Goal: Communication & Community: Answer question/provide support

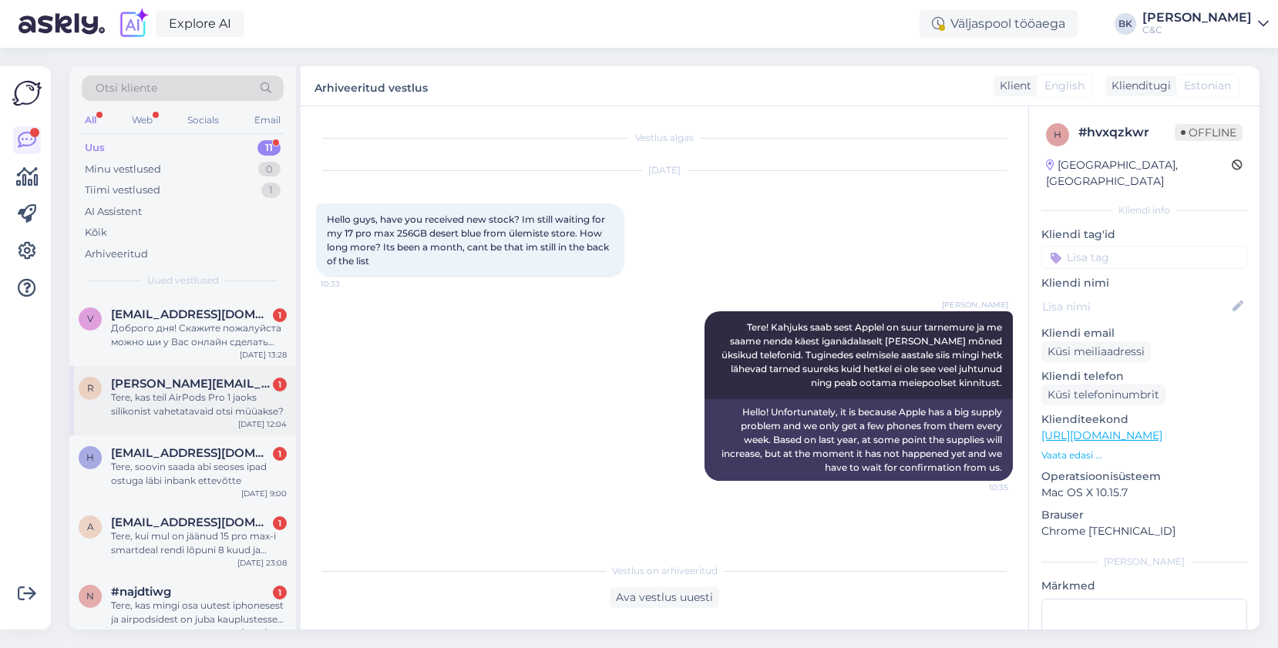
click at [188, 417] on div "Tere, kas teil AirPods Pro 1 jaoks silikonist vahetatavaid otsi müüakse?" at bounding box center [199, 405] width 176 height 28
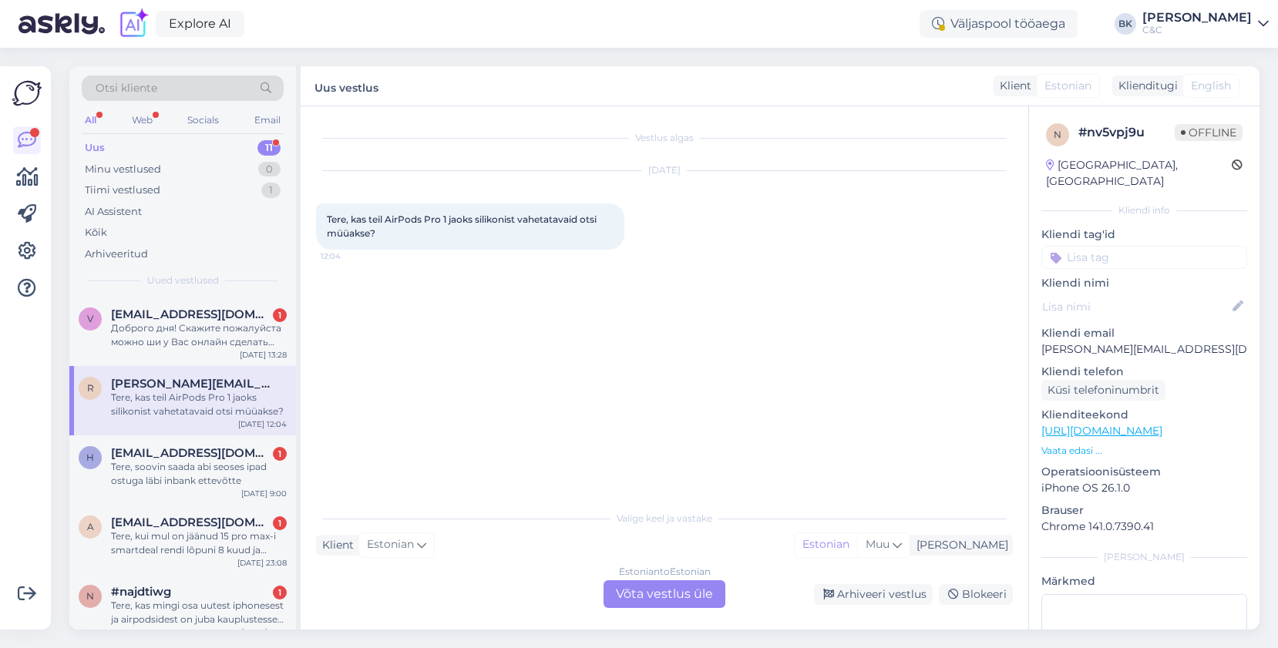
click at [654, 594] on div "Estonian to Estonian Võta vestlus üle" at bounding box center [664, 594] width 122 height 28
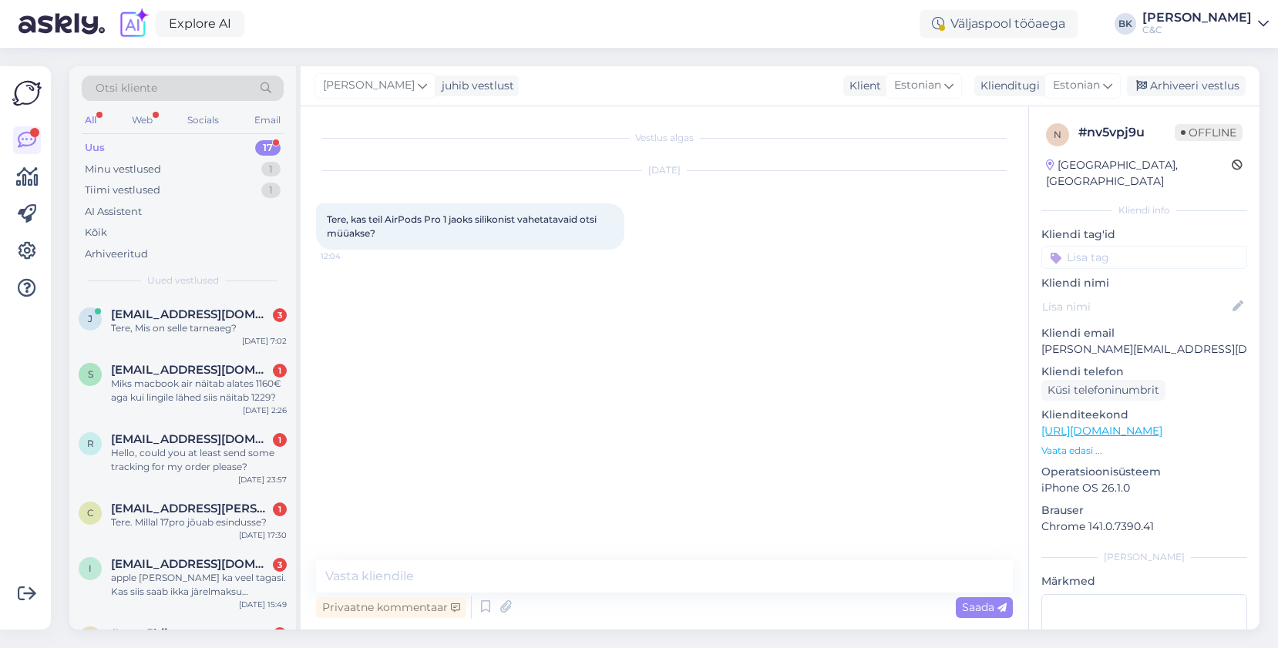
click at [654, 593] on div "Privaatne kommentaar Saada" at bounding box center [664, 607] width 697 height 29
click at [648, 585] on textarea at bounding box center [664, 576] width 697 height 32
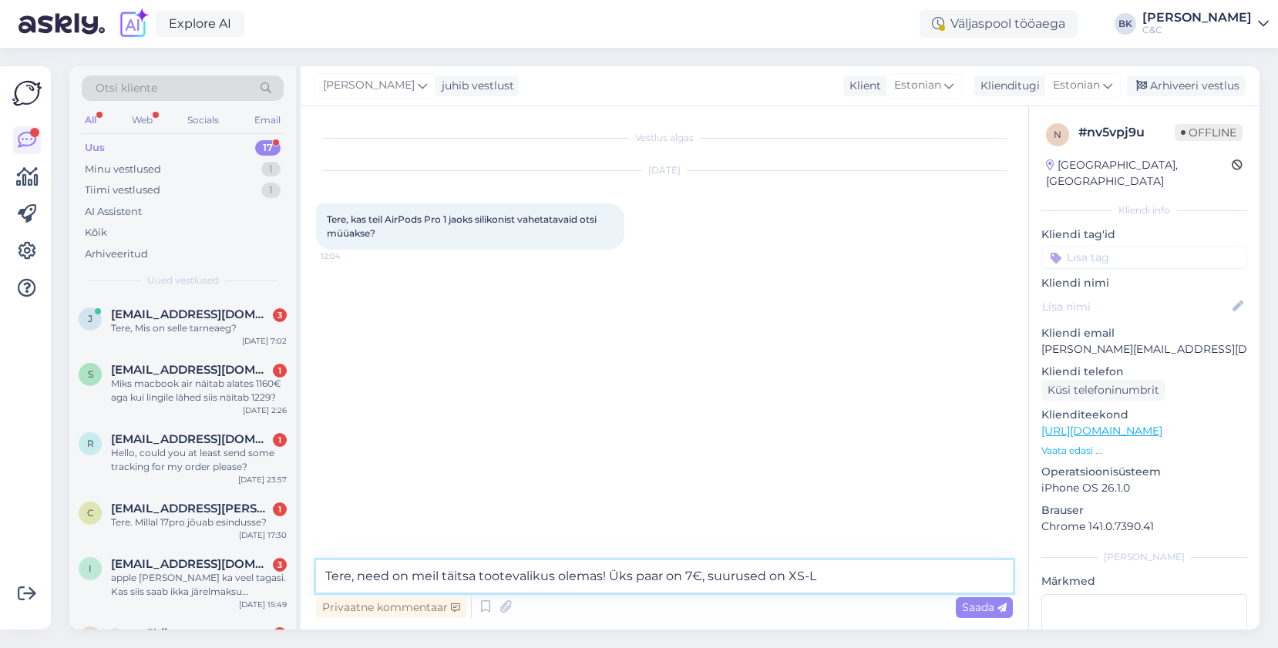
type textarea "Tere, need on meil täitsa tootevalikus olemas! Üks paar on 7€, suurused on XS-L-"
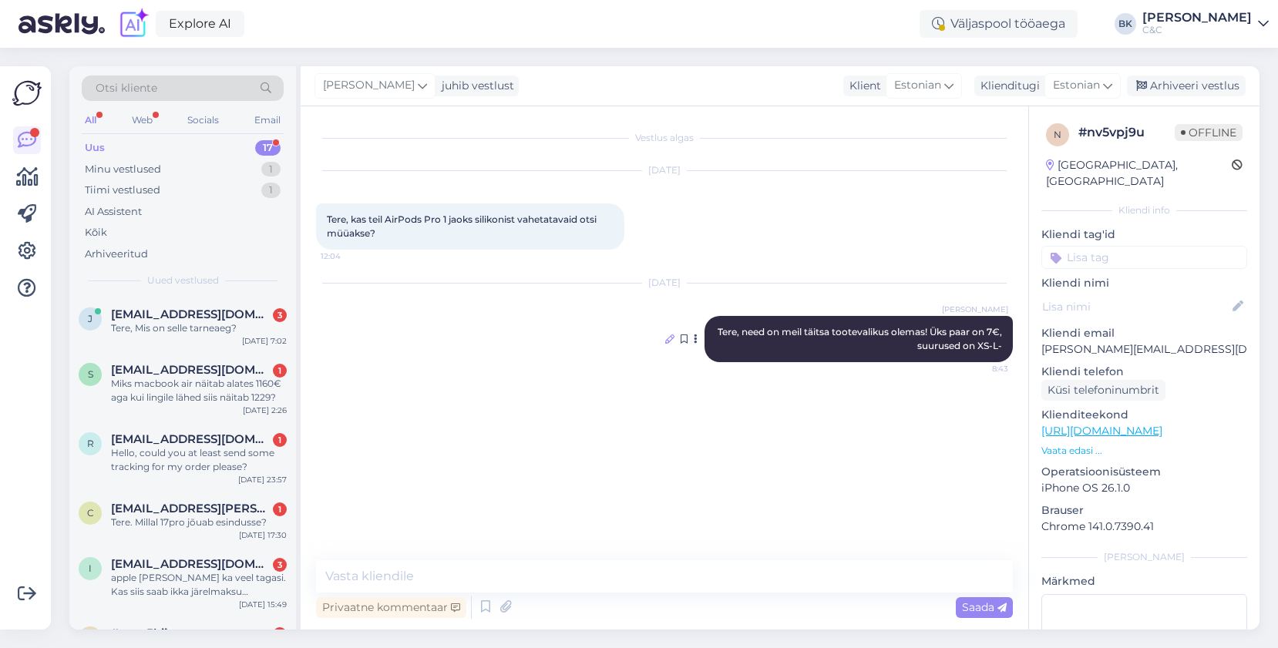
click at [670, 337] on icon at bounding box center [669, 338] width 9 height 9
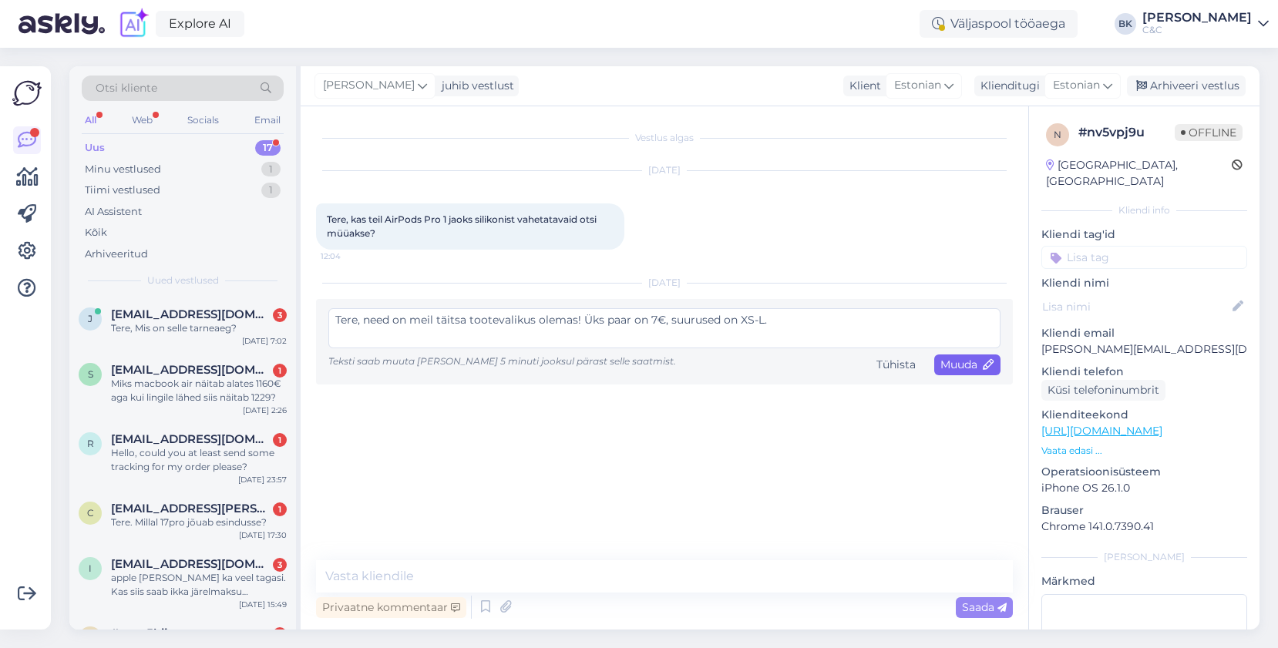
type textarea "Tere, need on meil täitsa tootevalikus olemas! Üks paar on 7€, suurused on XS-L."
click at [977, 363] on span "Muuda" at bounding box center [967, 365] width 54 height 14
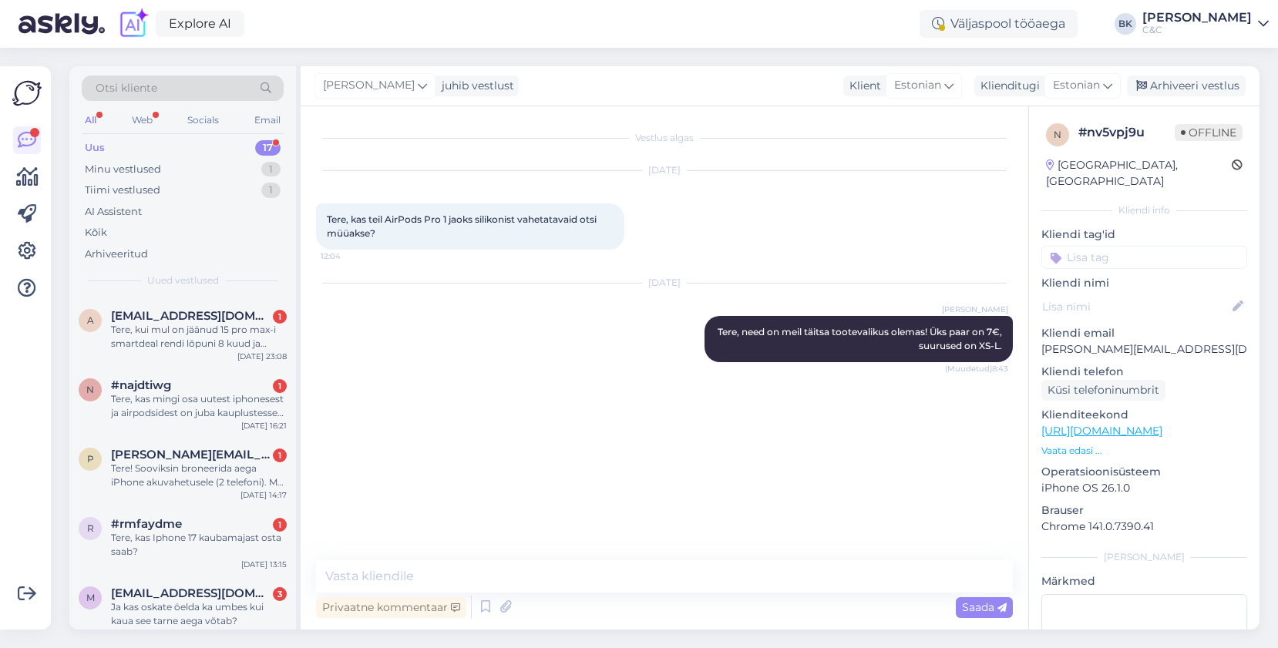
scroll to position [804, 0]
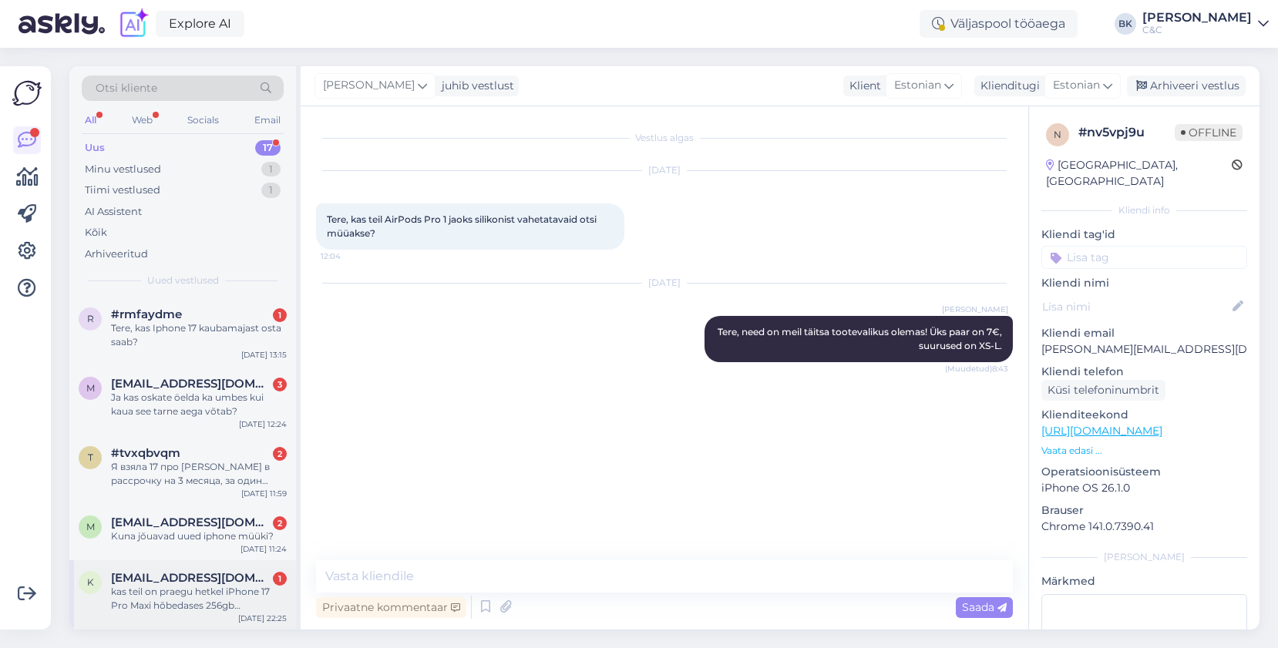
click at [228, 588] on div "kas teil on praegu hetkel iPhone 17 Pro Maxi hõbedases 256gb [GEOGRAPHIC_DATA] …" at bounding box center [199, 599] width 176 height 28
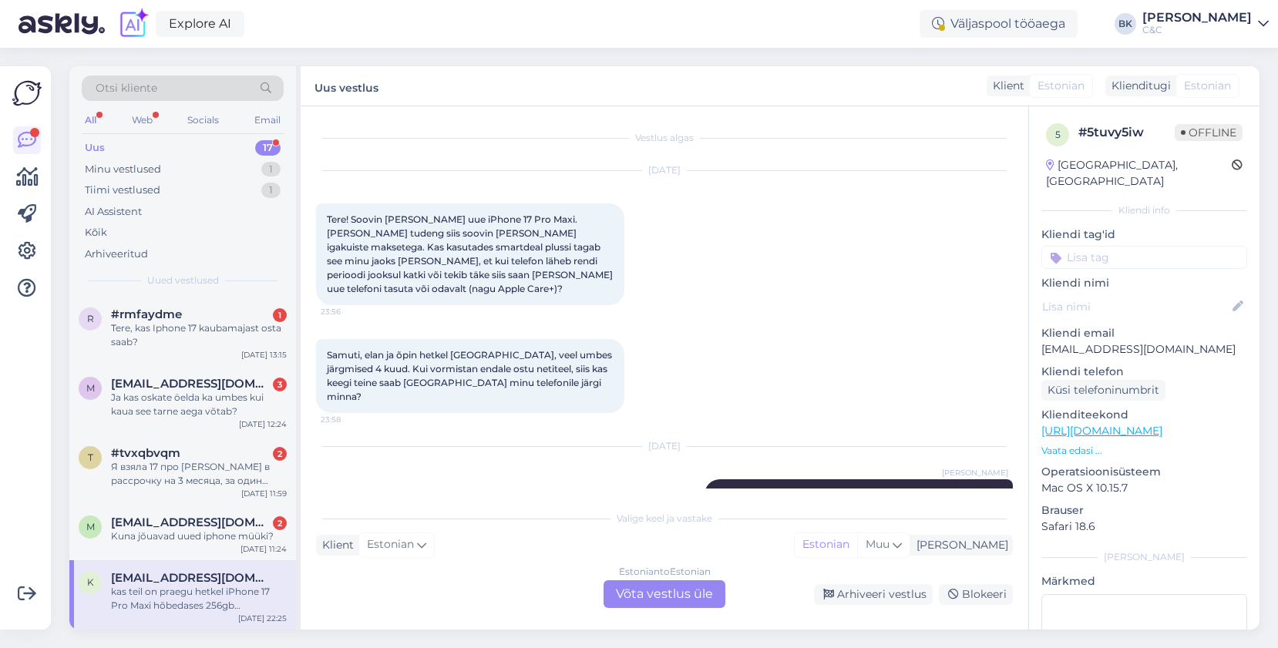
scroll to position [242, 0]
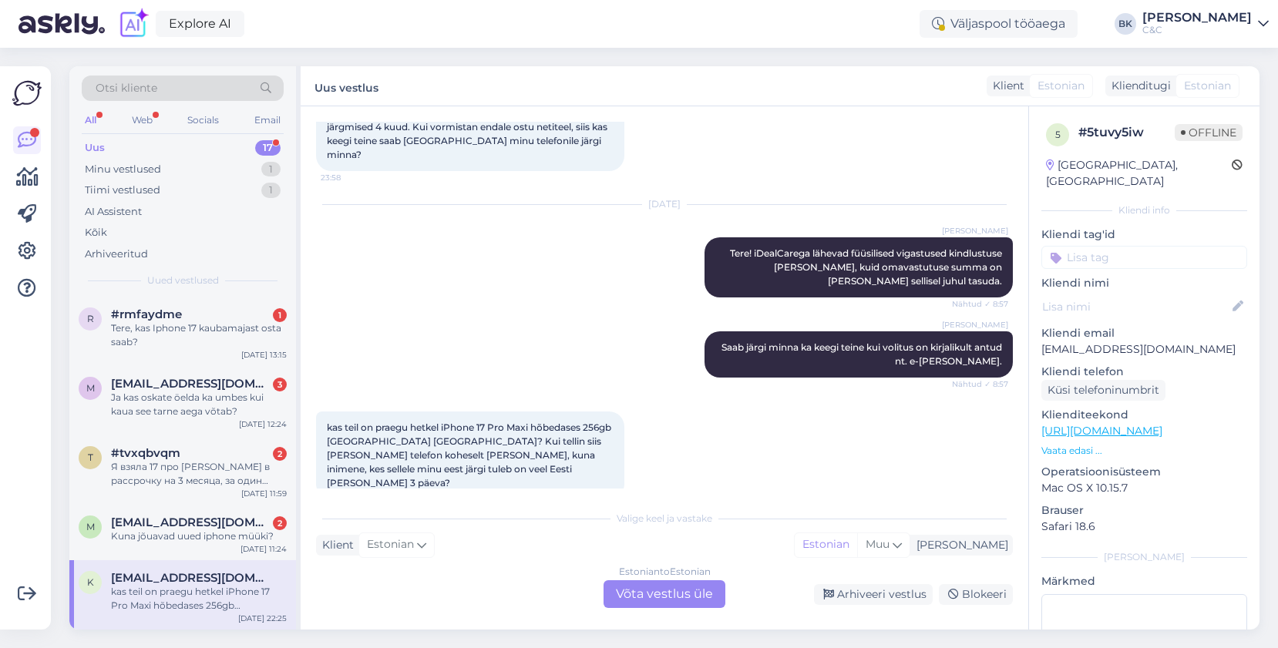
click at [642, 607] on div "Estonian to Estonian Võta vestlus üle" at bounding box center [664, 594] width 122 height 28
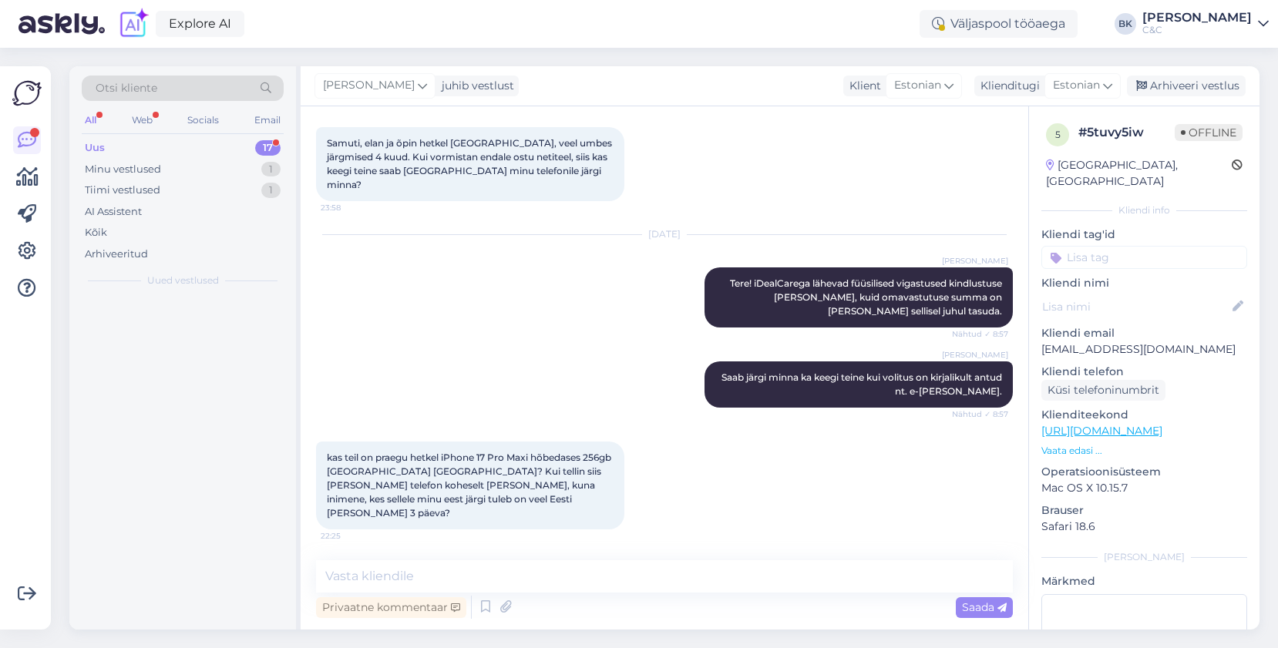
scroll to position [0, 0]
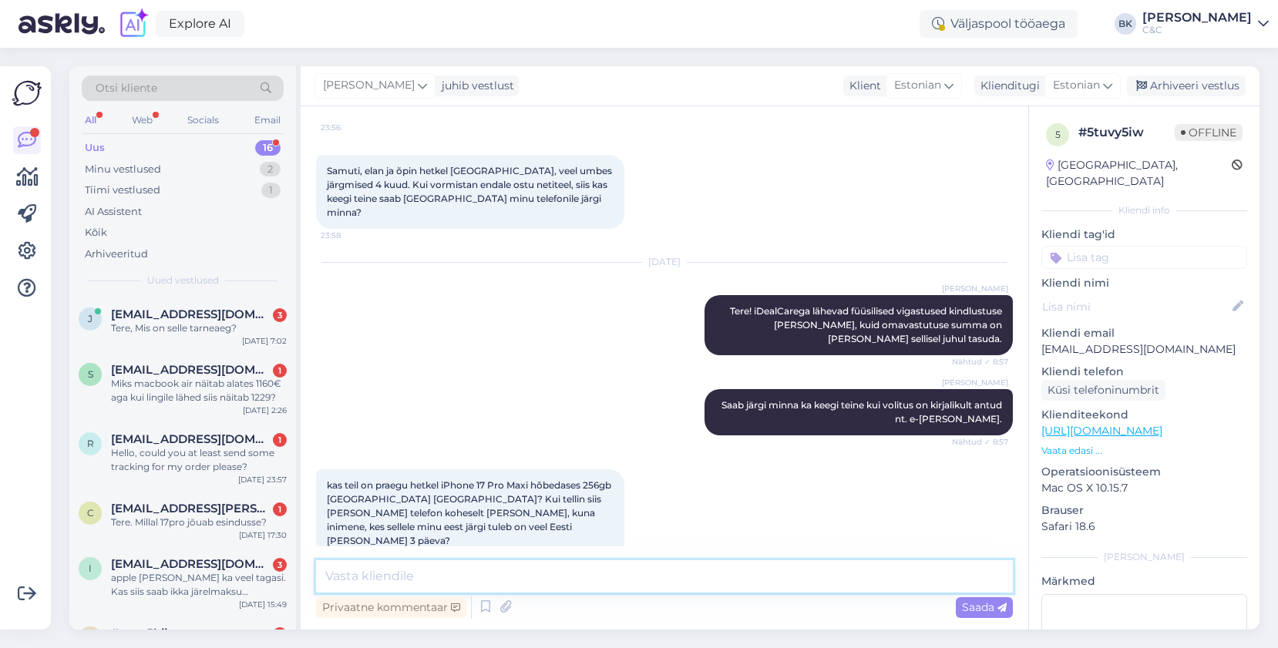
click at [551, 589] on textarea at bounding box center [664, 576] width 697 height 32
type textarea "Tere, kahjuks mitte. Meil pole veel vabasmüügis ühtegi telefoni."
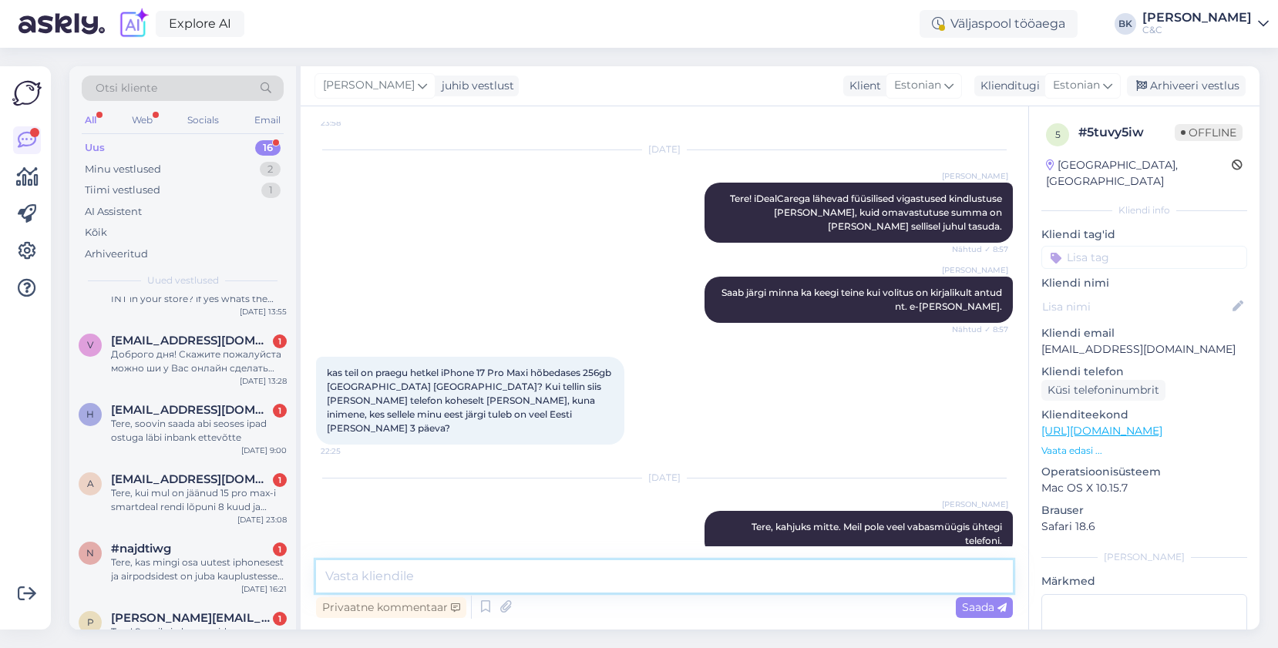
scroll to position [735, 0]
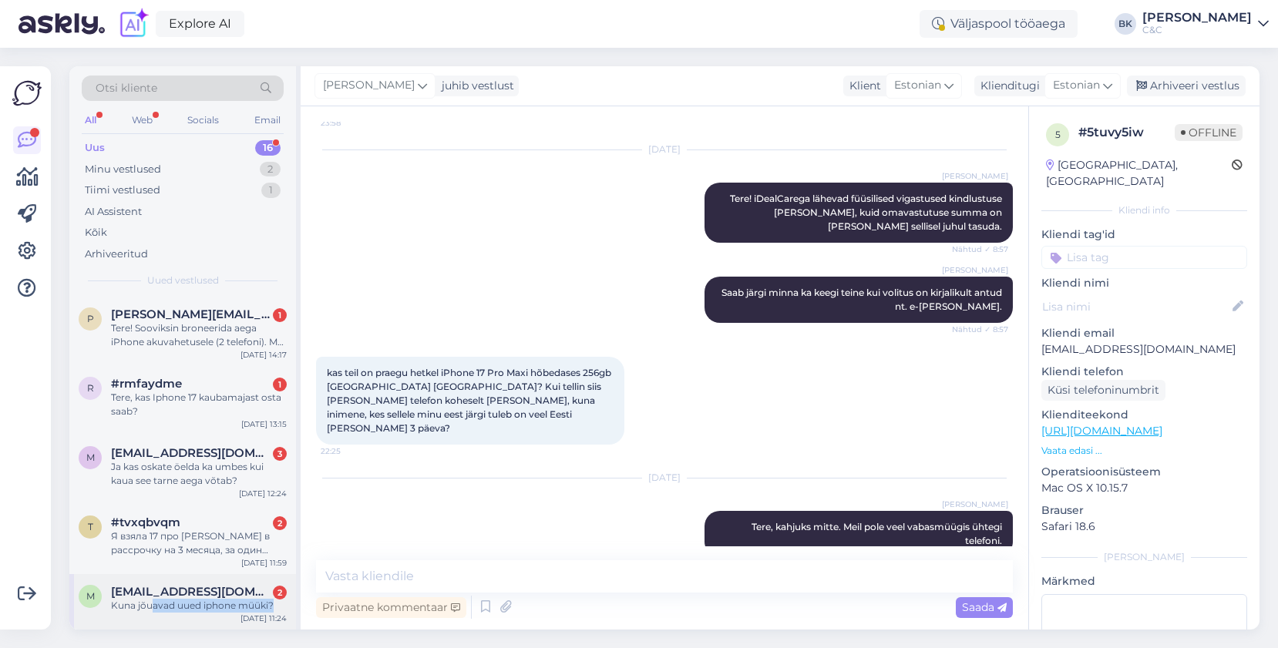
click at [150, 613] on div "M [EMAIL_ADDRESS][DOMAIN_NAME] 2 Kuna jõuavad uued iphone müüki? [DATE] 11:24" at bounding box center [182, 601] width 227 height 55
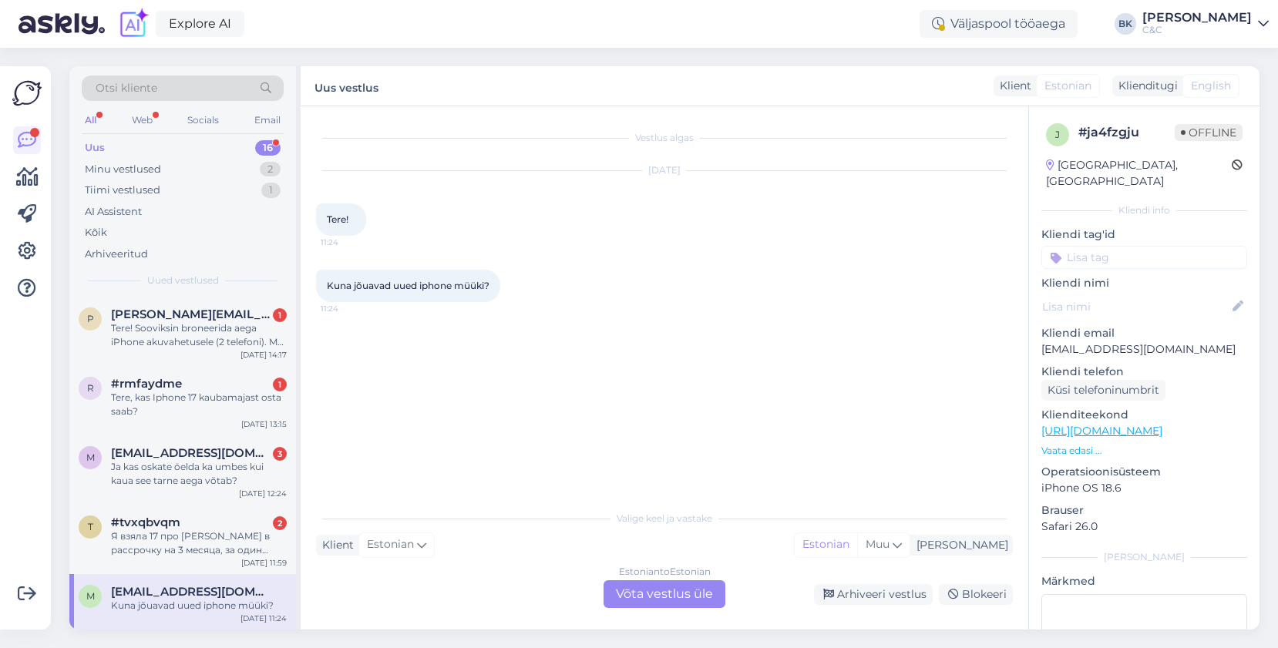
click at [665, 596] on div "Estonian to Estonian Võta vestlus üle" at bounding box center [664, 594] width 122 height 28
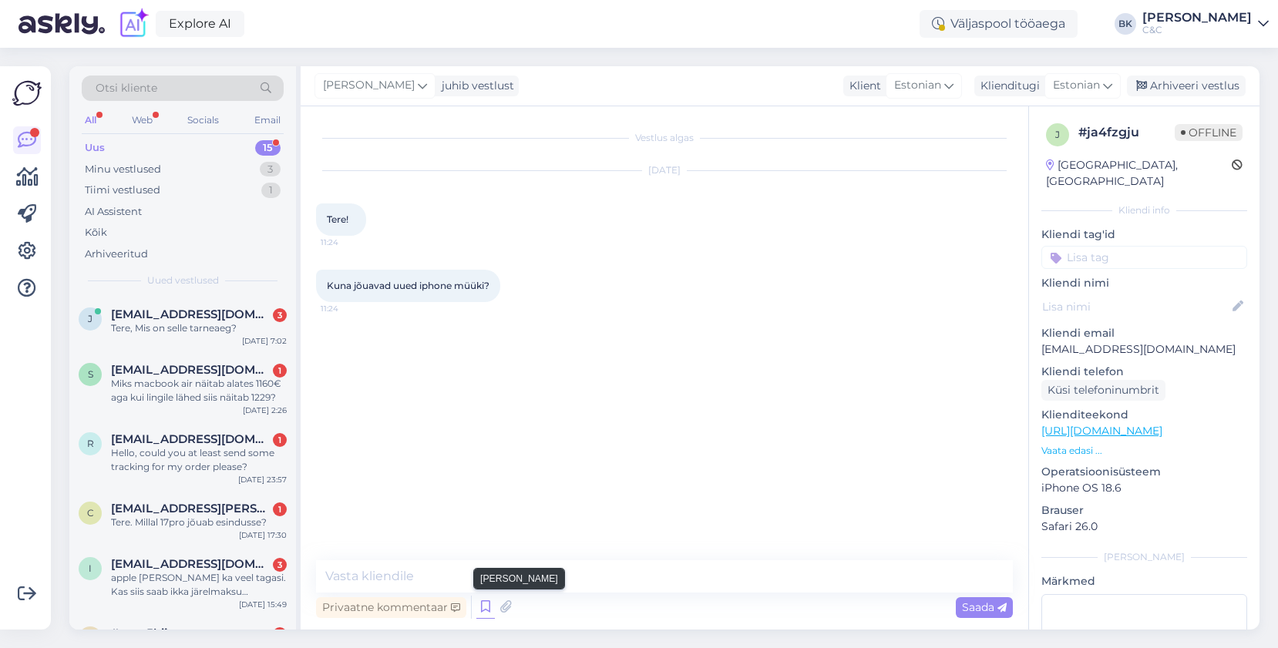
click at [485, 612] on icon at bounding box center [485, 607] width 18 height 23
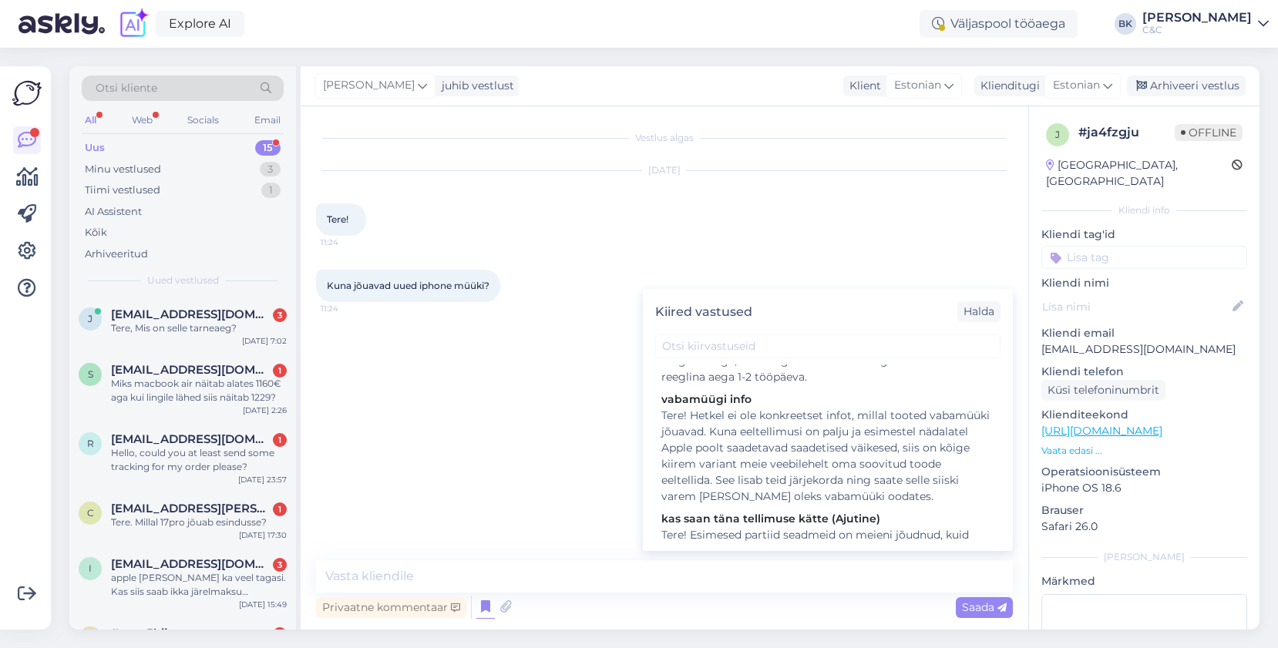
scroll to position [247, 0]
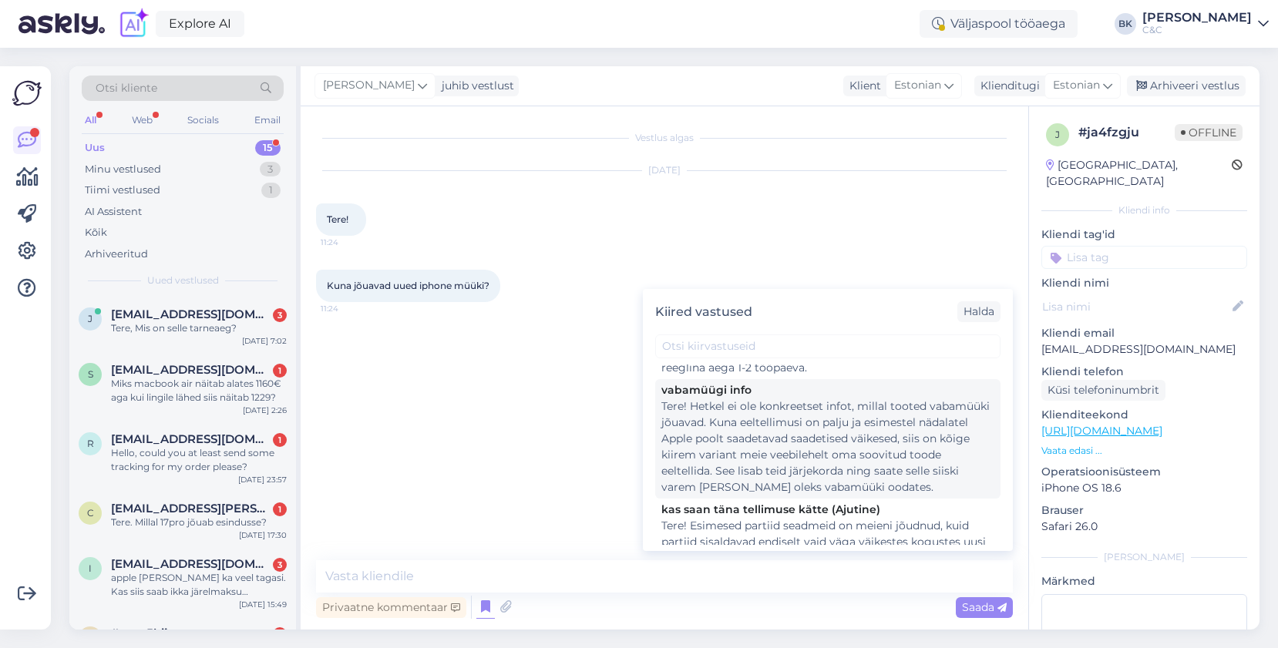
click at [854, 481] on div "Tere! Hetkel ei ole konkreetset infot, millal tooted vabamüüki jõuavad. Kuna ee…" at bounding box center [827, 446] width 333 height 97
type textarea "Tere! Hetkel ei ole konkreetset infot, millal tooted vabamüüki jõuavad. Kuna ee…"
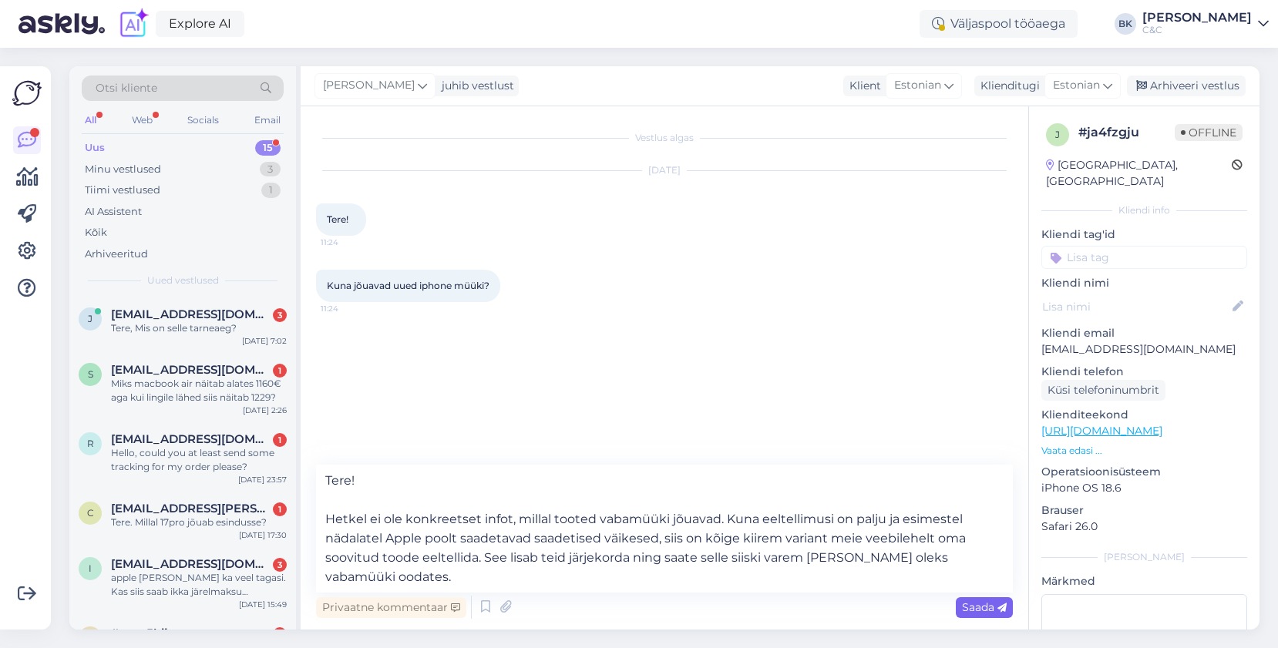
click at [975, 603] on span "Saada" at bounding box center [984, 607] width 45 height 14
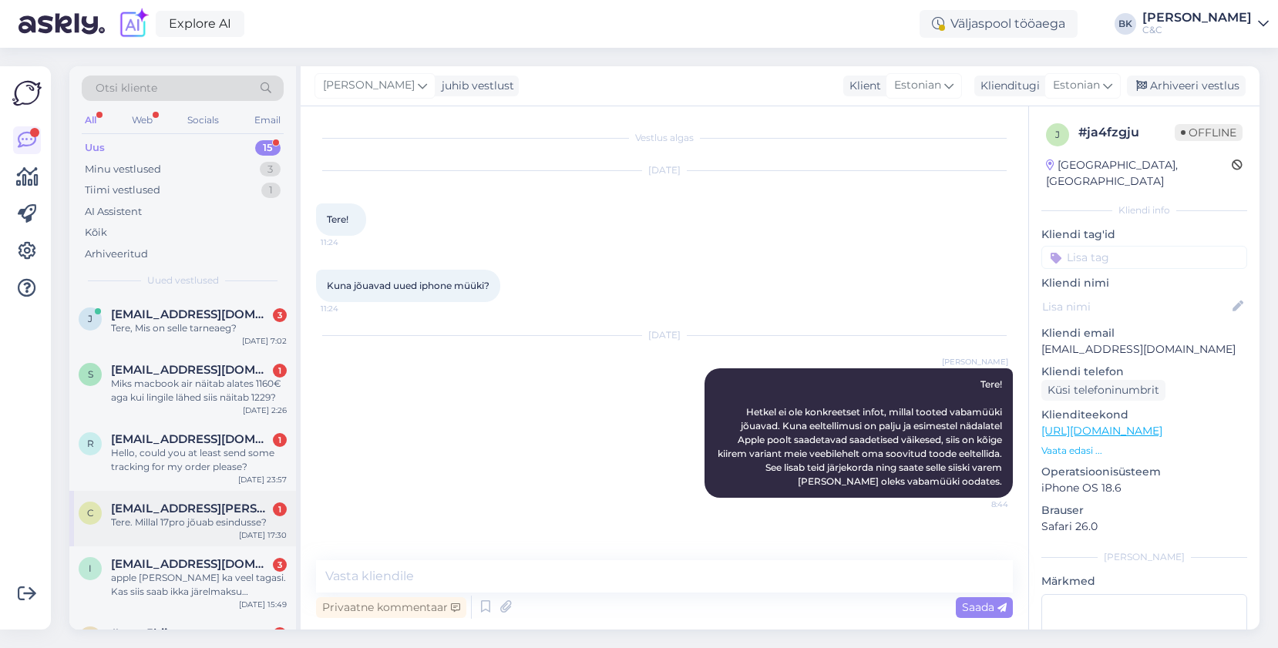
click at [225, 540] on div "c [EMAIL_ADDRESS][PERSON_NAME][DOMAIN_NAME] 1 Tere. Millal 17pro jõuab esinduss…" at bounding box center [182, 518] width 227 height 55
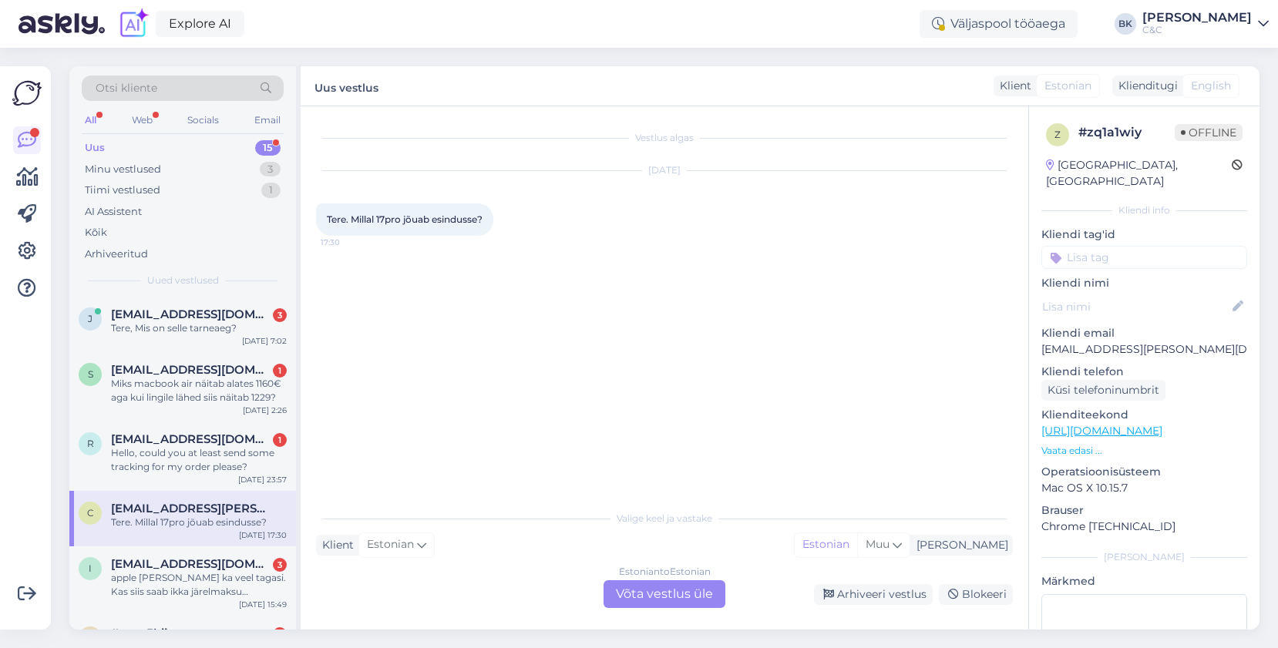
click at [662, 596] on div "Estonian to Estonian Võta vestlus üle" at bounding box center [664, 594] width 122 height 28
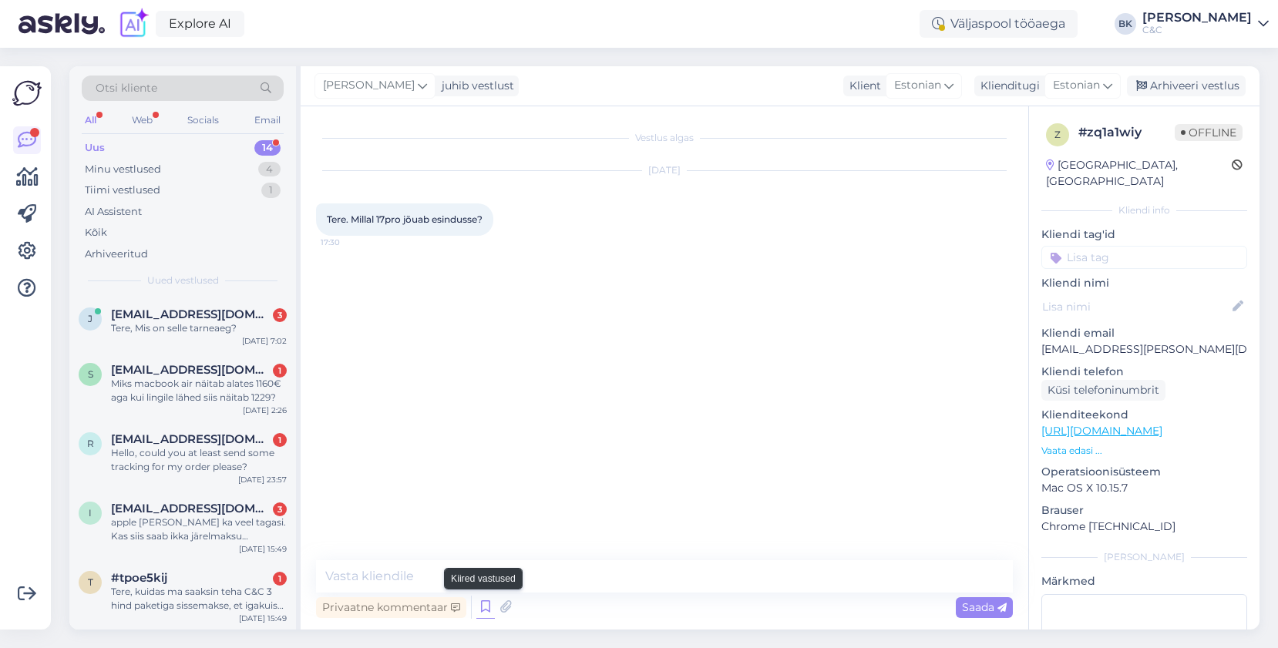
click at [482, 607] on icon at bounding box center [485, 607] width 18 height 23
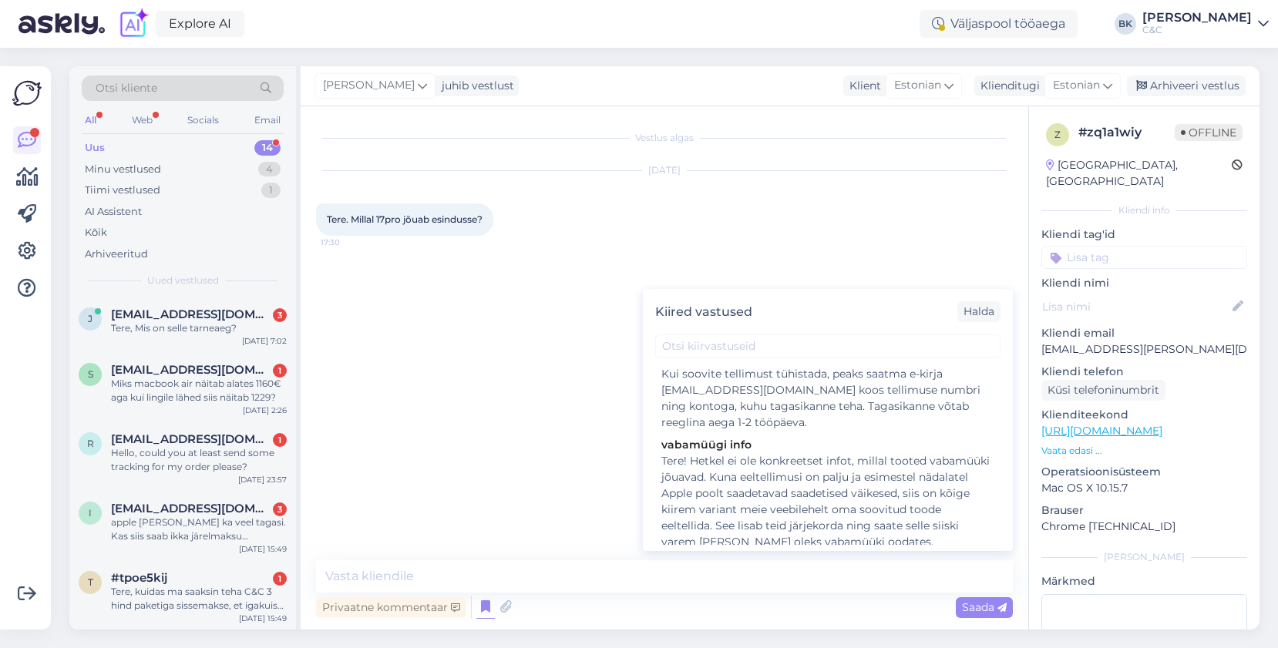
scroll to position [193, 0]
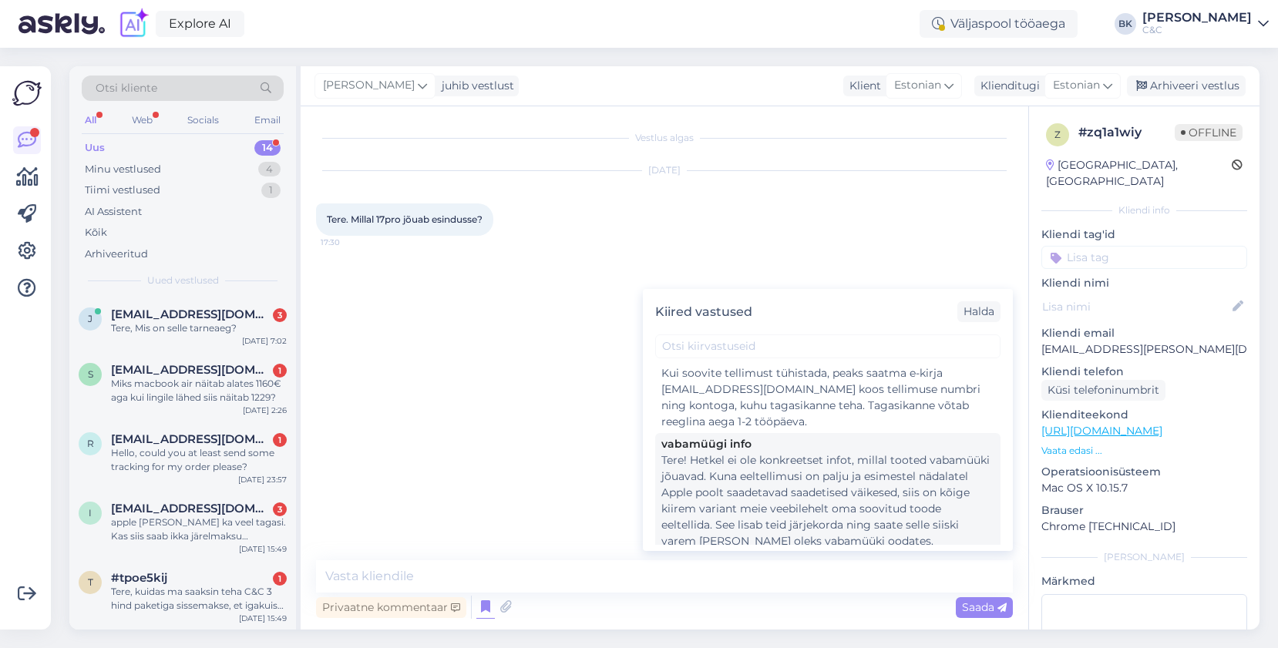
click at [797, 468] on div "Tere! Hetkel ei ole konkreetset infot, millal tooted vabamüüki jõuavad. Kuna ee…" at bounding box center [827, 500] width 333 height 97
type textarea "Tere! Hetkel ei ole konkreetset infot, millal tooted vabamüüki jõuavad. Kuna ee…"
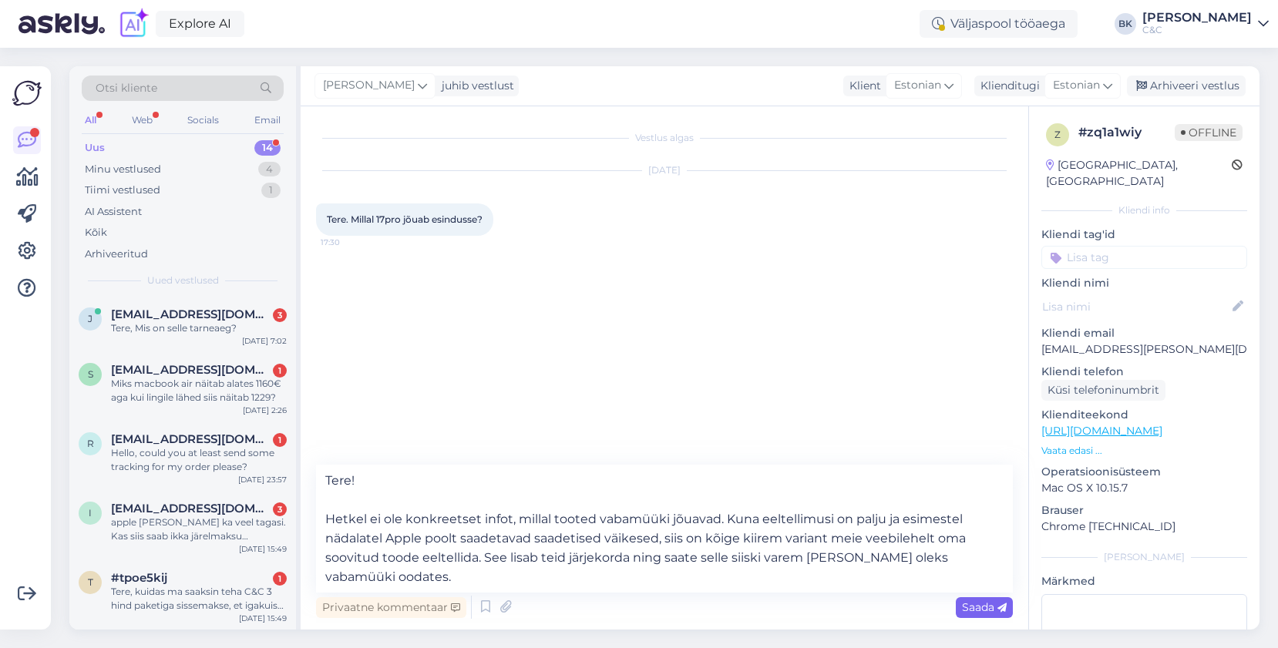
click at [972, 603] on span "Saada" at bounding box center [984, 607] width 45 height 14
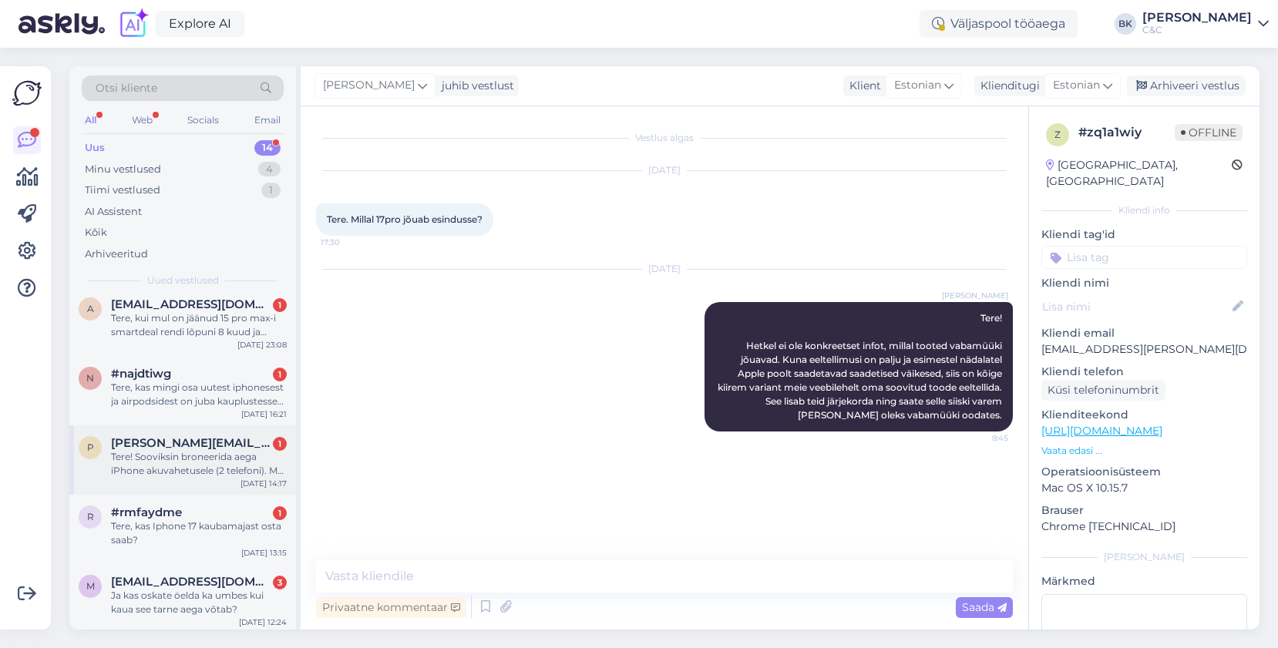
scroll to position [552, 0]
click at [173, 464] on div "Tere! Sooviksin broneerida aega iPhone akuvahetusele (2 telefoni). Mul miskipär…" at bounding box center [199, 462] width 176 height 28
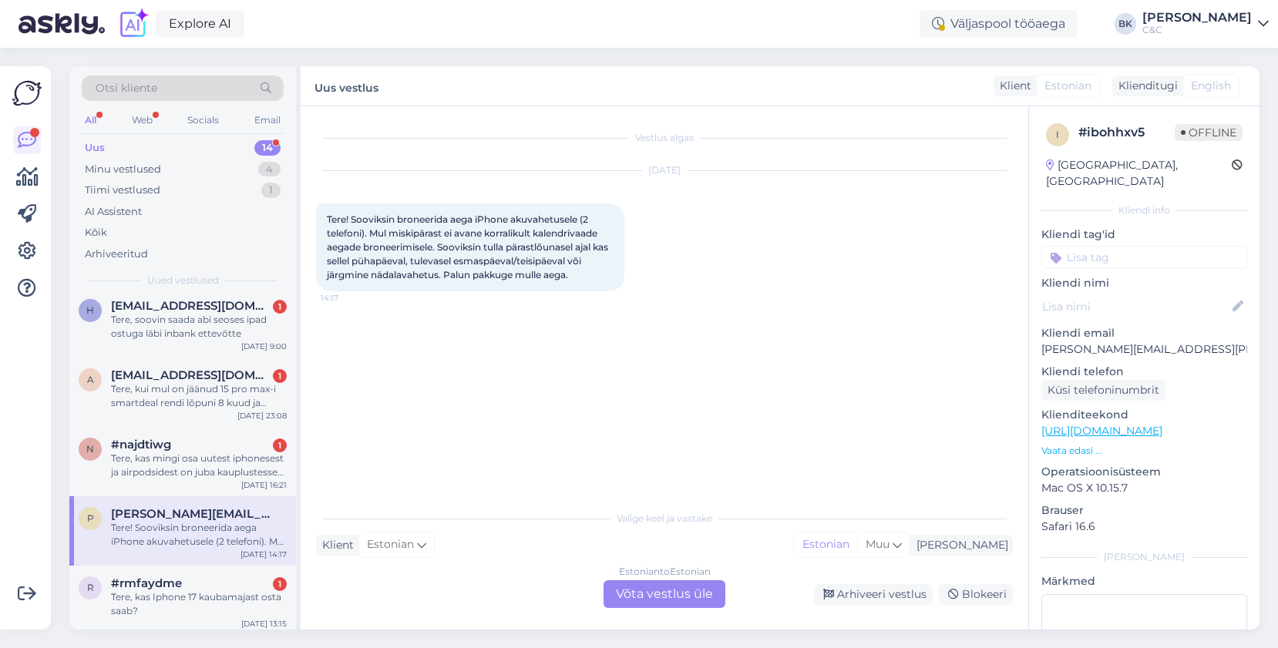
scroll to position [478, 0]
click at [188, 408] on div "Tere, kui mul on jäänud 15 pro max-i smartdeal rendi lõpuni 8 kuud ja sooviks k…" at bounding box center [199, 398] width 176 height 28
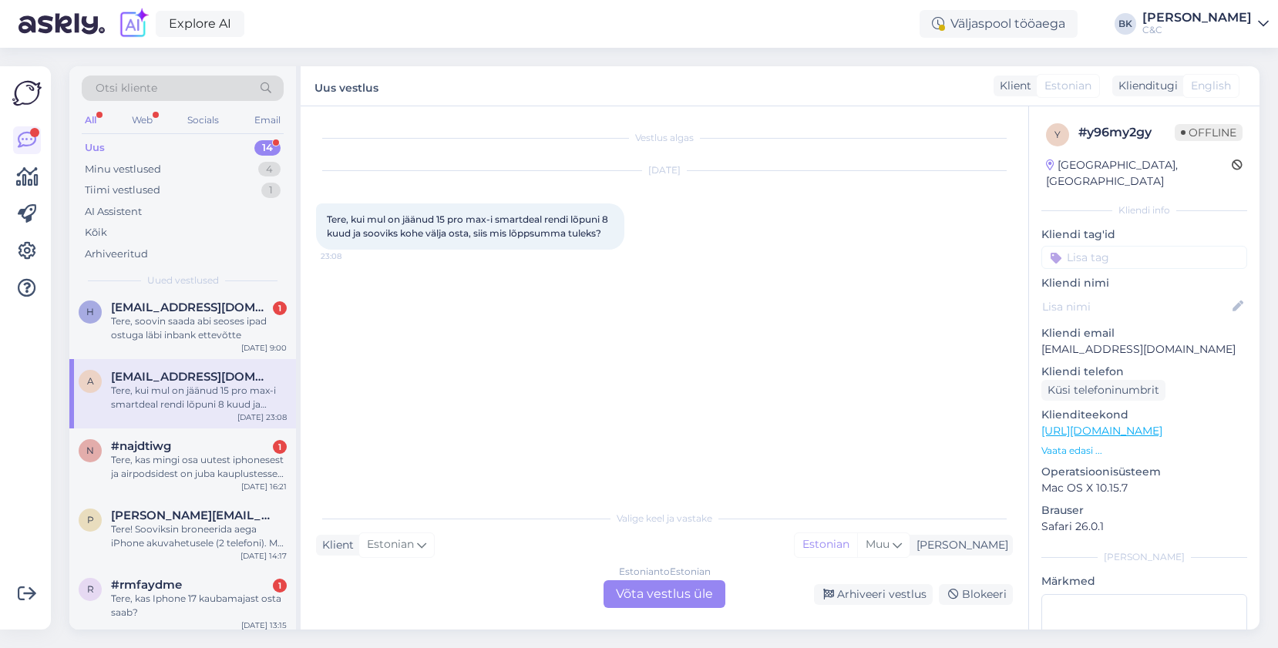
click at [651, 586] on div "Estonian to Estonian Võta vestlus üle" at bounding box center [664, 594] width 122 height 28
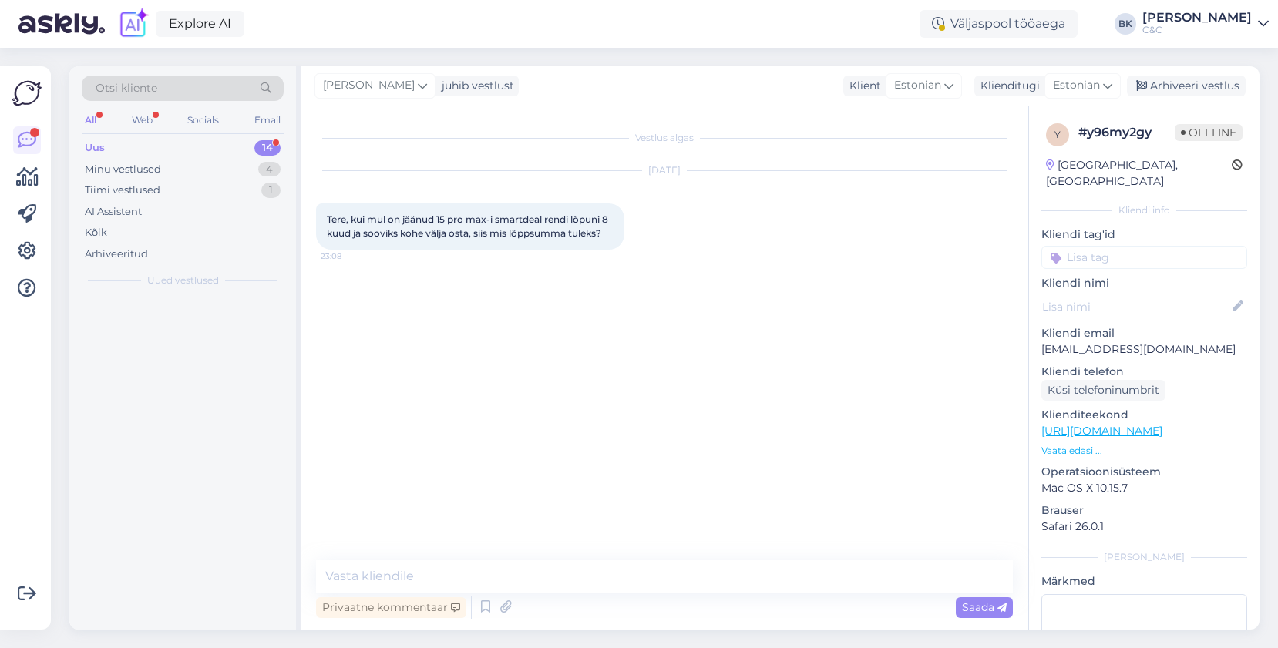
scroll to position [0, 0]
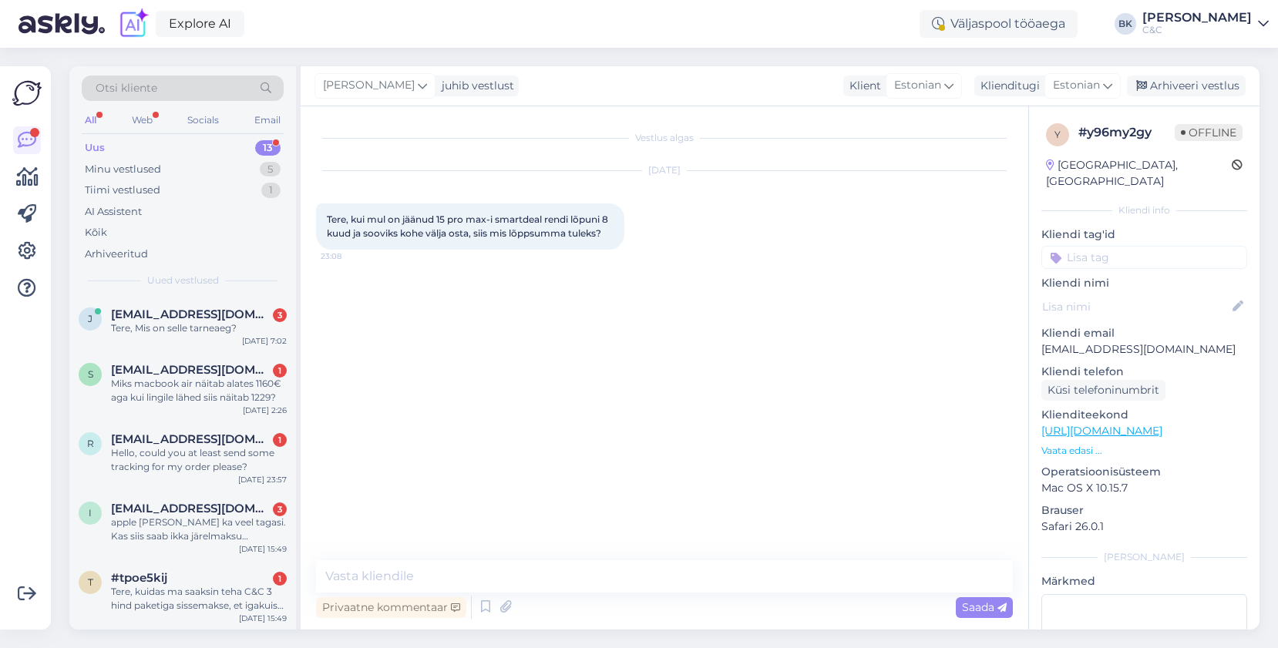
click at [474, 608] on div "Privaatne kommentaar Saada" at bounding box center [664, 607] width 697 height 29
click at [485, 613] on icon at bounding box center [485, 607] width 18 height 23
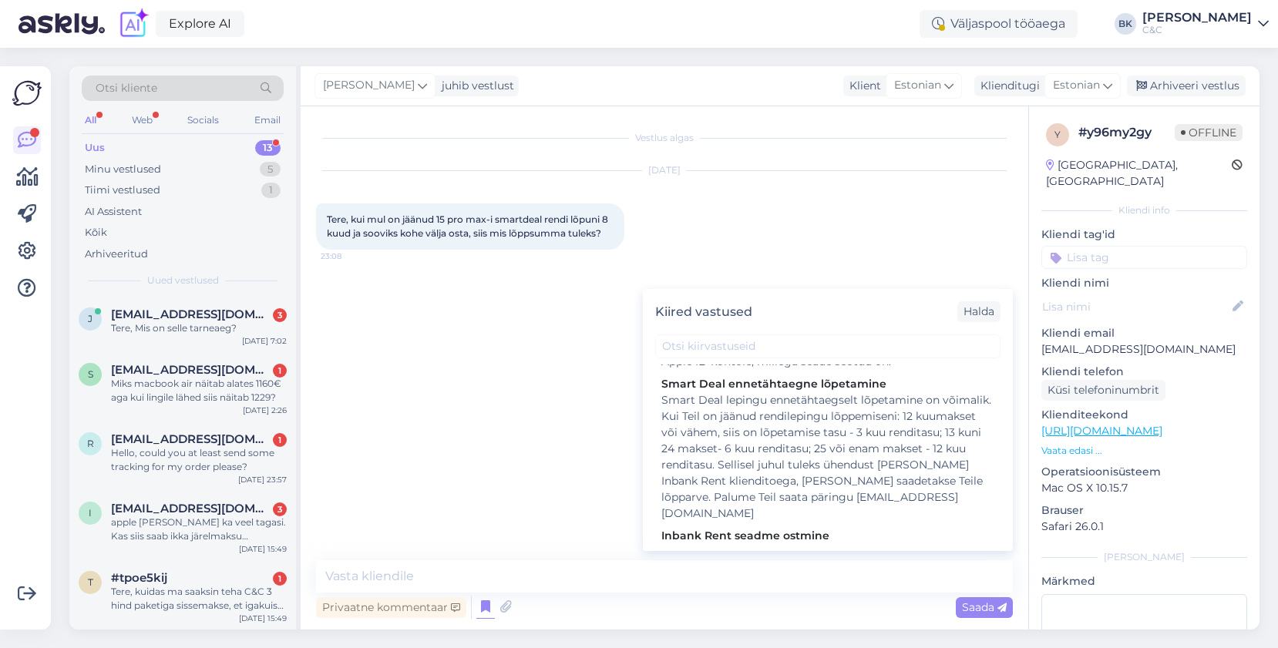
scroll to position [985, 0]
click at [761, 430] on div "Smart Deal lepingu ennetähtaegselt lõpetamine on võimalik. Kui Teil on jäänud r…" at bounding box center [827, 450] width 333 height 129
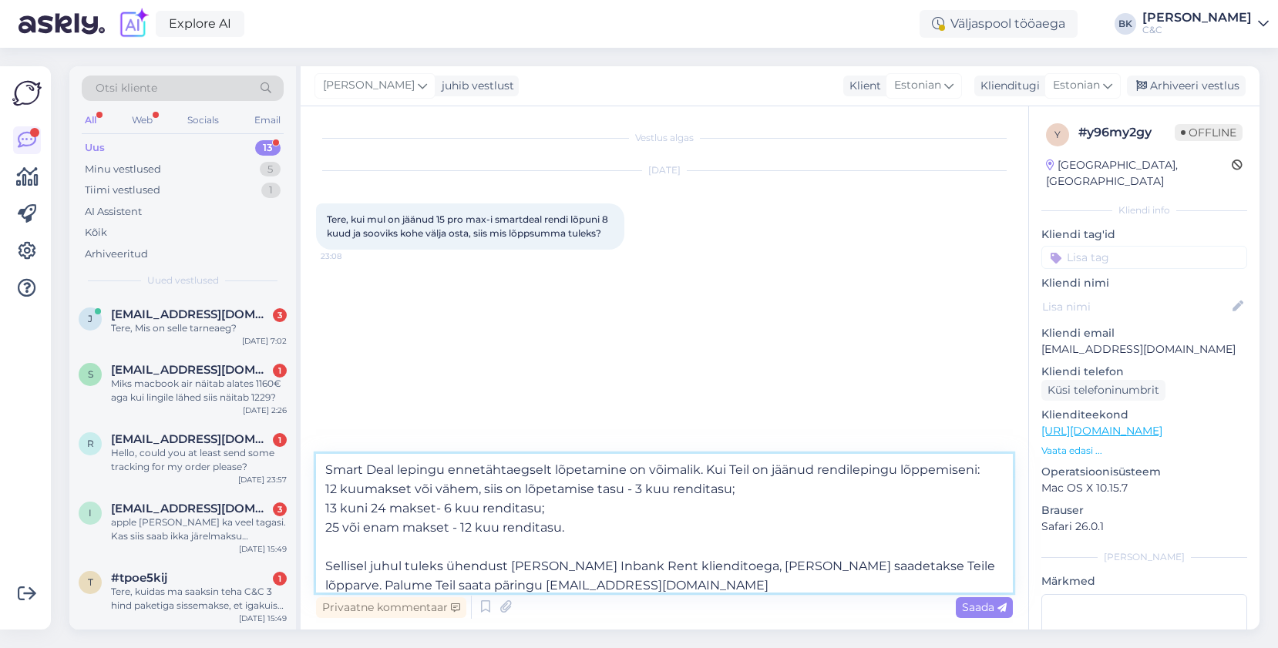
click at [324, 468] on textarea "Smart Deal lepingu ennetähtaegselt lõpetamine on võimalik. Kui Teil on jäänud r…" at bounding box center [664, 523] width 697 height 139
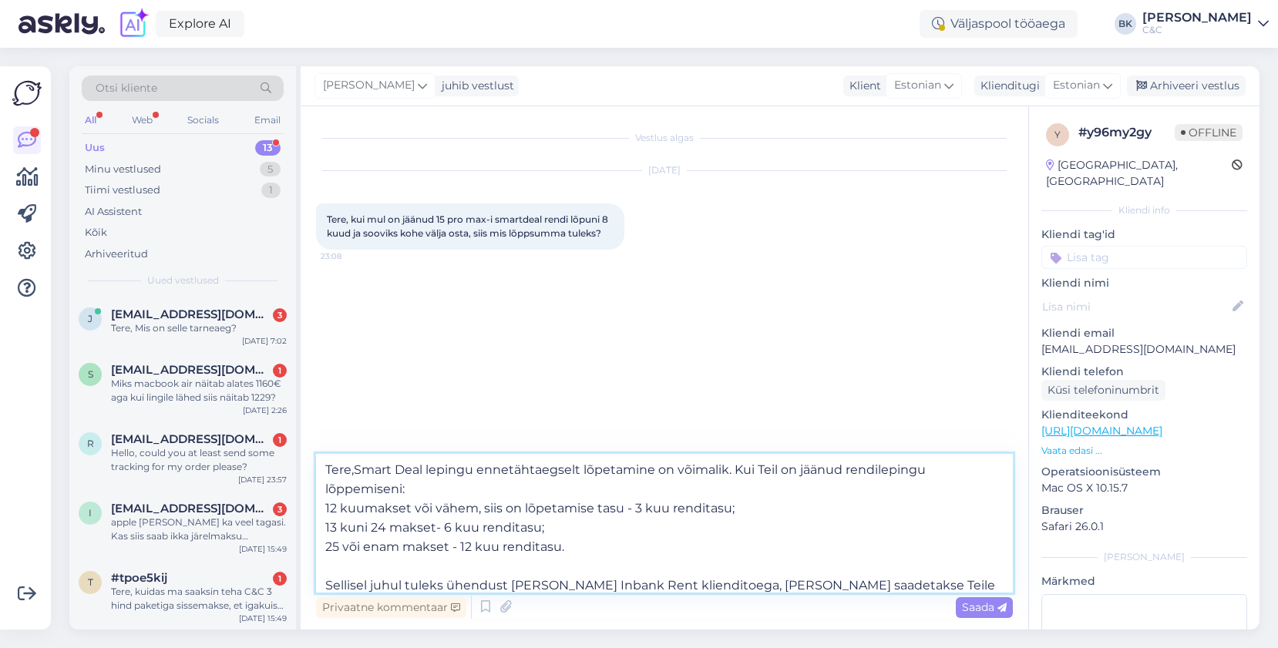
type textarea "Tere, Smart Deal lepingu ennetähtaegselt lõpetamine on võimalik. Kui Teil on jä…"
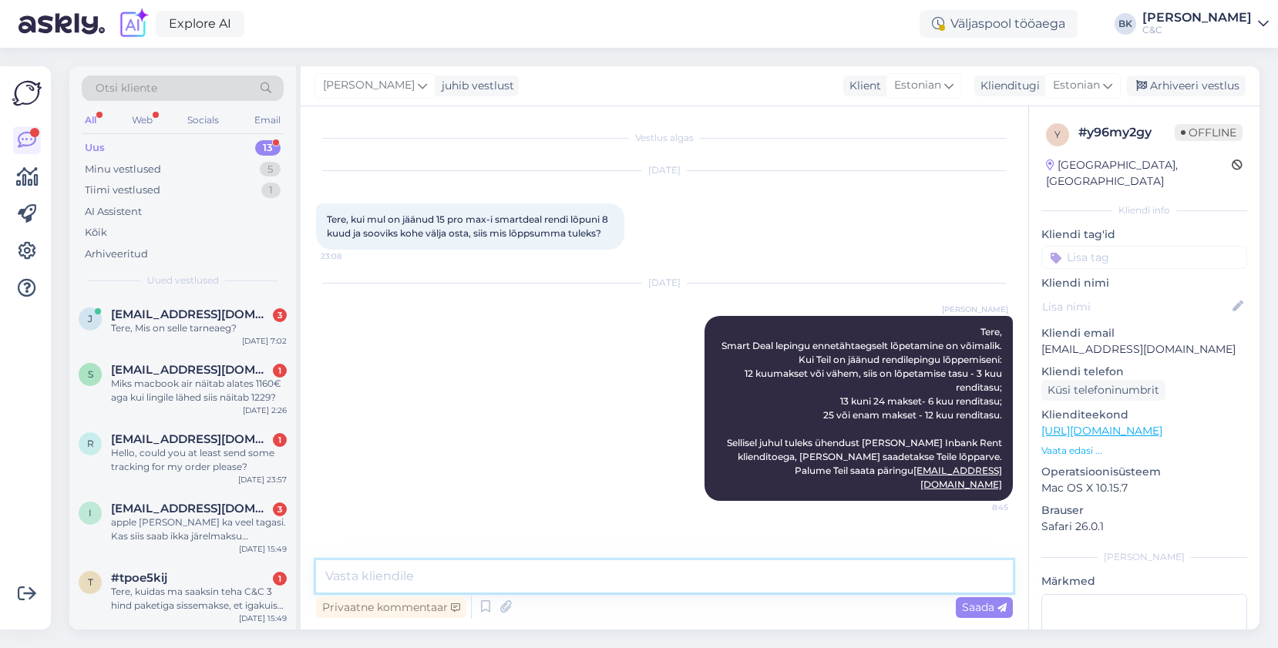
scroll to position [0, 0]
click at [487, 606] on icon at bounding box center [485, 607] width 18 height 23
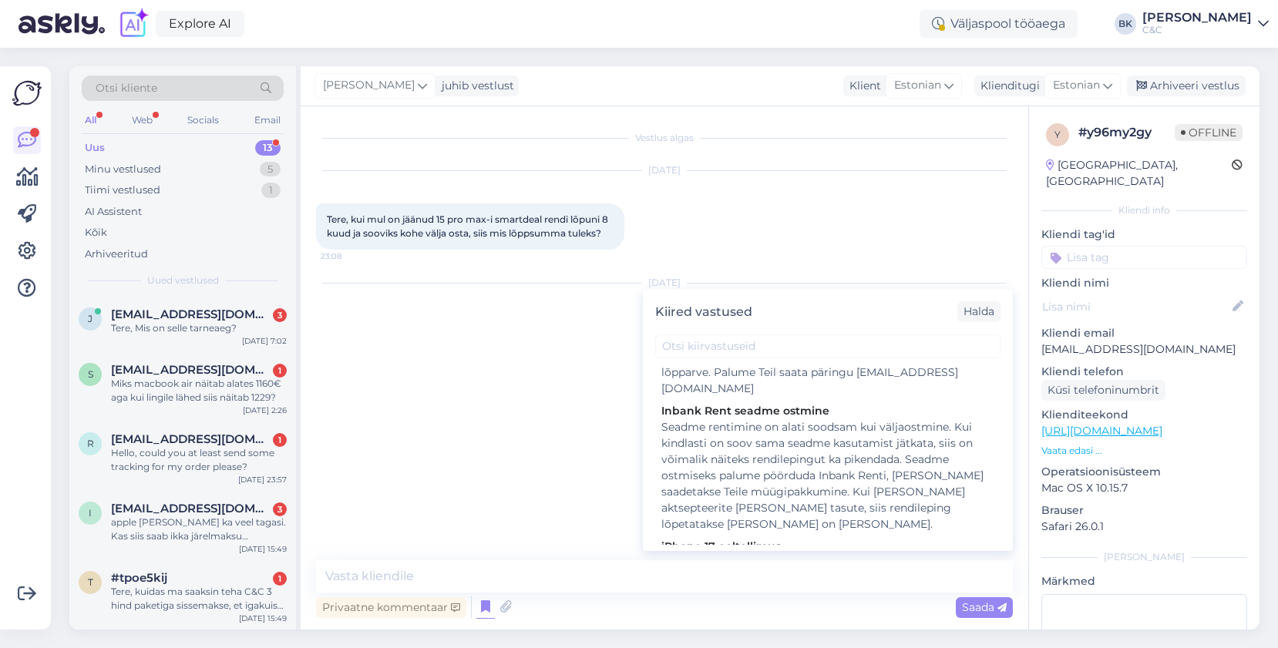
scroll to position [1106, 0]
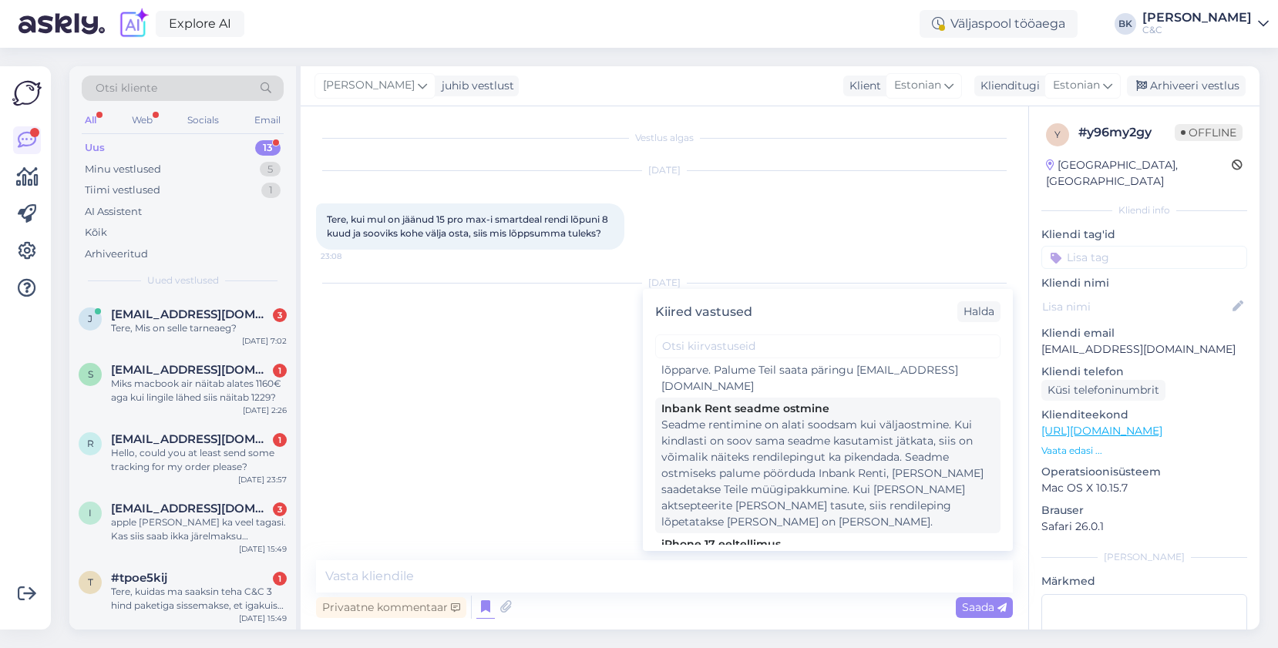
click at [786, 427] on div "Seadme rentimine on alati soodsam kui väljaostmine. Kui kindlasti on soov sama …" at bounding box center [827, 473] width 333 height 113
type textarea "Seadme rentimine on alati soodsam kui väljaostmine. Kui kindlasti on soov sama …"
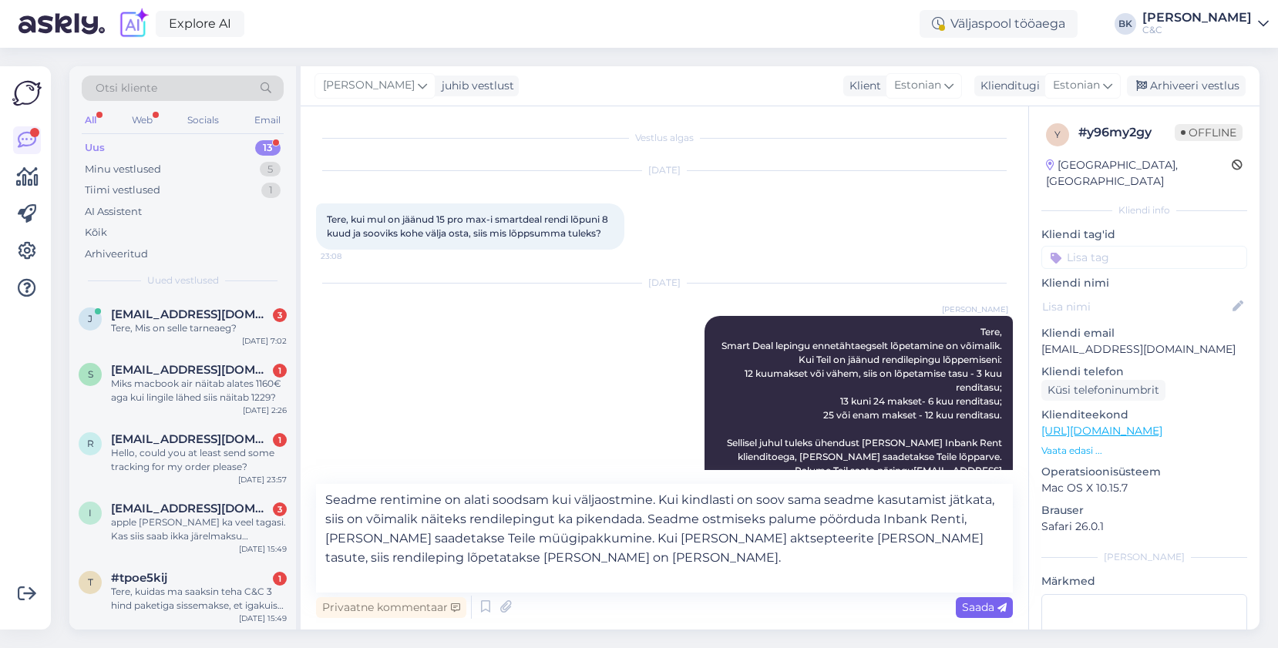
click at [989, 611] on span "Saada" at bounding box center [984, 607] width 45 height 14
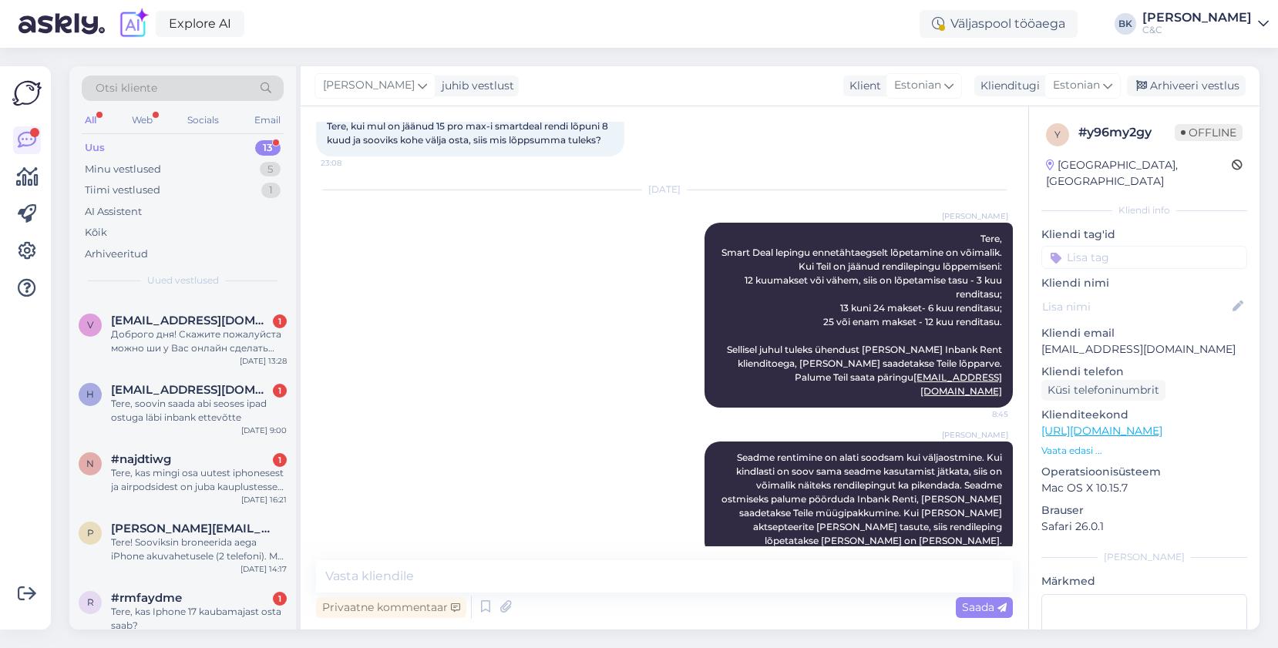
scroll to position [555, 0]
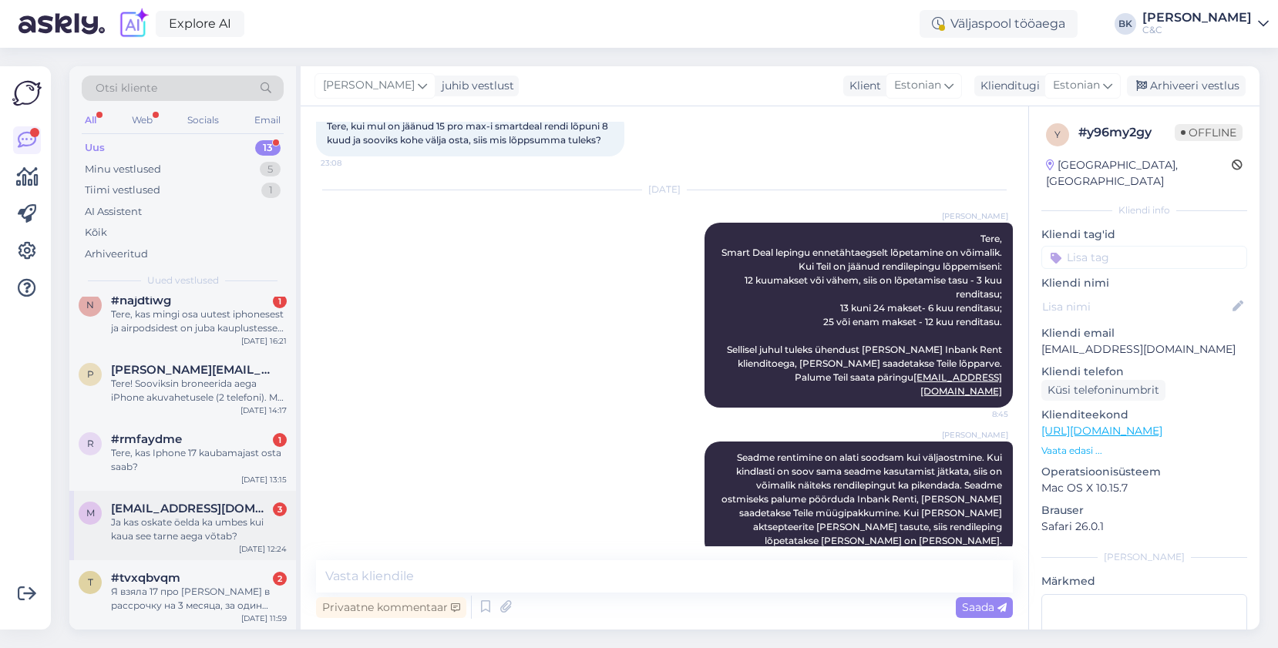
click at [176, 546] on div "m [EMAIL_ADDRESS][DOMAIN_NAME] 3 Ja kas oskate öelda ka umbes kui kaua see tarn…" at bounding box center [182, 525] width 227 height 69
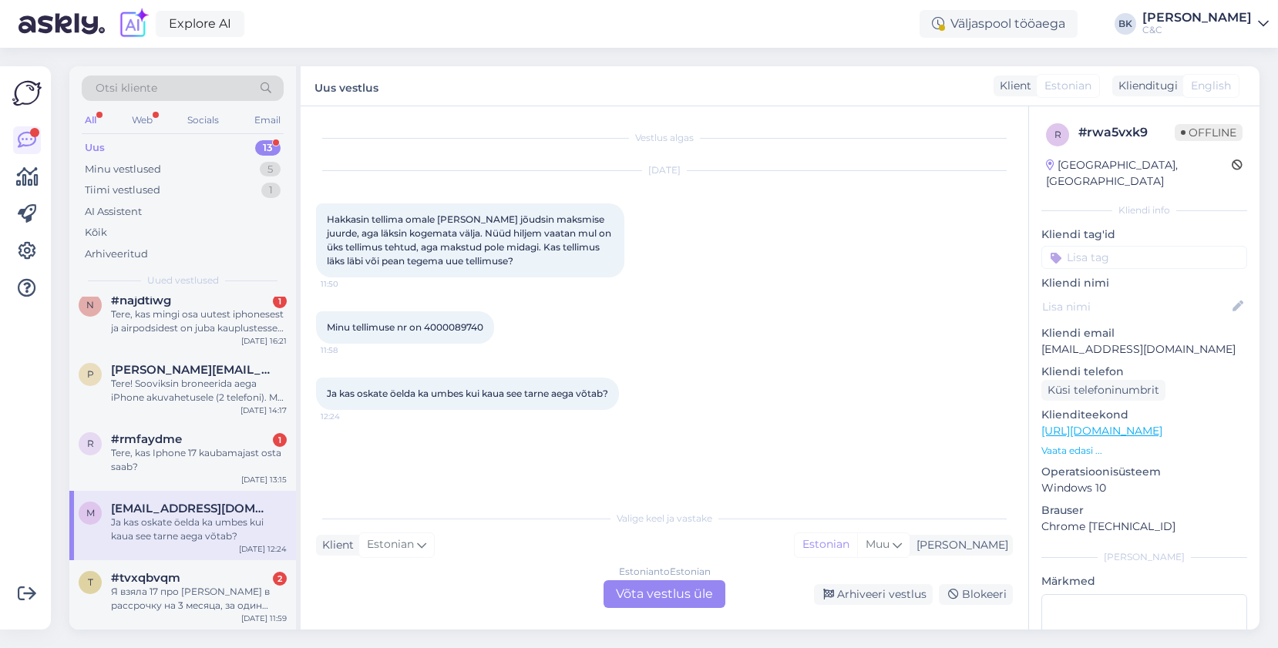
scroll to position [0, 0]
click at [199, 466] on div "Tere, kas Iphone 17 kaubamajast osta saab?" at bounding box center [199, 460] width 176 height 28
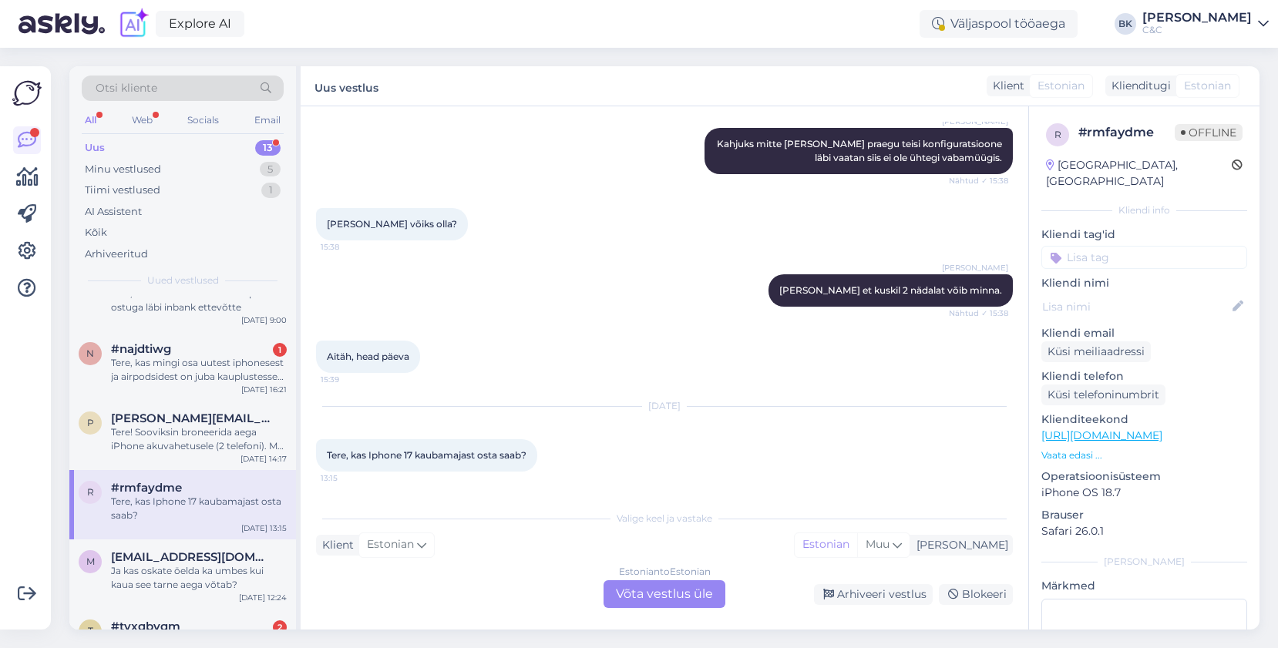
scroll to position [505, 0]
click at [197, 452] on div "Tere! Sooviksin broneerida aega iPhone akuvahetusele (2 telefoni). Mul miskipär…" at bounding box center [199, 440] width 176 height 28
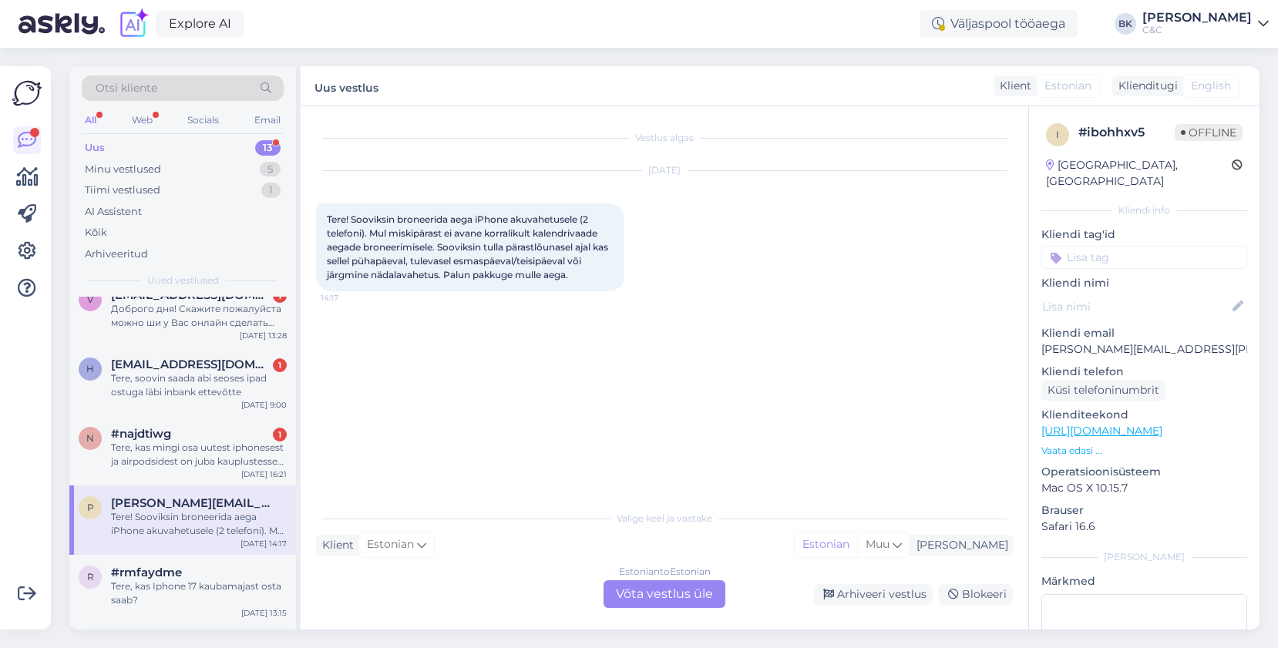
scroll to position [418, 0]
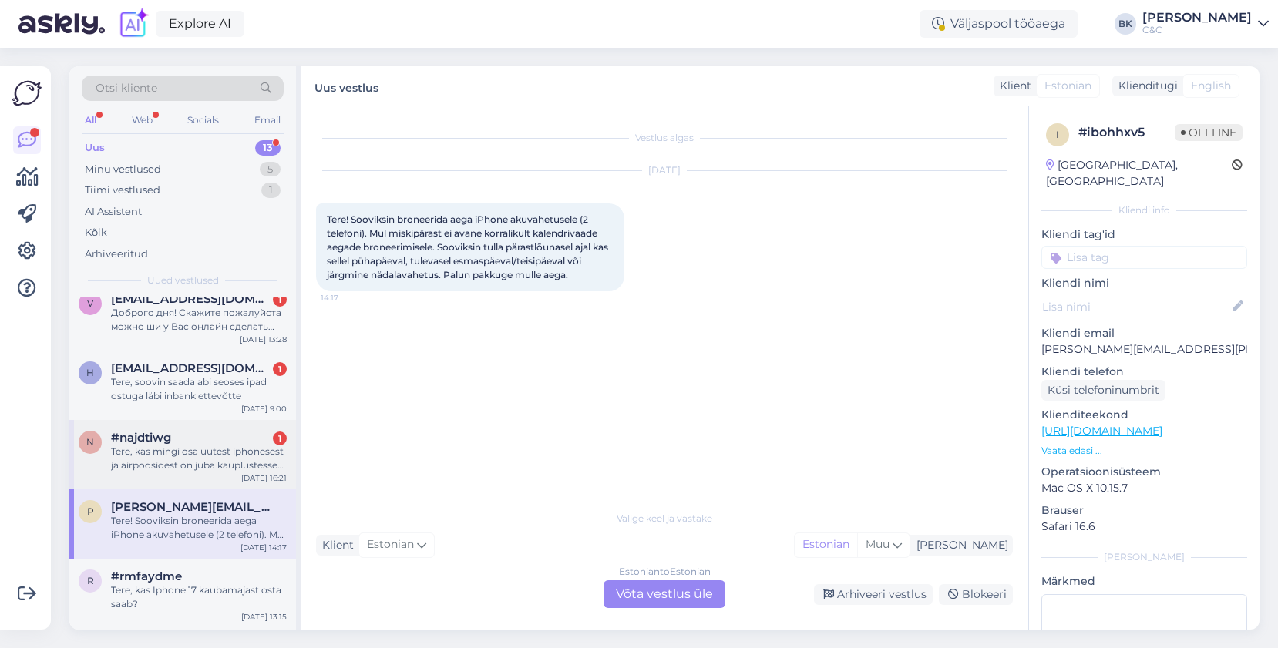
click at [197, 452] on div "Tere, kas mingi osa uutest iphonesest ja airpodsidest on juba kauplustesse jõud…" at bounding box center [199, 459] width 176 height 28
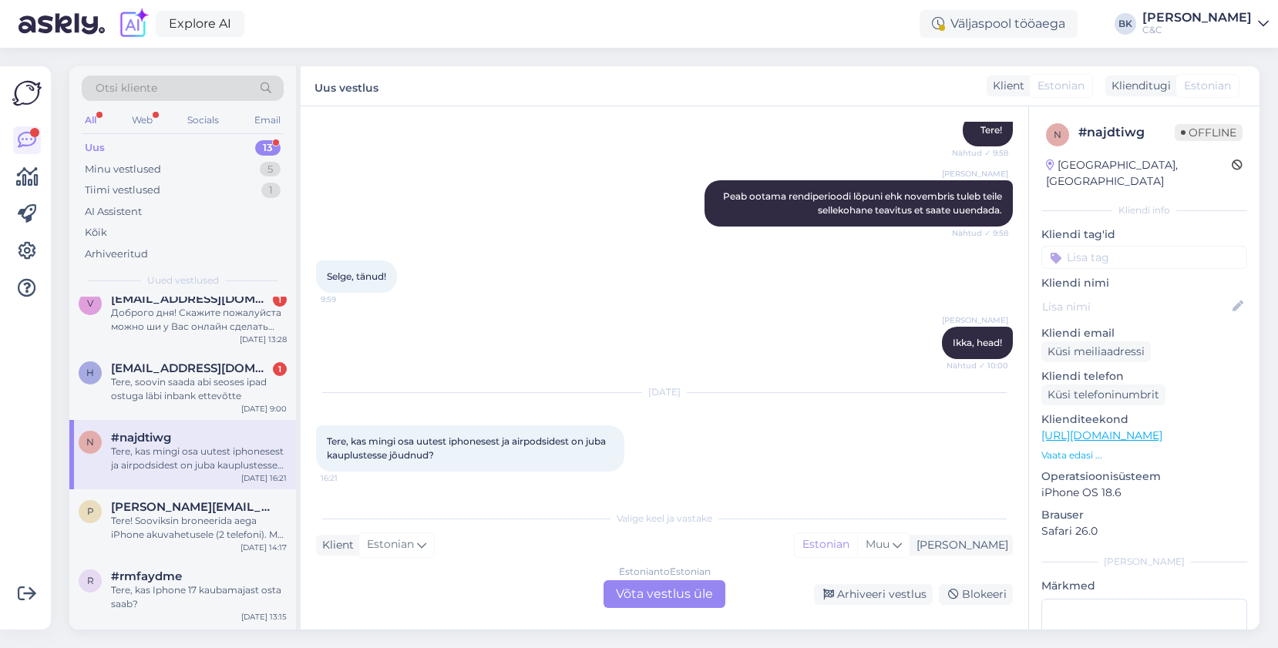
click at [657, 603] on div "Estonian to Estonian Võta vestlus üle" at bounding box center [664, 594] width 122 height 28
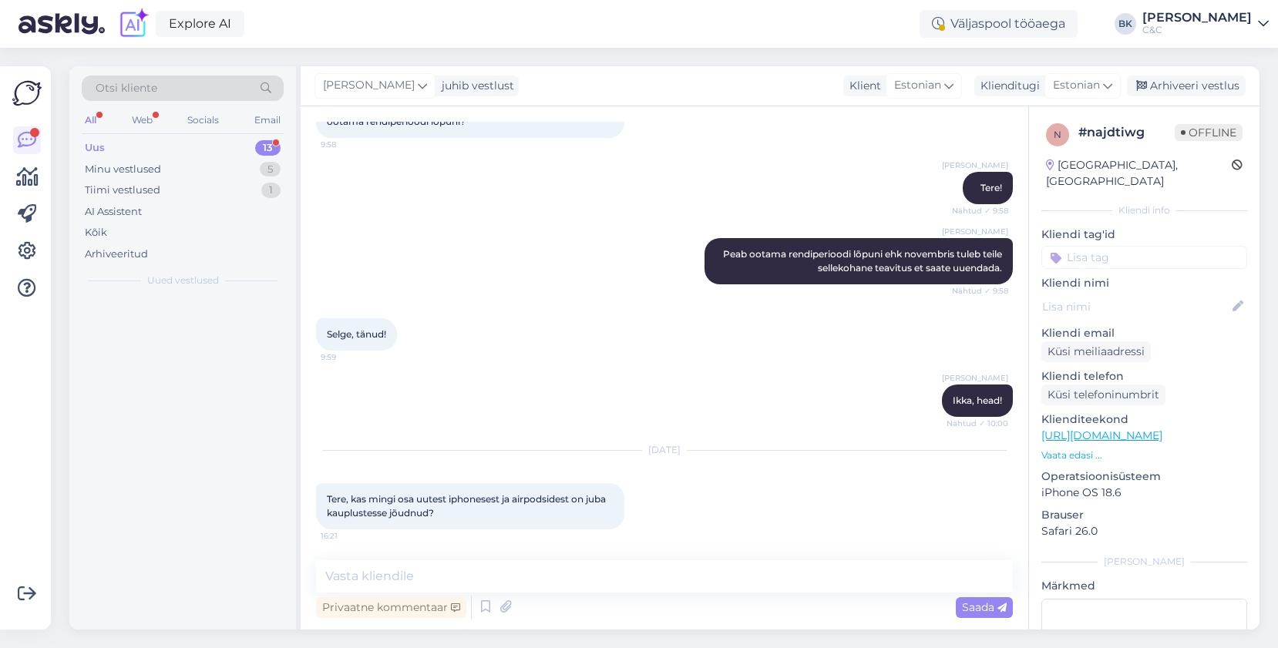
scroll to position [0, 0]
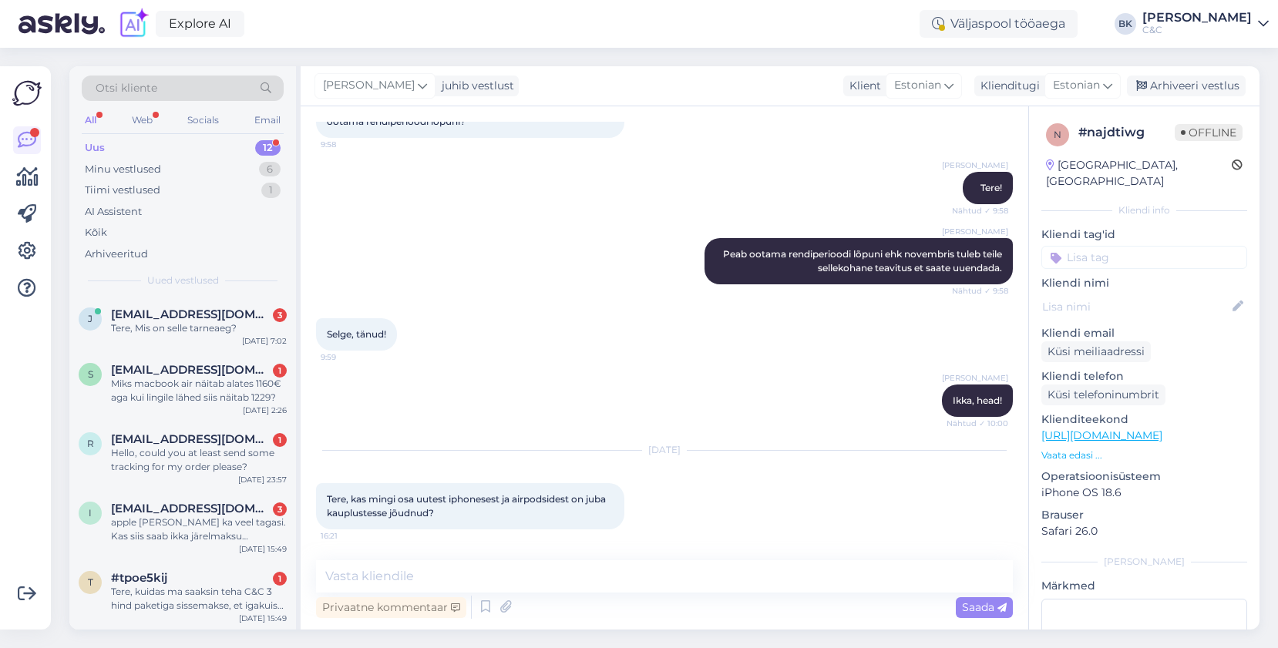
click at [620, 593] on div "Privaatne kommentaar Saada" at bounding box center [664, 607] width 697 height 29
click at [606, 583] on textarea at bounding box center [664, 576] width 697 height 32
type textarea "Tere, kahjuks mitte."
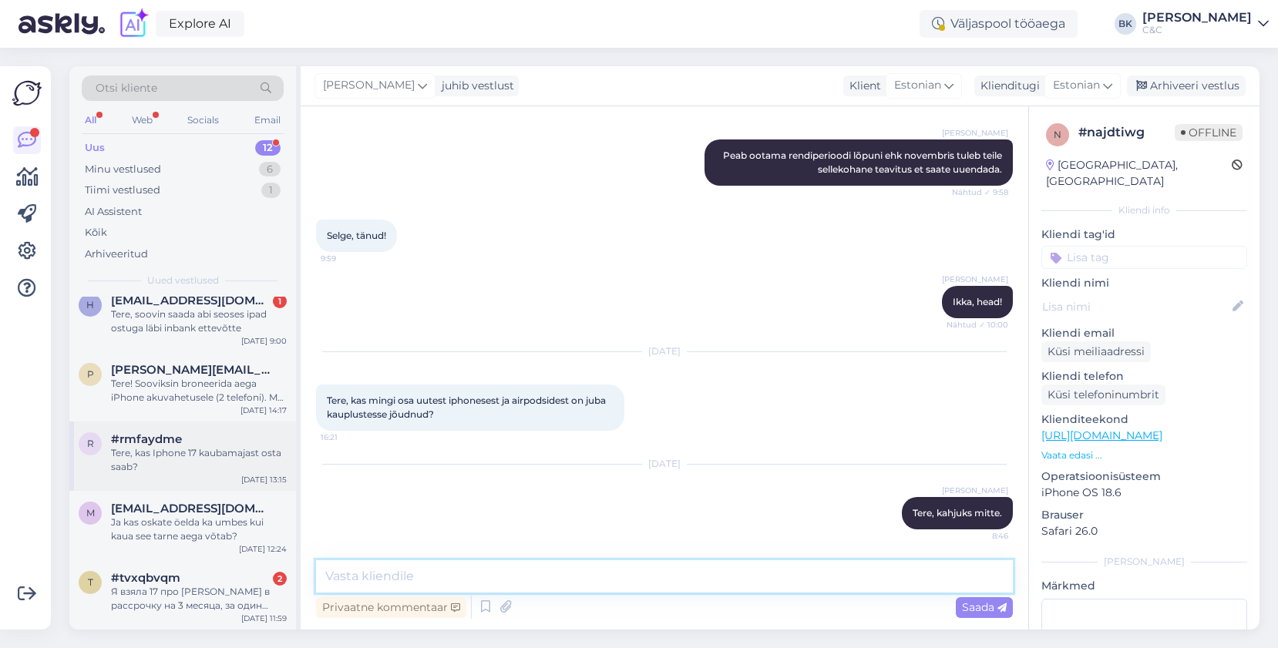
scroll to position [449, 0]
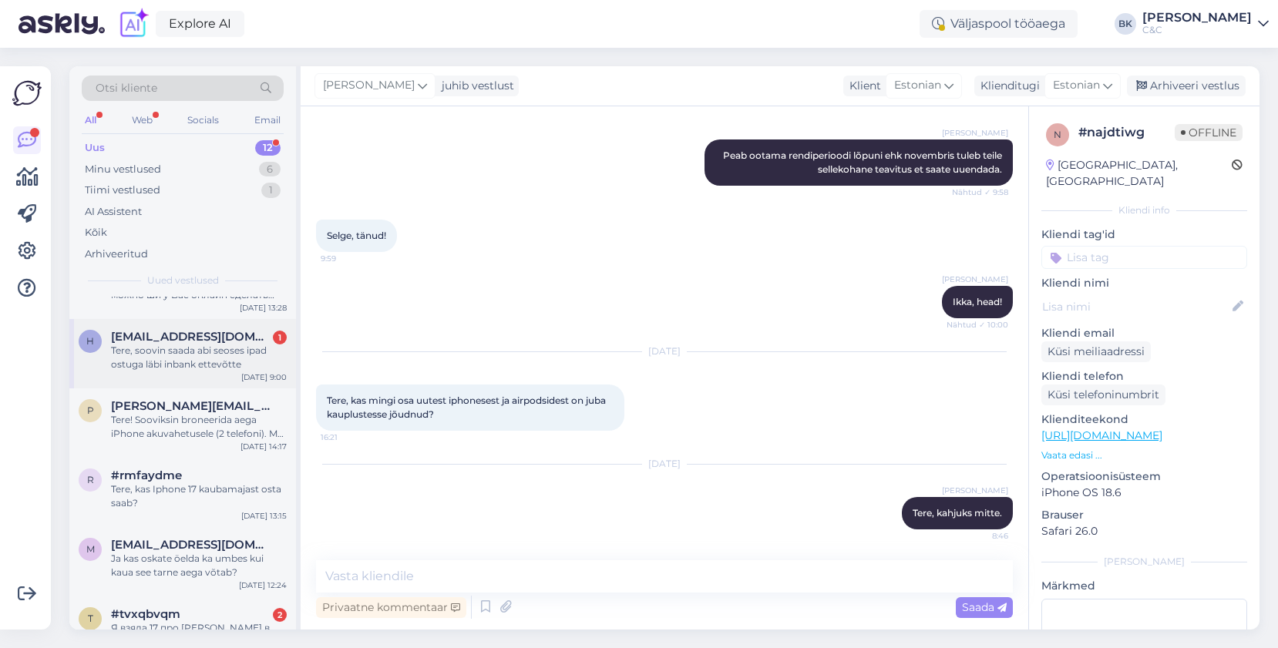
click at [229, 371] on div "H [EMAIL_ADDRESS][DOMAIN_NAME] 1 Tere, soovin saada abi seoses ipad ostuga läbi…" at bounding box center [182, 353] width 227 height 69
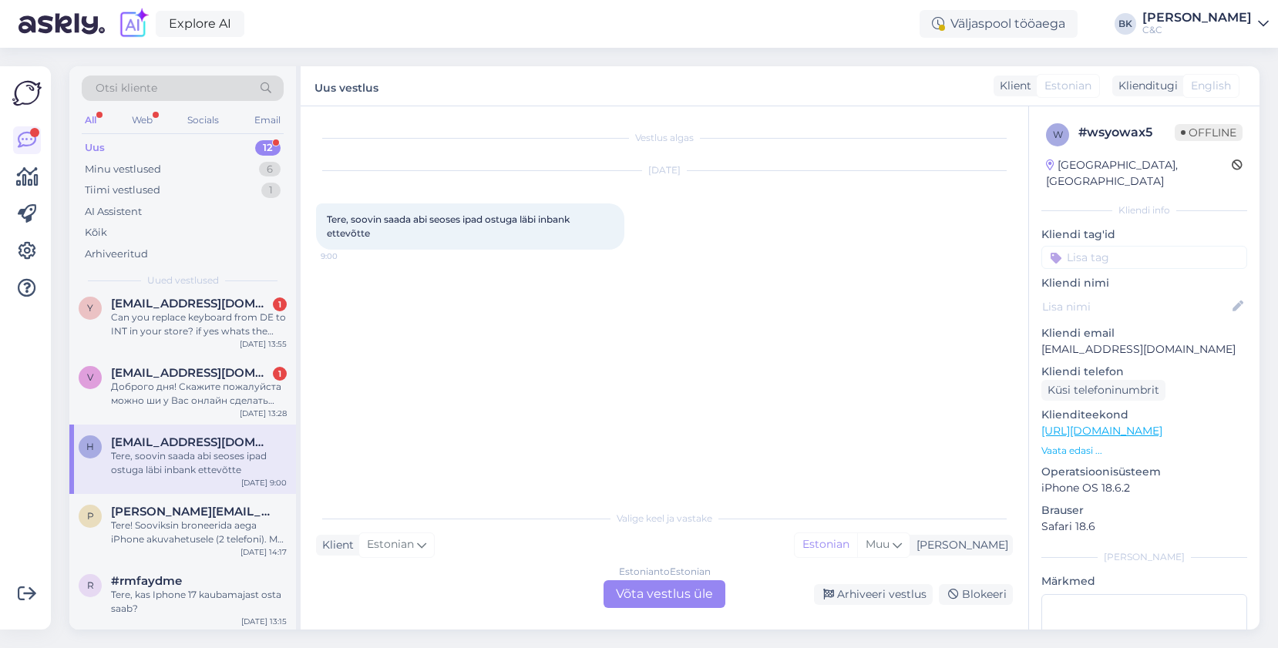
scroll to position [334, 0]
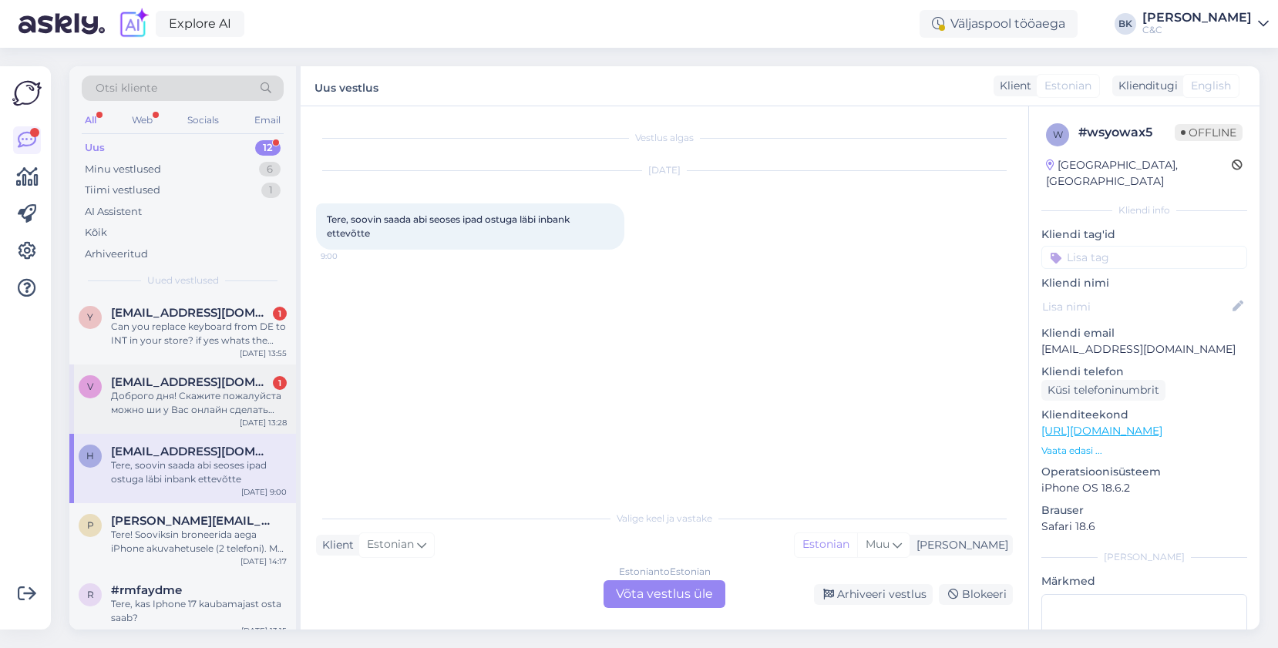
click at [229, 376] on span "[EMAIL_ADDRESS][DOMAIN_NAME]" at bounding box center [191, 382] width 160 height 14
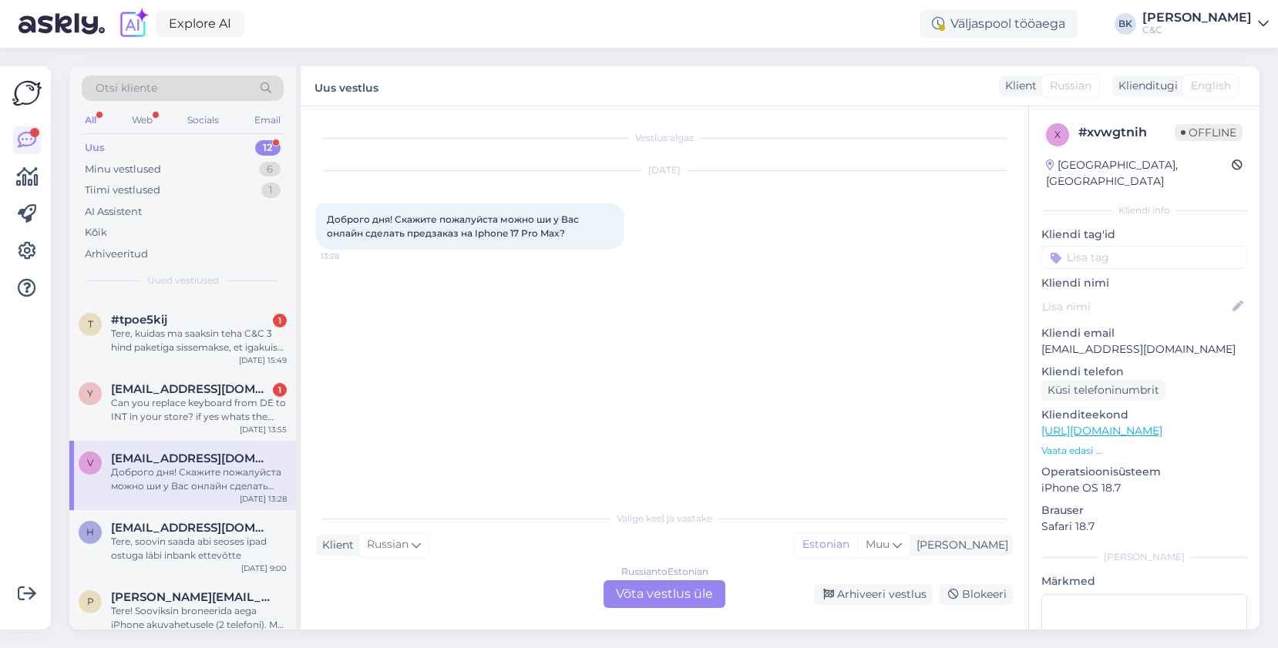
scroll to position [256, 0]
click at [235, 391] on div "[EMAIL_ADDRESS][DOMAIN_NAME] 1" at bounding box center [199, 391] width 176 height 14
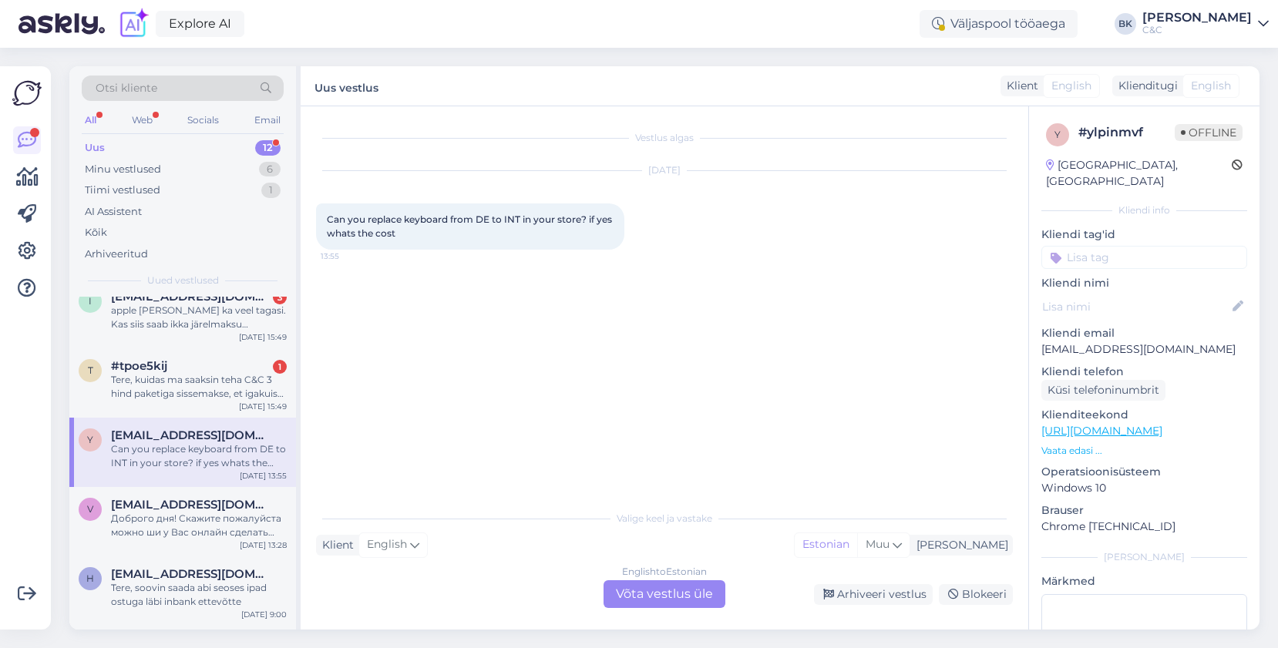
scroll to position [203, 0]
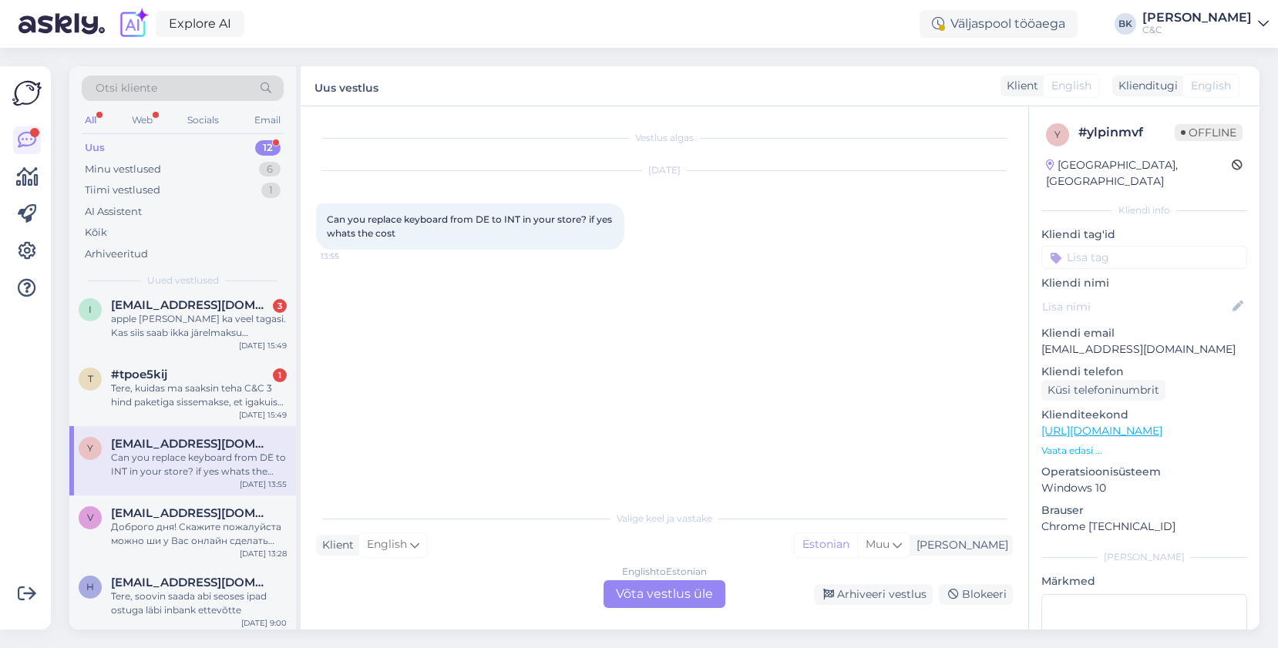
click at [235, 391] on div "Tere, kuidas ma saaksin teha C&C 3 hind paketiga sissemakse, et igakuist makset…" at bounding box center [199, 395] width 176 height 28
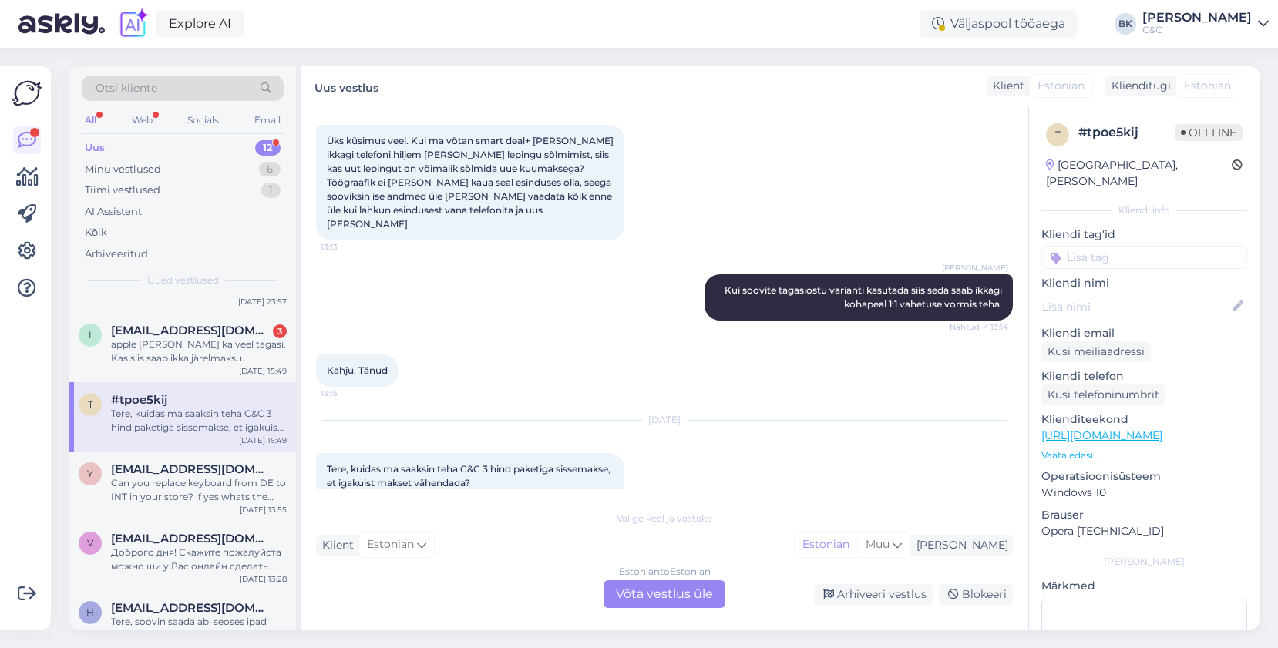
scroll to position [173, 0]
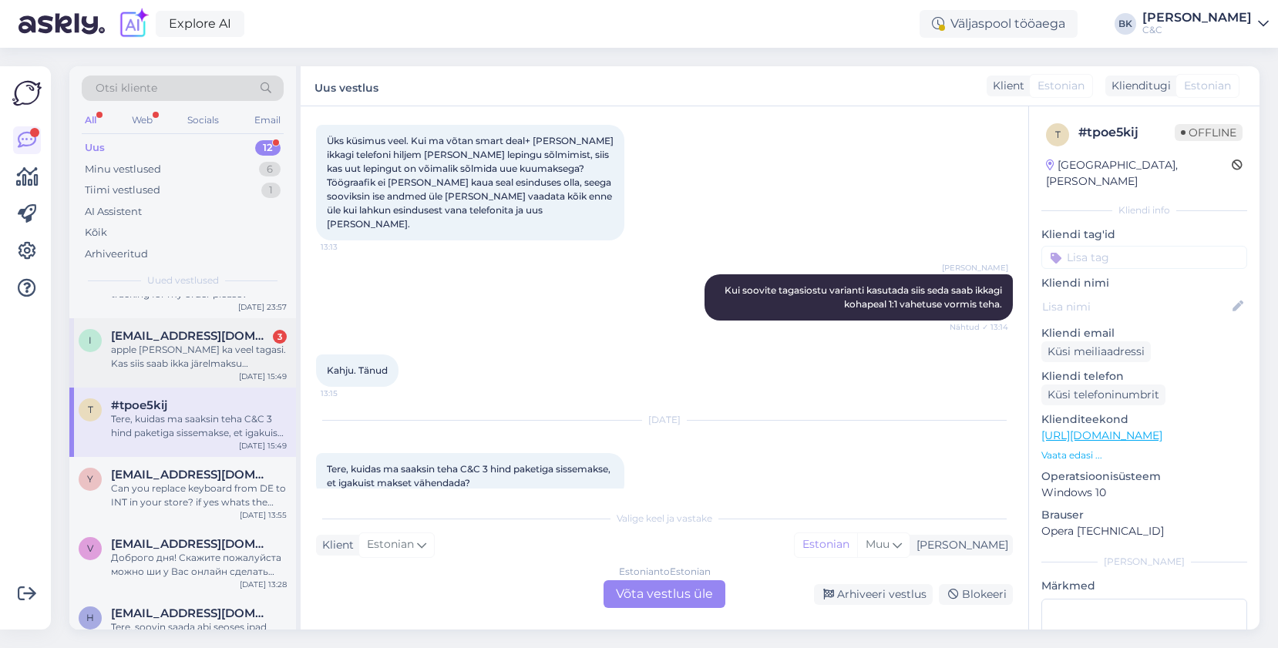
click at [235, 366] on div "apple [PERSON_NAME] ka veel tagasi. Kas siis saab ikka järelmaksu taotleda?" at bounding box center [199, 357] width 176 height 28
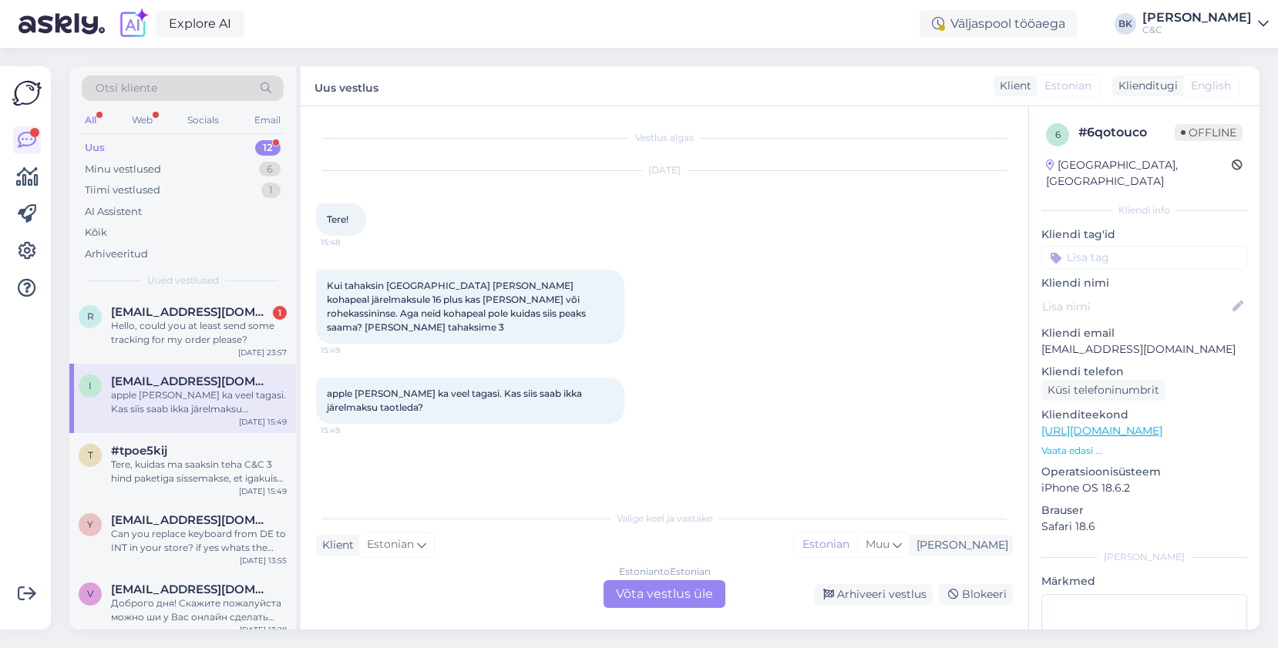
scroll to position [102, 0]
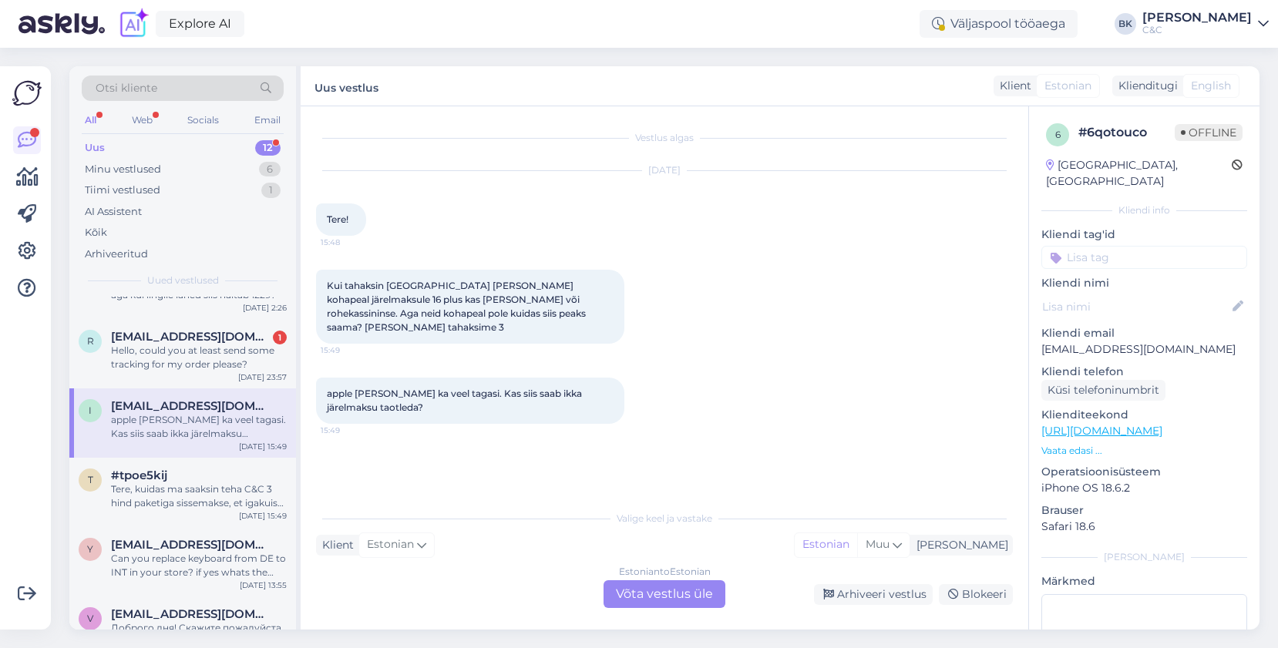
click at [669, 602] on div "Estonian to Estonian Võta vestlus üle" at bounding box center [664, 594] width 122 height 28
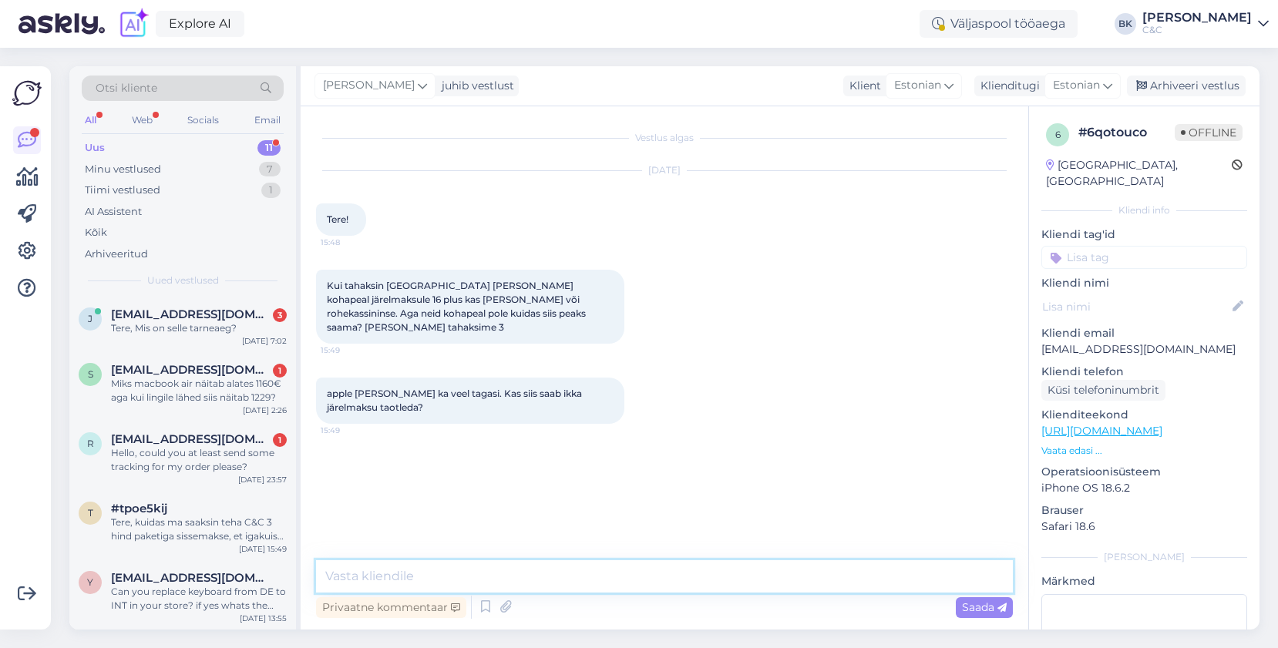
click at [649, 583] on textarea at bounding box center [664, 576] width 697 height 32
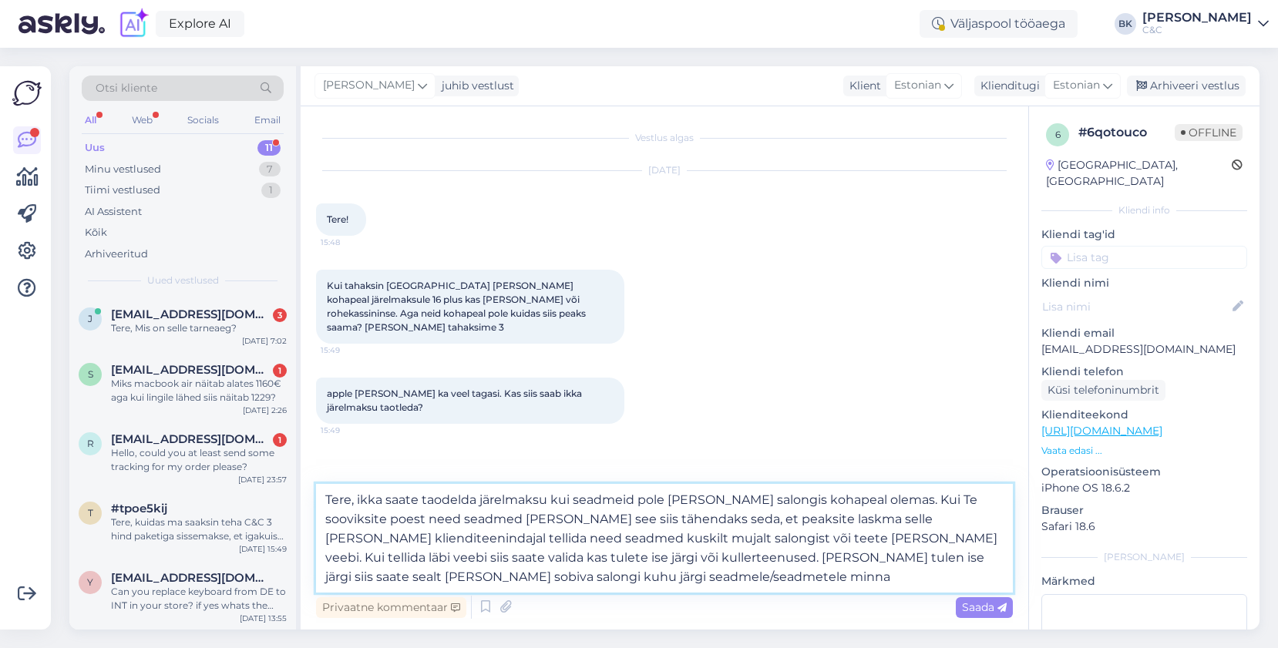
type textarea "Tere, ikka saate taodelda järelmaksu kui seadmeid pole [PERSON_NAME] salongis k…"
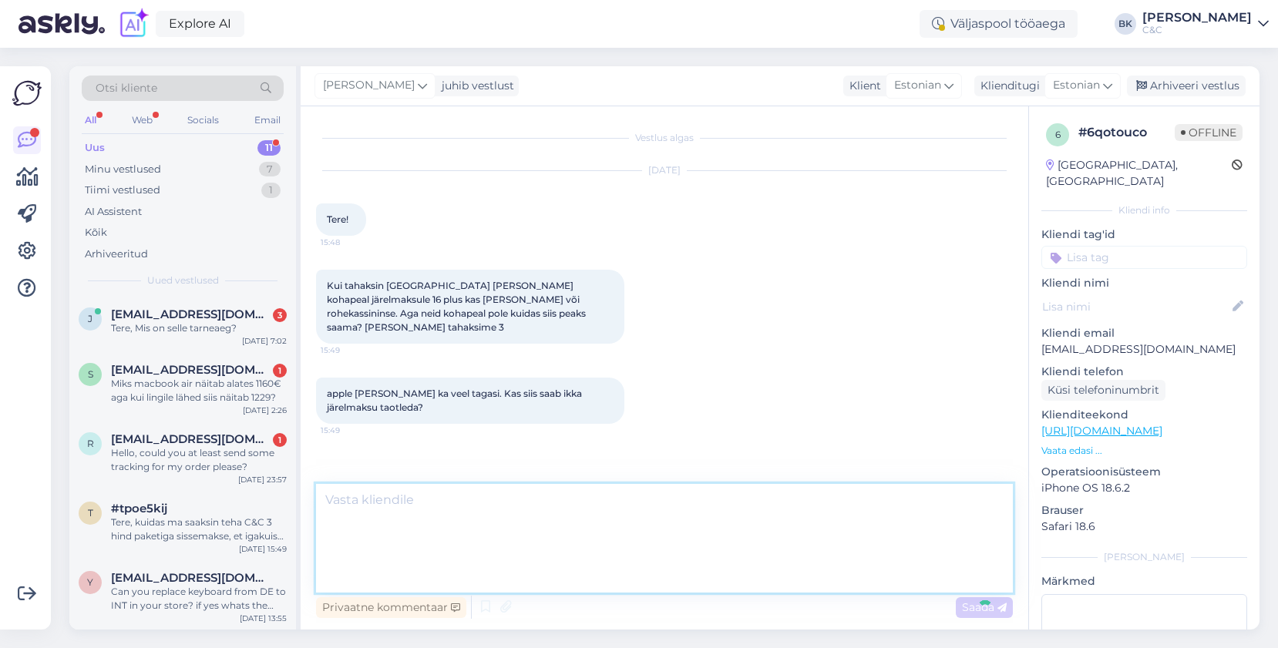
scroll to position [90, 0]
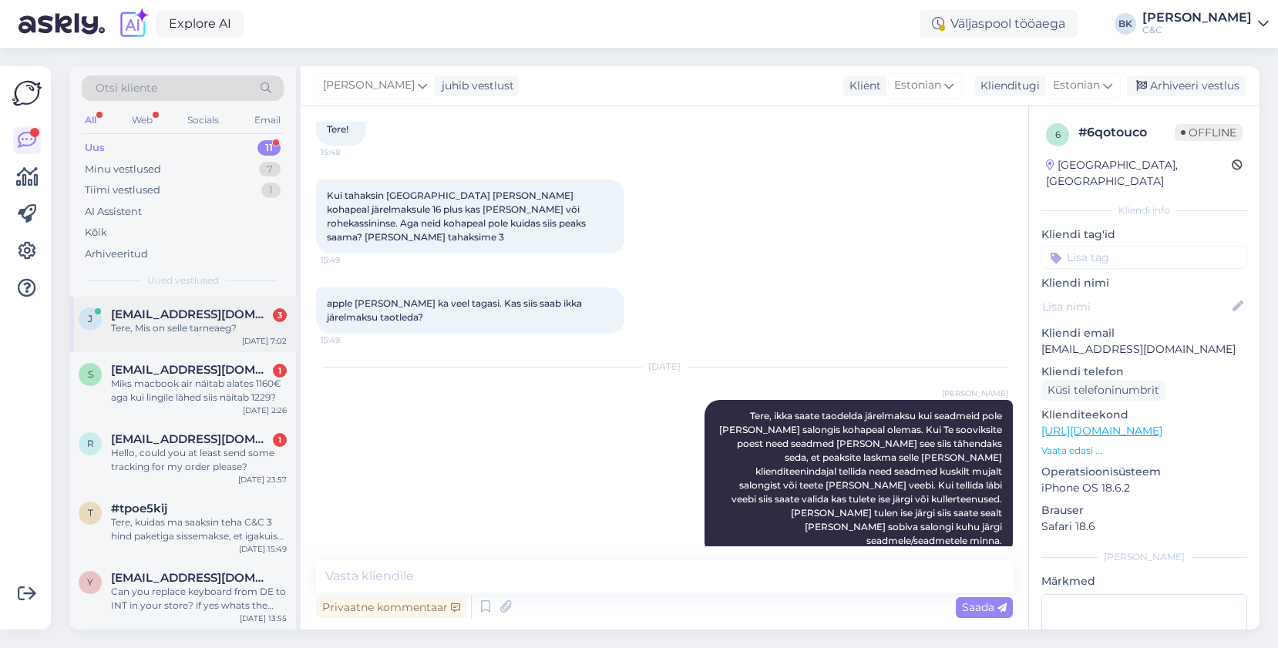
click at [250, 338] on div "[DATE] 7:02" at bounding box center [264, 341] width 45 height 12
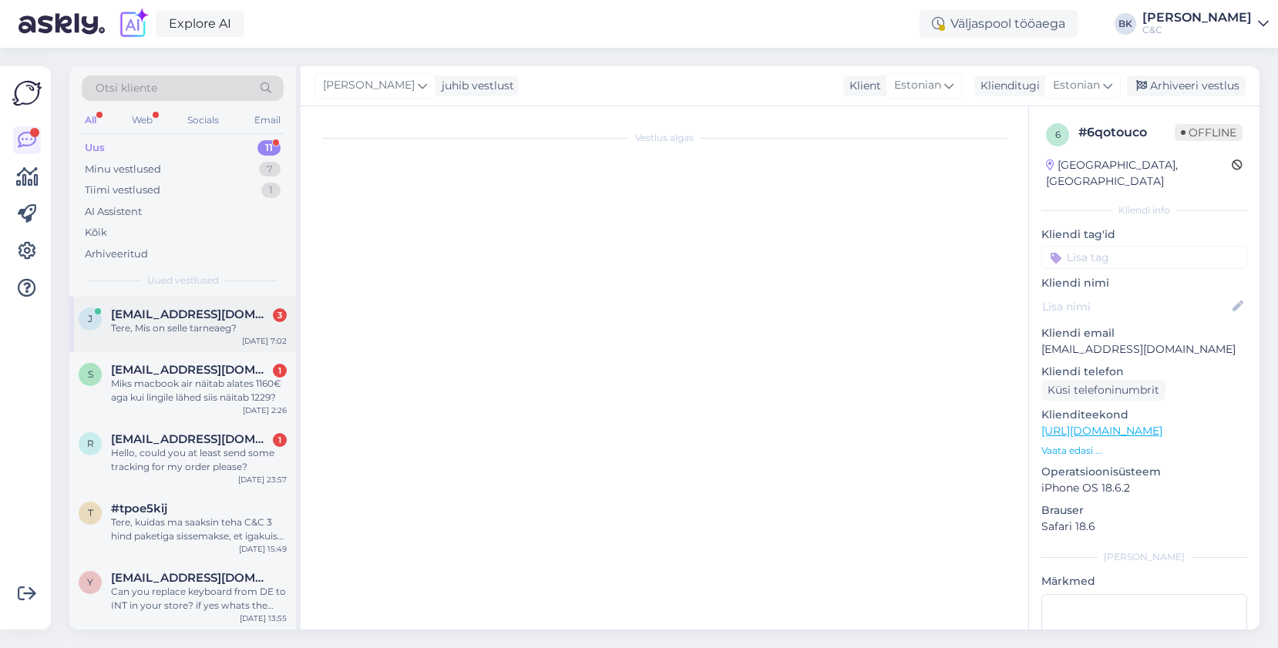
scroll to position [0, 0]
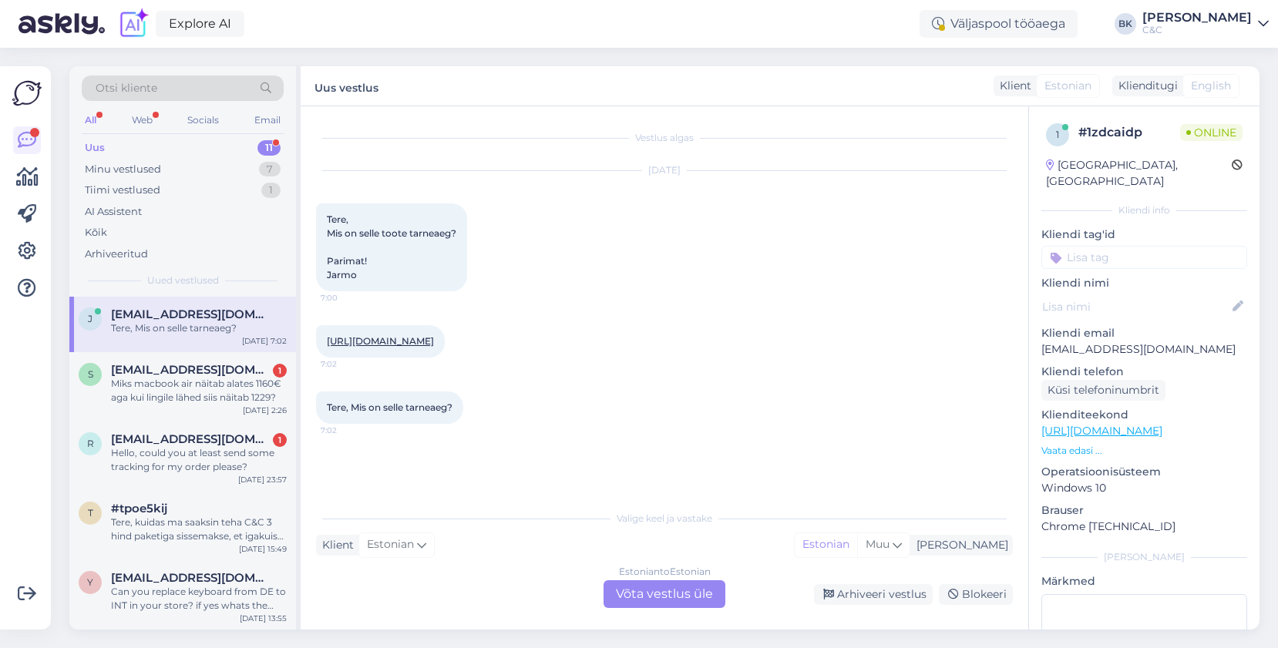
click at [649, 599] on div "Estonian to Estonian Võta vestlus üle" at bounding box center [664, 594] width 122 height 28
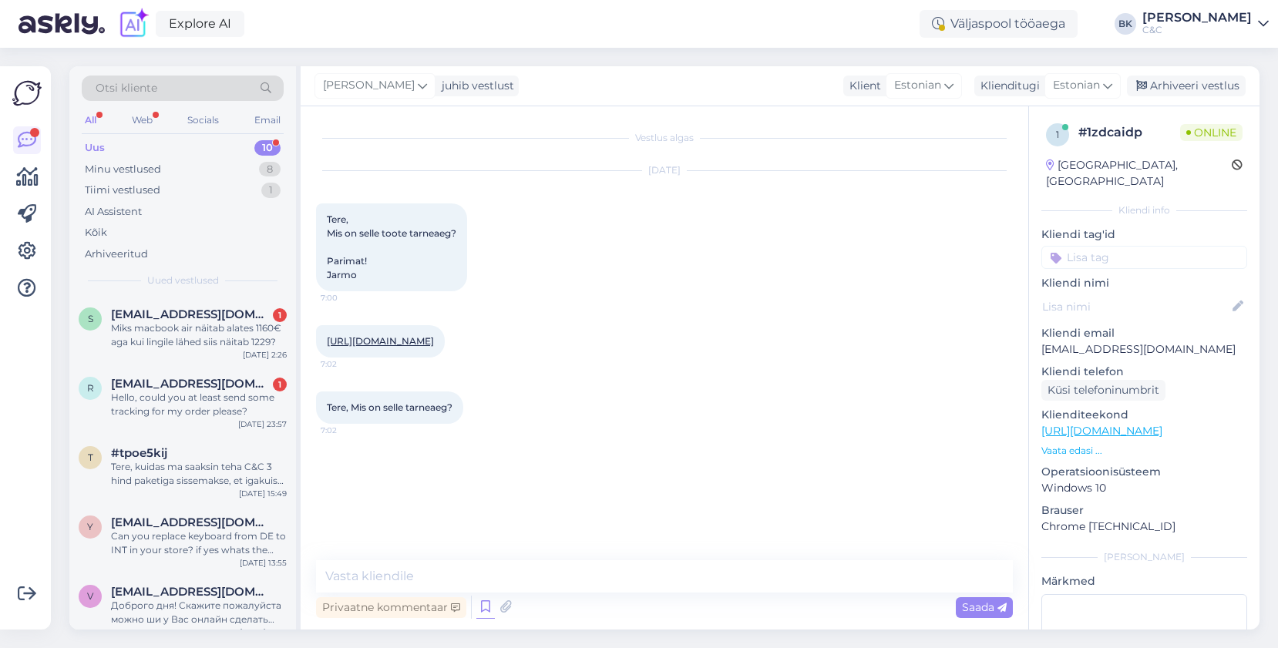
click at [478, 599] on icon at bounding box center [485, 607] width 18 height 23
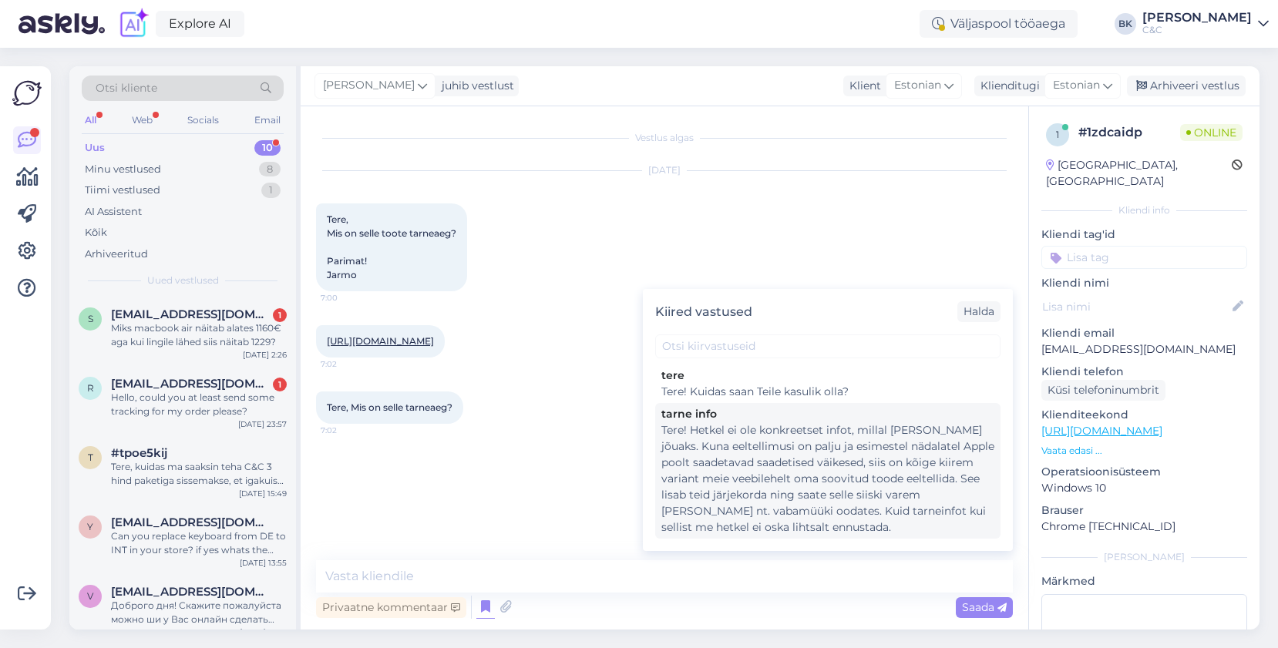
click at [883, 509] on div "Tere! Hetkel ei ole konkreetset infot, millal [PERSON_NAME] jõuaks. Kuna eeltel…" at bounding box center [827, 478] width 333 height 113
type textarea "Tere! Hetkel ei ole konkreetset infot, millal [PERSON_NAME] jõuaks. Kuna eeltel…"
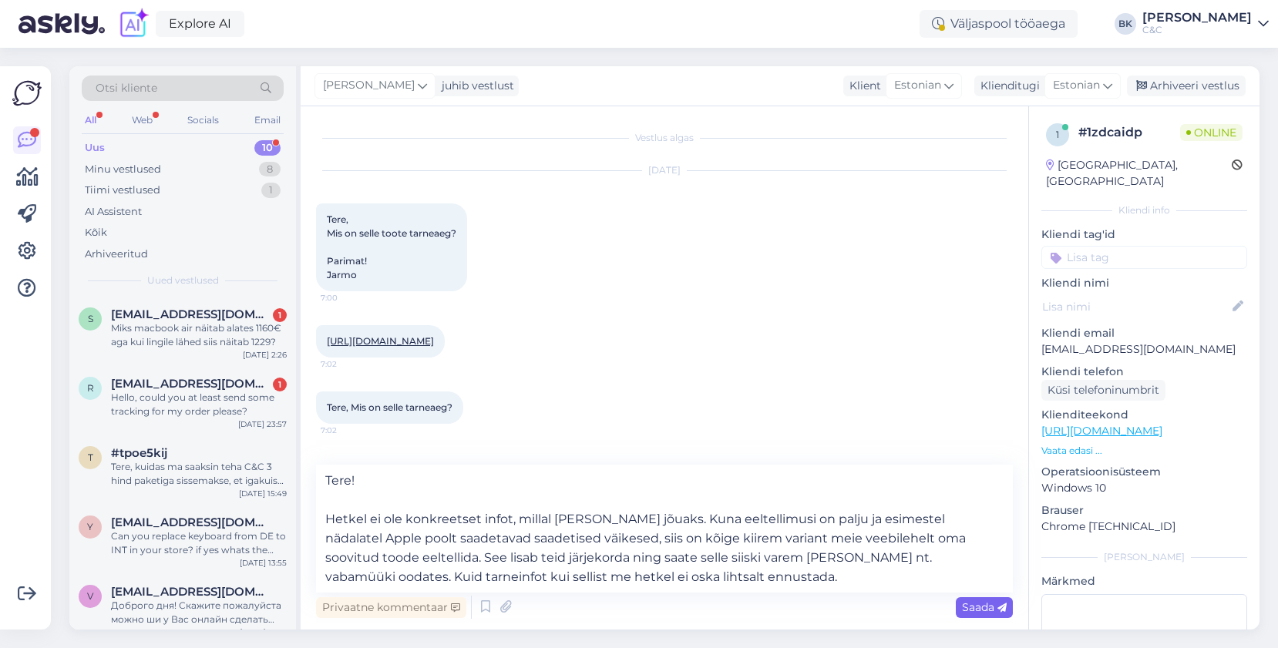
click at [995, 603] on span "Saada" at bounding box center [984, 607] width 45 height 14
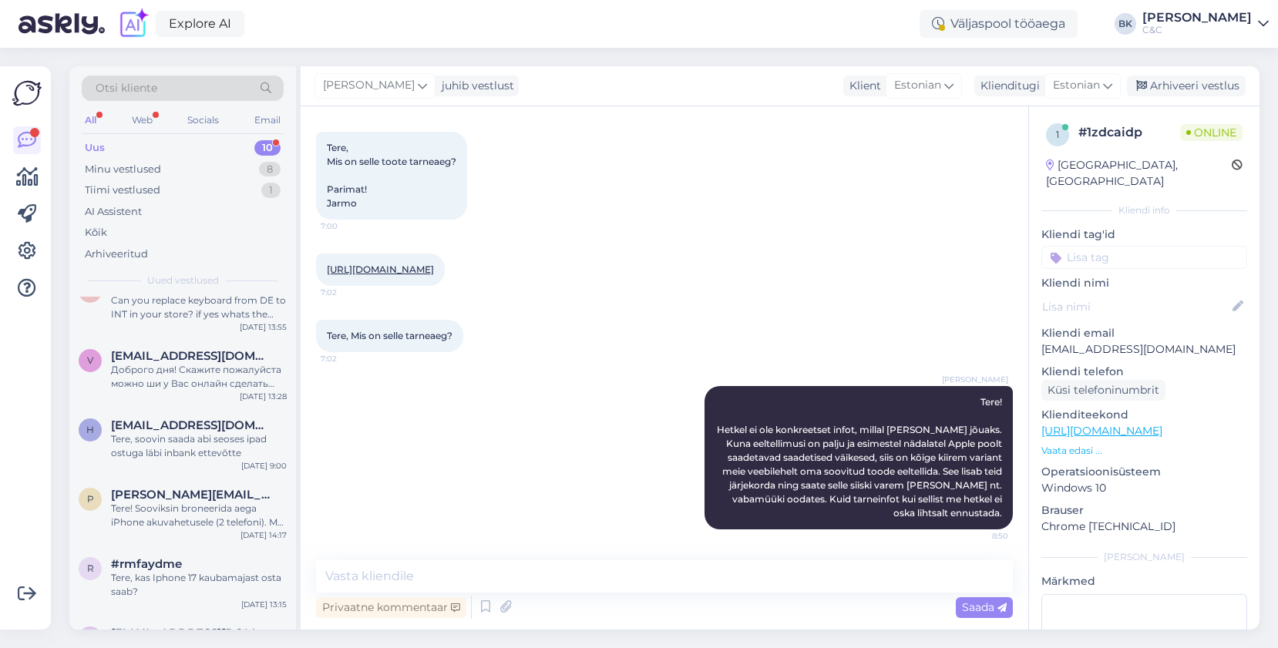
scroll to position [361, 0]
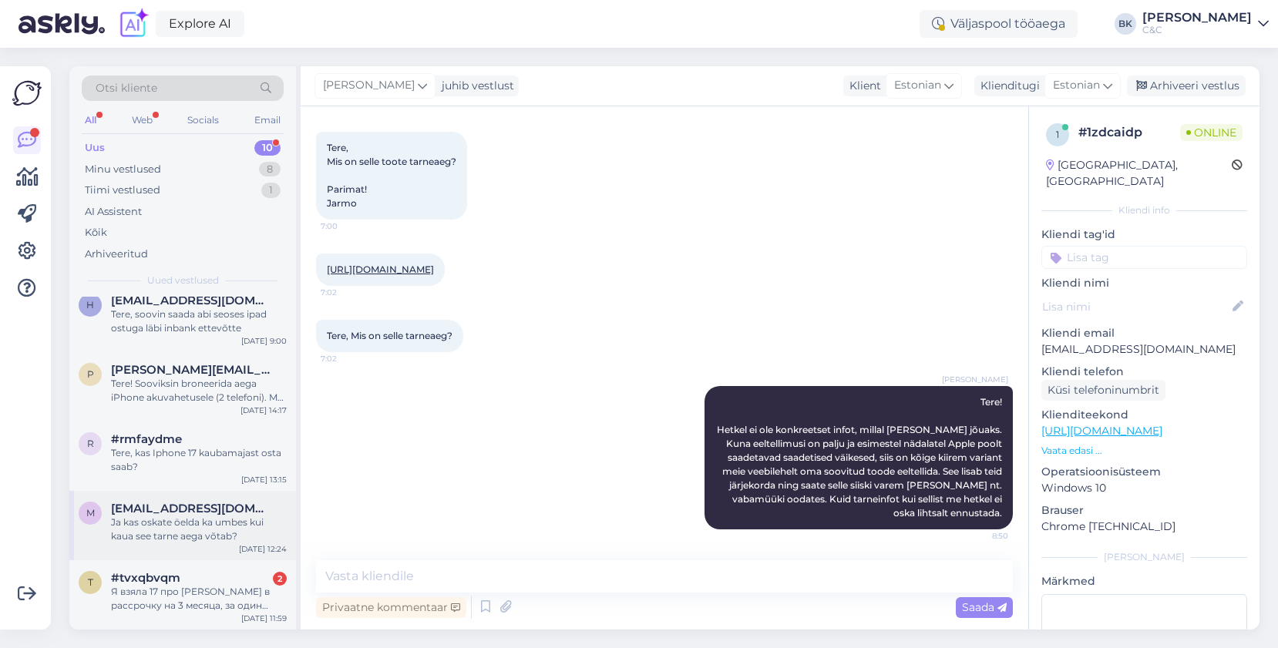
click at [214, 529] on div "Ja kas oskate öelda ka umbes kui kaua see tarne aega võtab?" at bounding box center [199, 529] width 176 height 28
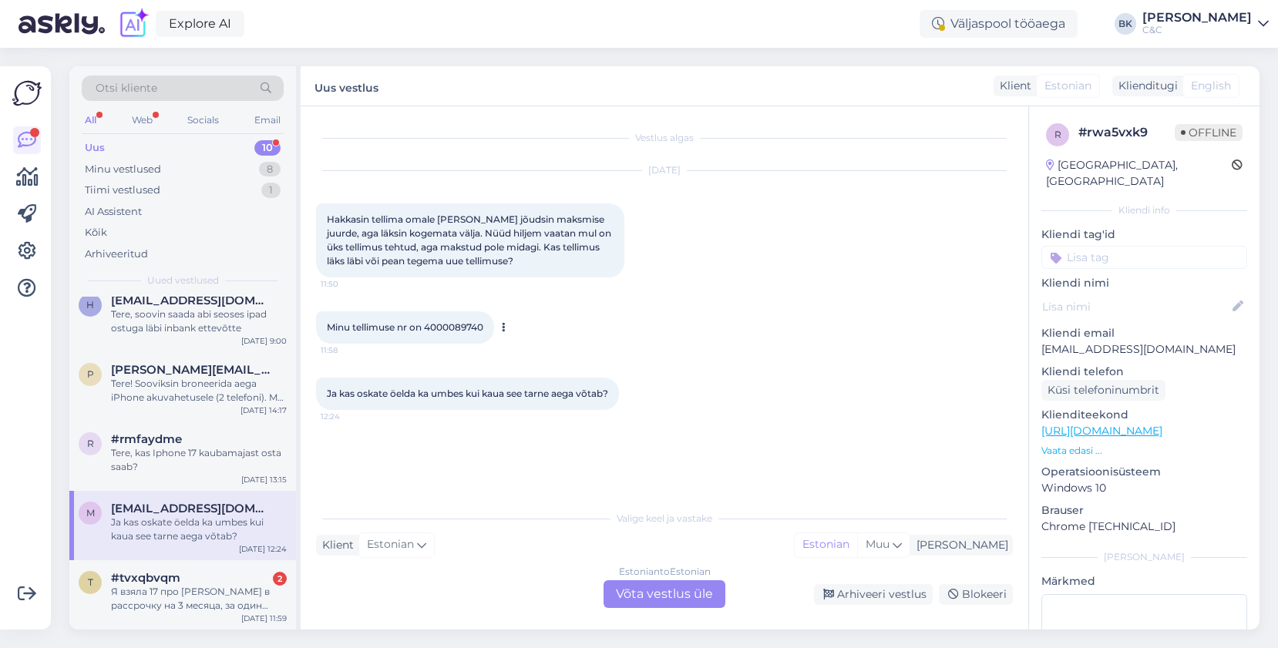
click at [445, 323] on span "Minu tellimuse nr on 4000089740" at bounding box center [405, 327] width 156 height 12
copy div "4000089740 11:58"
click at [627, 586] on div "Estonian to Estonian Võta vestlus üle" at bounding box center [664, 594] width 122 height 28
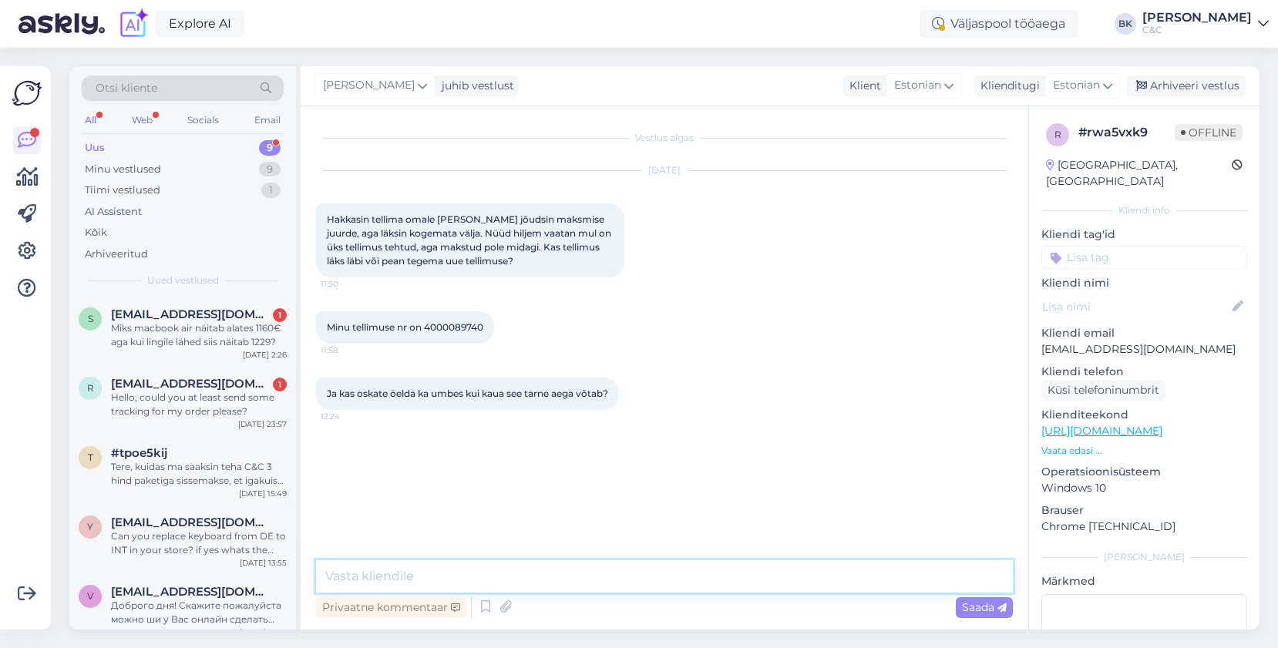
click at [627, 579] on textarea at bounding box center [664, 576] width 697 height 32
type textarea "Tere, [PERSON_NAME] ei [PERSON_NAME] läbi tulnud."
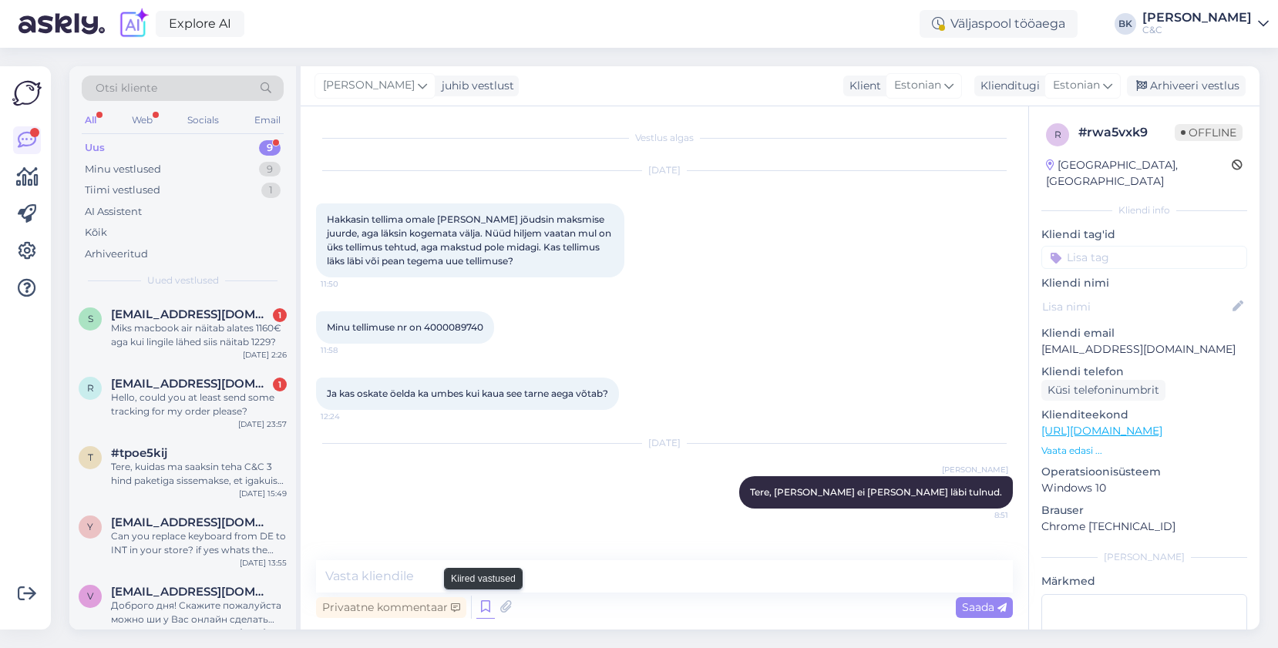
click at [483, 609] on icon at bounding box center [485, 607] width 18 height 23
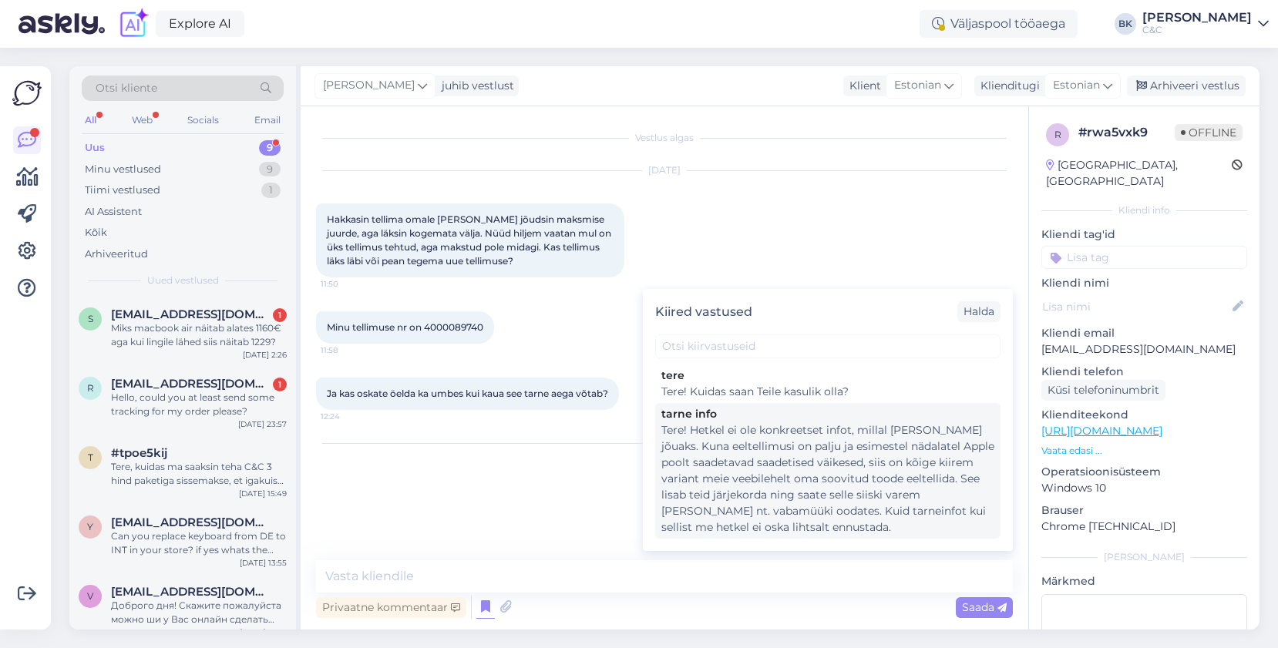
click at [734, 438] on div "Tere! Hetkel ei ole konkreetset infot, millal [PERSON_NAME] jõuaks. Kuna eeltel…" at bounding box center [827, 478] width 333 height 113
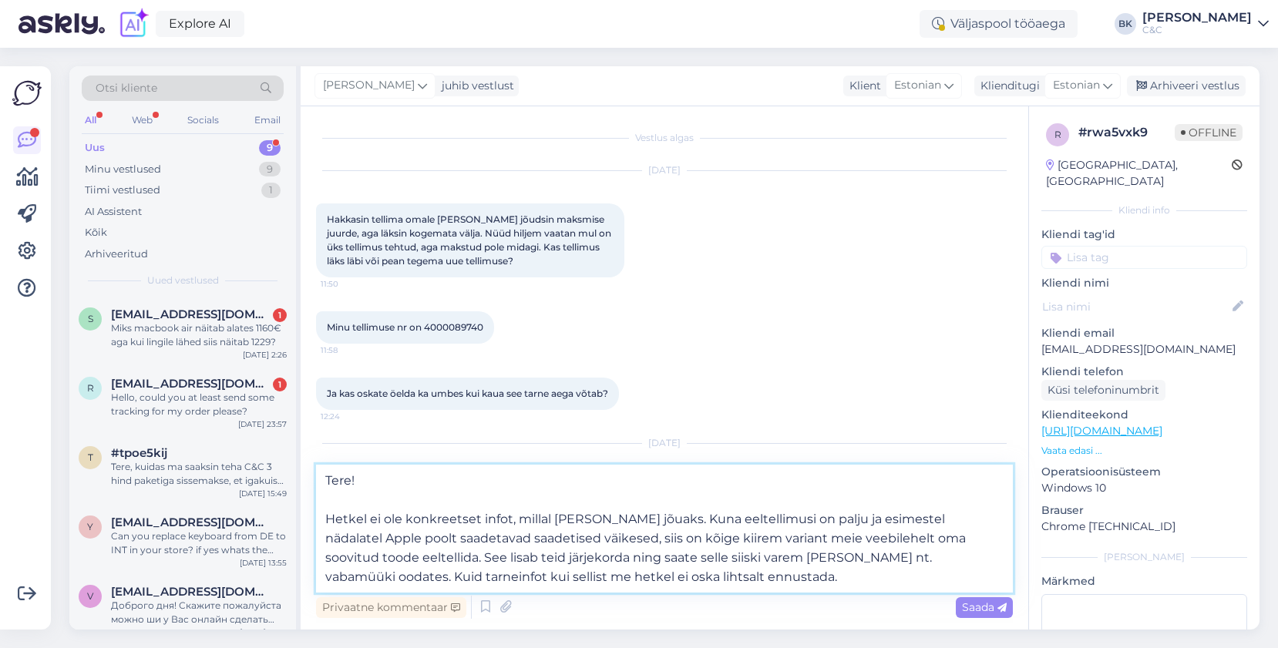
drag, startPoint x: 361, startPoint y: 482, endPoint x: 317, endPoint y: 482, distance: 43.1
click at [317, 482] on textarea "Tere! Hetkel ei ole konkreetset infot, millal [PERSON_NAME] jõuaks. Kuna eeltel…" at bounding box center [664, 529] width 697 height 128
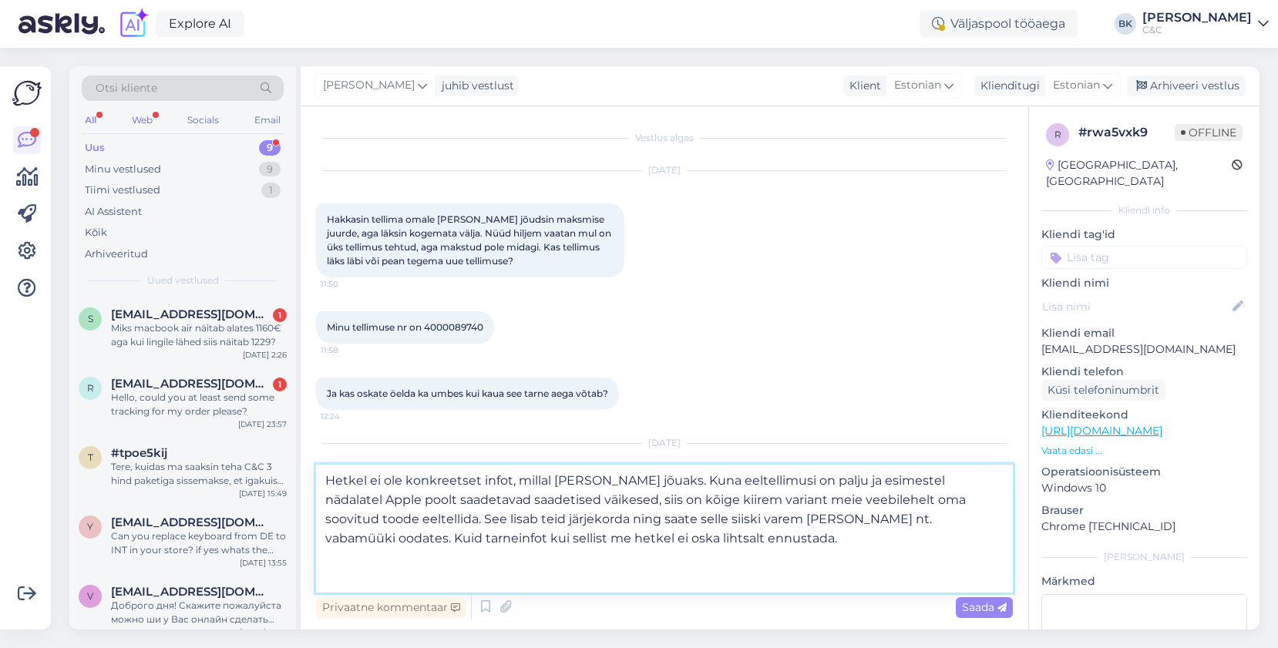
click at [320, 518] on textarea "Hetkel ei ole konkreetset infot, millal [PERSON_NAME] jõuaks. Kuna eeltellimusi…" at bounding box center [664, 529] width 697 height 128
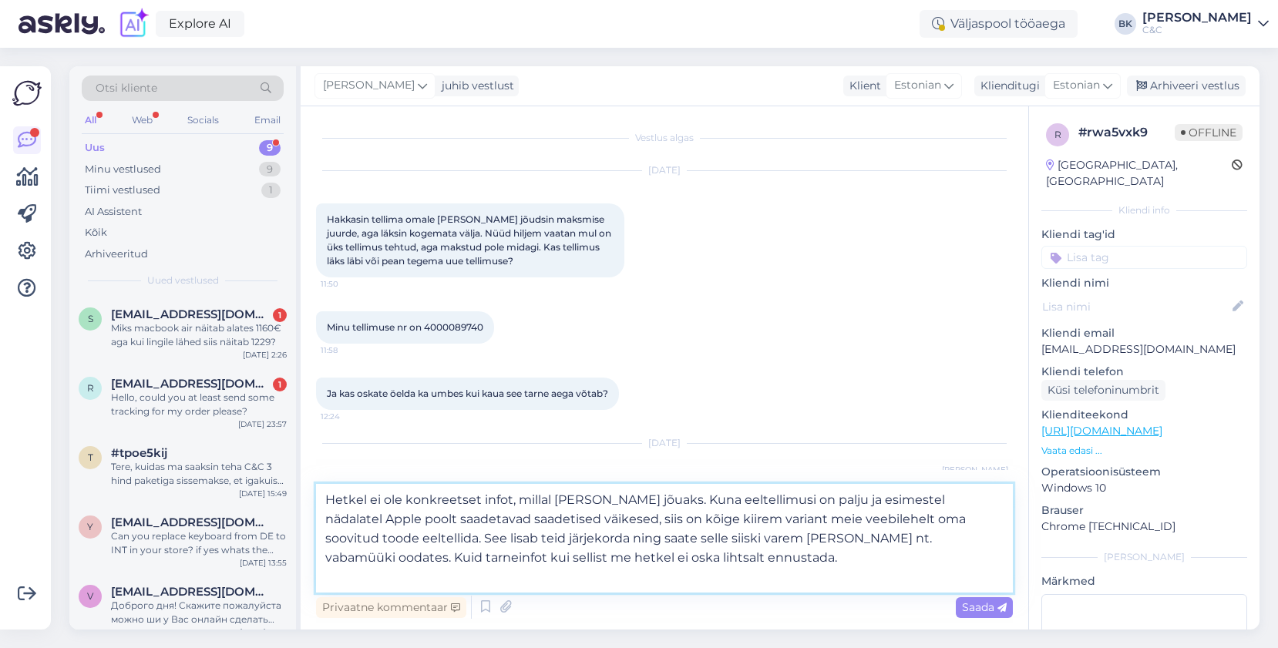
type textarea "Hetkel ei ole konkreetset infot, millal [PERSON_NAME] jõuaks. Kuna eeltellimusi…"
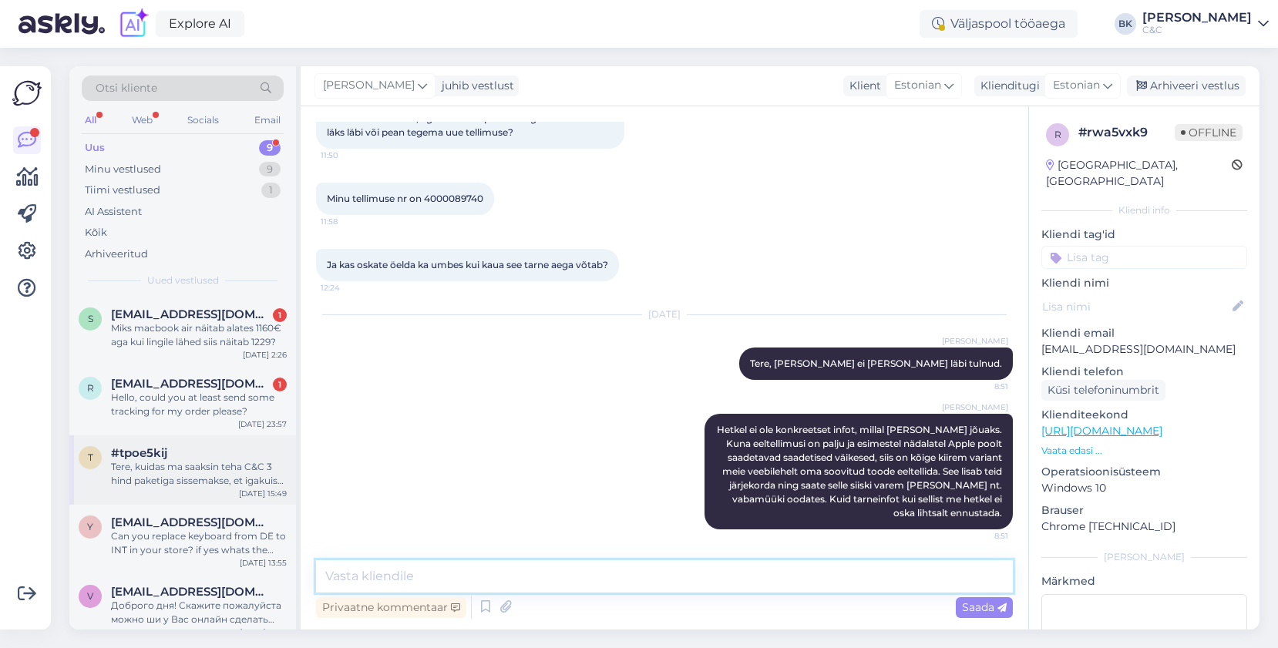
scroll to position [291, 0]
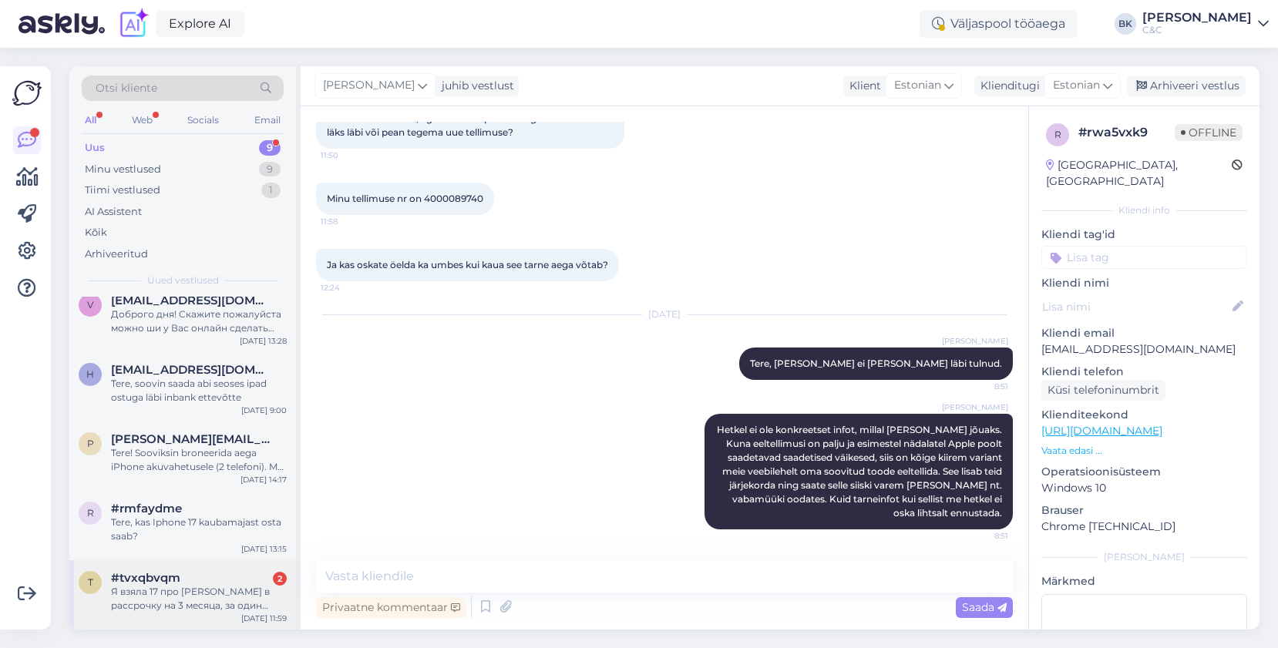
click at [233, 597] on div "Я взяла 17 про [PERSON_NAME] в рассрочку на 3 месяца, за один месяц я уже запла…" at bounding box center [199, 599] width 176 height 28
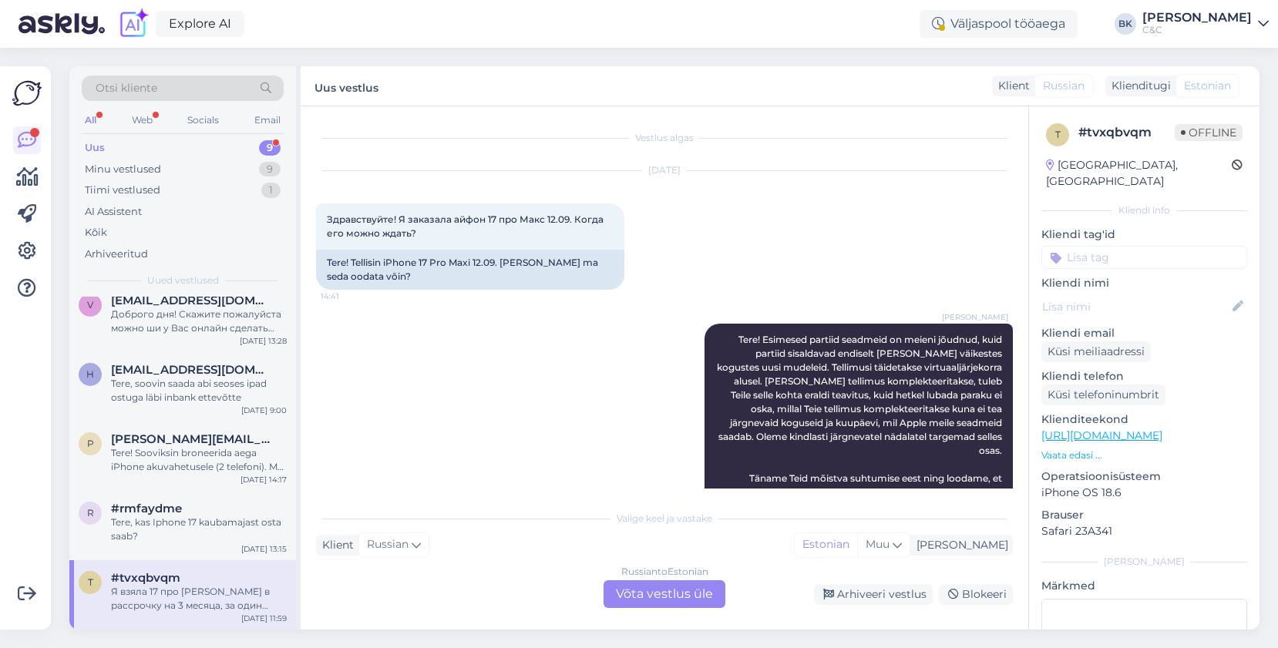
scroll to position [553, 0]
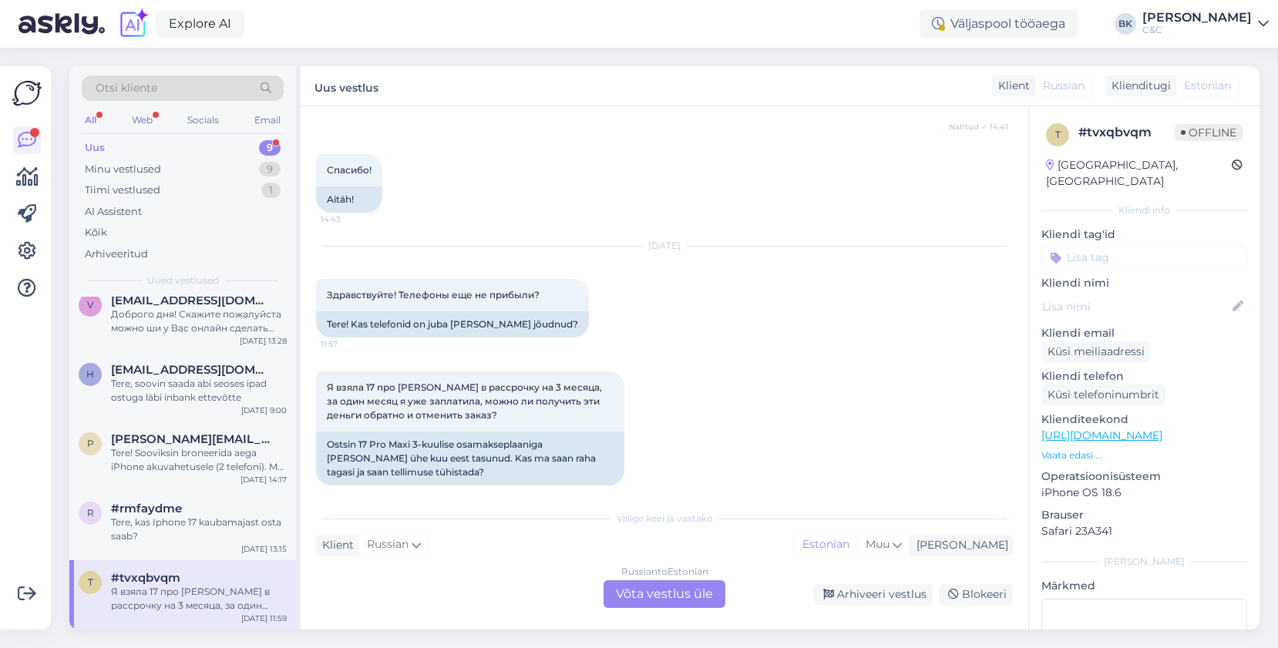
click at [646, 592] on div "Russian to Estonian Võta vestlus üle" at bounding box center [664, 594] width 122 height 28
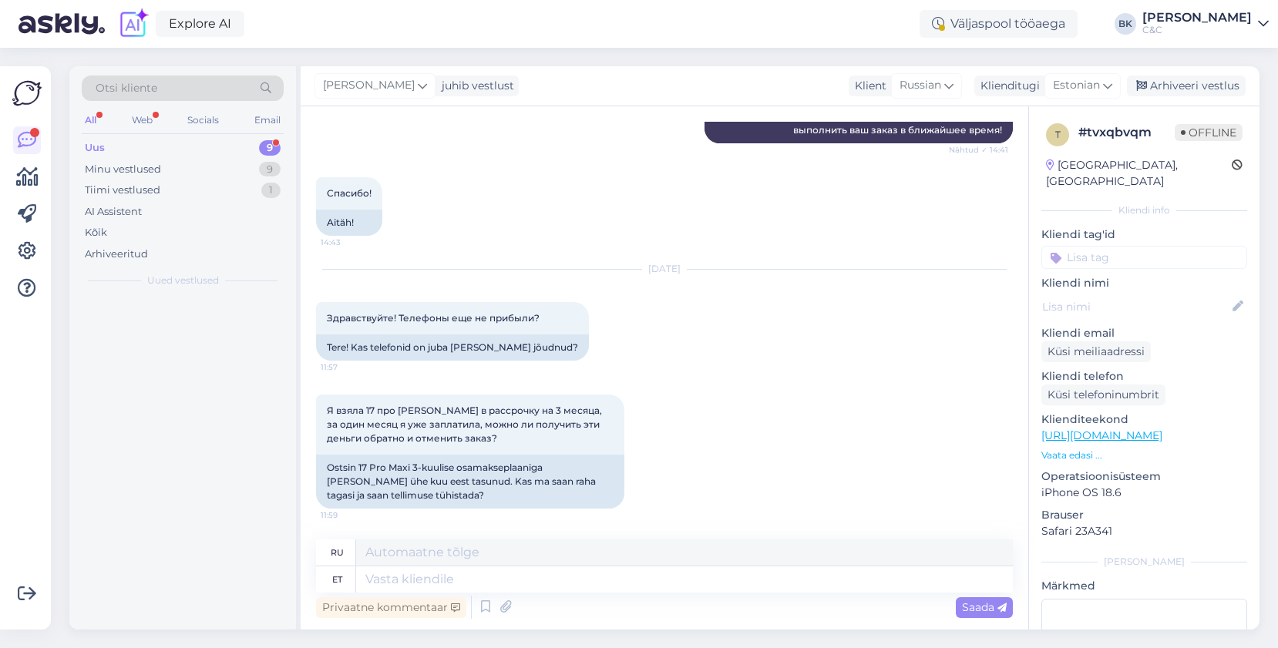
scroll to position [0, 0]
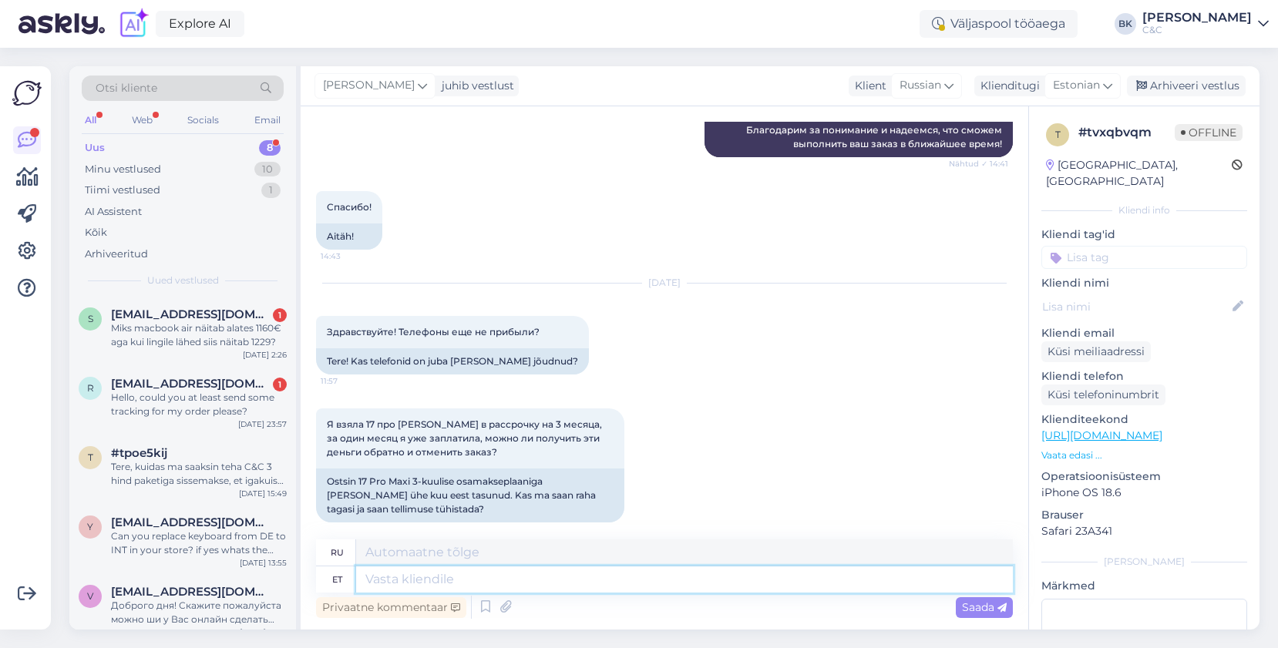
click at [631, 586] on textarea at bounding box center [684, 579] width 656 height 26
type textarea "Tere"
type textarea "Привет"
type textarea "Tere,"
type textarea "Привет,"
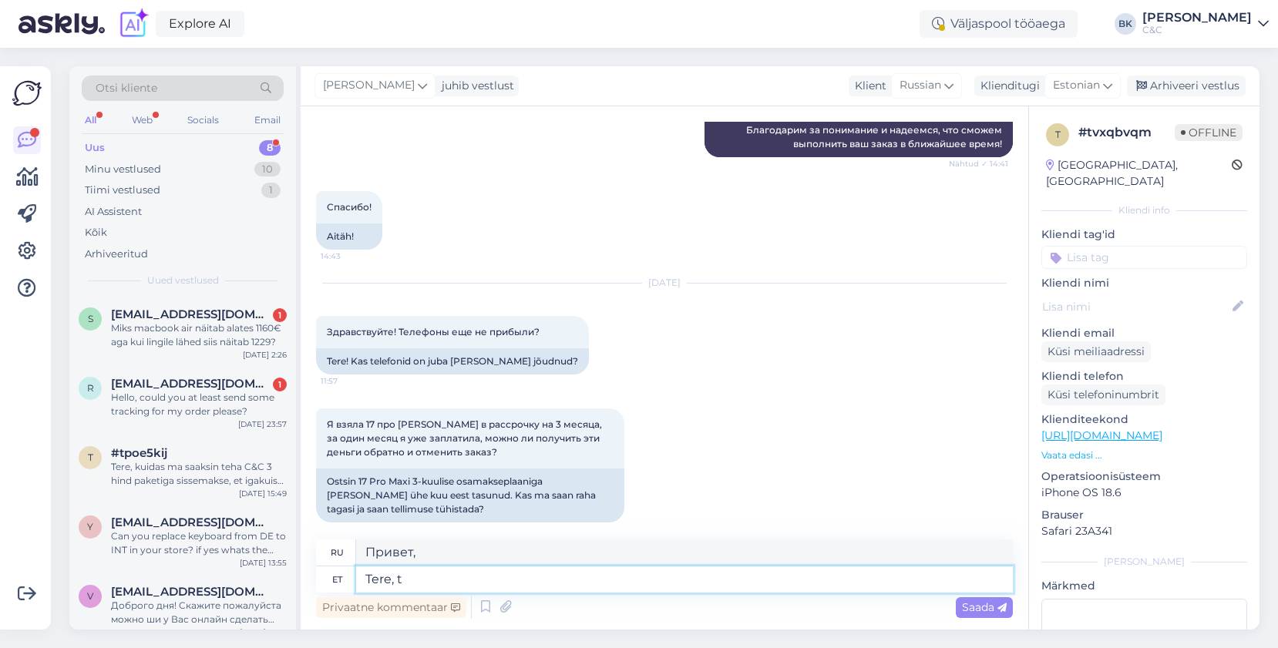
type textarea "Tere,"
type textarea "Привет,"
type textarea "Tere, seadmeid"
type textarea "Привет, устройства"
type textarea "Tere,"
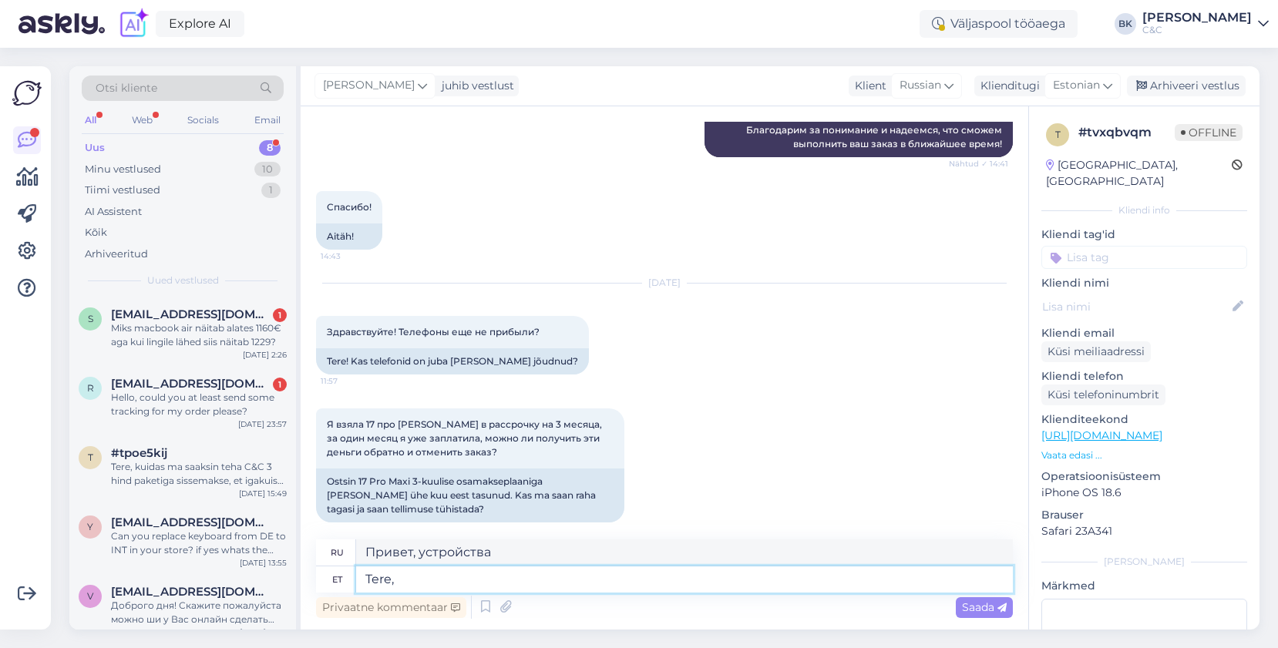
type textarea "Привет,"
type textarea "Tere, Apple s"
type textarea "Привет, Эппл"
type textarea "Tere, Apple saadab mei"
type textarea "Здравствуйте, Apple отправляет"
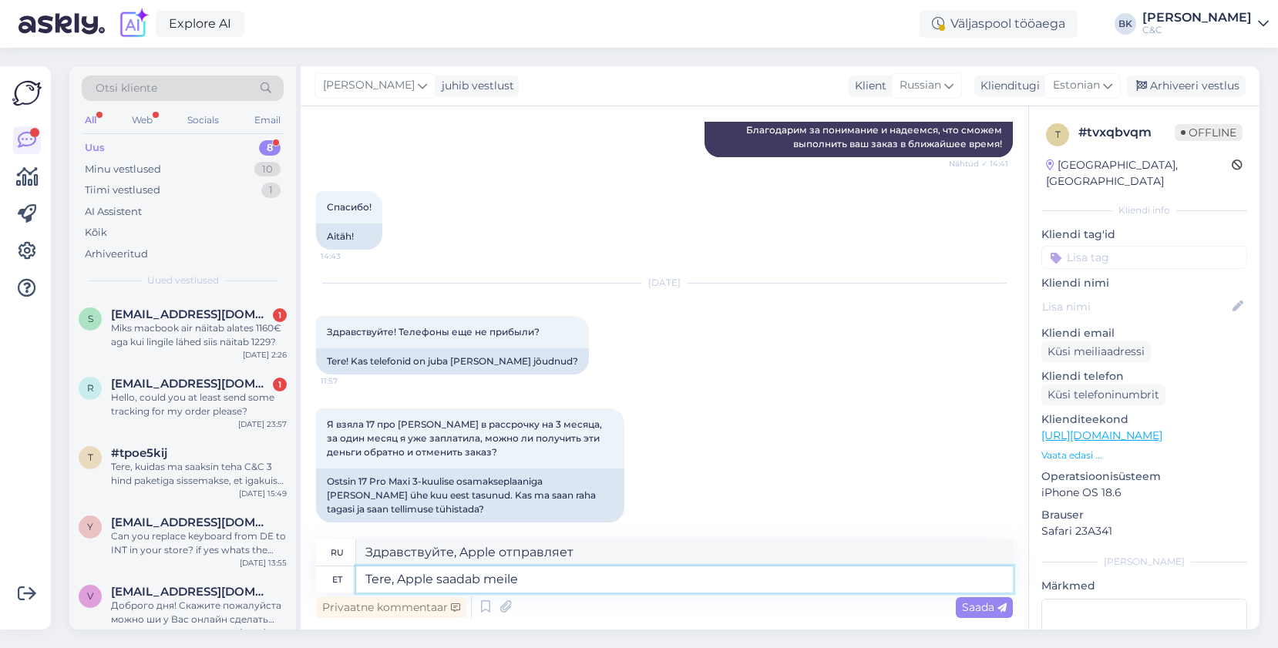
type textarea "Tere, Apple saadab meile s"
type textarea "Здравствуйте, Apple отправляет нам"
type textarea "Tere, Apple saadab meile seadmeid l"
type textarea "Здравствуйте, Apple отправляет нам устройства"
type textarea "Tere, Apple saadab meile seadmeid limiteeritud kog"
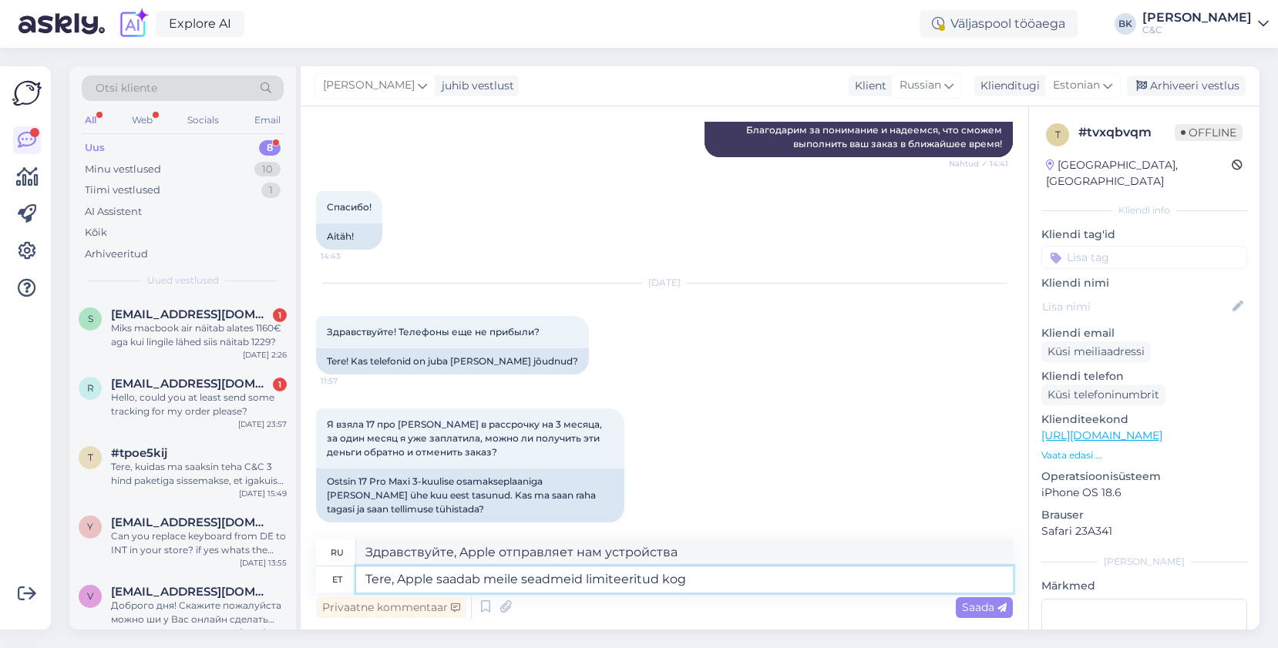
type textarea "Здравствуйте, Apple отправляет нам устройства в ограниченном количестве."
type textarea "Tere, Apple saadab meile seadmeid limiteeritud koguses ning se"
type textarea "Здравствуйте, Apple поставляет нам устройства в ограниченном количестве и"
type textarea "Tere, Apple saadab meile seadmeid limiteeritud koguses ning selle tõtt"
type textarea "Здравствуйте, Apple поставляет нам устройства в ограниченном количестве, и это"
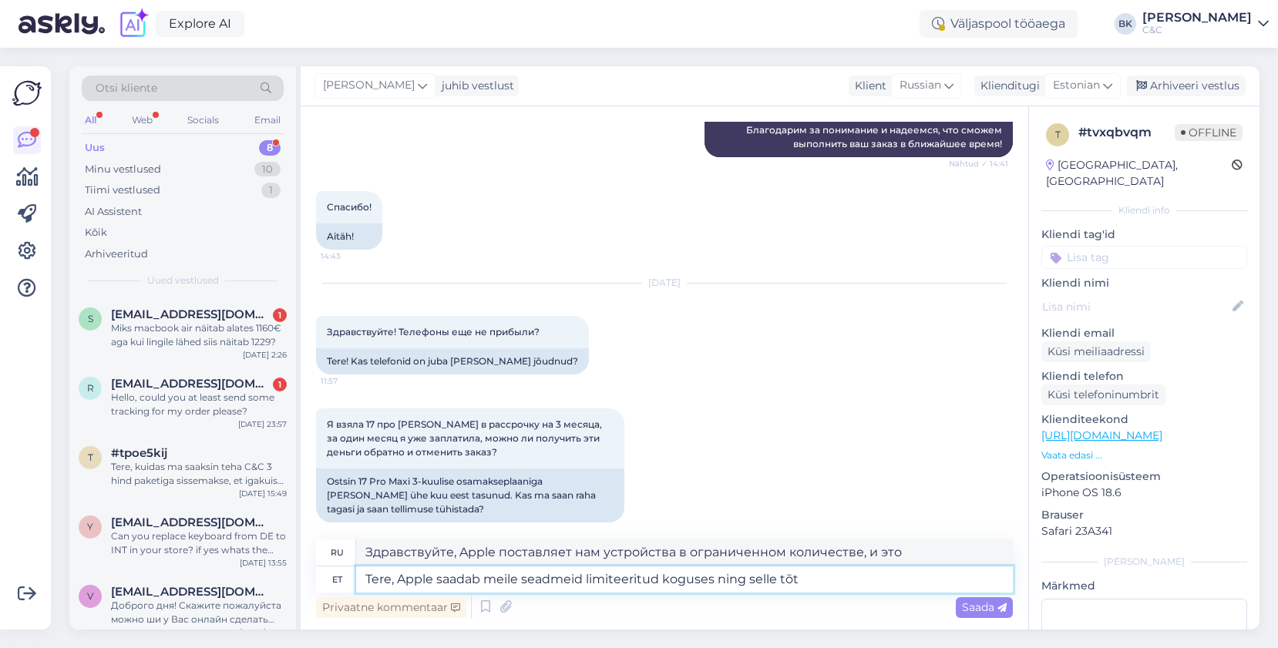
type textarea "Tere, Apple saadab meile seadmeid limiteeritud koguses ning selle tõtt"
type textarea "Здравствуйте, Apple отправляет нам устройства в ограниченном количестве, и это"
type textarea "Tere, Apple saadab meile seadmeid limiteeritud koguses ning selle tõttu ei"
type textarea "Здравствуйте, Apple поставляет нам устройства в ограниченном количестве, и из-з…"
type textarea "Tere, Apple saadab meile seadmeid limiteeritud koguses ning selle tõttu ei s"
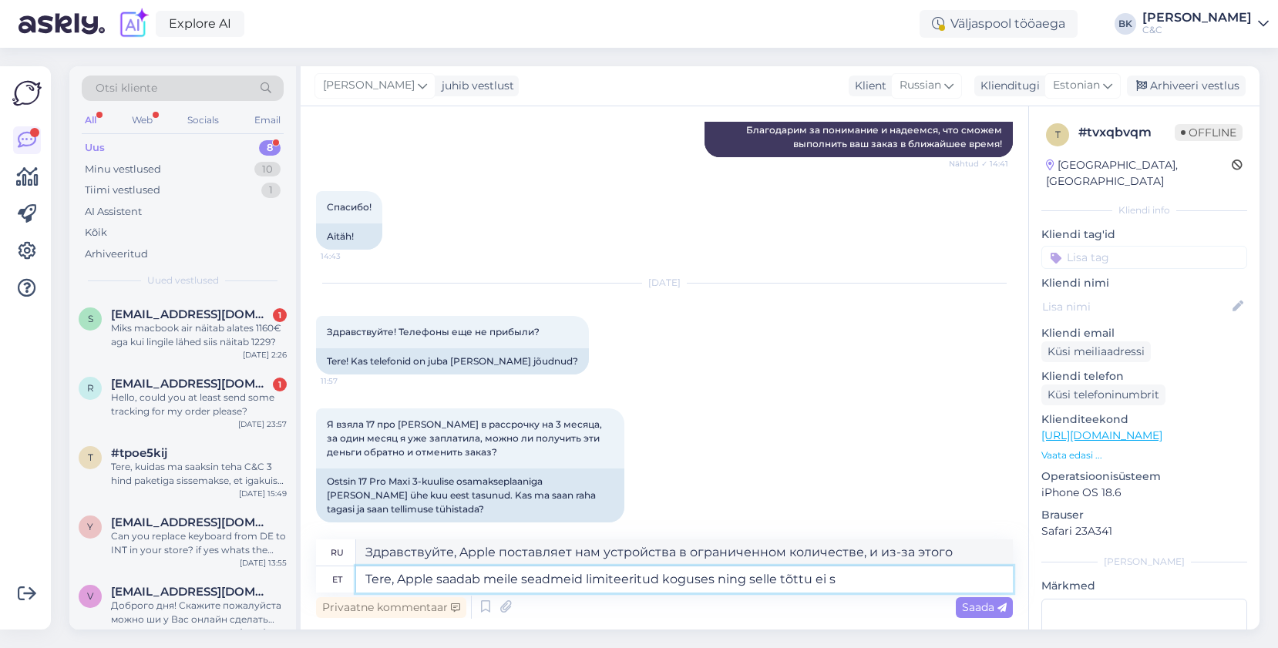
type textarea "Здравствуйте, Apple поставляет нам устройства в ограниченном количестве, и поэт…"
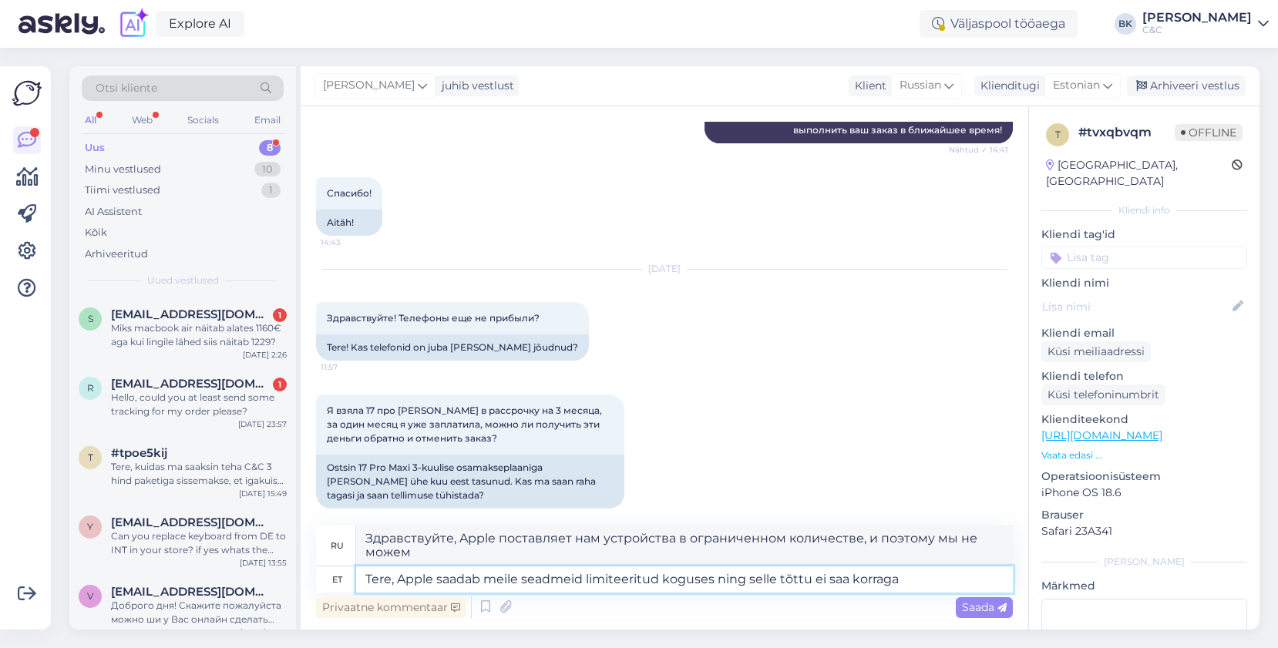
type textarea "Tere, Apple saadab meile seadmeid limiteeritud koguses ning selle tõttu ei saa …"
type textarea "Здравствуйте, Apple отправляет нам устройства в ограниченном количестве, и поэт…"
type textarea "Tere, Apple saadab meile seadmeid limiteeritud koguses ning selle tõttu ei saa …"
type textarea "Здравствуйте, Apple поставляет нам устройства в ограниченном количестве, и из-з…"
type textarea "Tere, Apple saadab meile seadmeid limiteeritud koguses ning selle tõttu ei saa …"
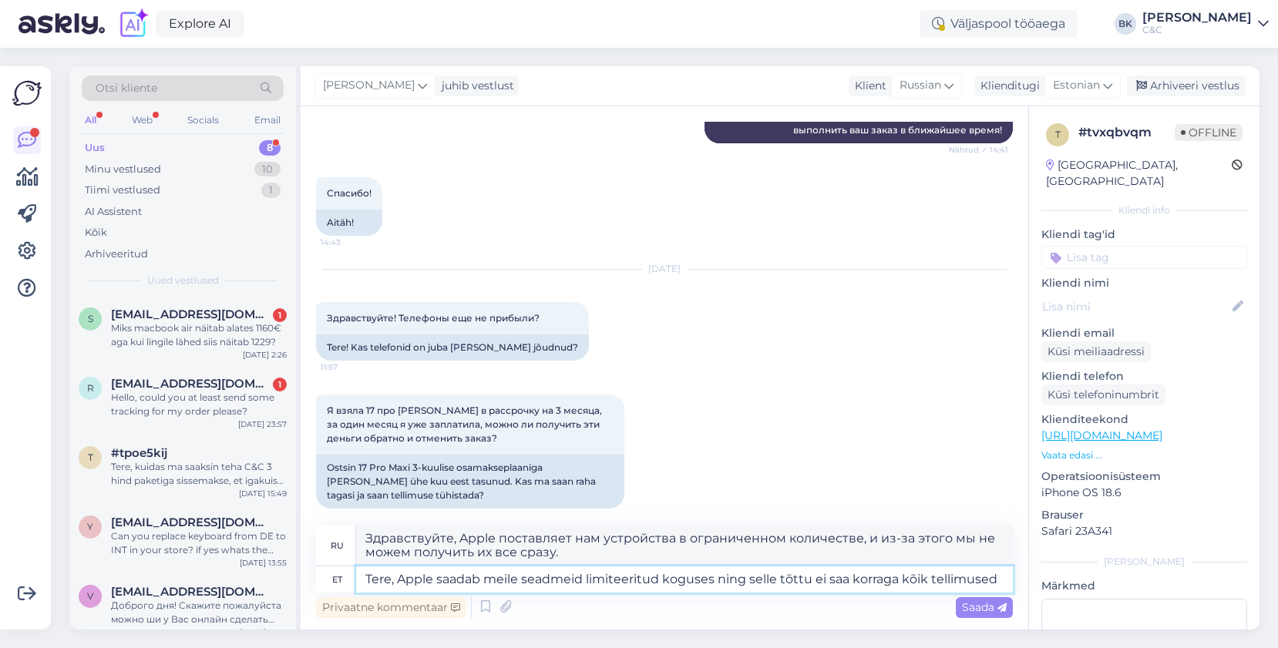
type textarea "Здравствуйте, Apple отправляет нам устройства в ограниченном количестве, и поэт…"
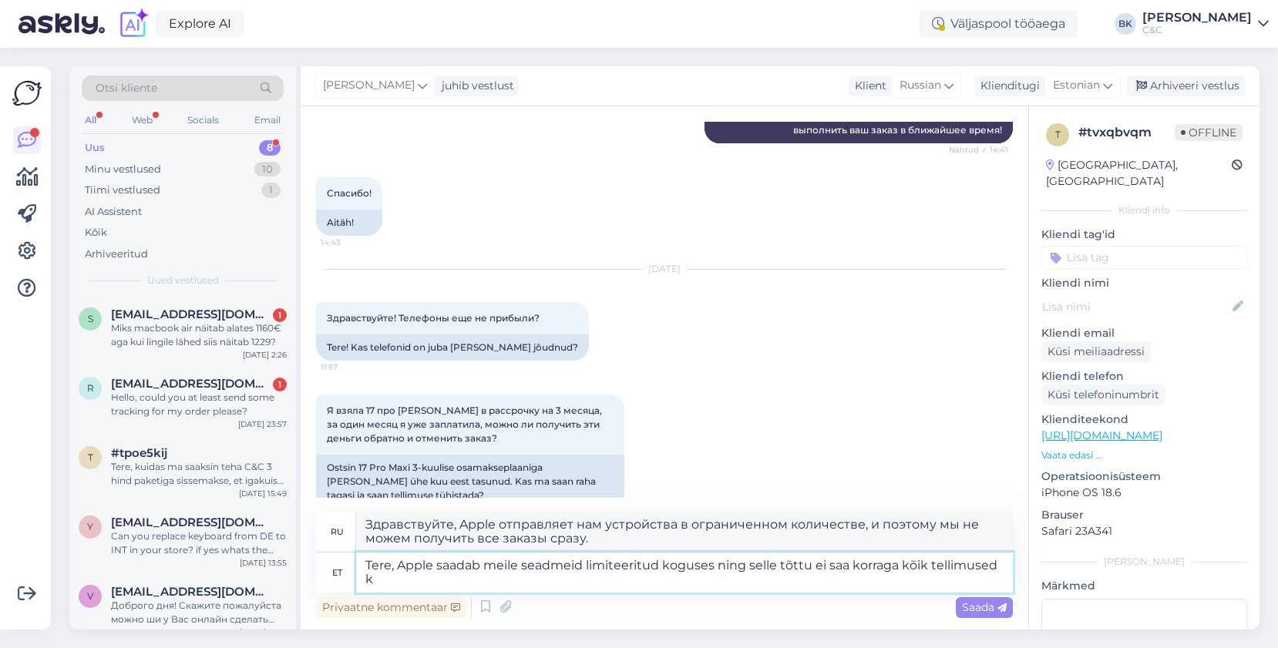
scroll to position [544, 0]
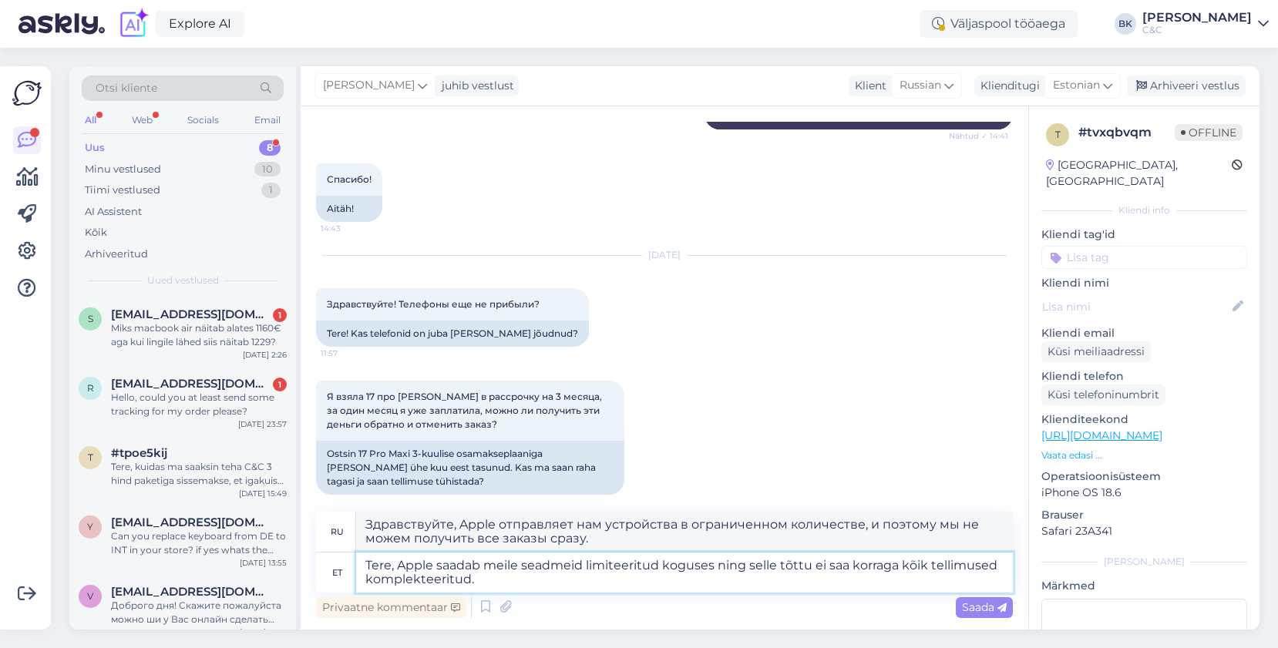
type textarea "Tere, Apple saadab meile seadmeid limiteeritud koguses ning selle tõttu ei saa …"
type textarea "Здравствуйте, Apple поставляет нам устройства в ограниченном количестве, и из-з…"
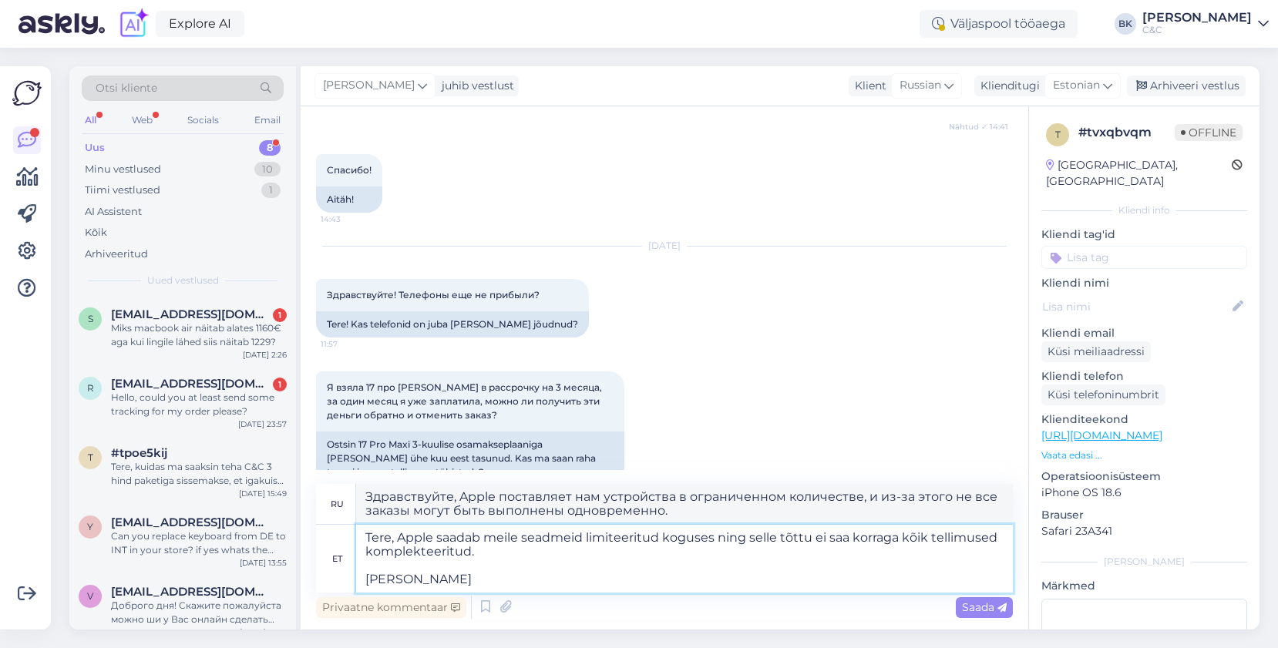
type textarea "Tere, Apple saadab meile seadmeid limiteeritud koguses ning selle tõttu ei saa …"
type textarea "Здравствуйте, Apple отправляет нам устройства в ограниченном количестве, и из-з…"
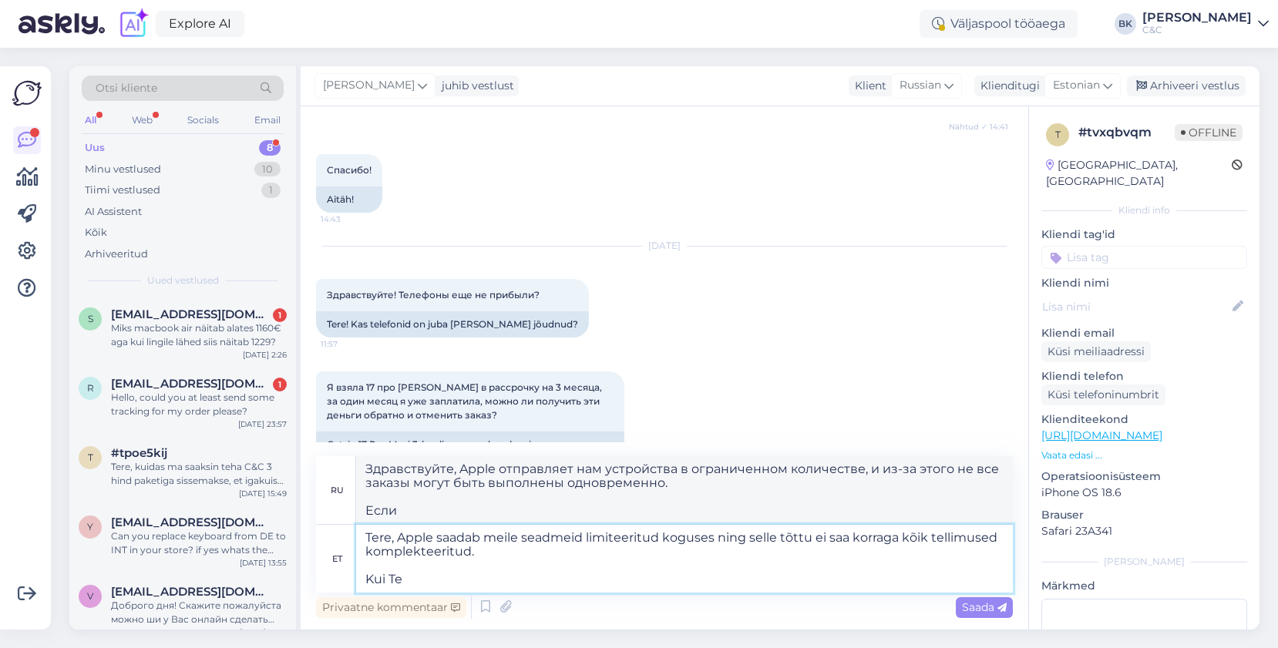
type textarea "Tere, Apple saadab meile seadmeid limiteeritud koguses ning selle tõttu ei saa …"
type textarea "Здравствуйте, Apple отправляет нам устройства в ограниченном количестве, и из-з…"
type textarea "Tere, Apple saadab meile seadmeid limiteeritud koguses ning selle tõttu ei saa …"
type textarea "Здравствуйте, Apple отправляет нам устройства в ограниченном количестве, и из-з…"
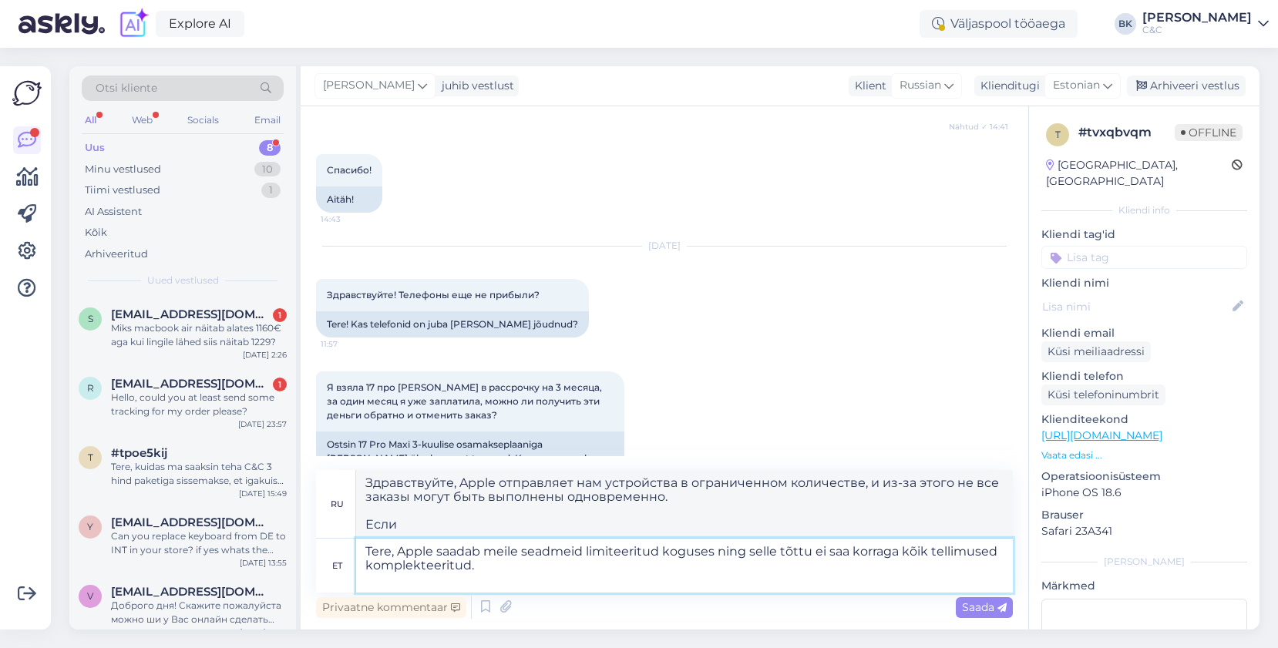
type textarea "Tere, Apple saadab meile seadmeid limiteeritud koguses ning selle tõttu ei saa …"
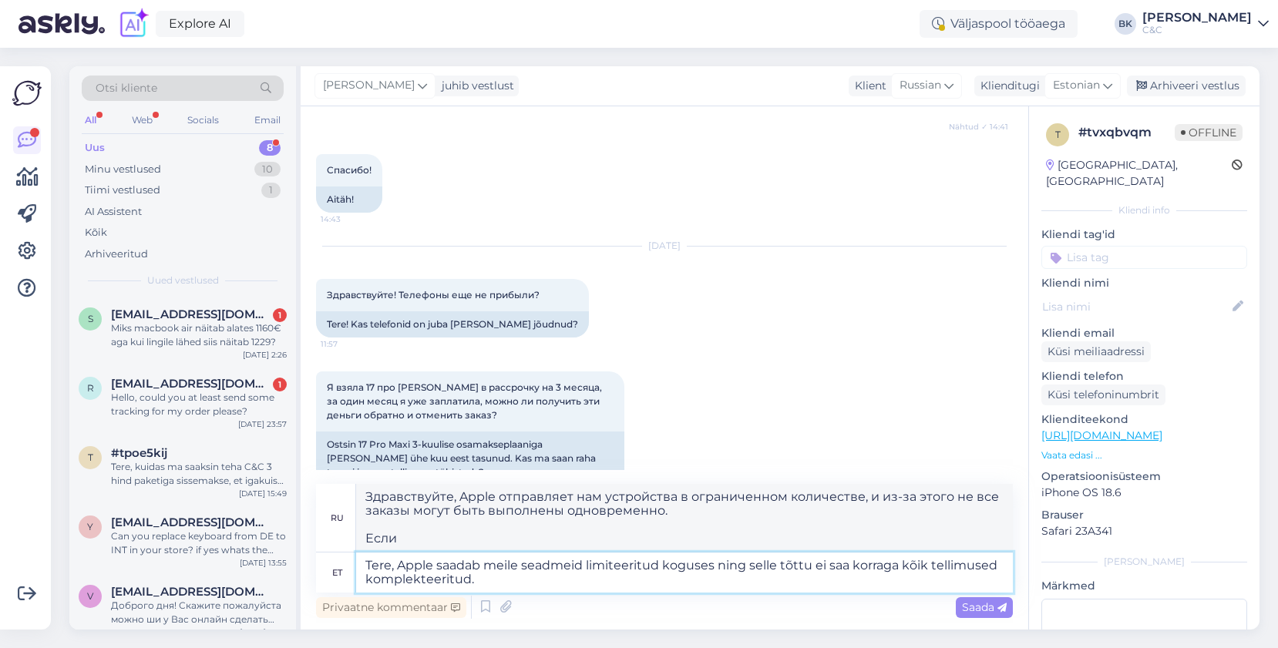
type textarea "Здравствуйте, Apple поставляет нам устройства в ограниченном количестве, и из-з…"
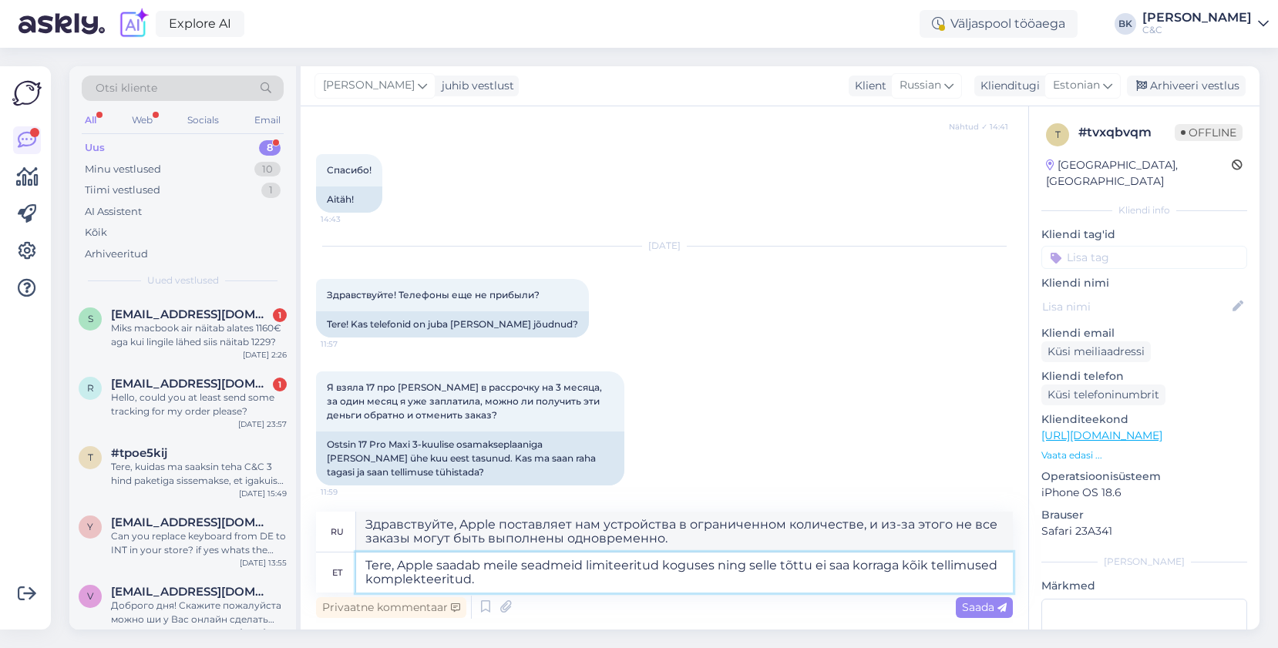
scroll to position [544, 0]
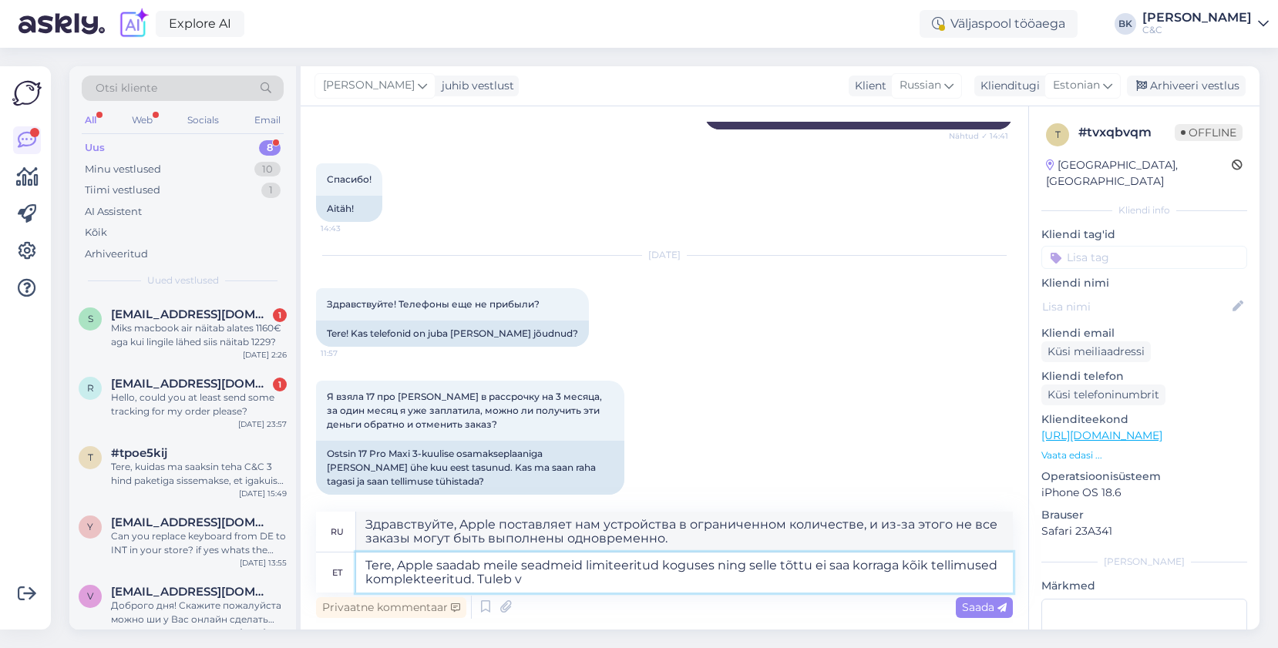
type textarea "Tere, Apple saadab meile seadmeid limiteeritud koguses ning selle tõttu ei saa …"
type textarea "Здравствуйте! Apple поставляет нам устройства в ограниченном количестве, и поэт…"
type textarea "Tere, Apple saadab meile seadmeid limiteeritud koguses ning selle tõttu ei saa …"
type textarea "Здравствуйте! Apple поставляет нам устройства в ограниченном количестве, и поэт…"
type textarea "Tere, Apple saadab meile seadmeid limiteeritud koguses ning selle tõttu ei saa …"
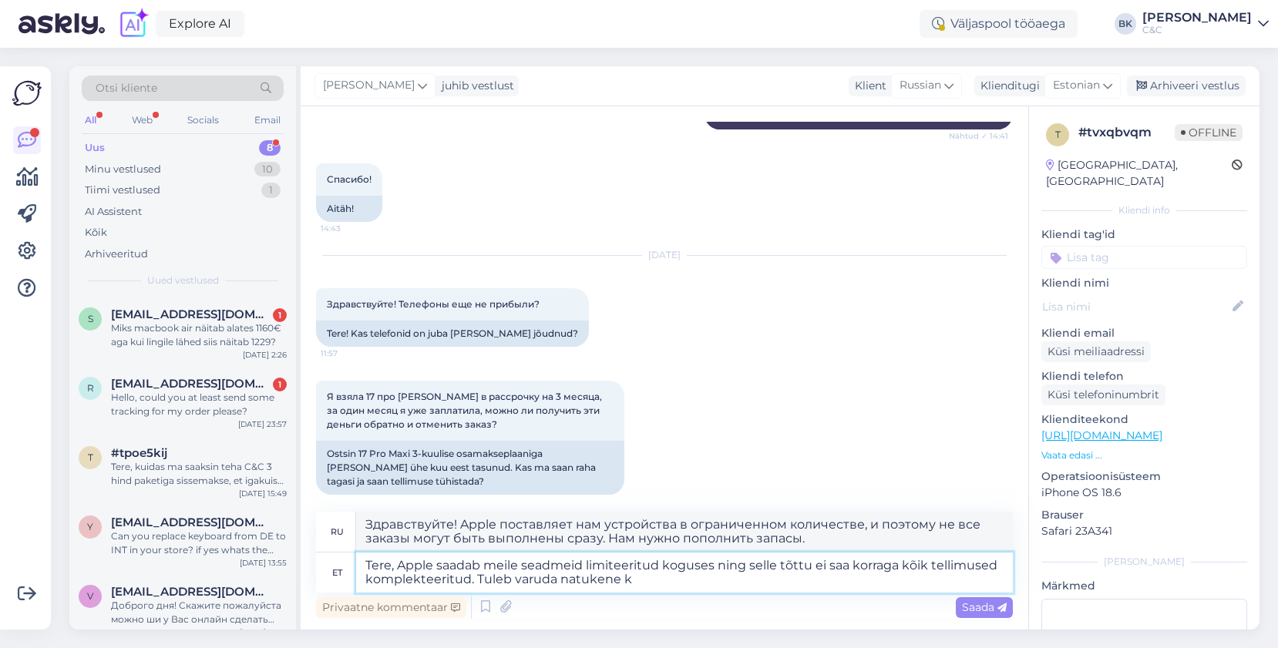
type textarea "Здравствуйте, Apple поставляет нам устройства в ограниченном количестве, и поэт…"
type textarea "Tere, Apple saadab meile seadmeid limiteeritud koguses ning selle tõttu ei saa …"
type textarea "Здравствуйте! Apple поставляет нам устройства ограниченным количеством, поэтому…"
type textarea "Tere, Apple saadab meile seadmeid limiteeritud koguses ning selle tõttu ei saa …"
type textarea "Здравствуйте, Apple поставляет нам устройства в ограниченном количестве, и поэт…"
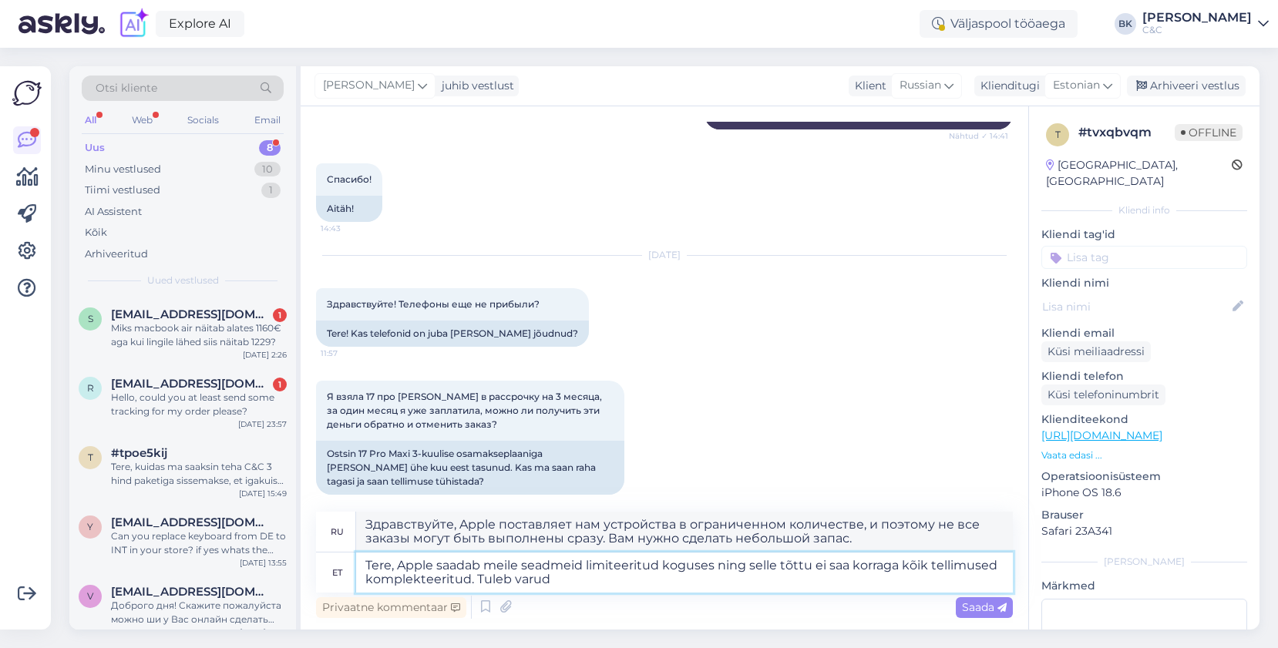
type textarea "Tere, Apple saadab meile seadmeid limiteeritud koguses ning selle tõttu ei saa …"
type textarea "Здравствуйте! Apple поставляет нам устройства в ограниченном количестве, и поэт…"
type textarea "Tere, Apple saadab meile seadmeid limiteeritud koguses ning selle tõttu ei saa …"
type textarea "Здравствуйте! Apple поставляет нам устройства в ограниченном количестве, и поэт…"
type textarea "Tere, Apple saadab meile seadmeid limiteeritud koguses ning selle tõttu ei saa …"
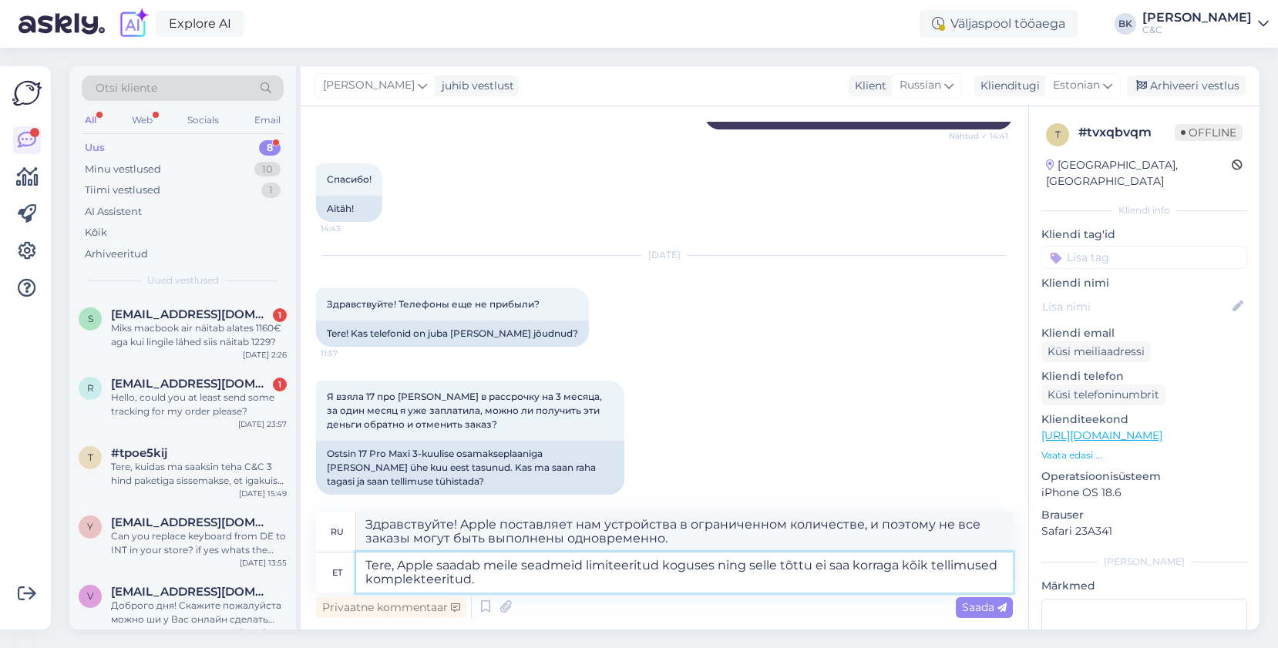
type textarea "Здравствуйте, Apple поставляет нам устройства в ограниченном количестве, и из-з…"
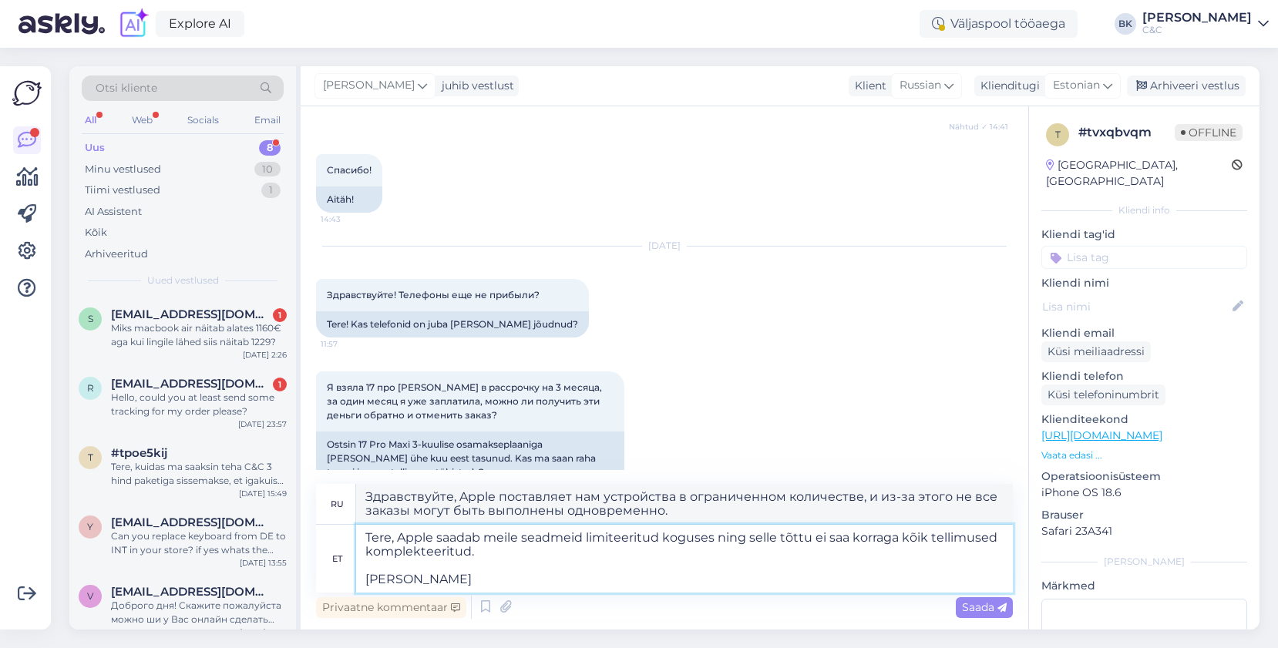
type textarea "Tere, Apple saadab meile seadmeid limiteeritud koguses ning selle tõttu ei saa …"
type textarea "Здравствуйте, Apple отправляет нам устройства в ограниченном количестве, и из-з…"
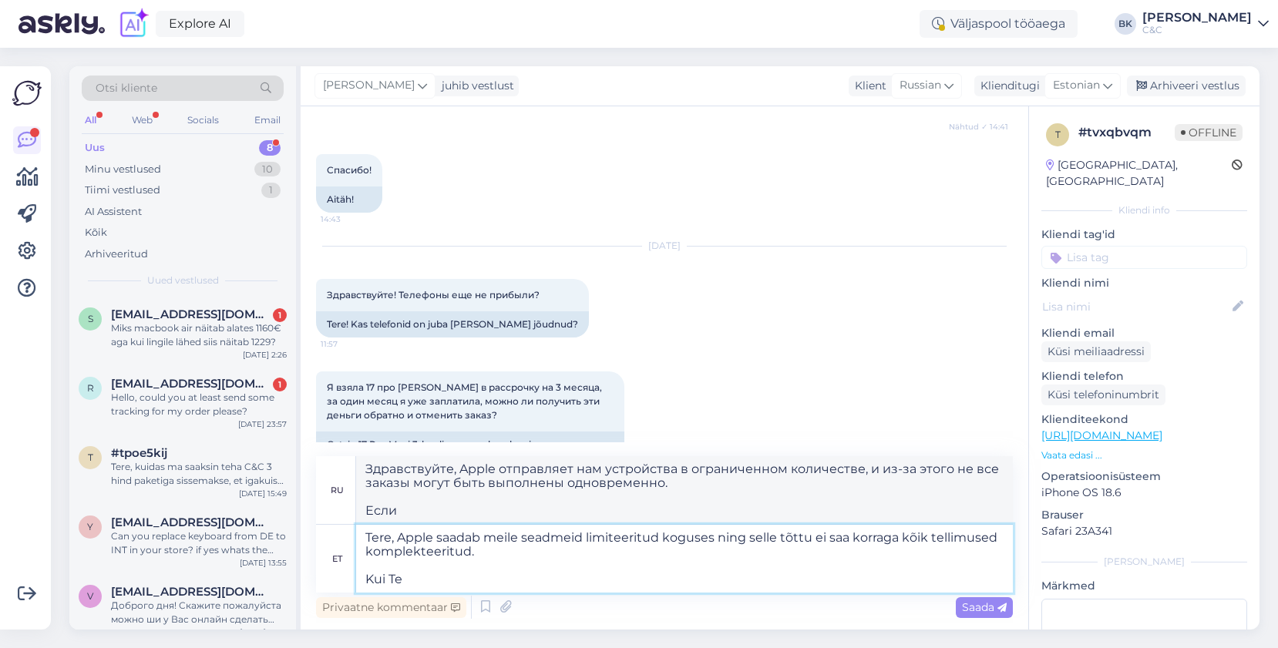
type textarea "Tere, Apple saadab meile seadmeid limiteeritud koguses ning selle tõttu ei saa …"
type textarea "Здравствуйте, Apple отправляет нам устройства в ограниченном количестве, и из-з…"
type textarea "Tere, Apple saadab meile seadmeid limiteeritud koguses ning selle tõttu ei saa …"
type textarea "Здравствуйте, Apple отправляет нам устройства в ограниченном количестве, поэтом…"
type textarea "Tere, Apple saadab meile seadmeid limiteeritud koguses ning selle tõttu ei saa …"
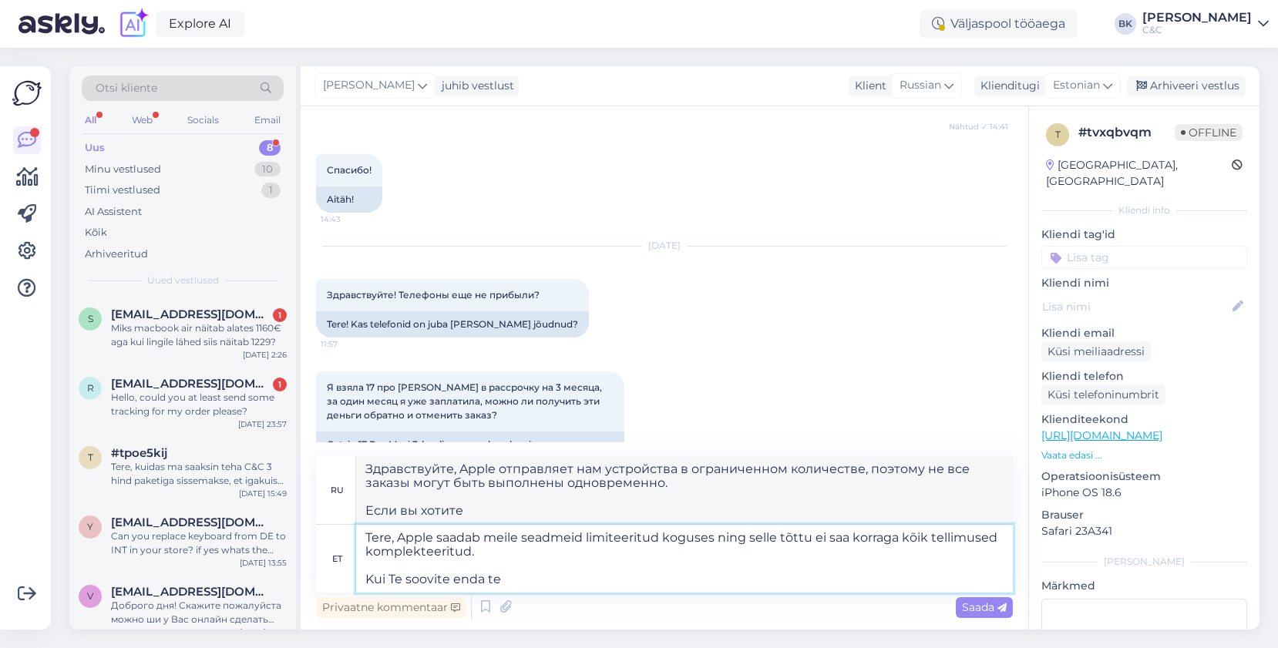
type textarea "Здравствуйте, Apple отправляет нам устройства в ограниченном количестве, поэтом…"
type textarea "Tere, Apple saadab meile seadmeid limiteeritud koguses ning selle tõttu ei saa …"
type textarea "Здравствуйте, Apple отправляет нам устройства в ограниченном количестве, поэтом…"
type textarea "Tere, Apple saadab meile seadmeid limiteeritud koguses ning selle tõttu ei saa …"
type textarea "Здравствуйте, Apple отправляет нам устройства в ограниченном количестве, поэтом…"
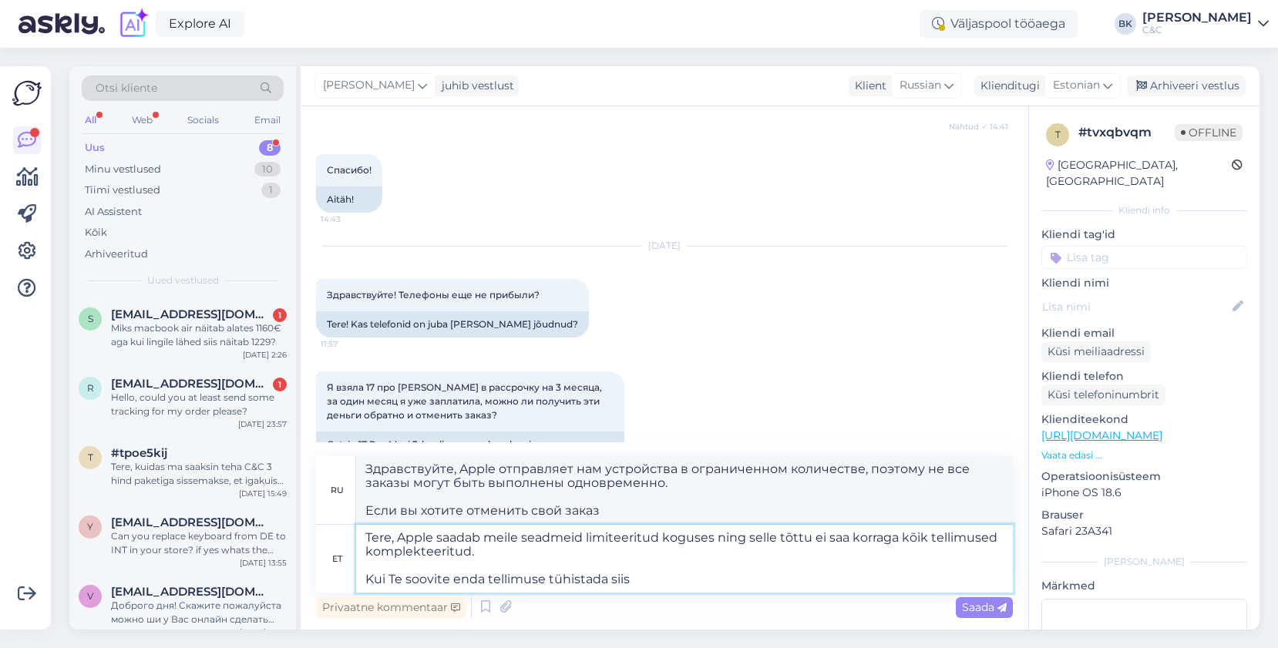
type textarea "Tere, Apple saadab meile seadmeid limiteeritud koguses ning selle tõttu ei saa …"
type textarea "Здравствуйте, Apple отправляет нам устройства в ограниченном количестве, поэтом…"
type textarea "Tere, Apple saadab meile seadmeid limiteeritud koguses ning selle tõttu ei saa …"
type textarea "Здравствуйте, Apple отправляет нам устройства в ограниченном количестве, и поэт…"
type textarea "Tere, Apple saadab meile seadmeid limiteeritud koguses ning selle tõttu ei saa …"
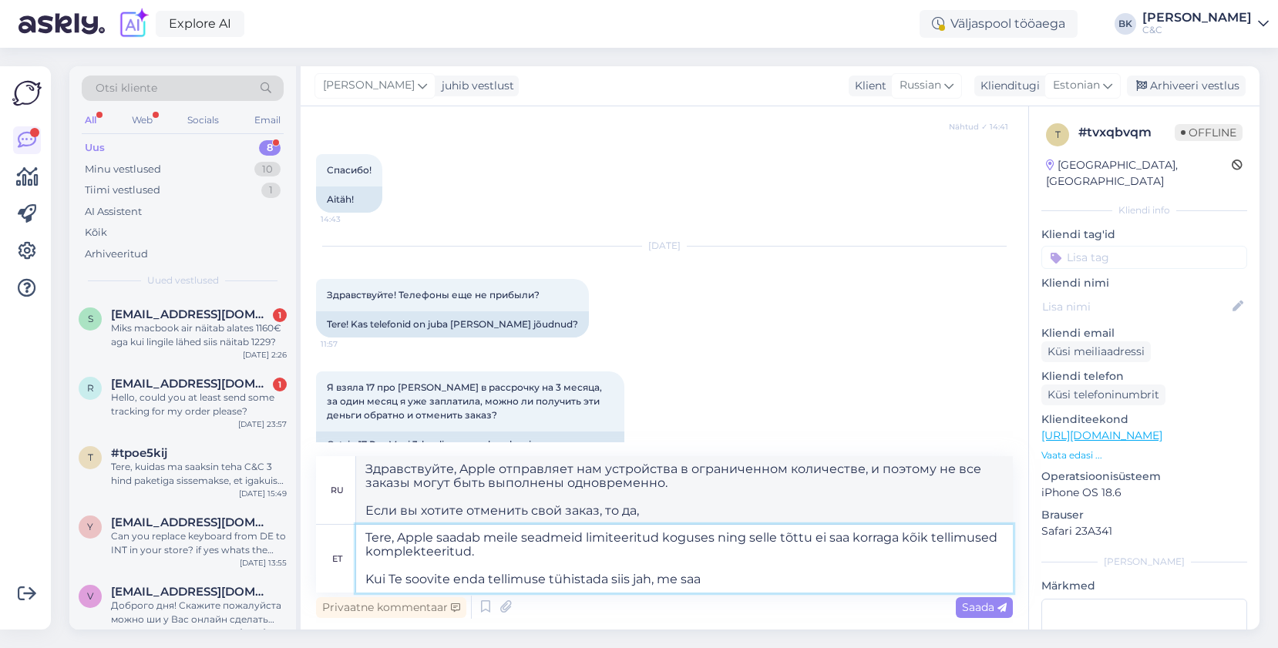
type textarea "Здравствуйте, Apple отправляет нам устройства в ограниченном количестве, поэтом…"
type textarea "Tere, Apple saadab meile seadmeid limiteeritud koguses ning selle tõttu ei saa …"
type textarea "Здравствуйте, Apple отправляет нам устройства в ограниченном количестве, и из-з…"
type textarea "Tere, Apple saadab meile seadmeid limiteeritud koguses ning selle tõttu ei saa …"
type textarea "Здравствуйте, Apple отправляет нам устройства в ограниченном количестве, и из-з…"
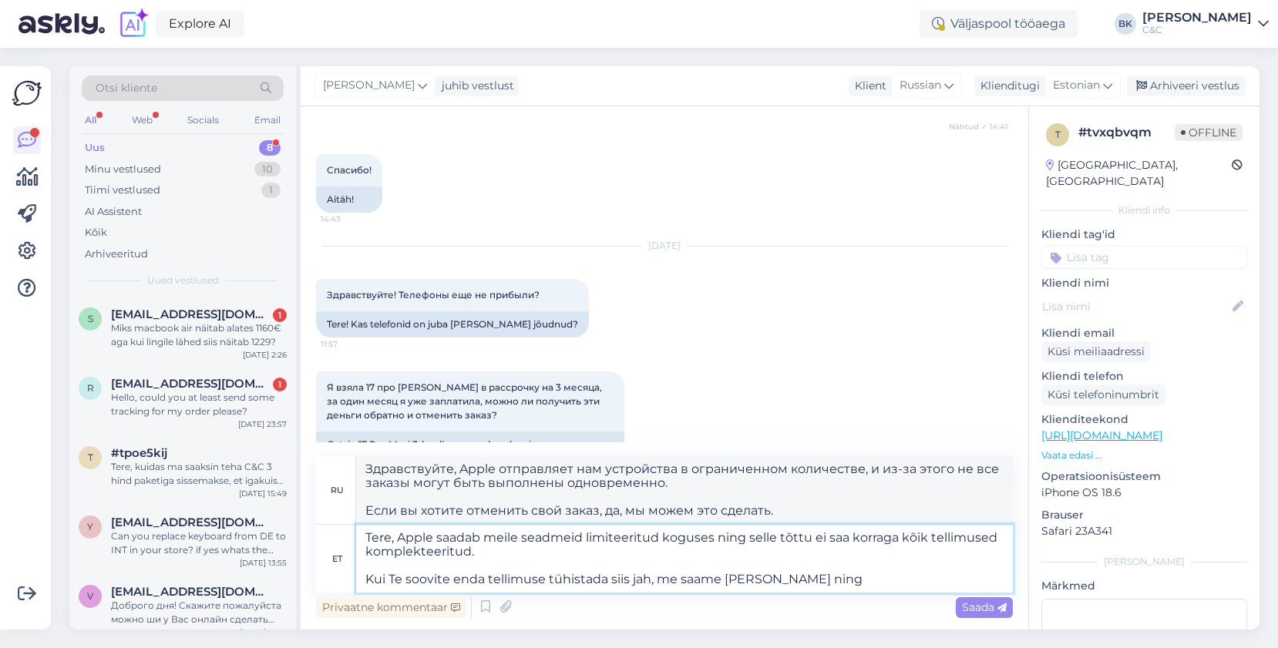
type textarea "Tere, Apple saadab meile seadmeid limiteeritud koguses ning selle tõttu ei saa …"
type textarea "Здравствуйте, Apple отправляет нам устройства в ограниченном количестве, и из-з…"
type textarea "Tere, Apple saadab meile seadmeid limiteeritud koguses ning selle tõttu ei saa …"
type textarea "Здравствуйте, Apple отправляет нам устройства в ограниченном количестве, и из-з…"
type textarea "Tere, Apple saadab meile seadmeid limiteeritud koguses ning selle tõttu ei saa …"
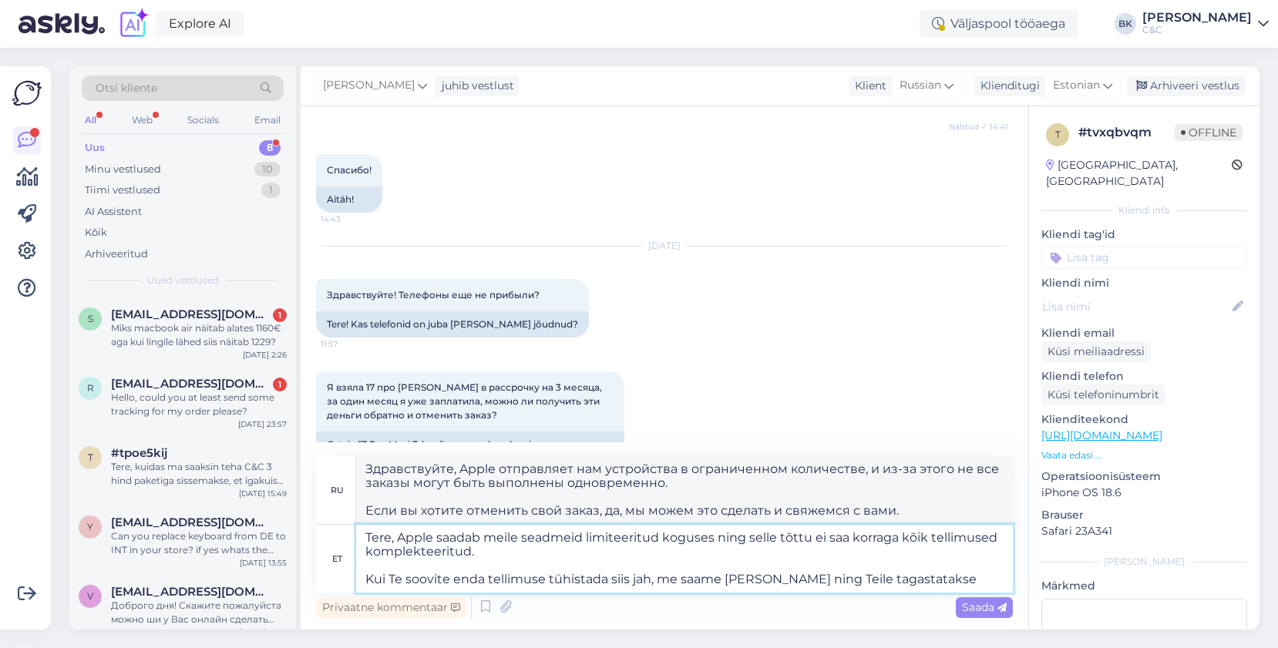
type textarea "Здравствуйте, Apple отправляет нам устройства в ограниченном количестве, поэтом…"
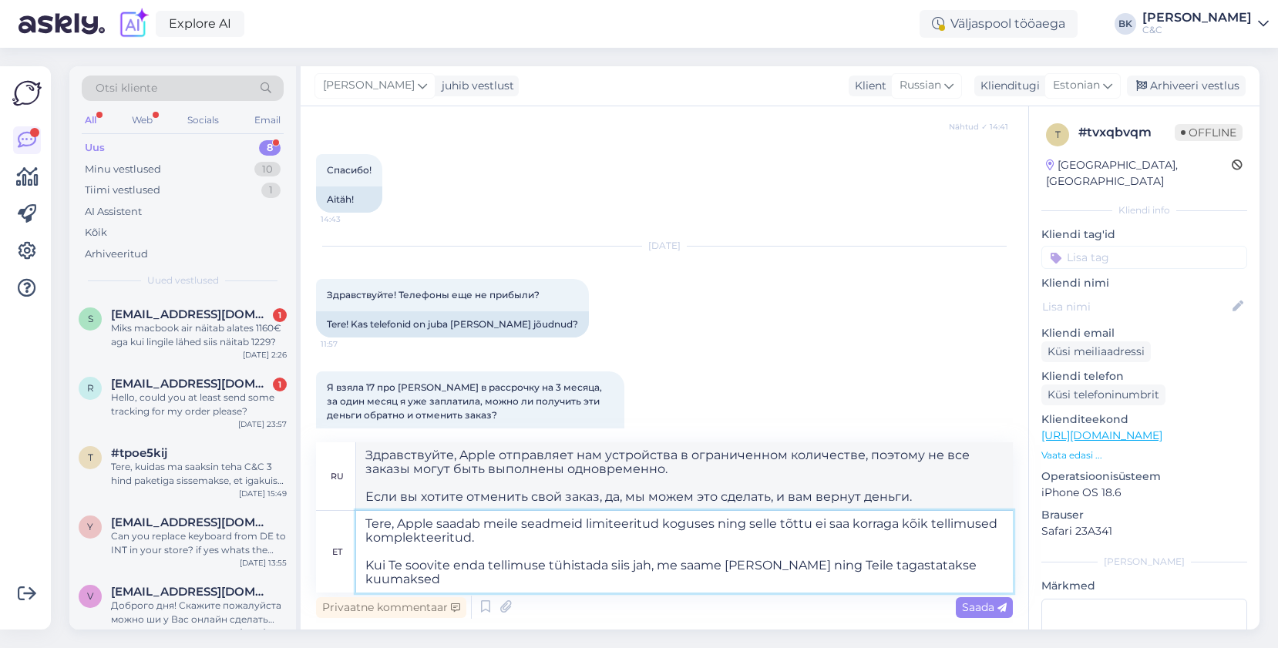
type textarea "Tere, Apple saadab meile seadmeid limiteeritud koguses ning selle tõttu ei saa …"
type textarea "Здравствуйте, Apple поставляет нам устройства в ограниченном количестве, поэтом…"
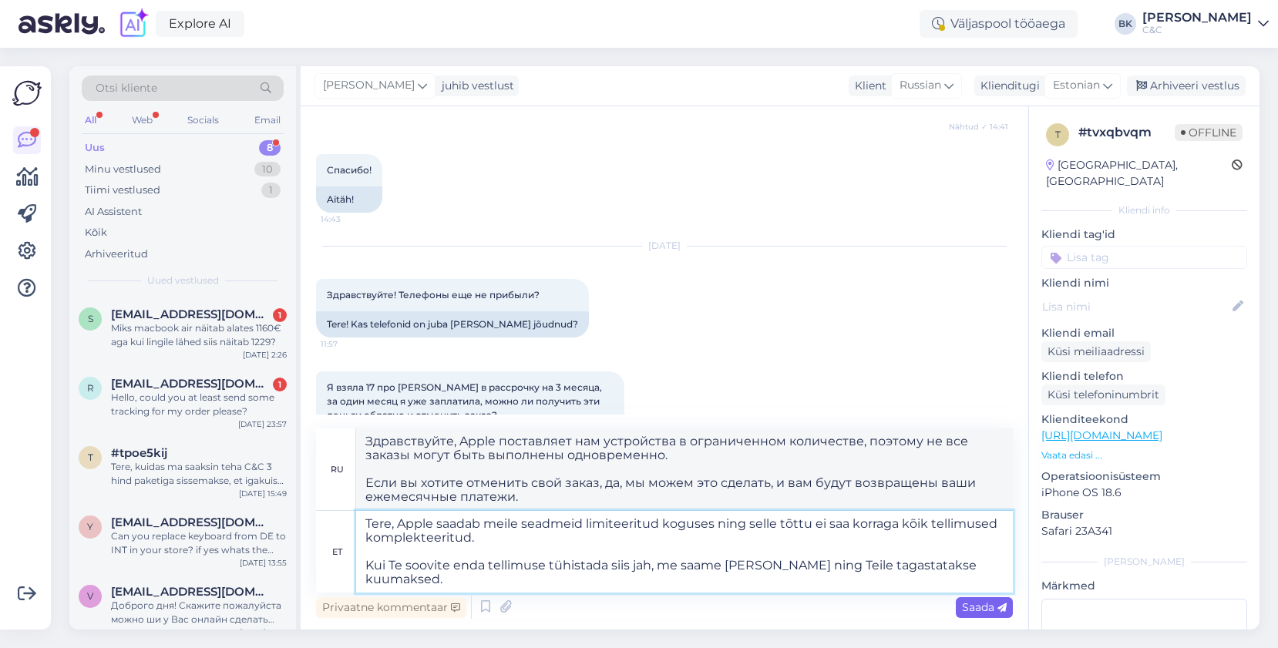
type textarea "Tere, Apple saadab meile seadmeid limiteeritud koguses ning selle tõttu ei saa …"
click at [965, 600] on span "Saada" at bounding box center [984, 607] width 45 height 14
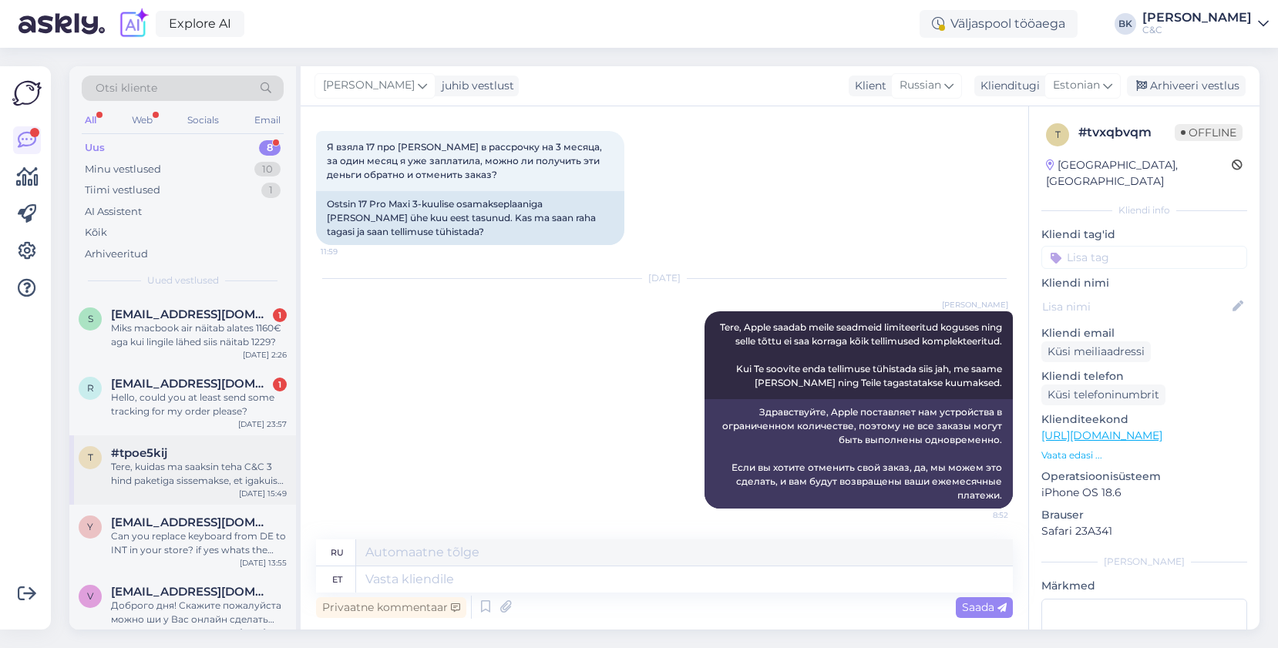
scroll to position [222, 0]
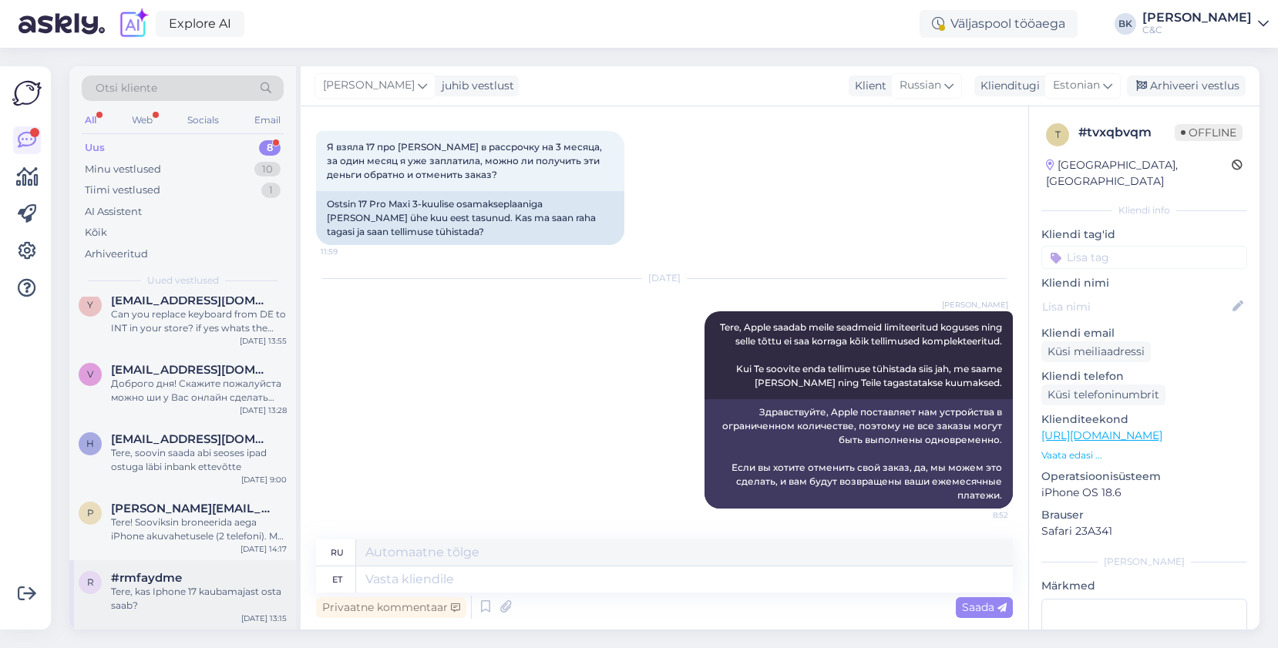
click at [237, 592] on div "Tere, kas Iphone 17 kaubamajast osta saab?" at bounding box center [199, 599] width 176 height 28
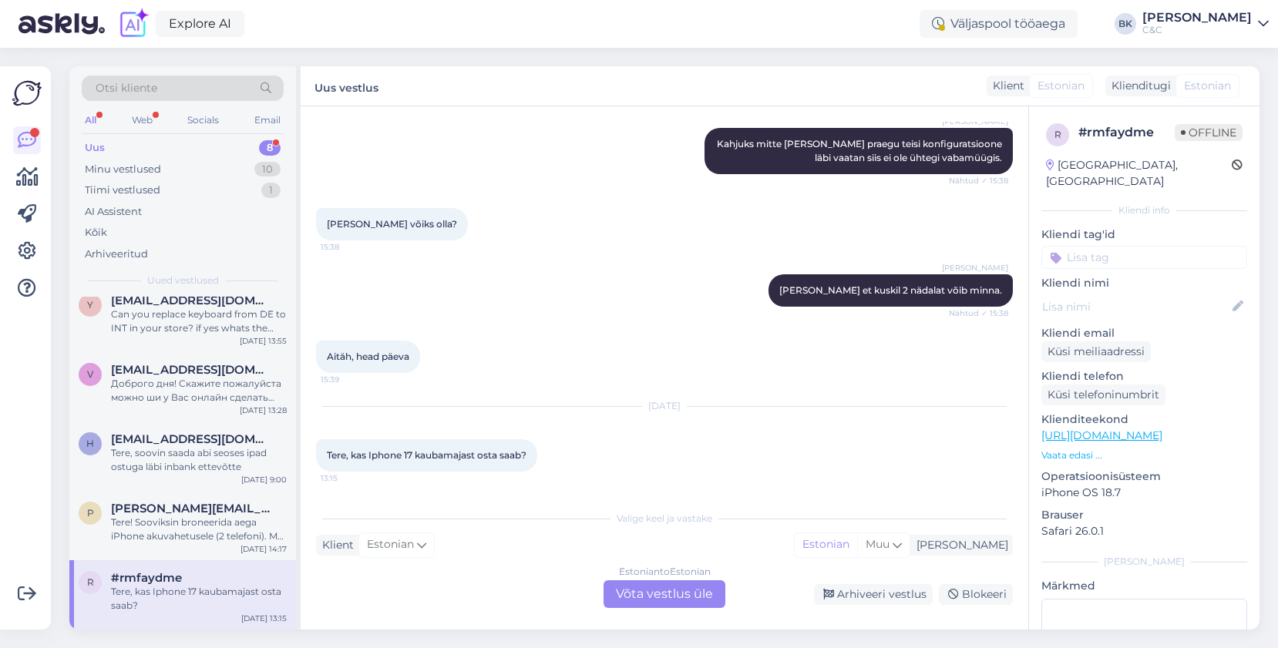
click at [640, 578] on div "Estonian to Estonian" at bounding box center [665, 572] width 92 height 14
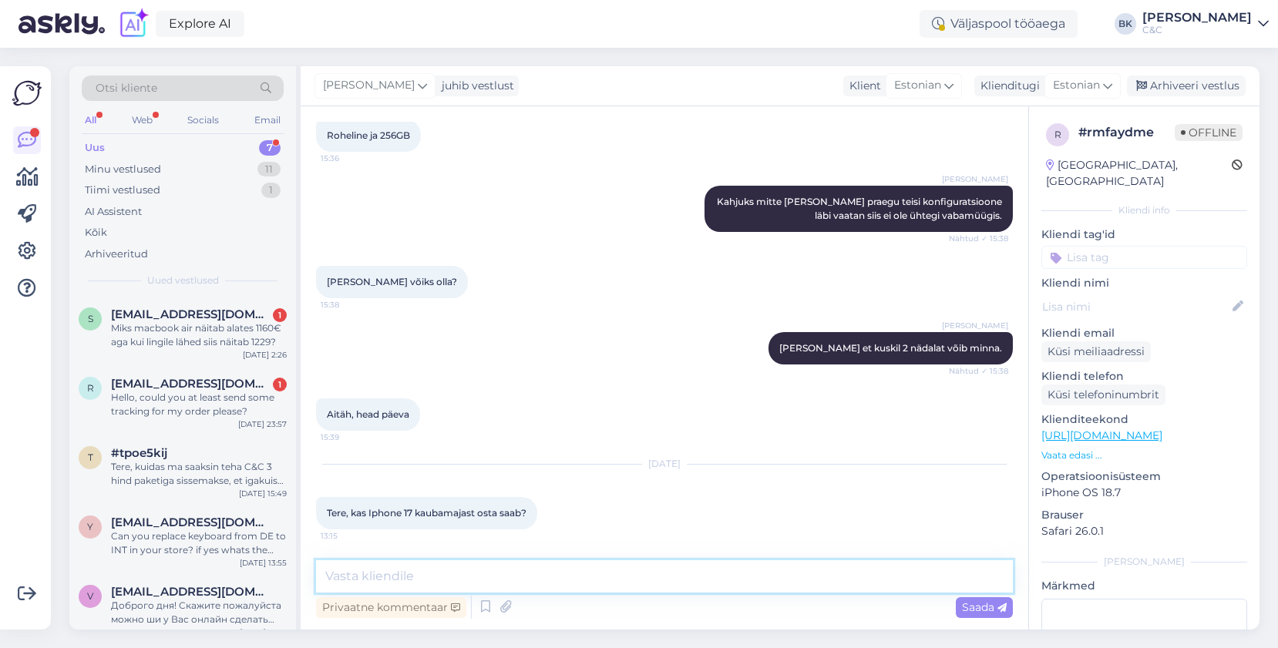
click at [635, 583] on textarea at bounding box center [664, 576] width 697 height 32
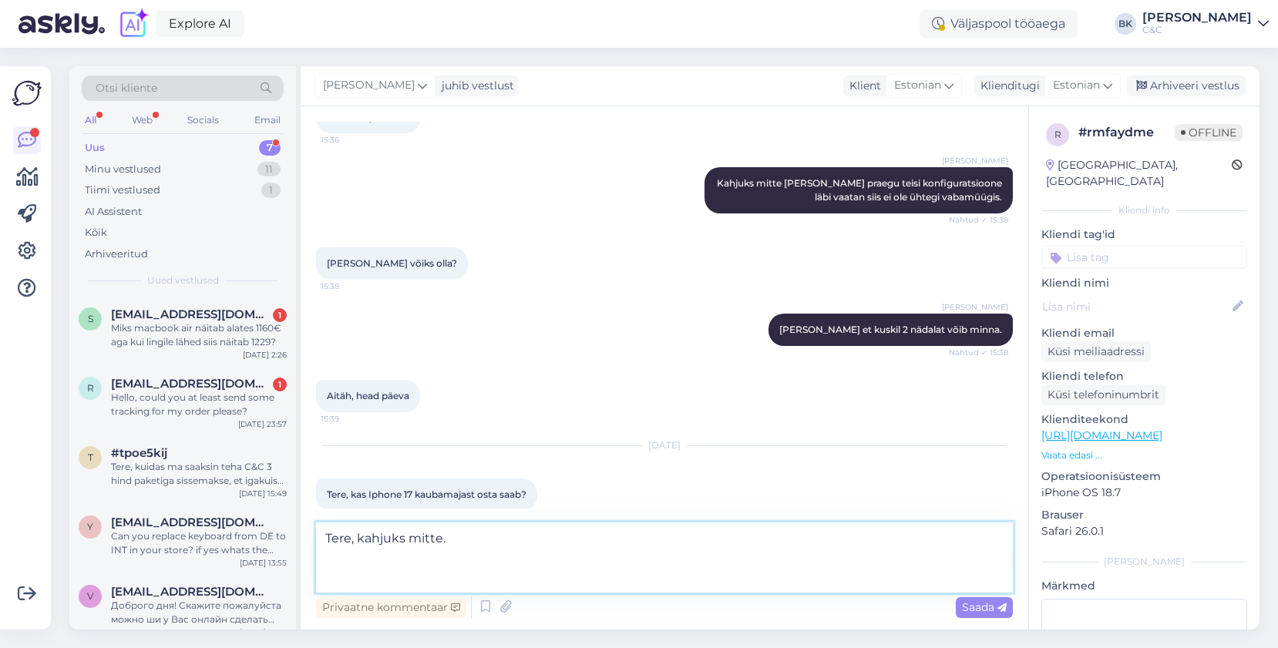
scroll to position [254, 0]
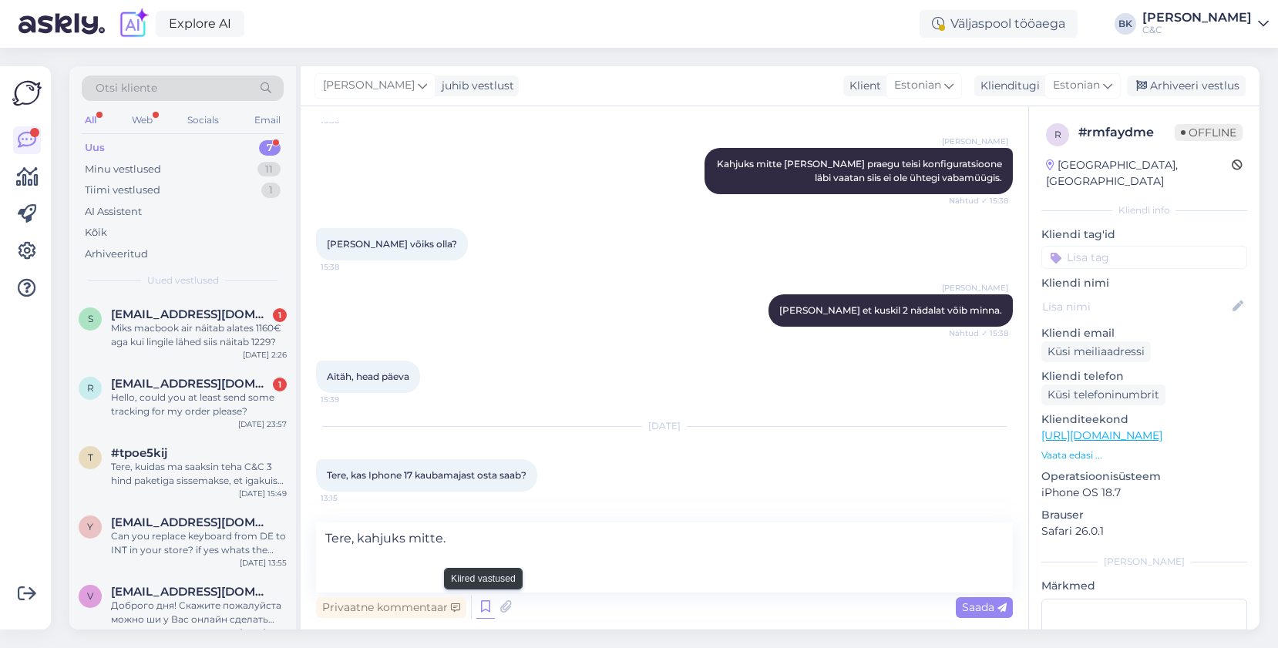
click at [485, 606] on icon at bounding box center [485, 607] width 18 height 23
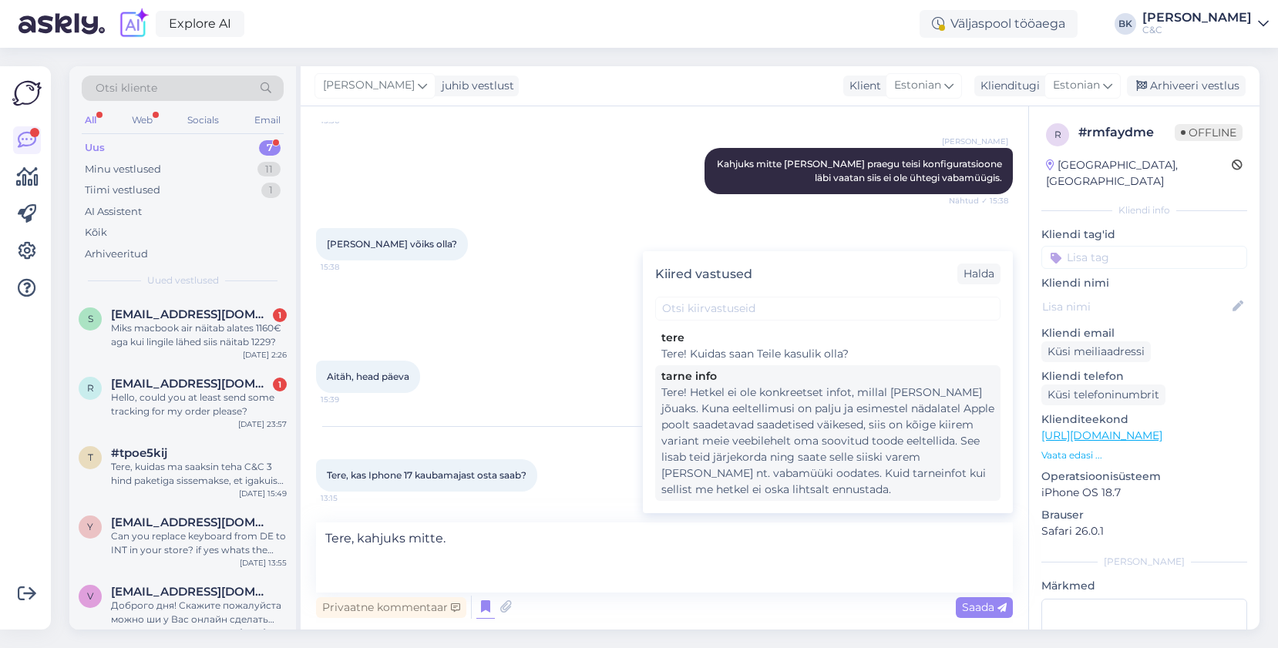
click at [761, 431] on div "Tere! Hetkel ei ole konkreetset infot, millal [PERSON_NAME] jõuaks. Kuna eeltel…" at bounding box center [827, 440] width 333 height 113
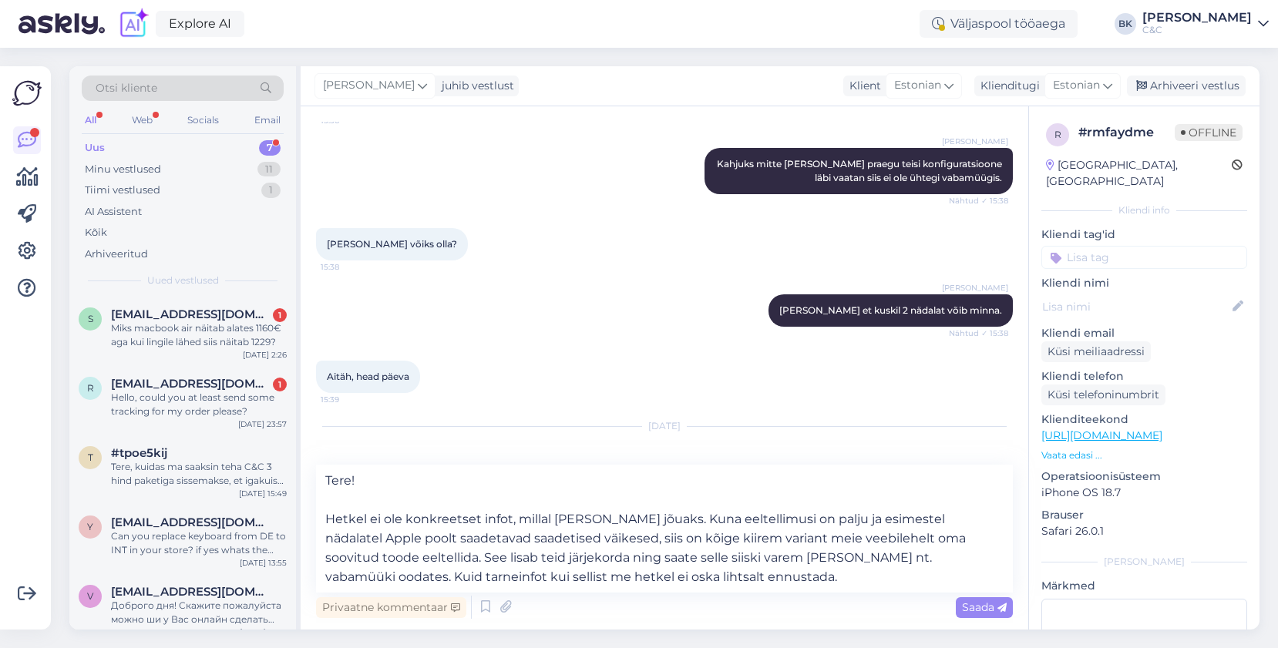
scroll to position [274, 0]
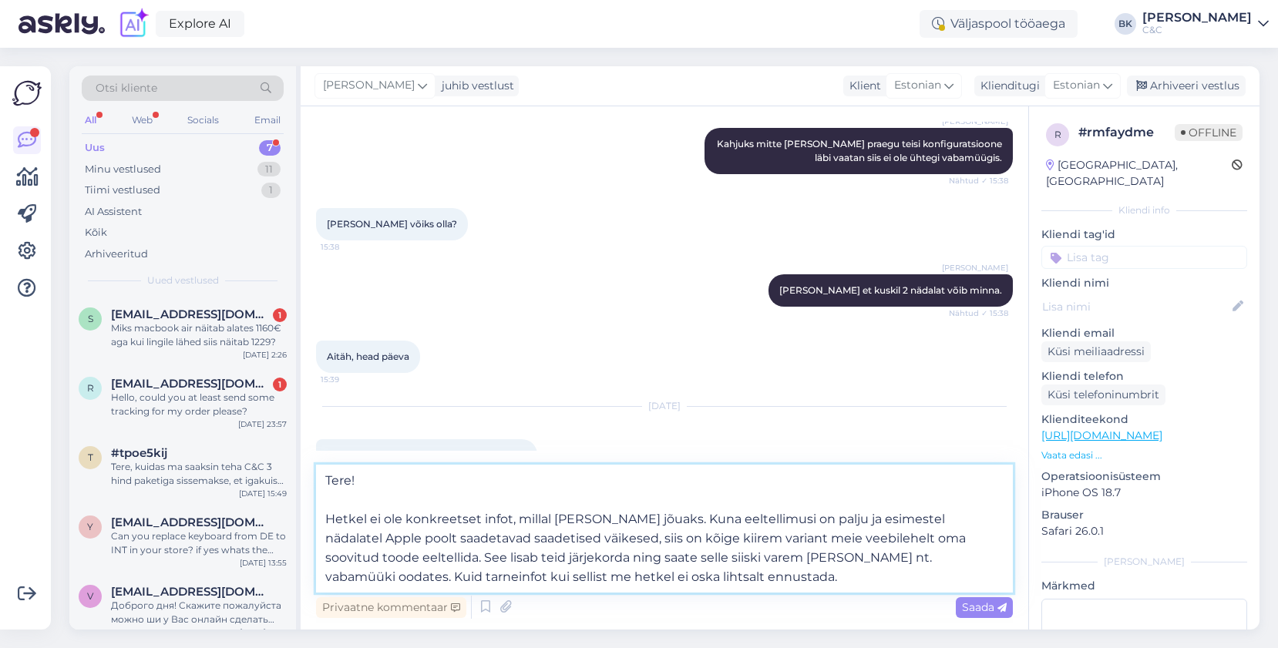
click at [319, 520] on textarea "Tere! Hetkel ei ole konkreetset infot, millal [PERSON_NAME] jõuaks. Kuna eeltel…" at bounding box center [664, 529] width 697 height 128
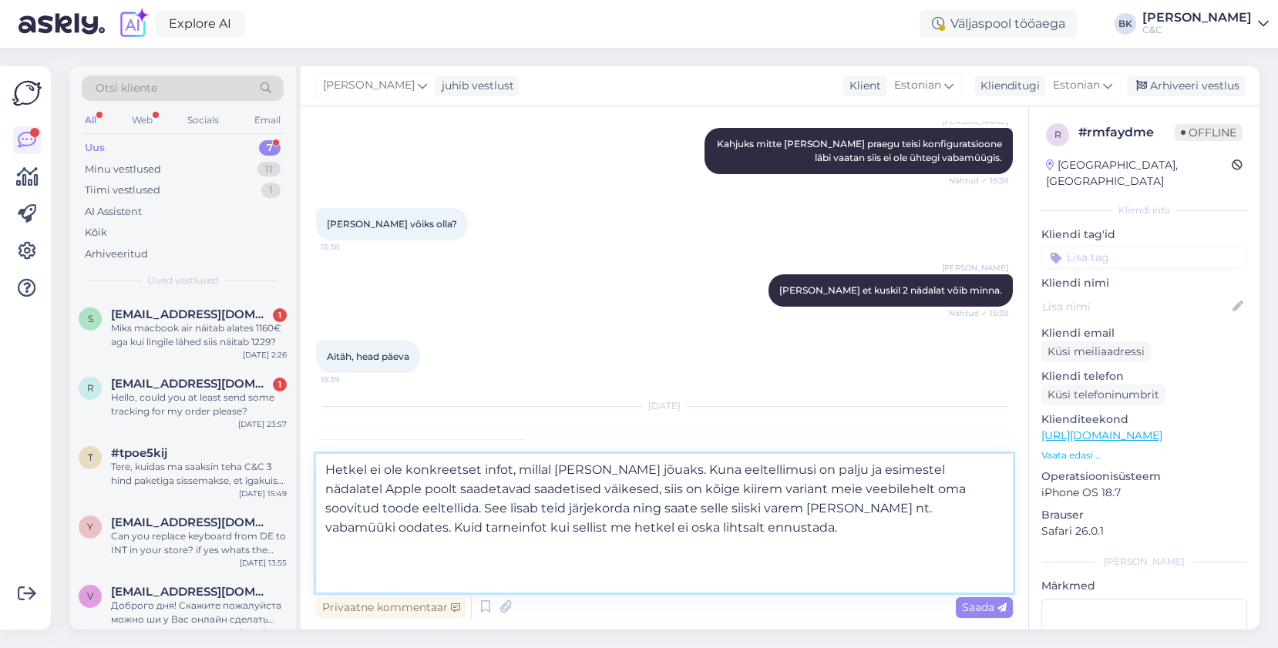
click at [392, 472] on textarea "Hetkel ei ole konkreetset infot, millal [PERSON_NAME] jõuaks. Kuna eeltellimusi…" at bounding box center [664, 523] width 697 height 139
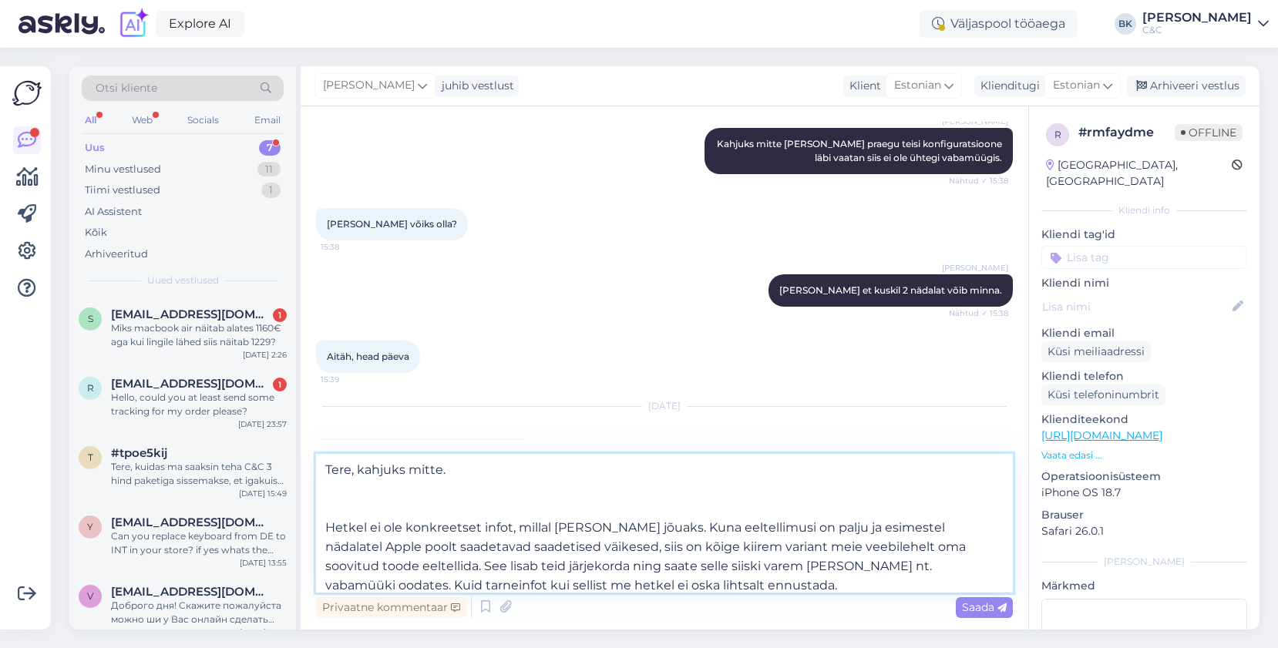
click at [321, 525] on textarea "Tere, kahjuks mitte. Hetkel ei ole konkreetset infot, millal [PERSON_NAME] jõua…" at bounding box center [664, 523] width 697 height 139
type textarea "Tere, kahjuks mitte. Hetkel ei ole konkreetset infot, millal [PERSON_NAME] jõua…"
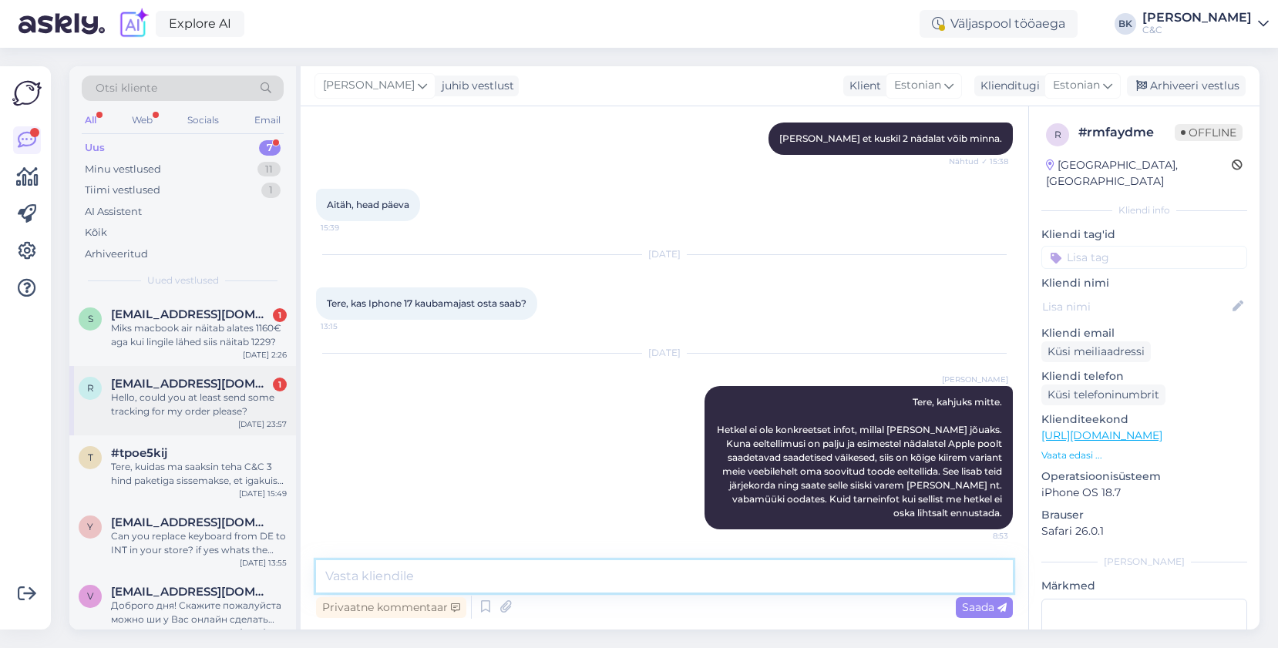
scroll to position [153, 0]
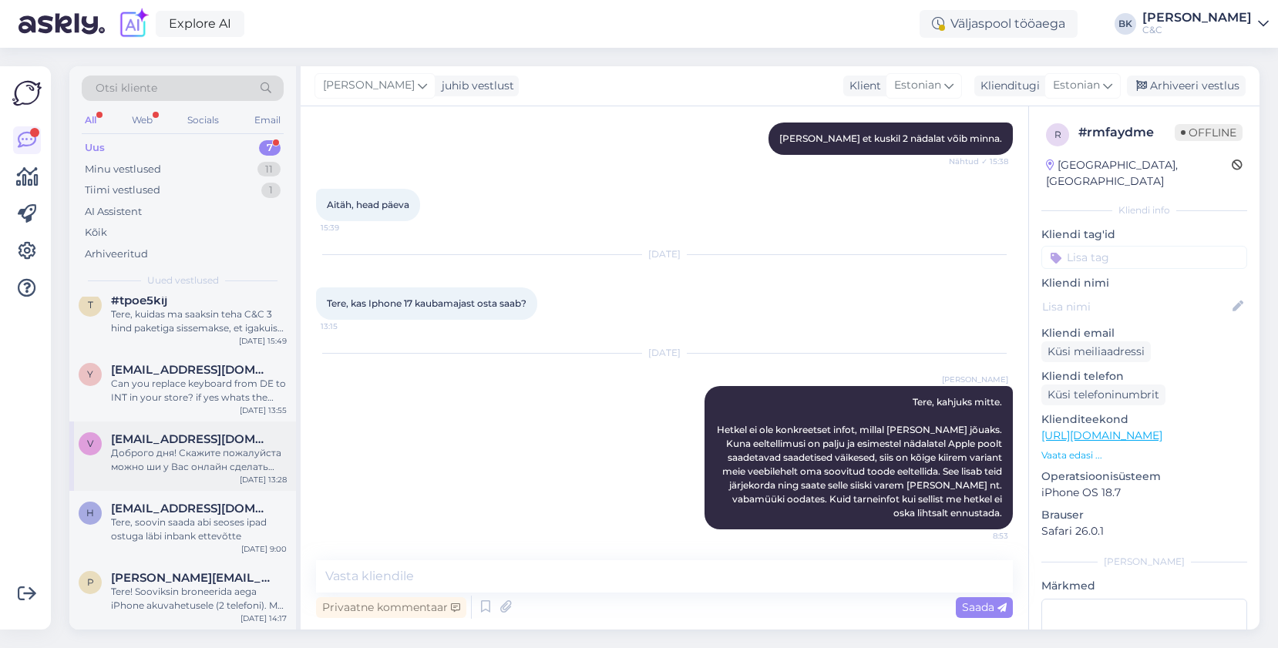
click at [191, 464] on div "Доброго дня! Скажите пожалуйста можно ши у Вас онлайн сделать предзаказ на Ipho…" at bounding box center [199, 460] width 176 height 28
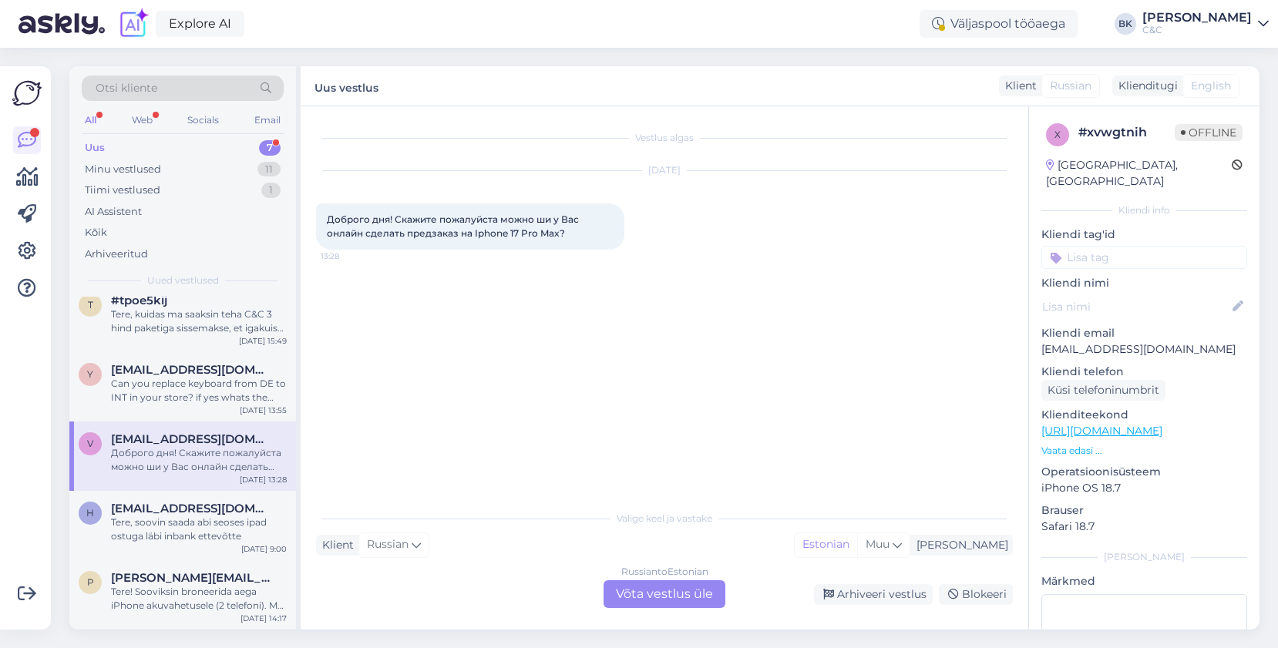
click at [678, 599] on div "Russian to Estonian Võta vestlus üle" at bounding box center [664, 594] width 122 height 28
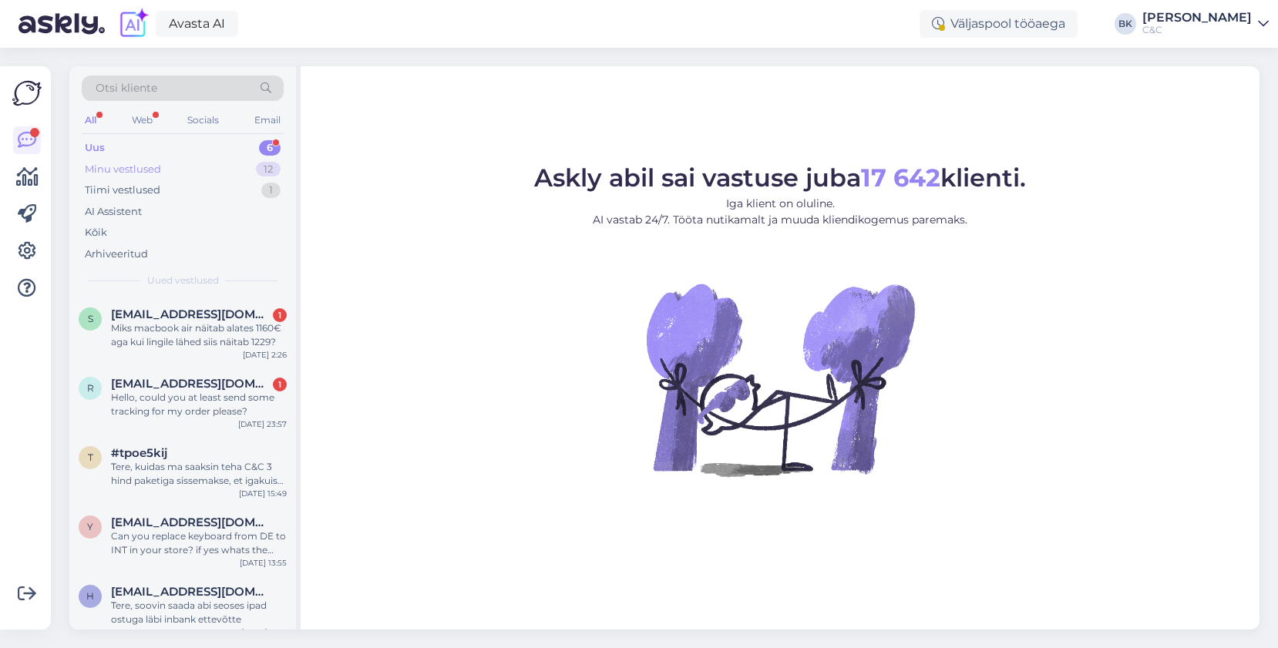
click at [243, 164] on div "Minu vestlused 12" at bounding box center [183, 170] width 202 height 22
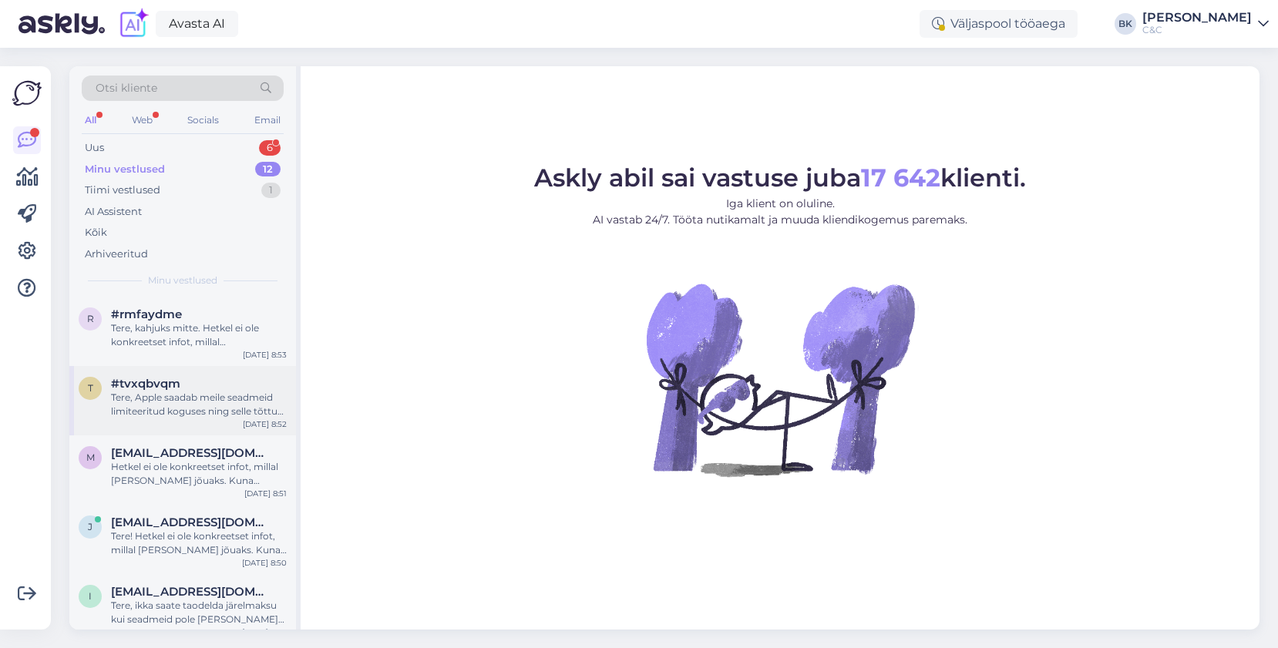
scroll to position [485, 0]
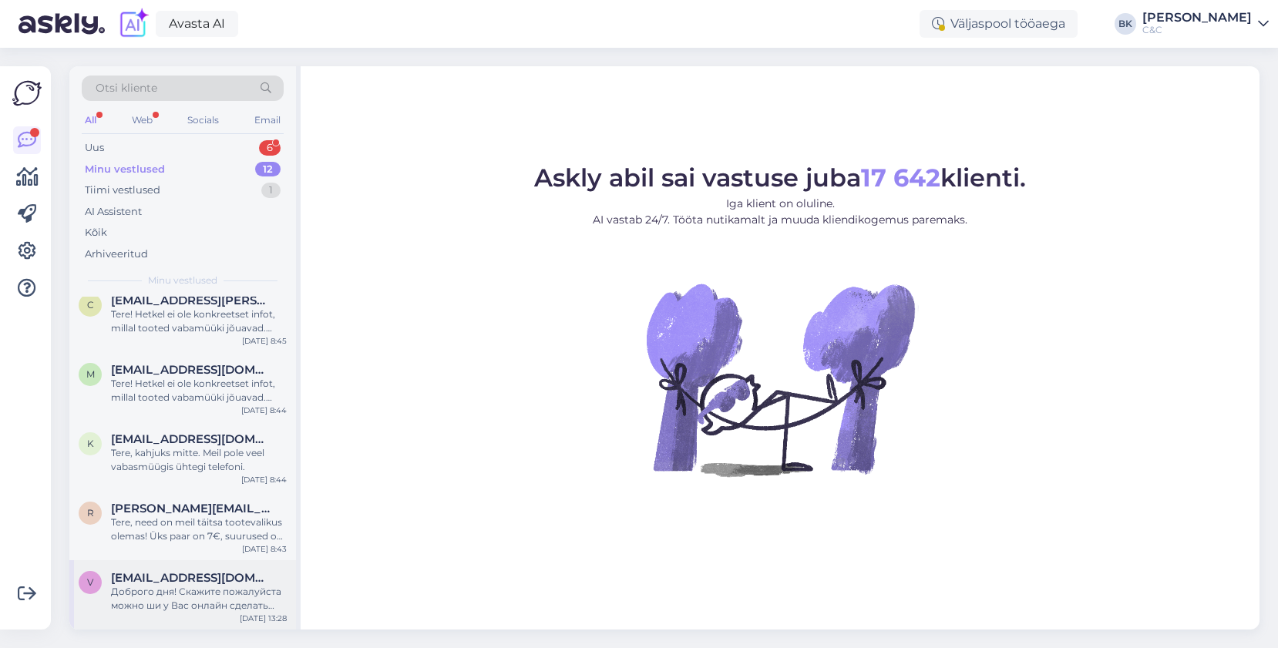
click at [199, 593] on div "Доброго дня! Скажите пожалуйста можно ши у Вас онлайн сделать предзаказ на Ipho…" at bounding box center [199, 599] width 176 height 28
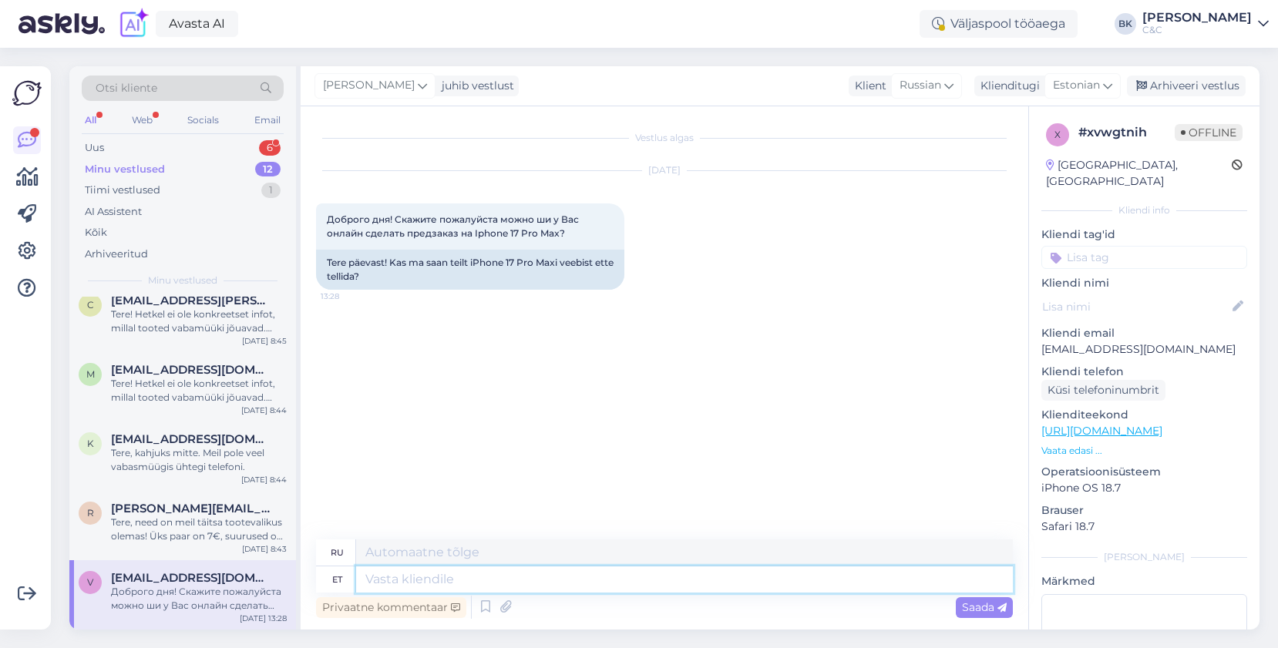
click at [467, 576] on textarea at bounding box center [684, 579] width 656 height 26
type textarea "Tere,"
type textarea "Привет,"
type textarea "Tere, jah s"
type textarea "Привет, да."
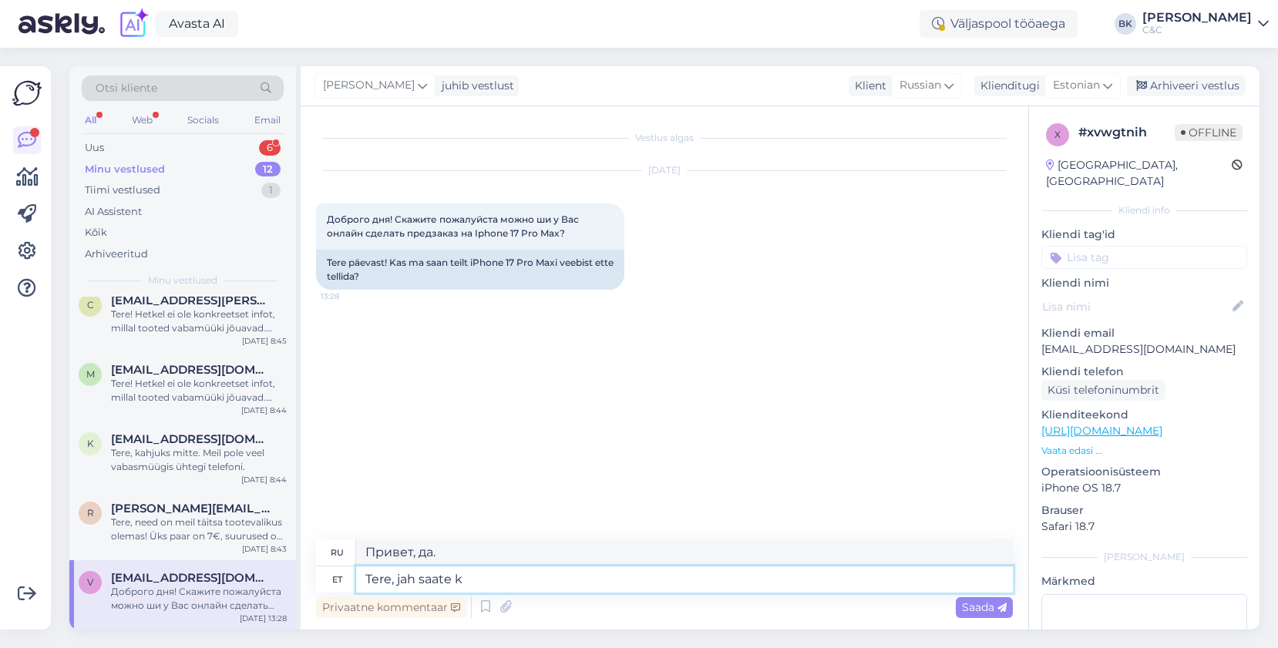
type textarea "Tere, jah saate kü"
type textarea "Привет, да, можешь."
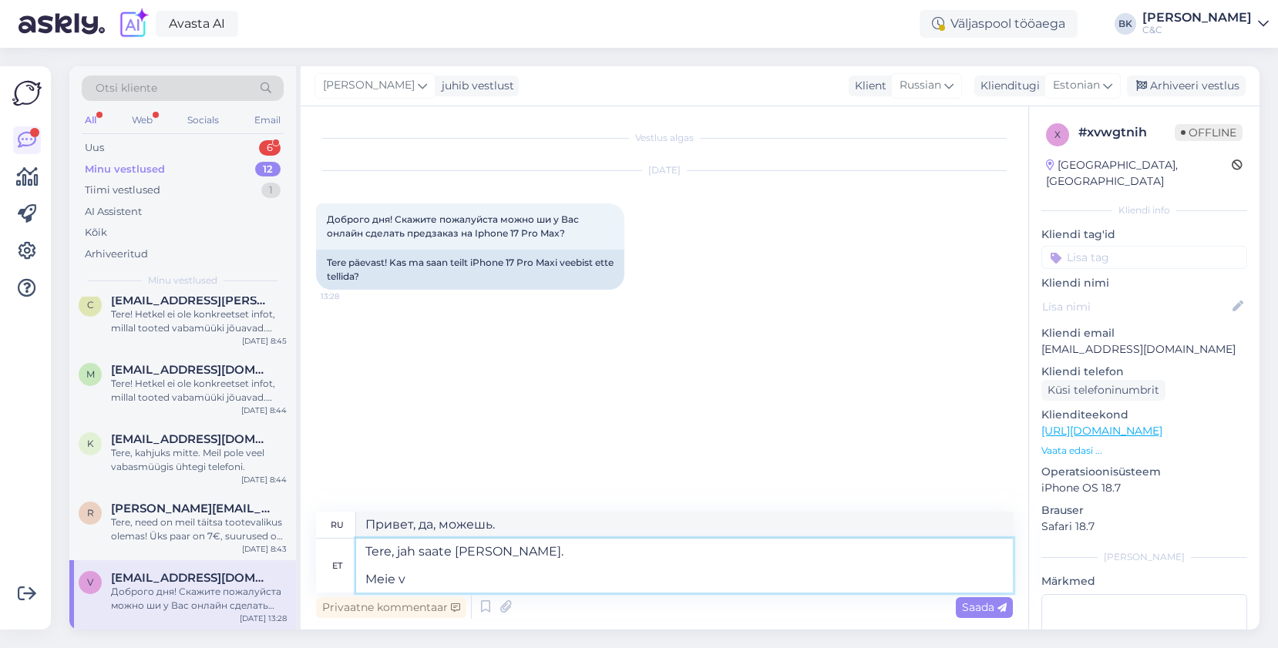
type textarea "Tere, jah saate [PERSON_NAME]. Meie ve"
type textarea "Здравствуйте, да, можете. Нас"
type textarea "Tere, jah saate küll. Meie veebist saa"
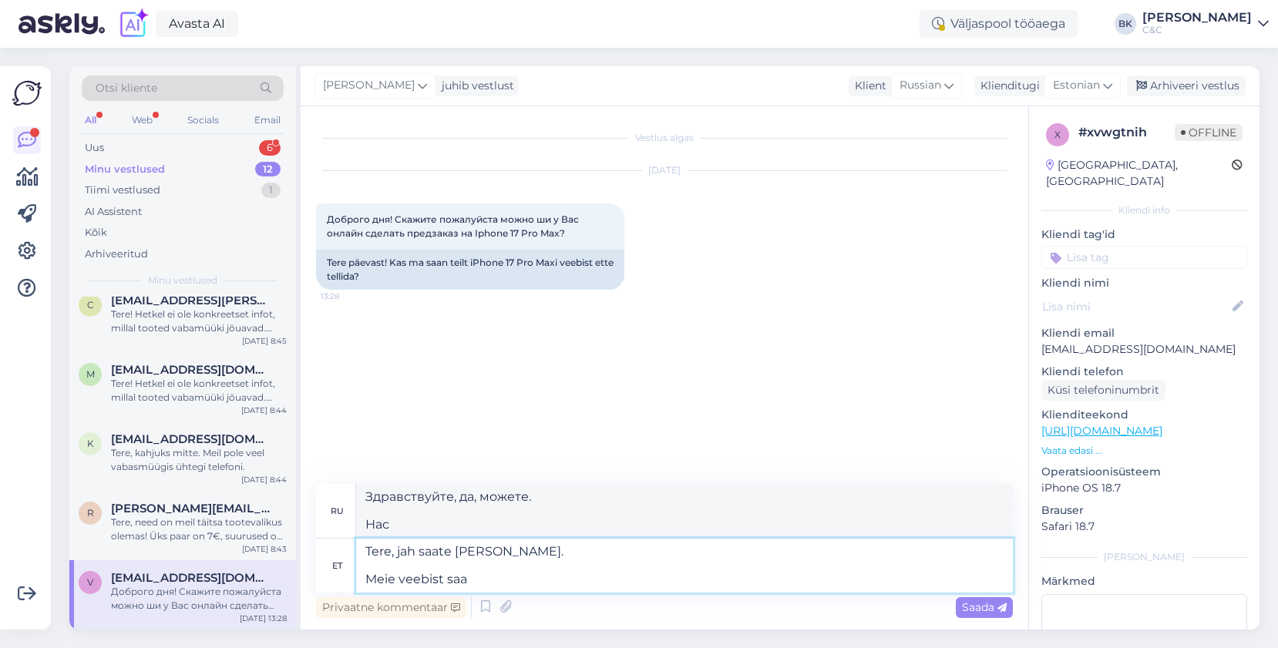
type textarea "Здравствуйте, да, можете. С нашего сайта"
type textarea "Tere, jah saate küll. Meie veebist saabki he"
type textarea "Здравствуйте, да, можете. Наш сайт сделает это."
type textarea "Tere, jah saate küll. Meie veebist saabki hetkel ai"
type textarea "Здравствуйте, да, можете. Наш сайт в настоящее время доступен."
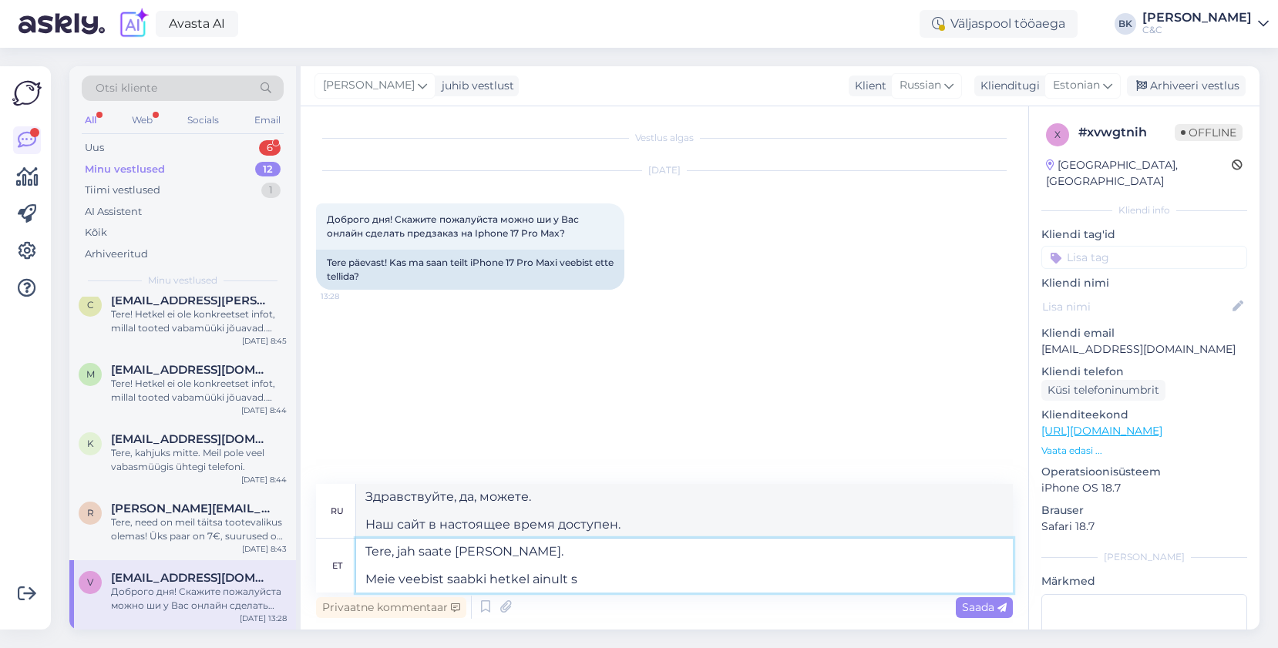
type textarea "Tere, jah saate küll. Meie veebist saabki hetkel ainult se"
type textarea "Здравствуйте, да, можете. В настоящее время наш сайт доступен только"
type textarea "Tere, jah saate küll. Meie veebist saabki hetkel ainult seadmeid e"
type textarea "Здравствуйте, да, можете. В настоящее время мы продаем устройства только онлайн."
type textarea "Tere, jah saate küll. Meie veebist saabki hetkel ainult seadmeid eeltellida."
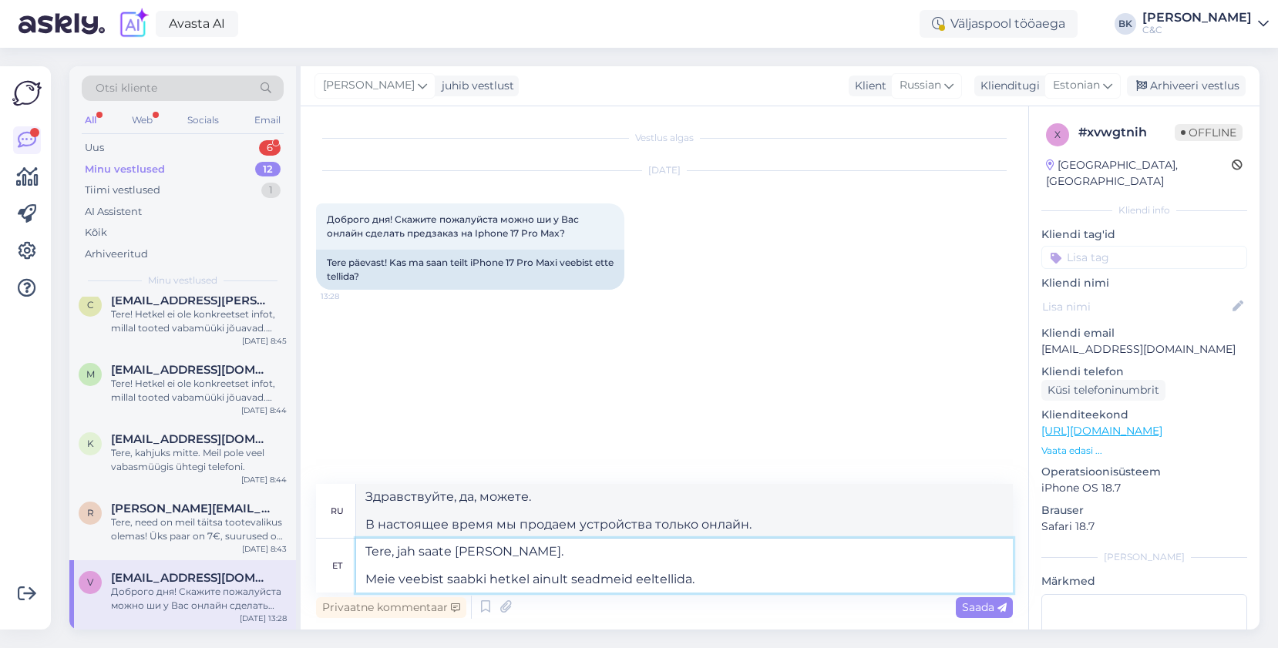
type textarea "Привет, да, можете. В данный момент вы можете только предварительно заказать ус…"
type textarea "Tere, jah saate küll. Meie veebist saabki hetkel ainult seadmeid eeltellida."
click at [981, 609] on span "Saada" at bounding box center [984, 607] width 45 height 14
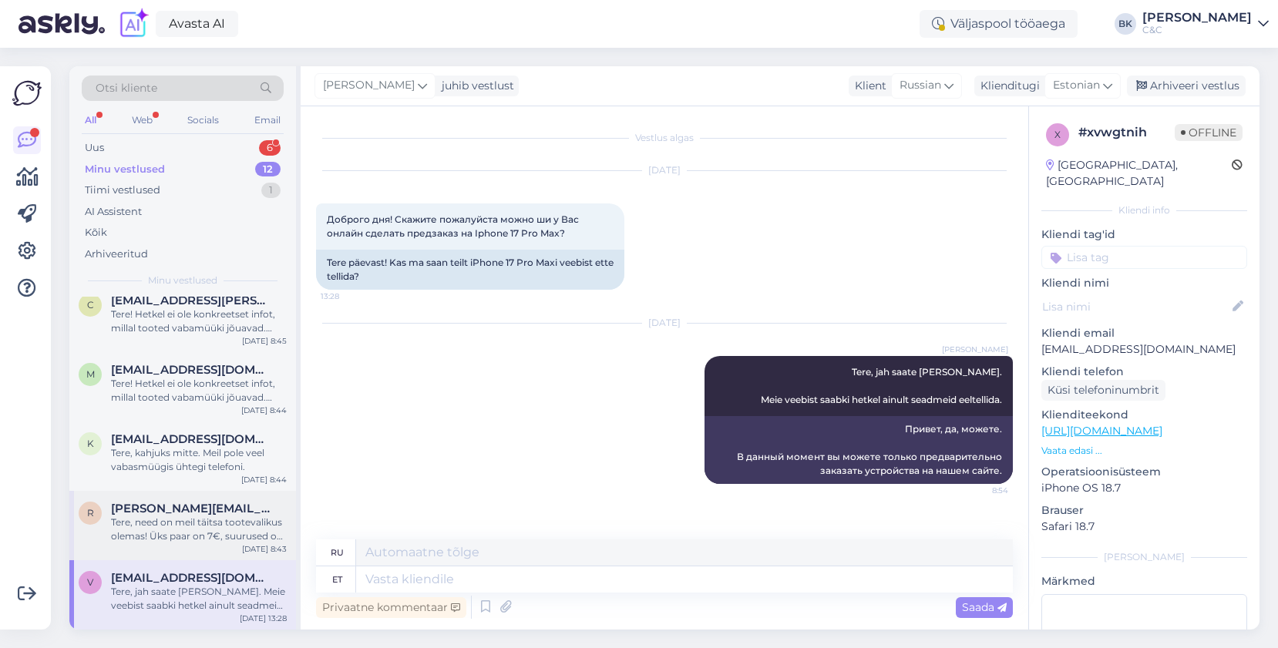
scroll to position [0, 0]
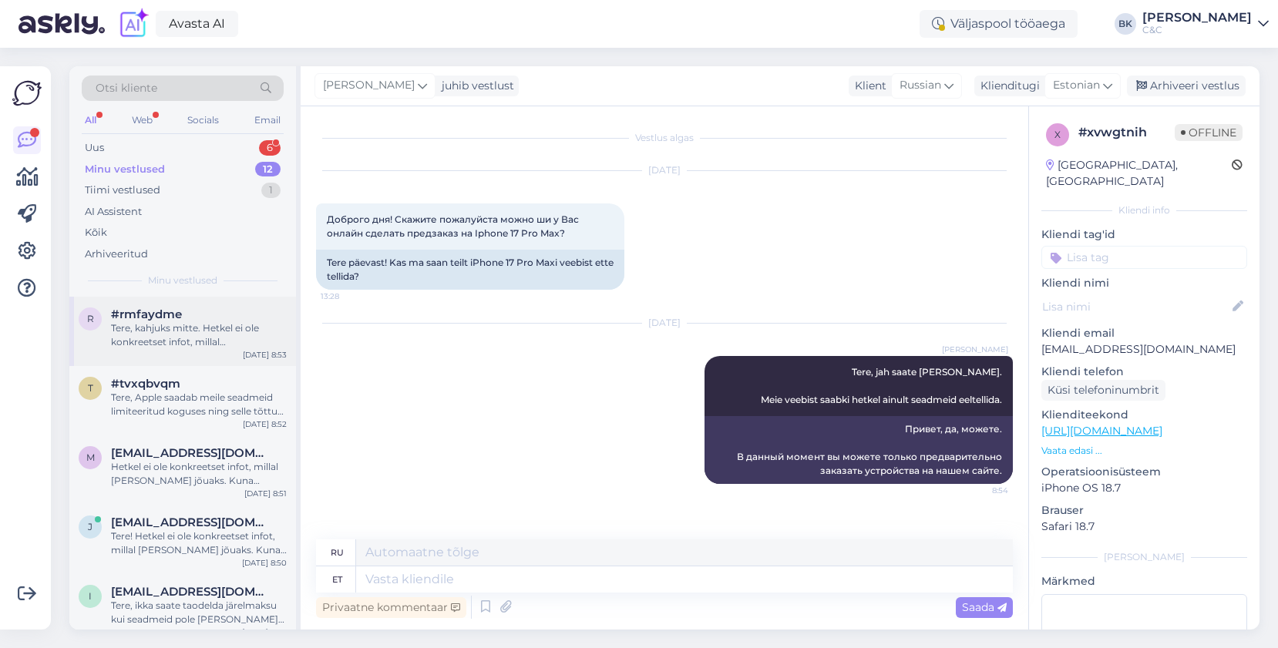
click at [186, 347] on div "Tere, kahjuks mitte. Hetkel ei ole konkreetset infot, millal [PERSON_NAME] jõua…" at bounding box center [199, 335] width 176 height 28
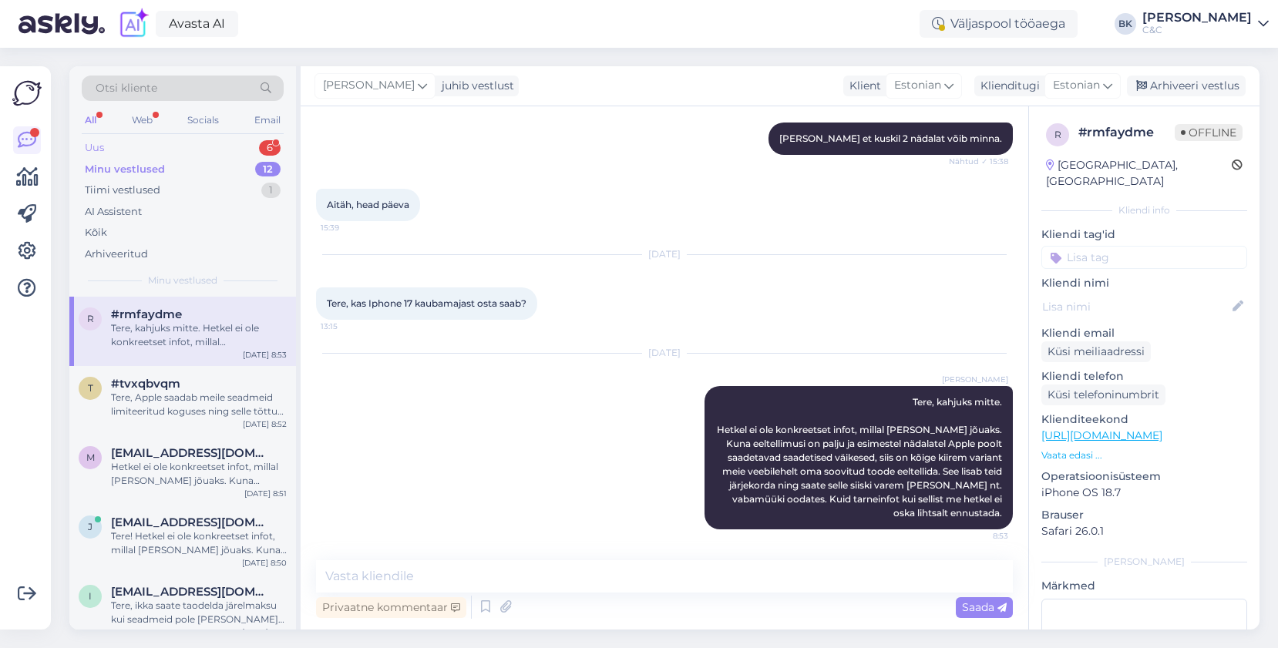
click at [188, 147] on div "Uus 6" at bounding box center [183, 148] width 202 height 22
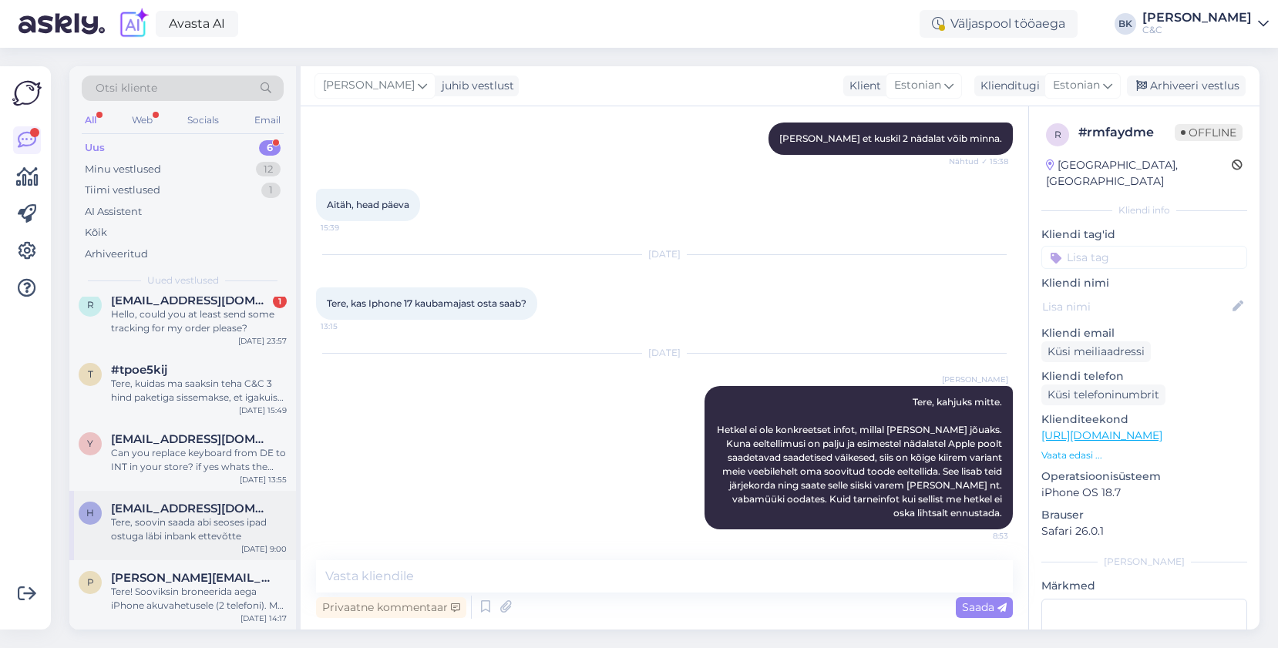
scroll to position [0, 0]
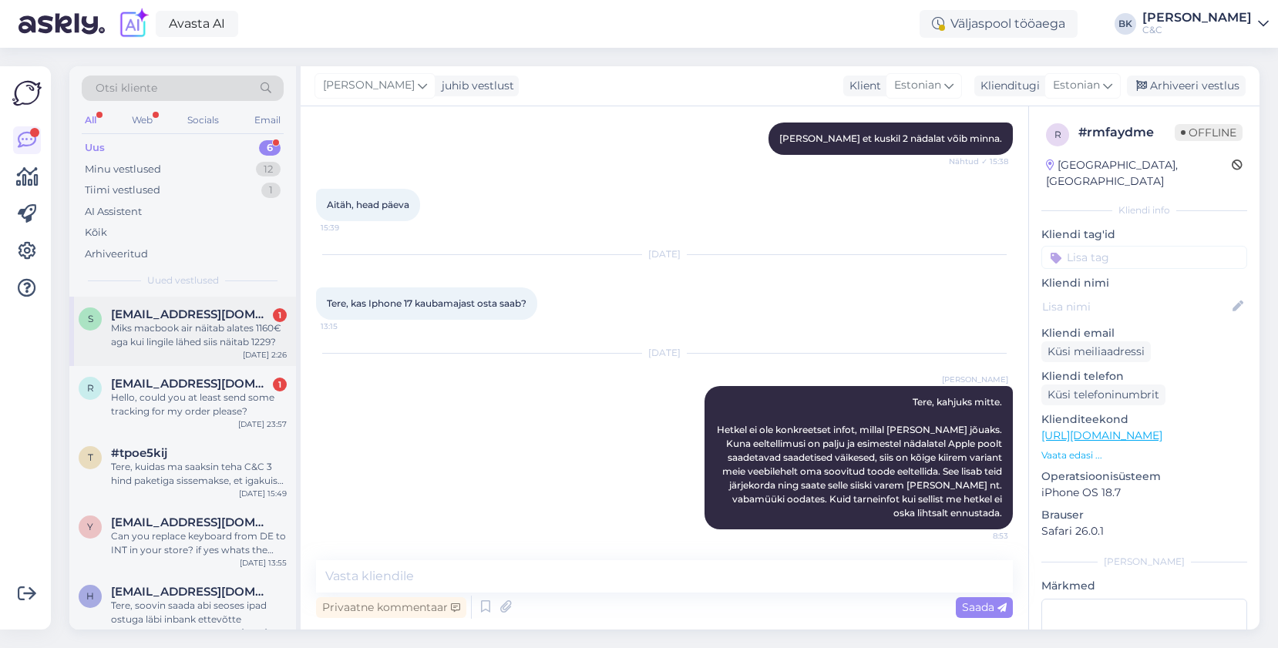
click at [195, 324] on div "Miks macbook air näitab alates 1160€ aga kui lingile lähed siis näitab 1229?" at bounding box center [199, 335] width 176 height 28
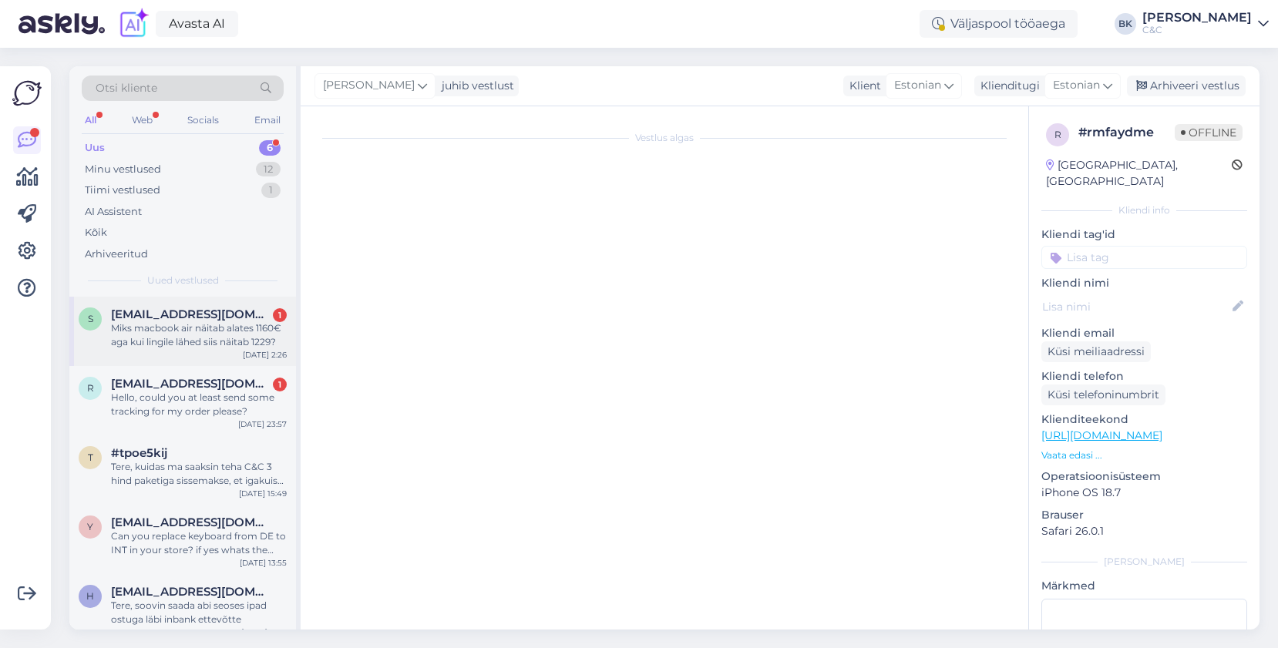
scroll to position [114, 0]
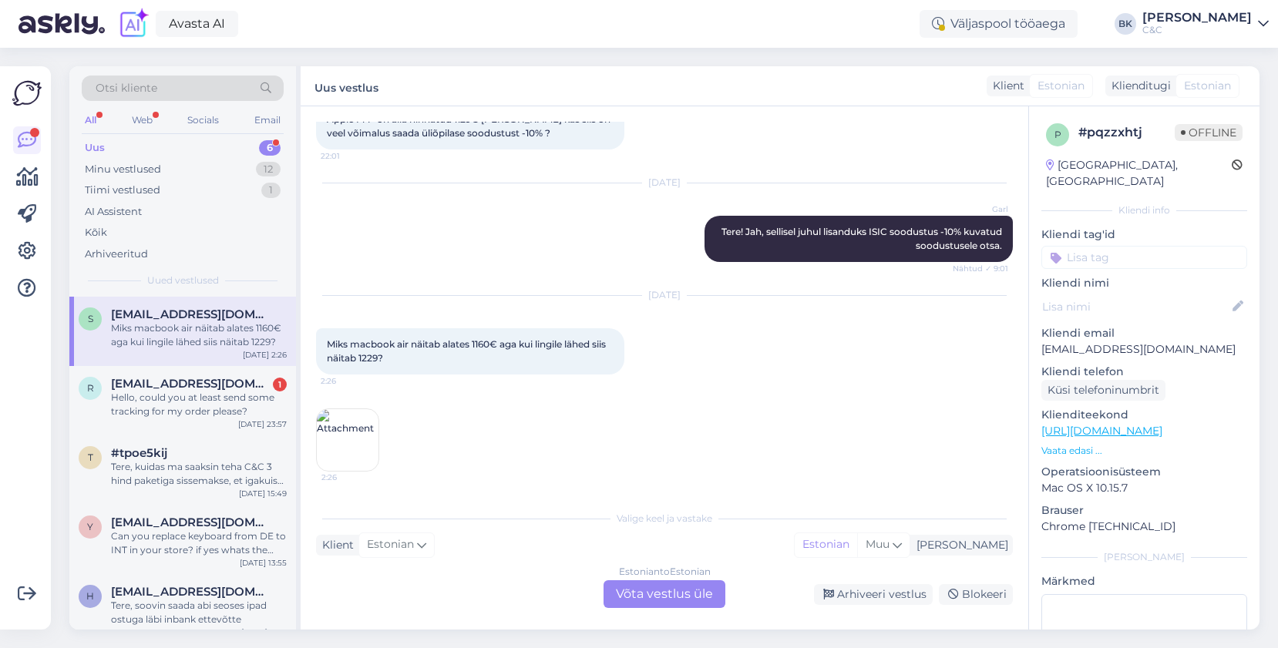
click at [350, 442] on img at bounding box center [348, 440] width 62 height 62
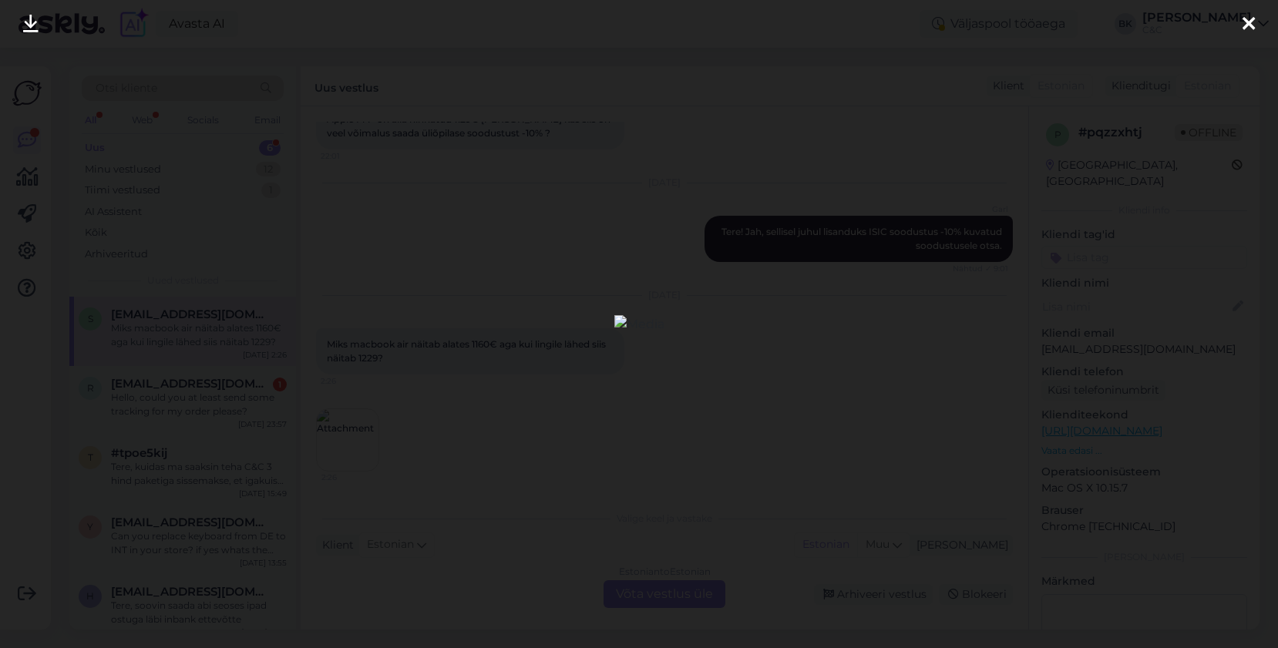
click at [658, 406] on div at bounding box center [639, 324] width 1278 height 648
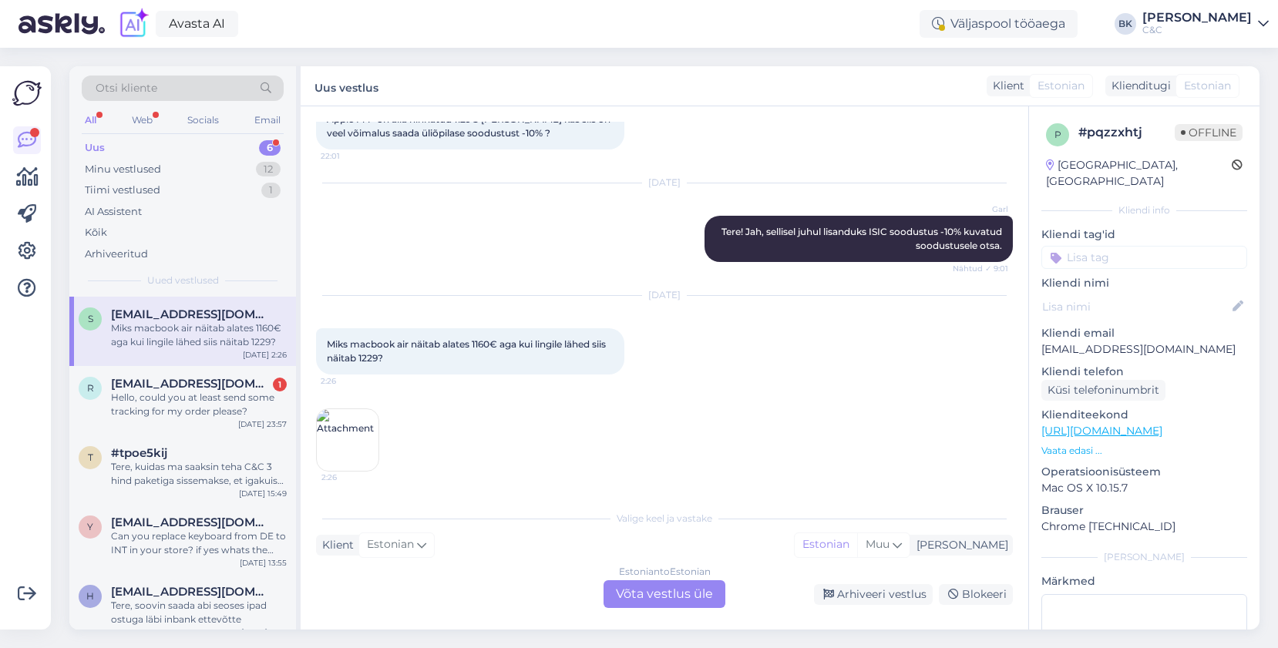
click at [667, 598] on div "Estonian to Estonian Võta vestlus üle" at bounding box center [664, 594] width 122 height 28
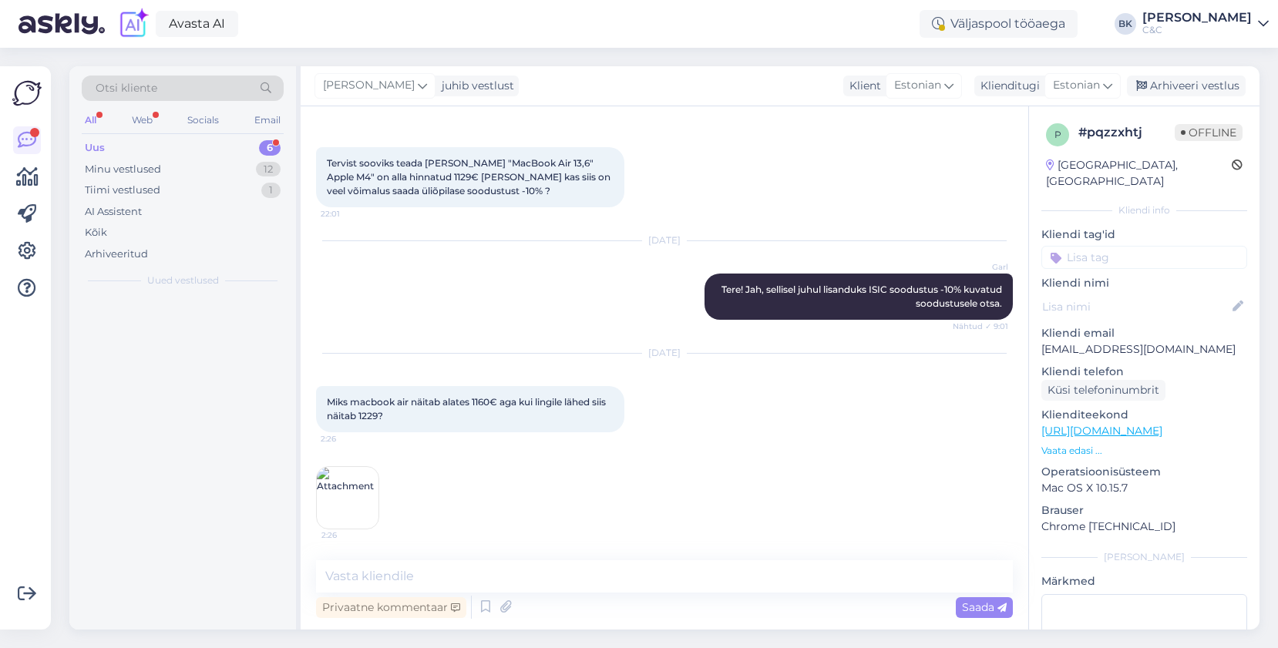
scroll to position [56, 0]
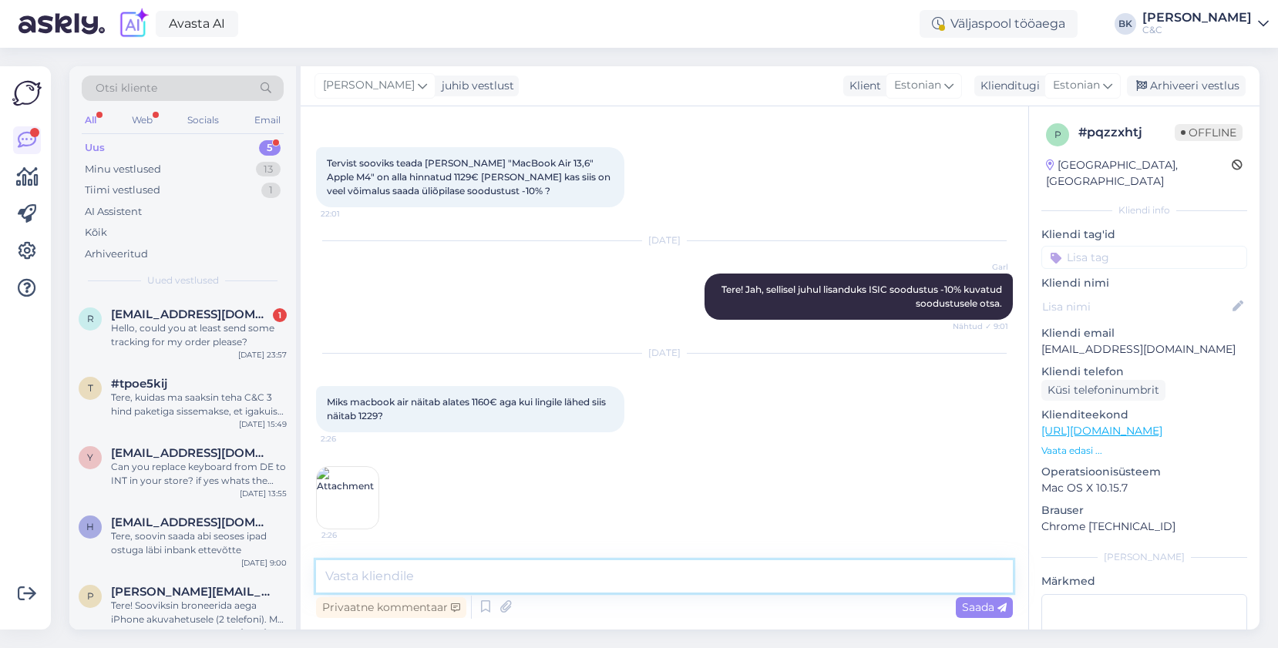
click at [663, 590] on textarea at bounding box center [664, 576] width 697 height 32
type textarea "Tere, kahjuks ei näe Teie manust mis olete meile saatnud."
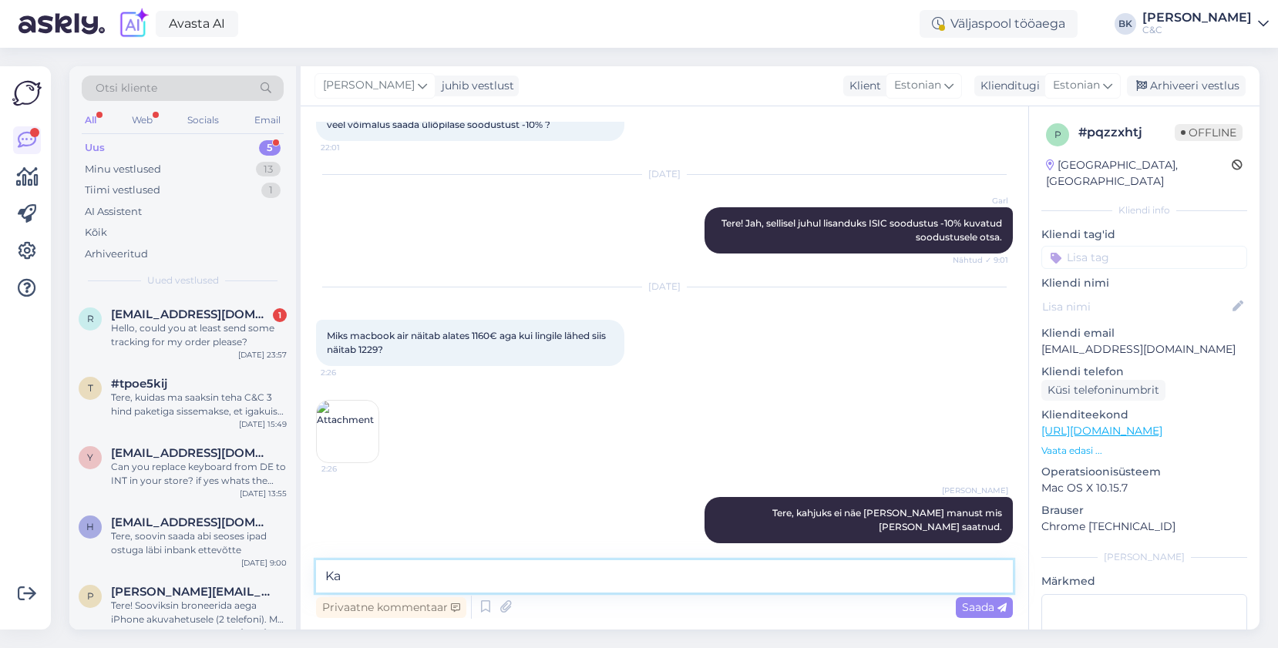
type textarea "K"
click at [241, 360] on div "R Rajabdearly@gmail.com 1 Hello, could you at least send some tracking for my o…" at bounding box center [182, 331] width 227 height 69
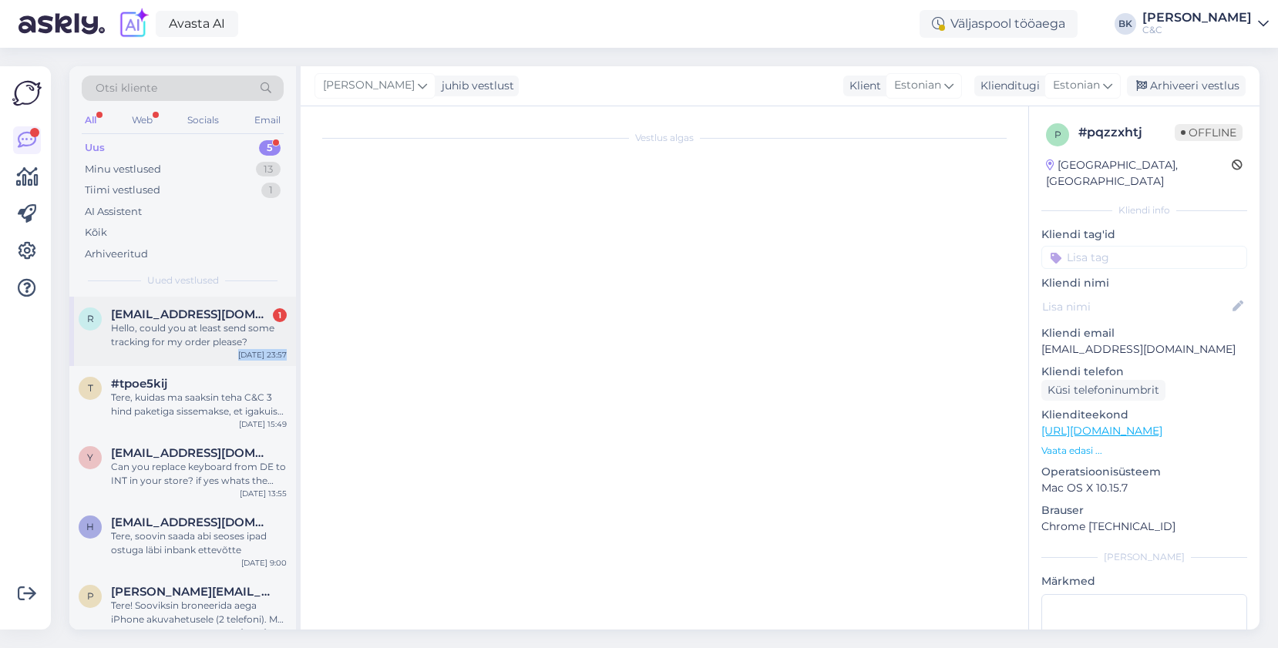
scroll to position [572, 0]
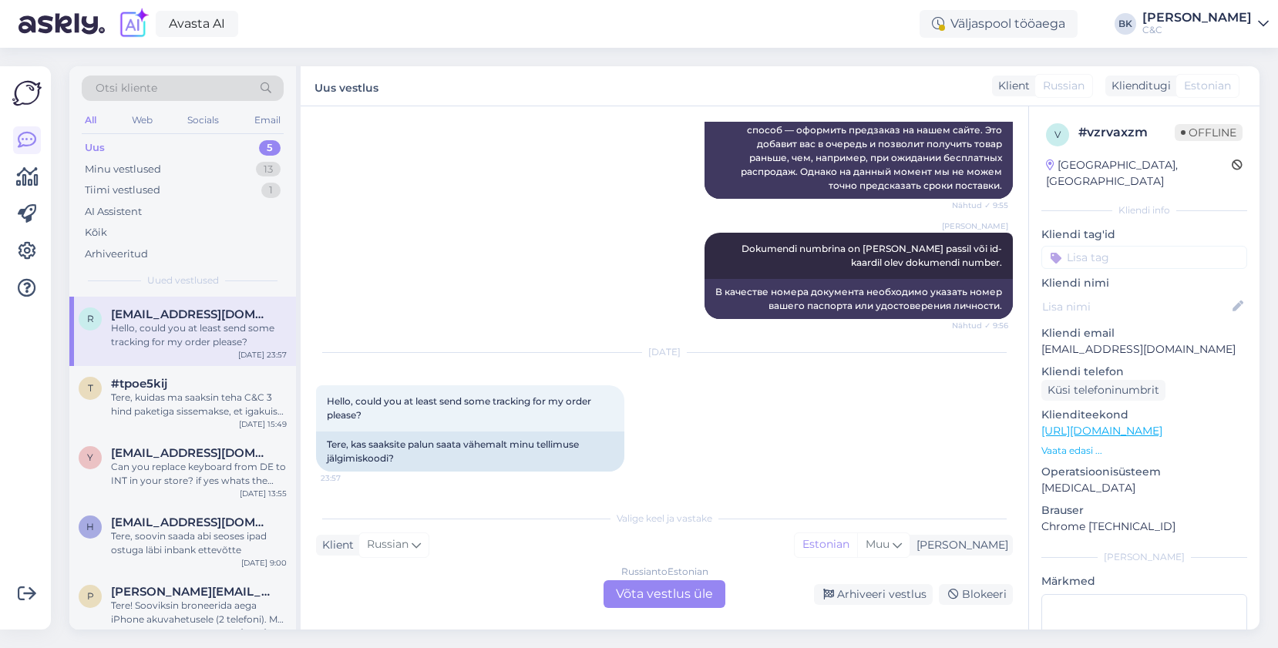
click at [503, 584] on div "Russian to Estonian Võta vestlus üle Arhiveeri vestlus Blokeeri" at bounding box center [664, 594] width 697 height 28
click at [641, 590] on div "Russian to Estonian Võta vestlus üle" at bounding box center [664, 594] width 122 height 28
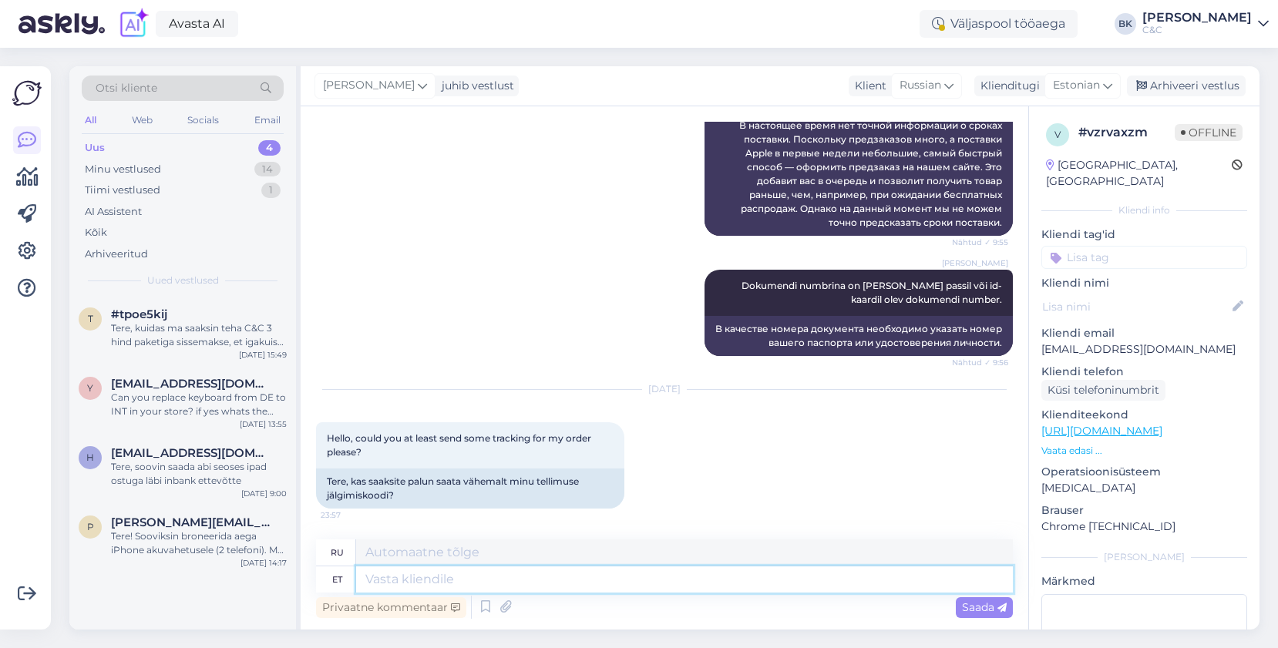
click at [636, 583] on textarea at bounding box center [684, 579] width 656 height 26
type textarea "Tere"
type textarea "Привет"
type textarea "Tere, k"
type textarea "Привет,"
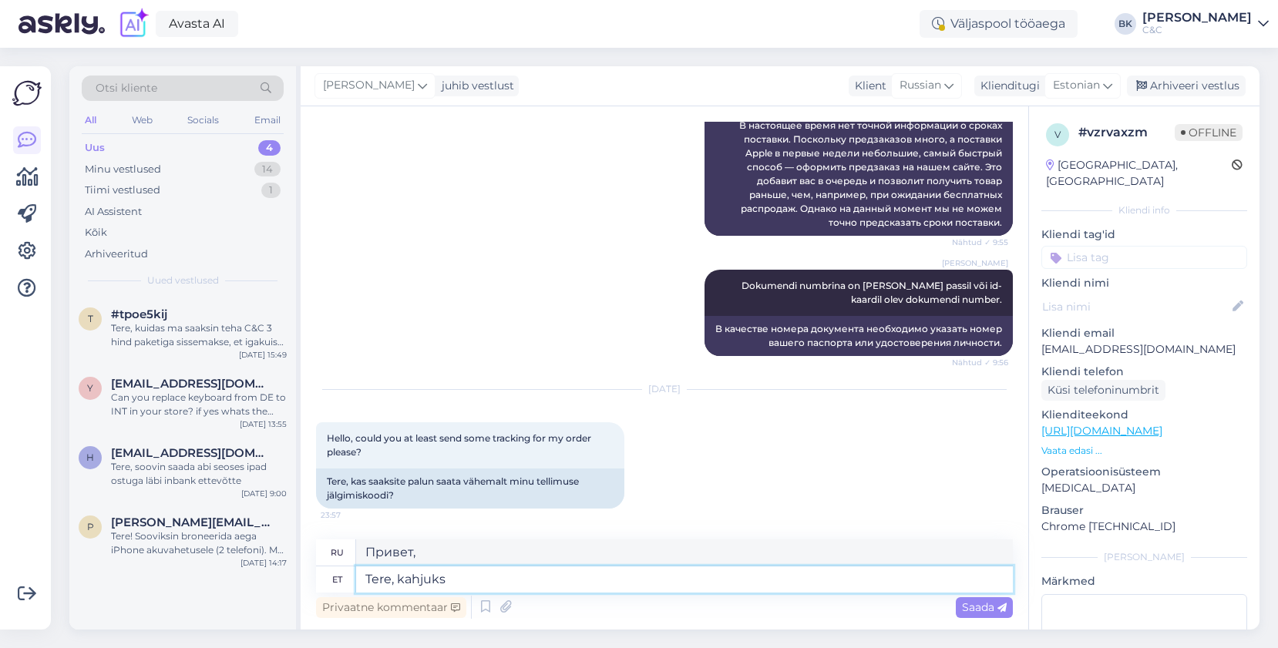
type textarea "Tere, kahjuks"
type textarea "Здравствуйте, к сожалению."
type textarea "Tere, kahjuks meil e"
type textarea "Здравствуйте, к сожалению, мы"
type textarea "Tere, kahjuks meil ei ol"
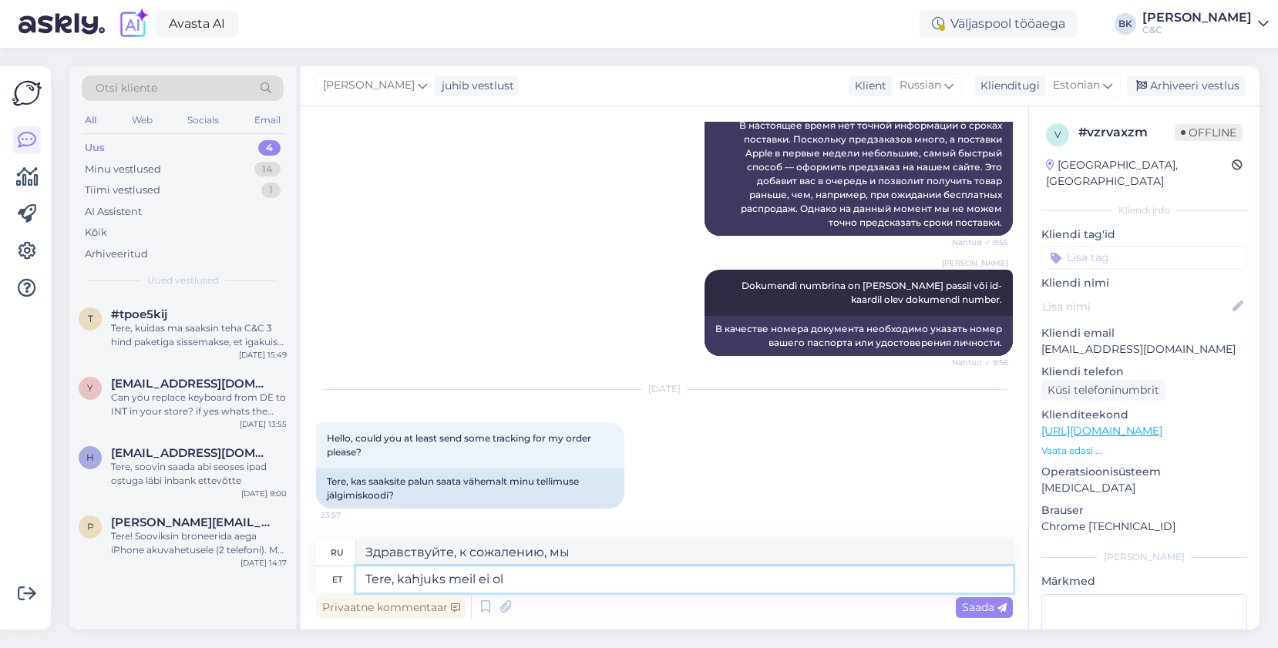
type textarea "Здравствуйте, к сожалению, у нас нет"
type textarea "Tere, kahjuks meil ei ole sellist s"
type textarea "Здравствуйте, к сожалению, у нас такого нет."
type textarea "Tere, kahjuks meil ei ole sellist süsteemi ku"
type textarea "Здравствуйте, к сожалению, у нас такой системы нет."
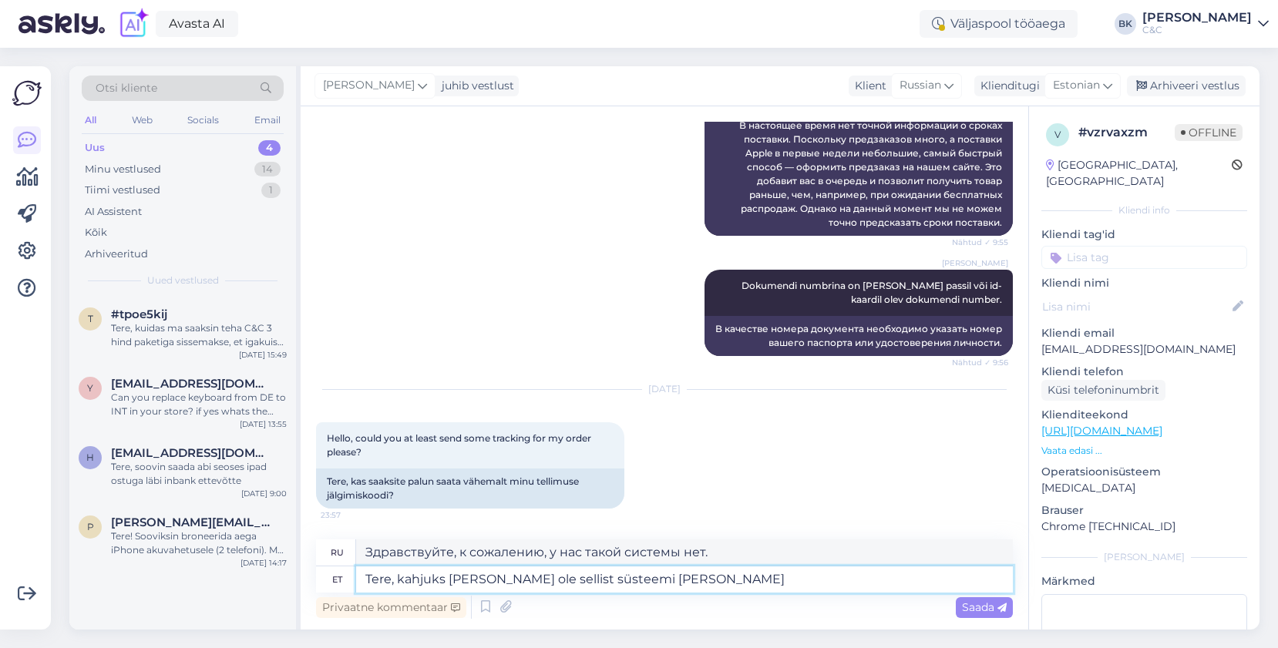
type textarea "Tere, kahjuks meil ei ole sellist süsteemi kust s"
type textarea "Здравствуйте, к сожалению, у нас нет такой системы, где"
type textarea "Tere, kahjuks meil ei ole sellist süsteemi kust saaksite j"
type textarea "Здравствуйте, к сожалению, у нас нет такой системы, где вы можете"
type textarea "Tere, kahjuks meil ei ole sellist süsteemi kust saaksite jälgida"
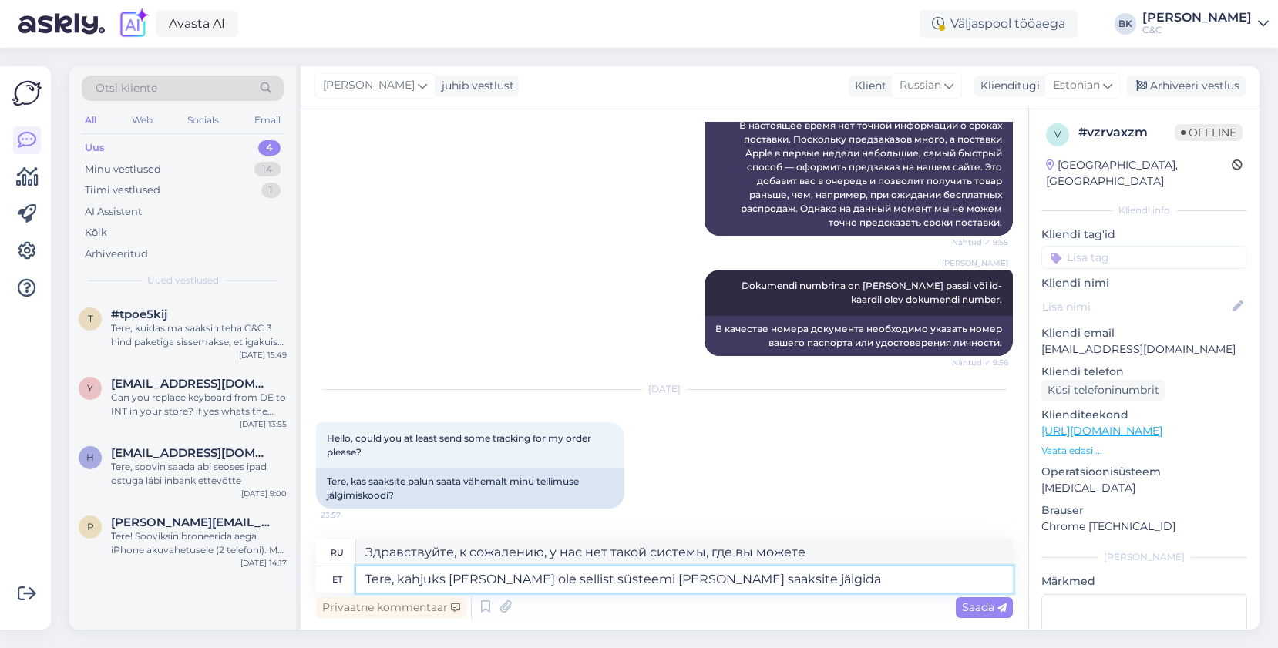
type textarea "Здравствуйте, к сожалению, у нас нет системы, с помощью которой можно отслежива…"
type textarea "Tere, kahjuks meil ei ole sellist süsteemi kust saaksite jälgida kaugel T"
type textarea "Здравствуйте, к сожалению, у нас нет системы, с помощью которой можно было бы о…"
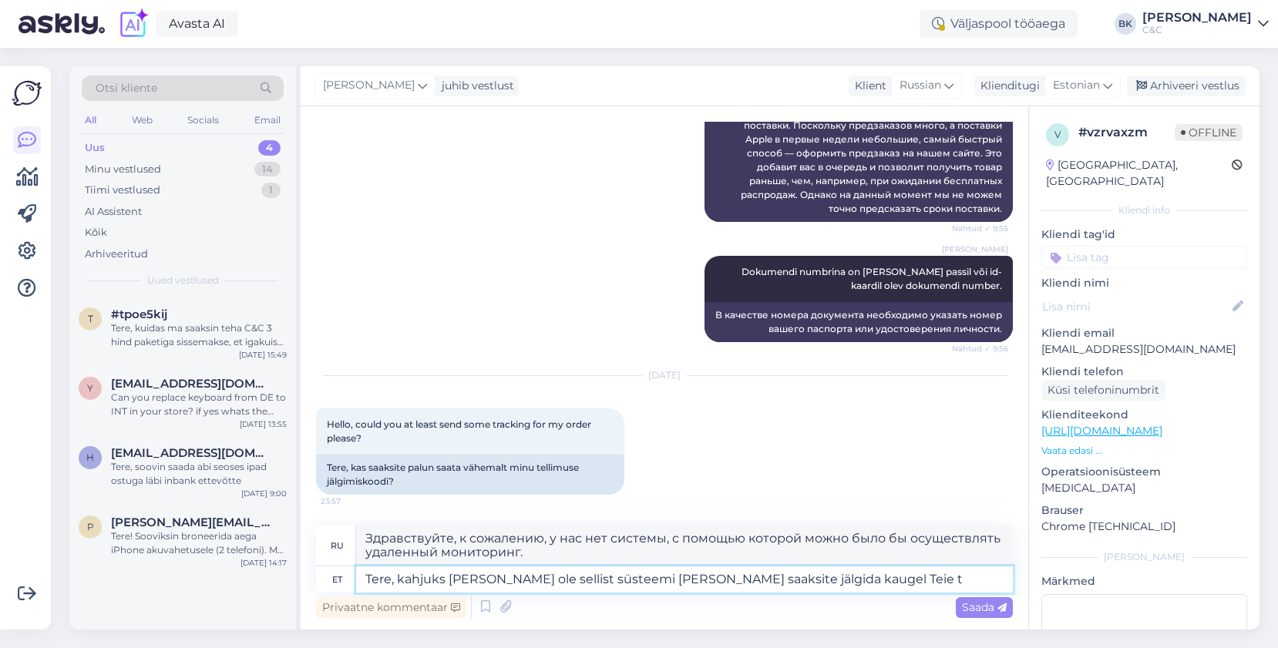
type textarea "Tere, kahjuks meil ei ole sellist süsteemi kust saaksite jälgida kaugel Teie te"
type textarea "Здравствуйте, к сожалению, у нас нет системы, с помощью которой вы могли бы уда…"
type textarea "Tere, kahjuks meil ei ole sellist süsteemi kust saaksite jälgida kaugel Teie te…"
type textarea "Здравствуйте, к сожалению, у нас нет системы, с помощью которой вы могли бы уда…"
type textarea "Tere, kahjuks meil ei ole sellist süsteemi kust saaksite jälgida kaugel Teie te…"
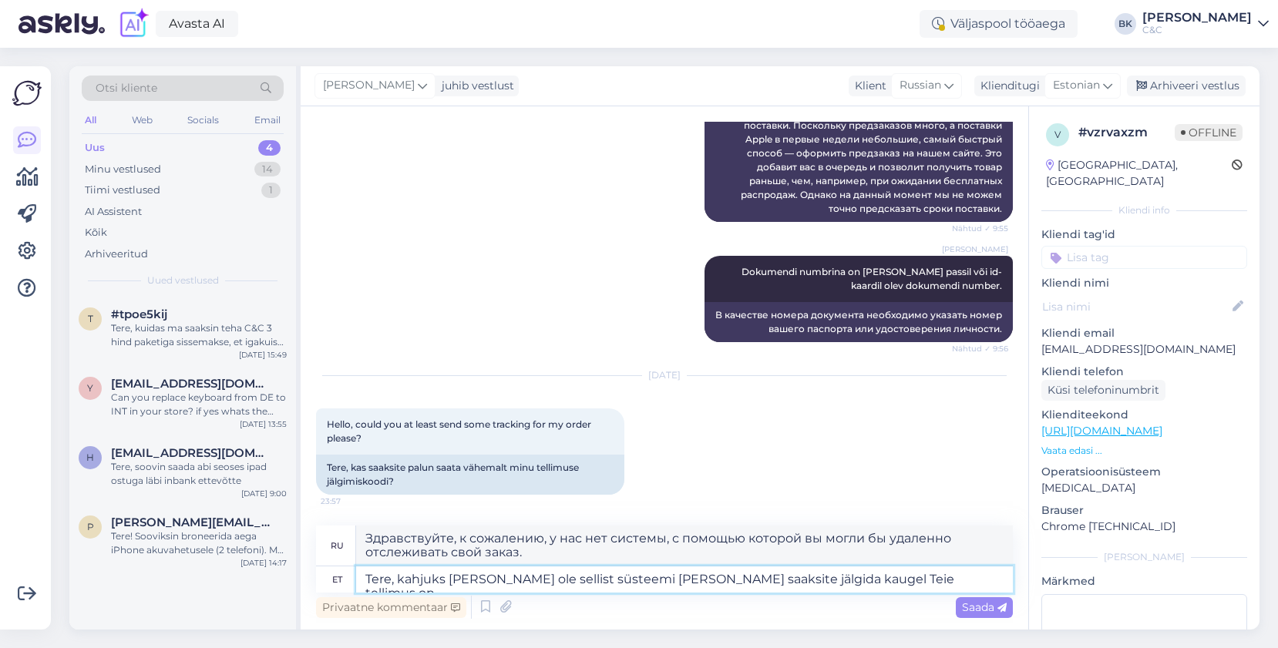
type textarea "Здравствуйте, к сожалению, у нас нет системы, с помощью которой вы могли бы отс…"
type textarea "Tere, kahjuks meil ei ole sellist süsteemi kust saaksite jälgida kaugel Teie te…"
type textarea "Здравствуйте, к сожалению, у нас нет системы, позволяющей отслеживать ваш заказ…"
type textarea "Tere, kahjuks meil ei ole sellist süsteemi kust saaksite jälgida kaugel Teie te…"
type textarea "Здравствуйте, к сожалению, у нас нет системы, позволяющей отслеживать ваш заказ…"
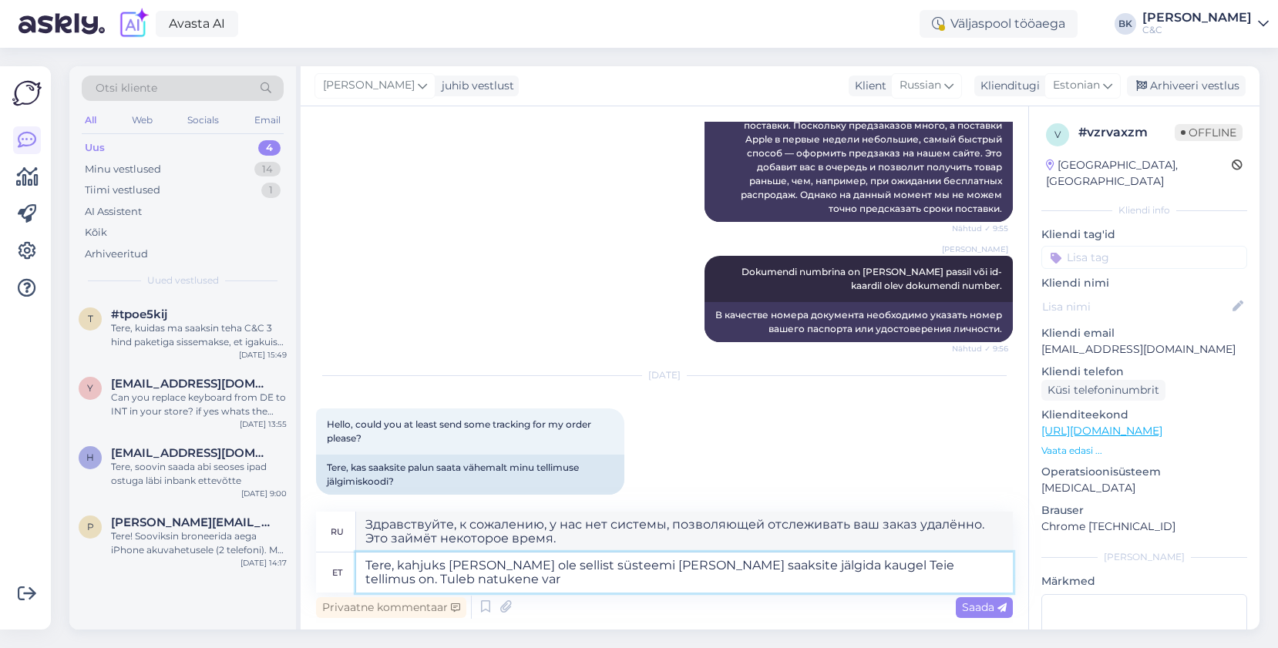
scroll to position [562, 0]
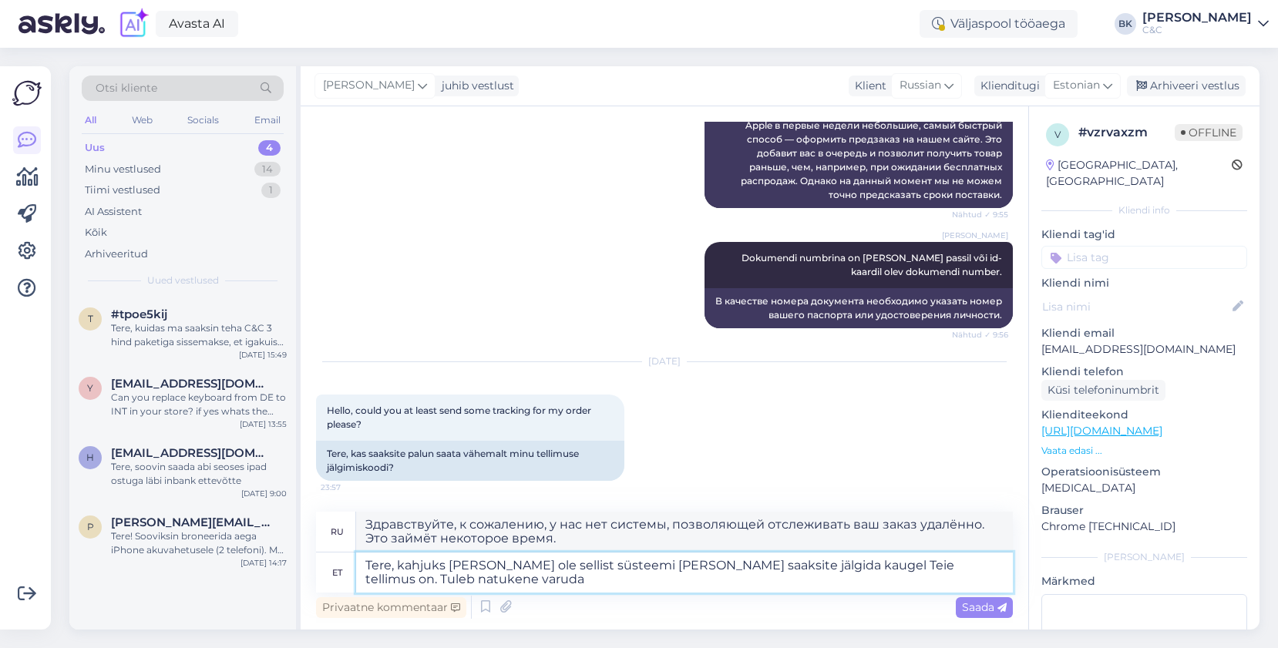
type textarea "Tere, kahjuks meil ei ole sellist süsteemi kust saaksite jälgida kaugel Teie te…"
type textarea "Здравствуйте, к сожалению, у нас нет системы удалённого отслеживания вашего зак…"
type textarea "Tere, kahjuks meil ei ole sellist süsteemi kust saaksite jälgida kaugel Teie te…"
type textarea "Здравствуйте, к сожалению, у нас нет системы удалённого отслеживания вашего зак…"
type textarea "Tere, kahjuks meil ei ole sellist süsteemi kust saaksite jälgida kaugel Teie te…"
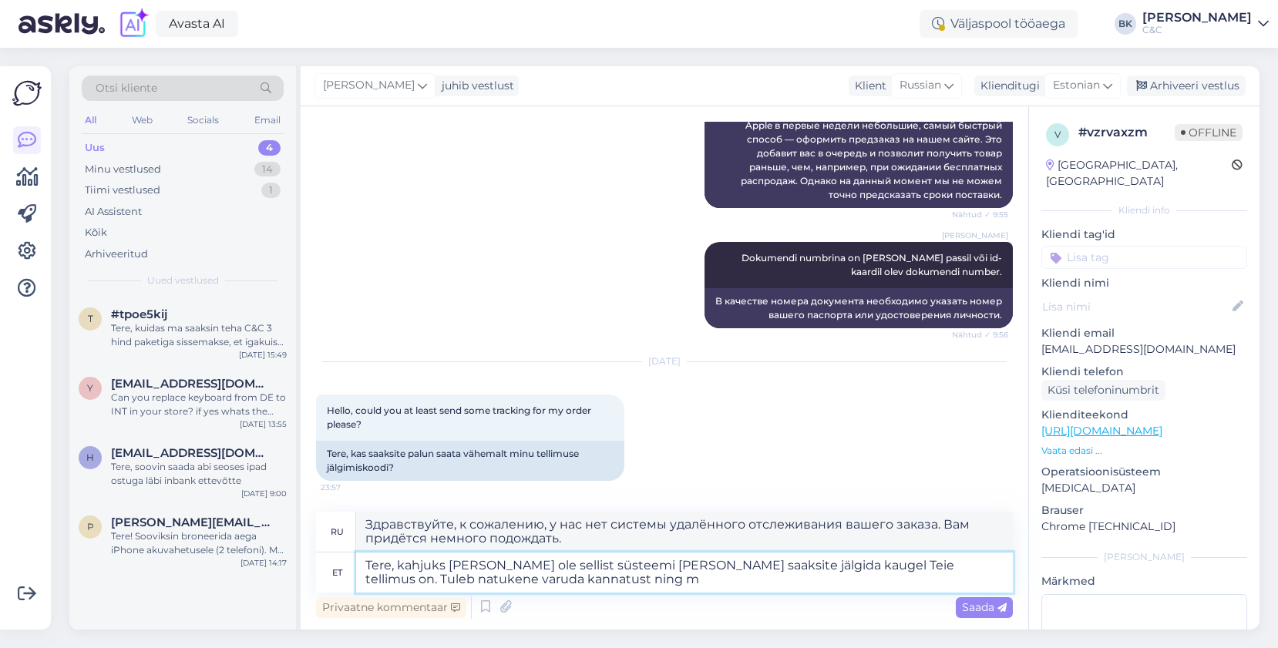
type textarea "Здравствуйте! К сожалению, у нас нет системы удалённого отслеживания вашего зак…"
type textarea "Tere, kahjuks meil ei ole sellist süsteemi kust saaksite jälgida kaugel Teie te…"
type textarea "Здравствуйте! К сожалению, у нас нет системы, позволяющей отслеживать ваш заказ…"
type textarea "Tere, kahjuks meil ei ole sellist süsteemi kust saaksite jälgida kaugel Teie te…"
type textarea "Здравствуйте! К сожалению, у нас нет системы, позволяющей отслеживать ваш заказ…"
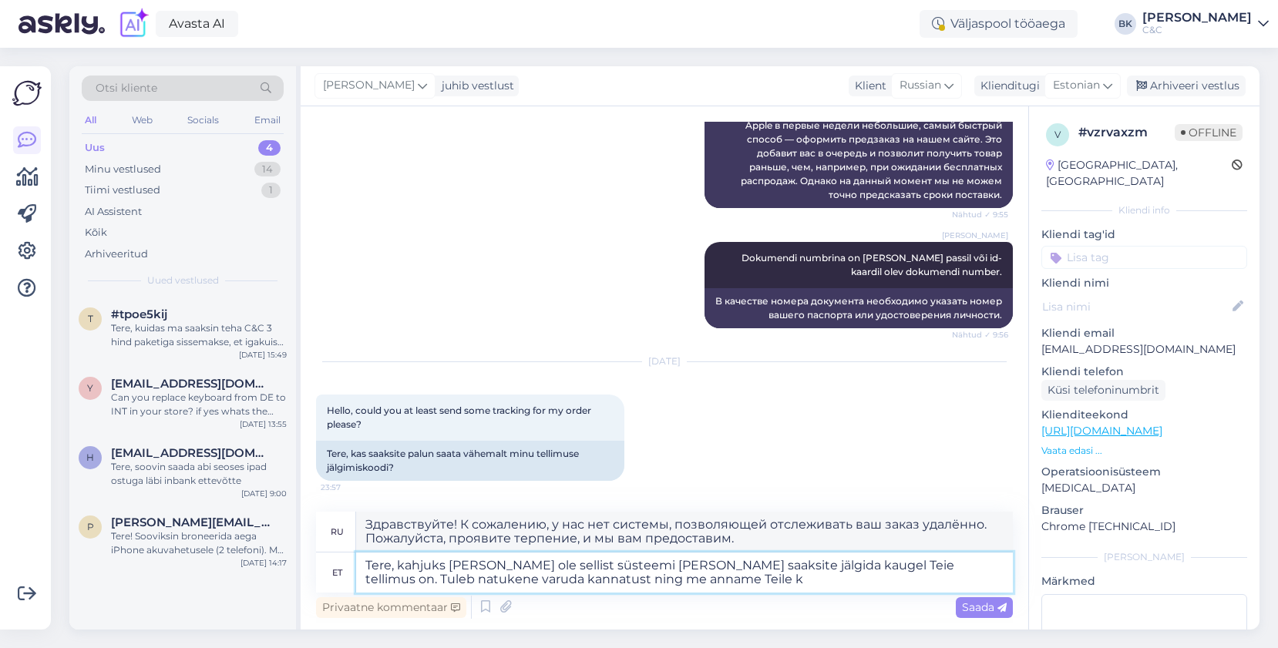
type textarea "Tere, kahjuks meil ei ole sellist süsteemi kust saaksite jälgida kaugel Teie te…"
type textarea "Здравствуйте! К сожалению, у нас нет системы удалённого отслеживания вашего зак…"
type textarea "Tere, kahjuks meil ei ole sellist süsteemi kust saaksite jälgida kaugel Teie te…"
type textarea "Здравствуйте! К сожалению, у нас нет системы удалённого отслеживания вашего зак…"
type textarea "Tere, kahjuks meil ei ole sellist süsteemi kust saaksite jälgida kaugel Teie te…"
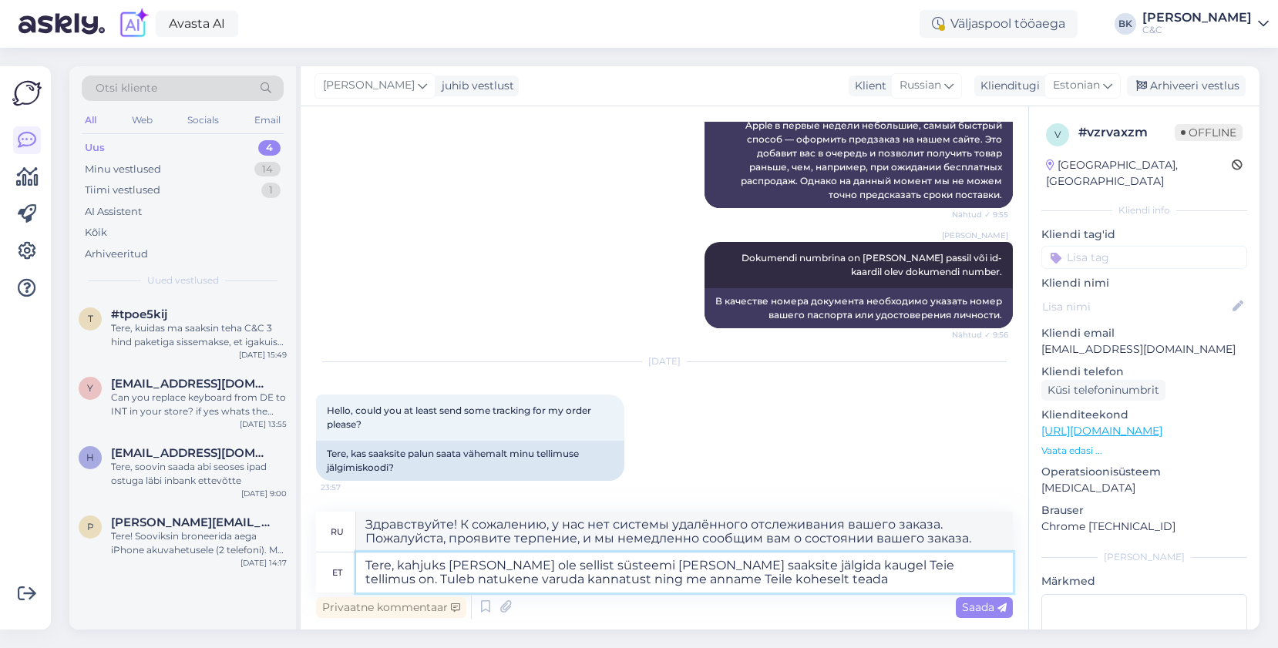
type textarea "Здравствуйте! К сожалению, у нас нет системы удалённого отслеживания вашего зак…"
type textarea "Tere, kahjuks meil ei ole sellist süsteemi kust saaksite jälgida kaugel Teie te…"
type textarea "Здравствуйте! К сожалению, у нас нет системы удалённого отслеживания вашего зак…"
type textarea "Tere, kahjuks meil ei ole sellist süsteemi kust saaksite jälgida kaugel Teie te…"
type textarea "Здравствуйте! К сожалению, у нас нет системы удалённого отслеживания вашего зак…"
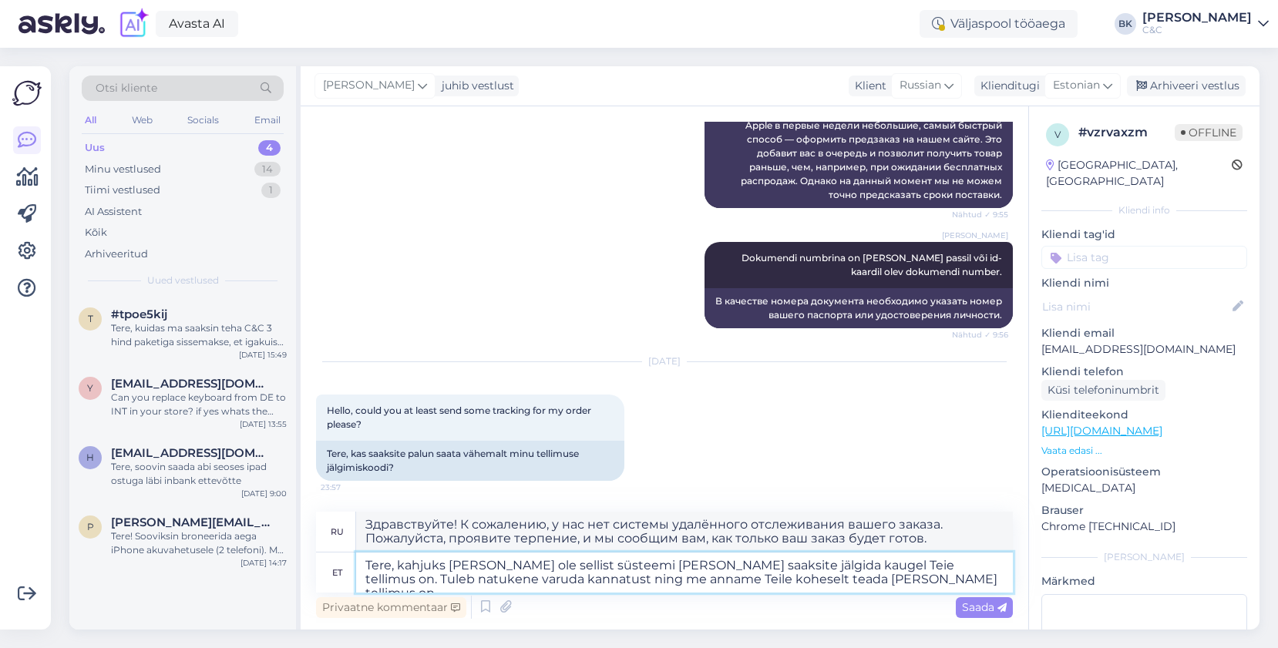
type textarea "Tere, kahjuks meil ei ole sellist süsteemi kust saaksite jälgida kaugel Teie te…"
type textarea "Здравствуйте! К сожалению, у нас нет системы удалённого отслеживания вашего зак…"
type textarea "Tere, kahjuks meil ei ole sellist süsteemi kust saaksite jälgida kaugel Teie te…"
type textarea "Здравствуйте! К сожалению, у нас нет системы удалённого отслеживания вашего зак…"
type textarea "Tere, kahjuks meil ei ole sellist süsteemi kust saaksite jälgida kaugel Teie te…"
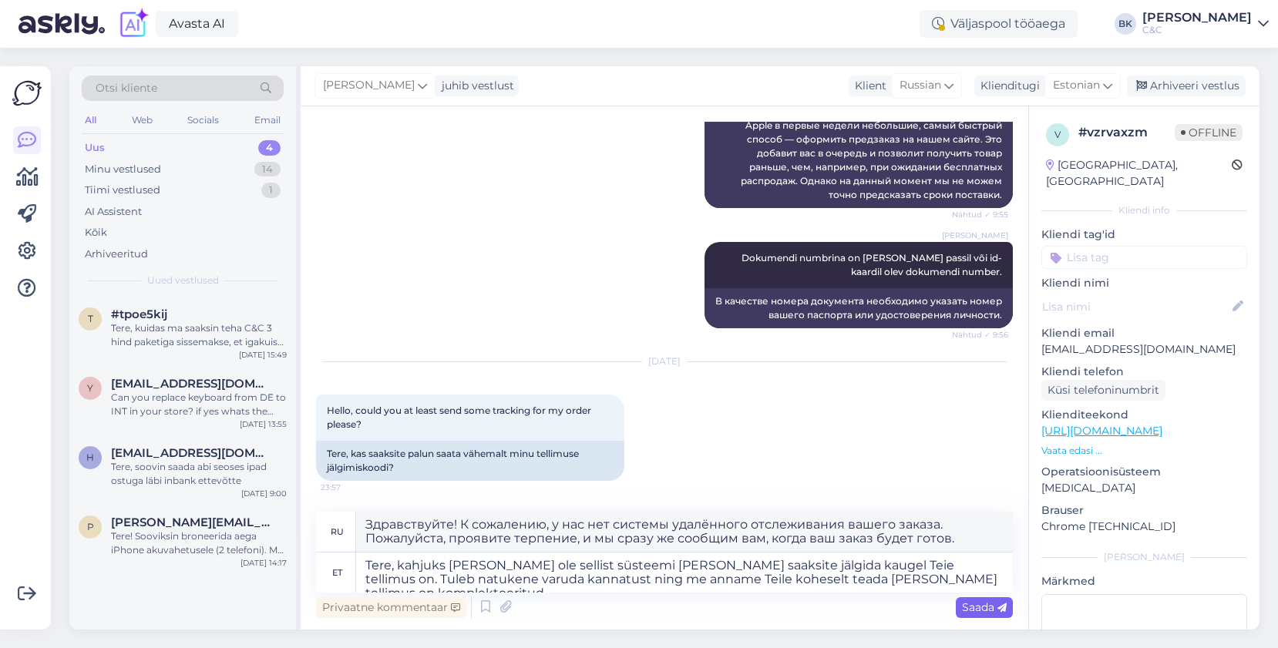
click at [965, 608] on span "Saada" at bounding box center [984, 607] width 45 height 14
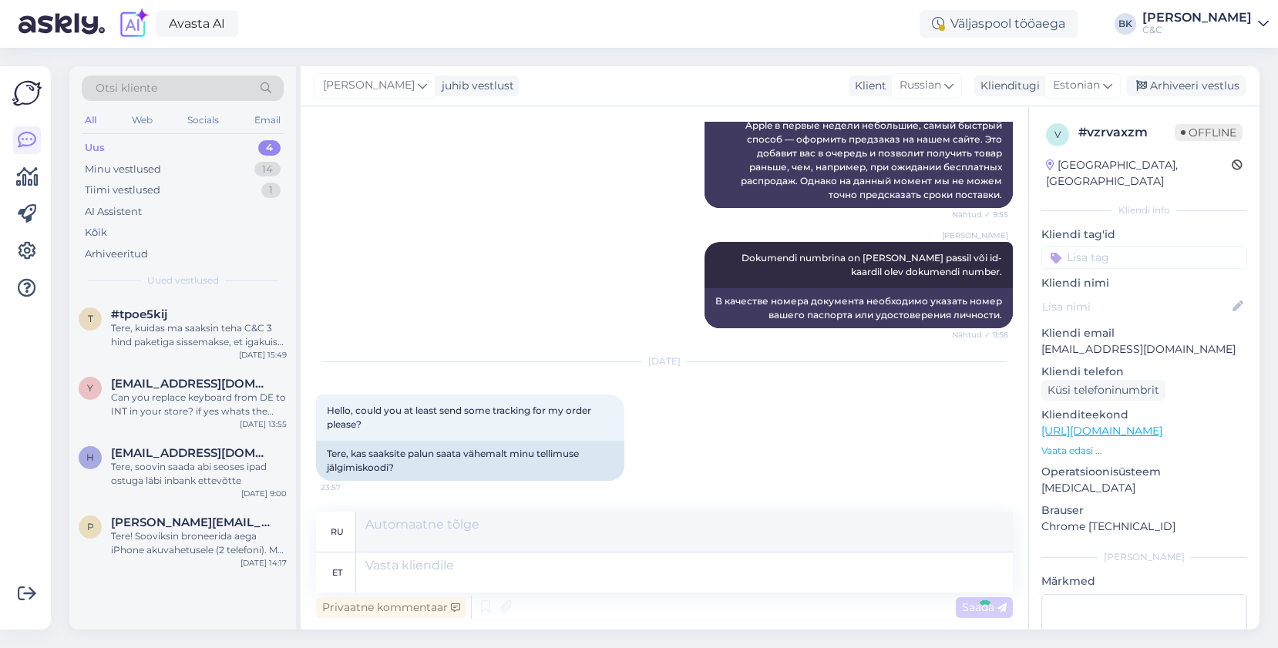
scroll to position [743, 0]
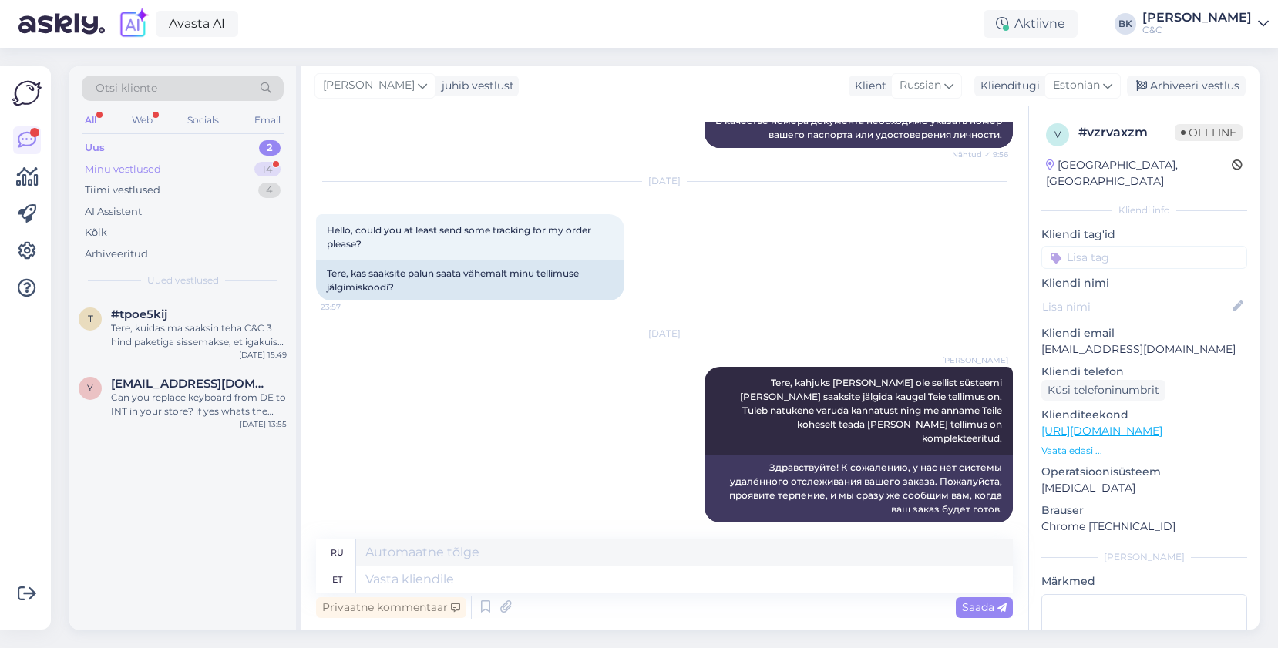
click at [240, 166] on div "Minu vestlused 14" at bounding box center [183, 170] width 202 height 22
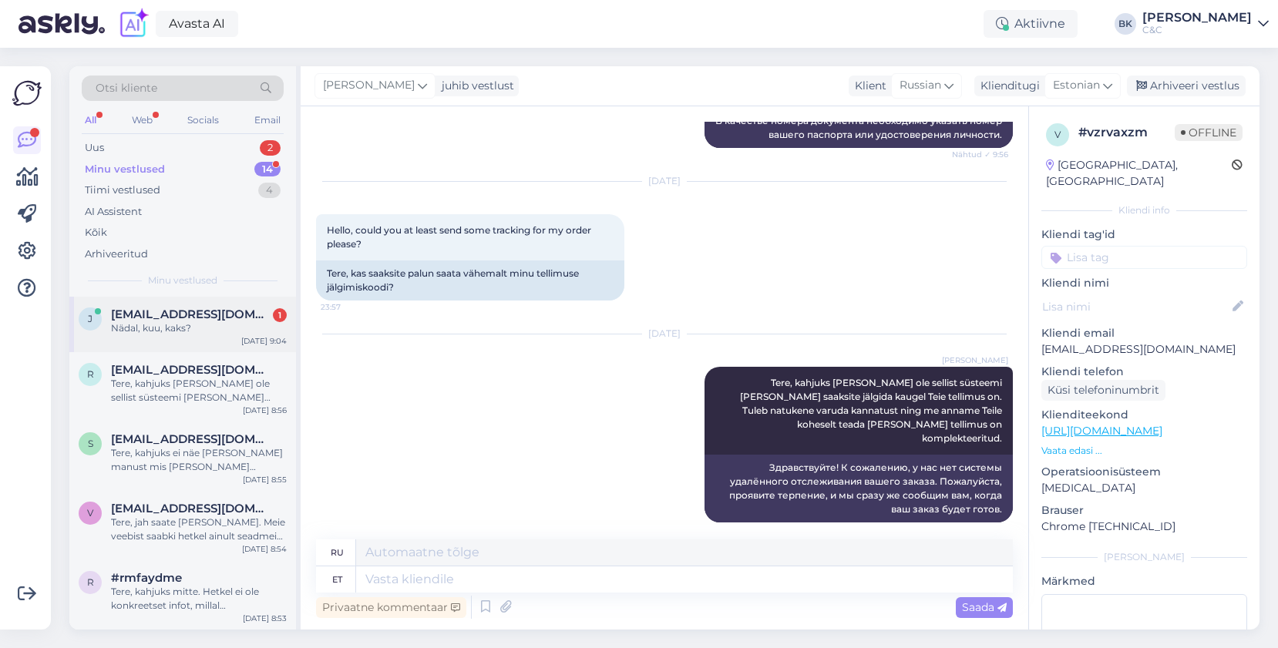
click at [229, 321] on div "Nädal, kuu, kaks?" at bounding box center [199, 328] width 176 height 14
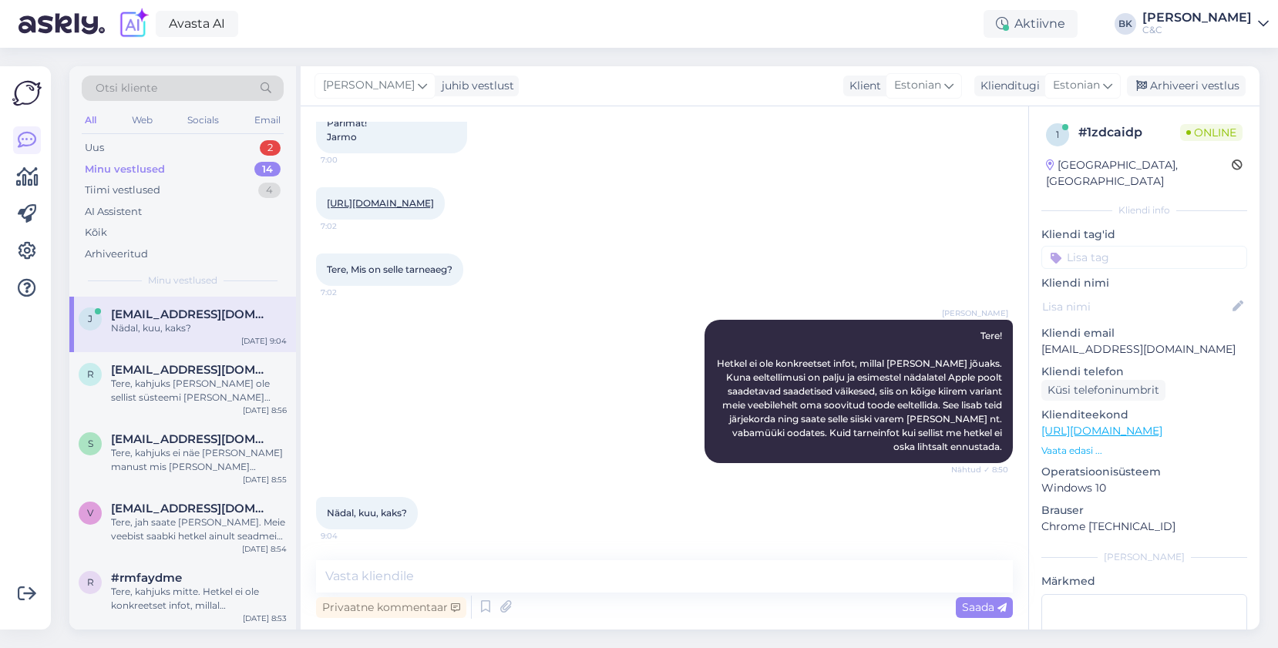
scroll to position [152, 0]
click at [511, 579] on textarea at bounding box center [664, 576] width 697 height 32
type textarea "4-6 nädalat umbes."
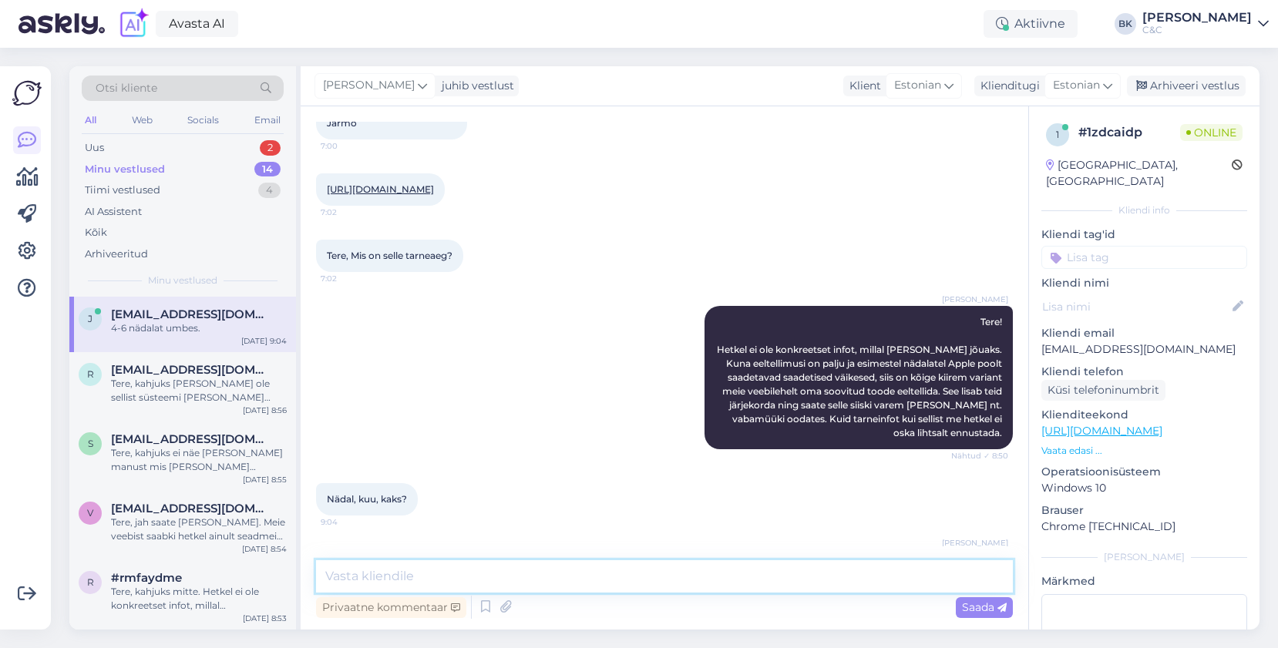
scroll to position [218, 0]
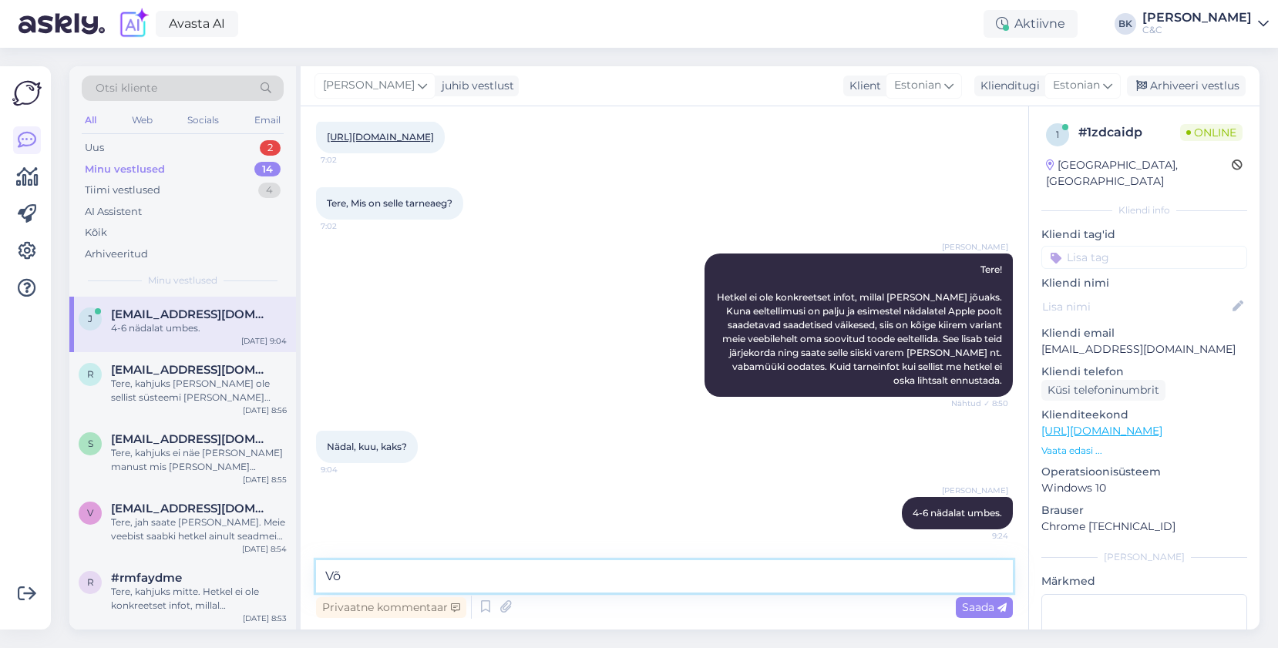
type textarea "V"
